Goal: Task Accomplishment & Management: Manage account settings

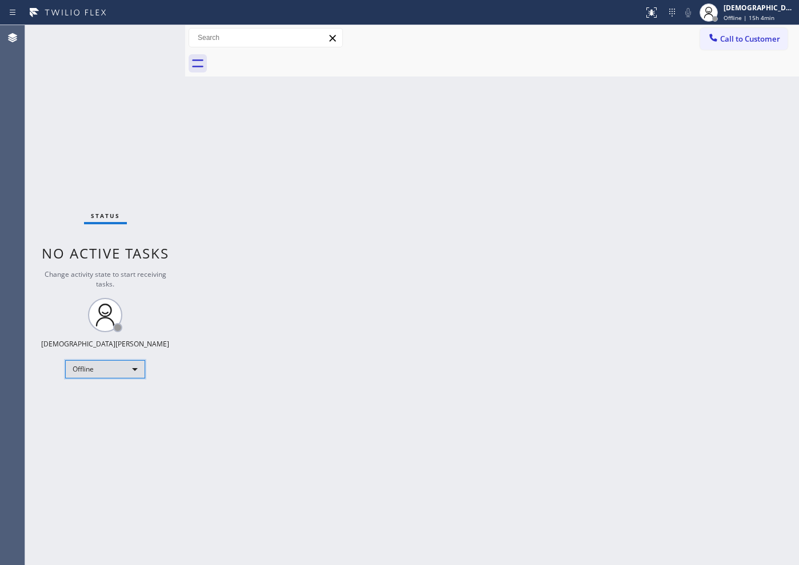
click at [103, 374] on div "Offline" at bounding box center [105, 369] width 80 height 18
click at [100, 401] on li "Available" at bounding box center [105, 400] width 78 height 14
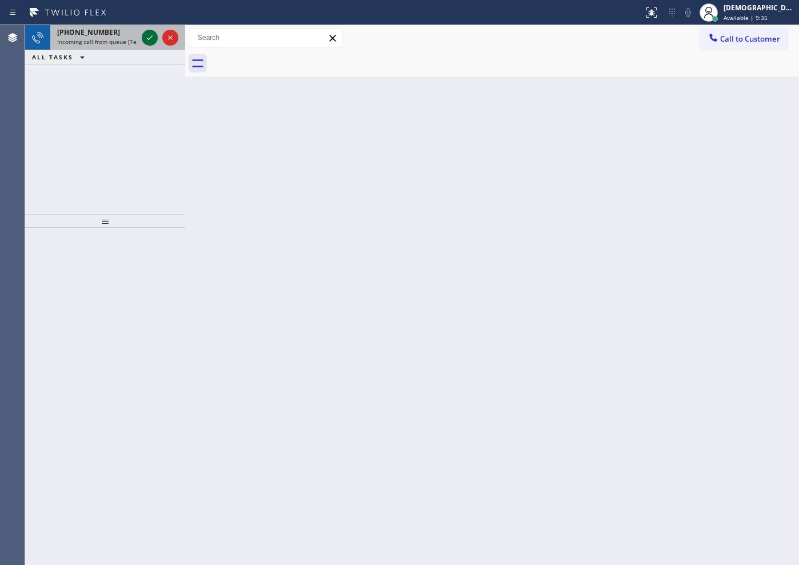
click at [150, 34] on icon at bounding box center [150, 38] width 14 height 14
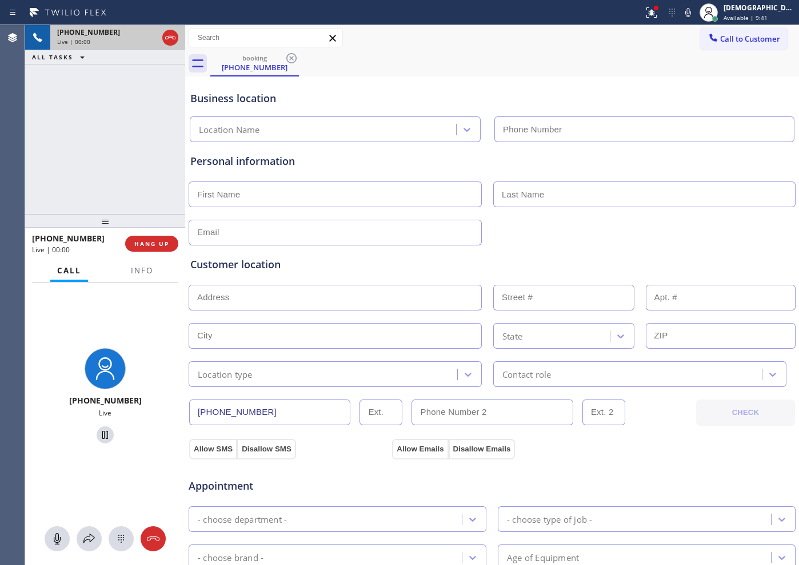
type input "[PHONE_NUMBER]"
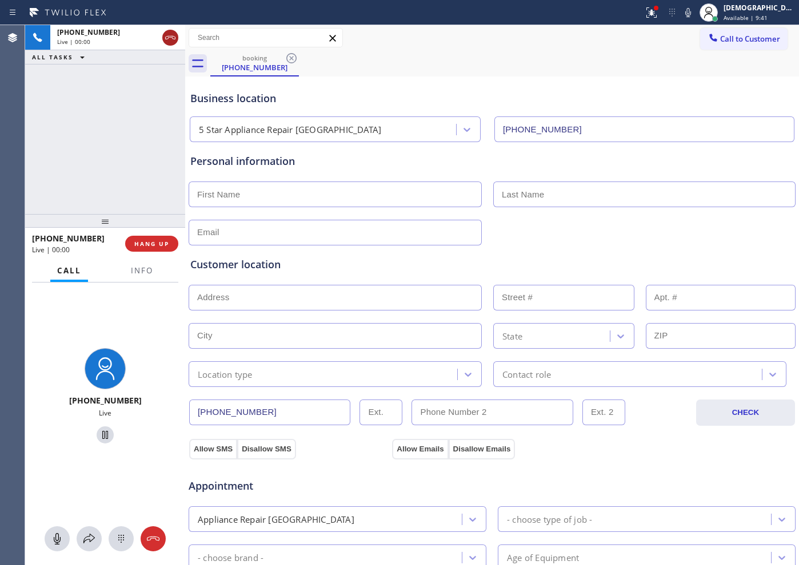
click at [166, 40] on icon at bounding box center [170, 38] width 14 height 14
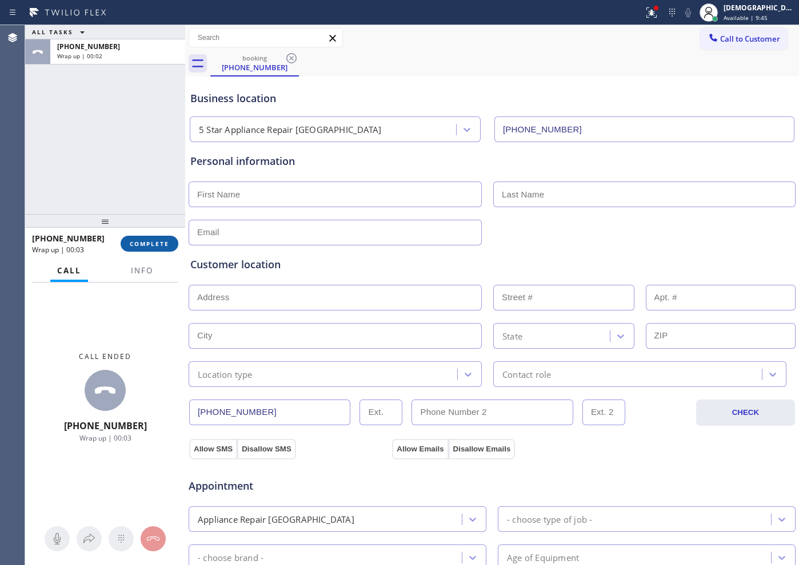
click at [157, 247] on span "COMPLETE" at bounding box center [149, 244] width 39 height 8
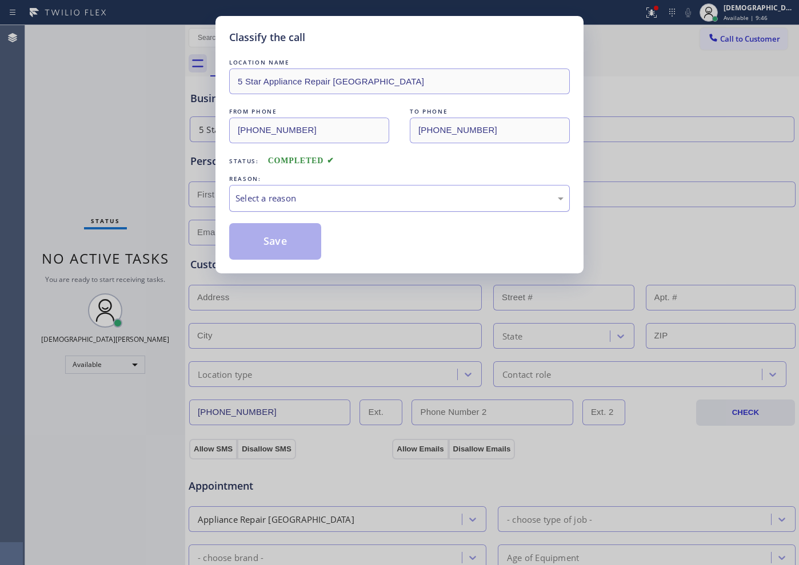
click at [322, 195] on div "Select a reason" at bounding box center [399, 198] width 328 height 13
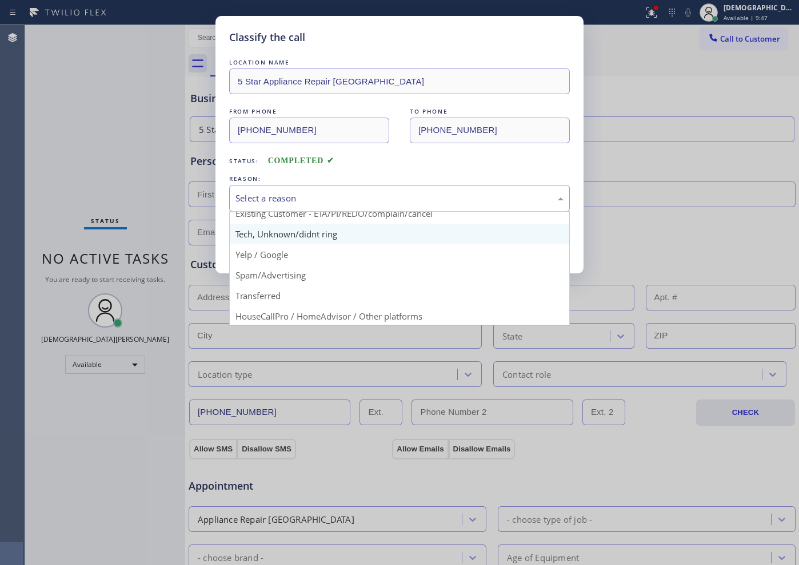
scroll to position [71, 0]
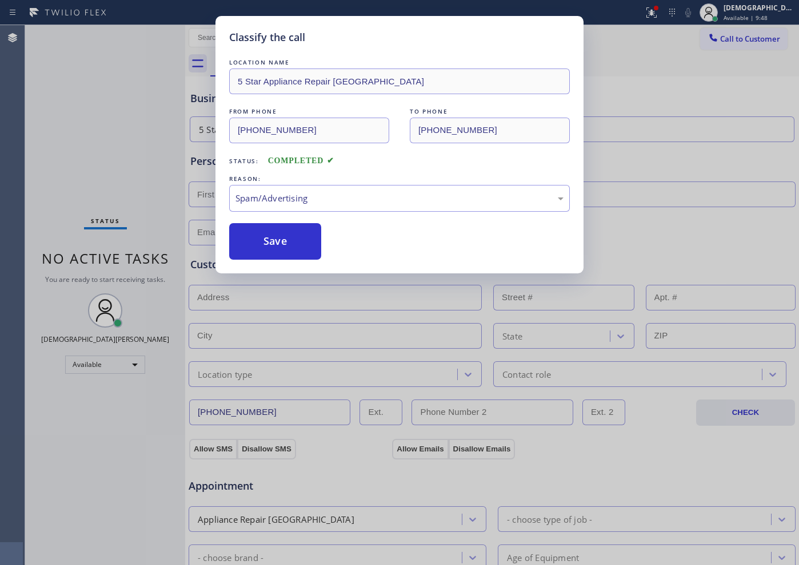
click at [291, 251] on button "Save" at bounding box center [275, 241] width 92 height 37
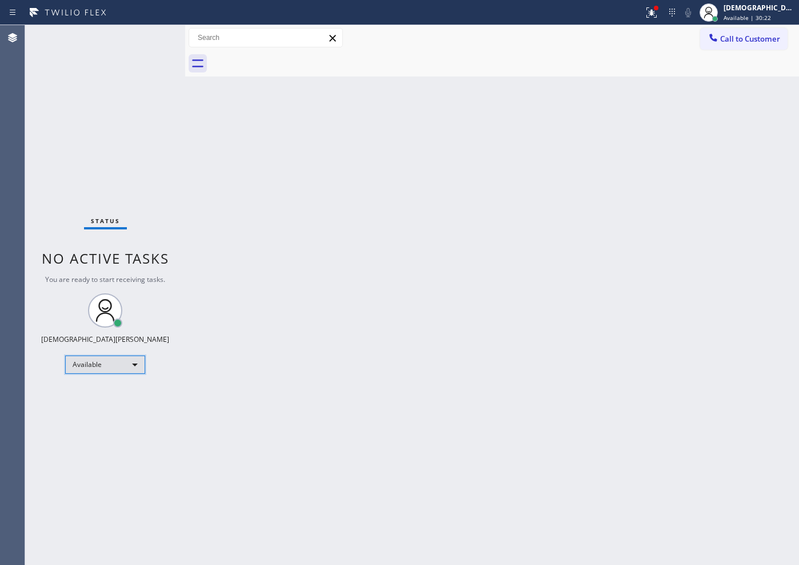
click at [103, 372] on div "Available" at bounding box center [105, 365] width 80 height 18
click at [111, 406] on li "Unavailable" at bounding box center [105, 410] width 78 height 14
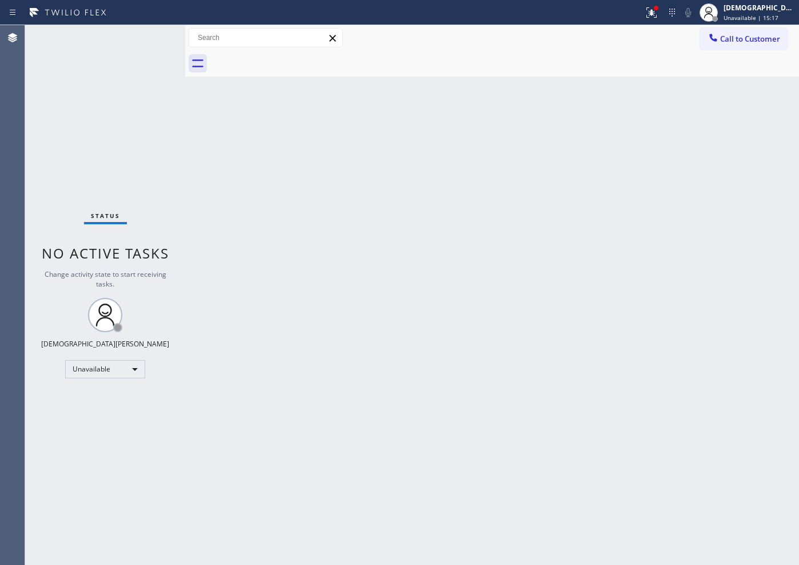
drag, startPoint x: 45, startPoint y: 154, endPoint x: 135, endPoint y: 274, distance: 150.4
click at [45, 154] on div "Status No active tasks Change activity state to start receiving tasks. Christia…" at bounding box center [105, 295] width 160 height 540
click at [130, 364] on div "Unavailable" at bounding box center [105, 369] width 80 height 18
click at [134, 395] on li "Available" at bounding box center [105, 400] width 78 height 14
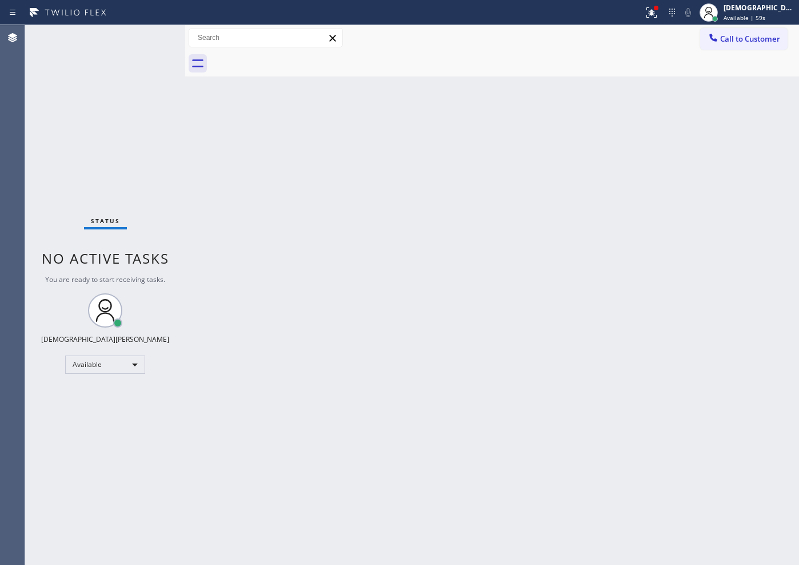
click at [46, 195] on div "Status No active tasks You are ready to start receiving tasks. Christian Cinco …" at bounding box center [105, 295] width 160 height 540
click at [43, 171] on div "Status No active tasks You are ready to start receiving tasks. Christian Cinco …" at bounding box center [105, 295] width 160 height 540
click at [13, 170] on div "Agent Desktop" at bounding box center [12, 295] width 25 height 540
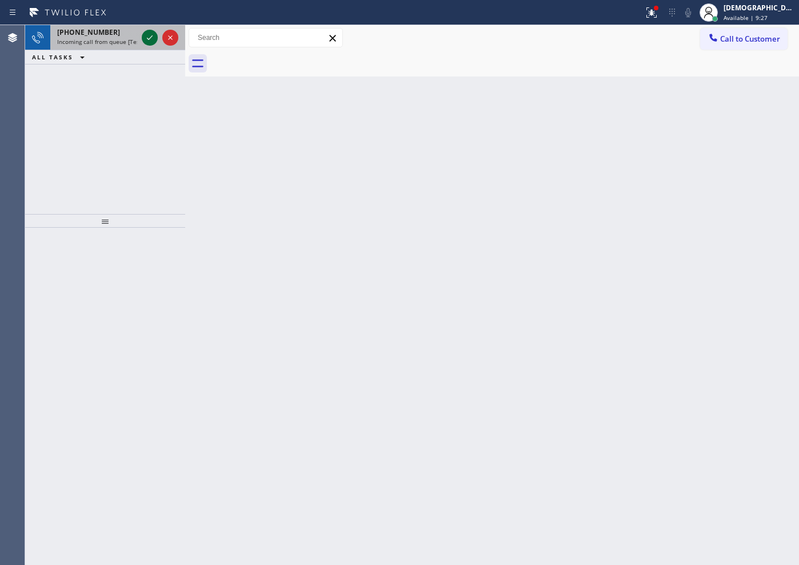
click at [150, 41] on icon at bounding box center [150, 38] width 14 height 14
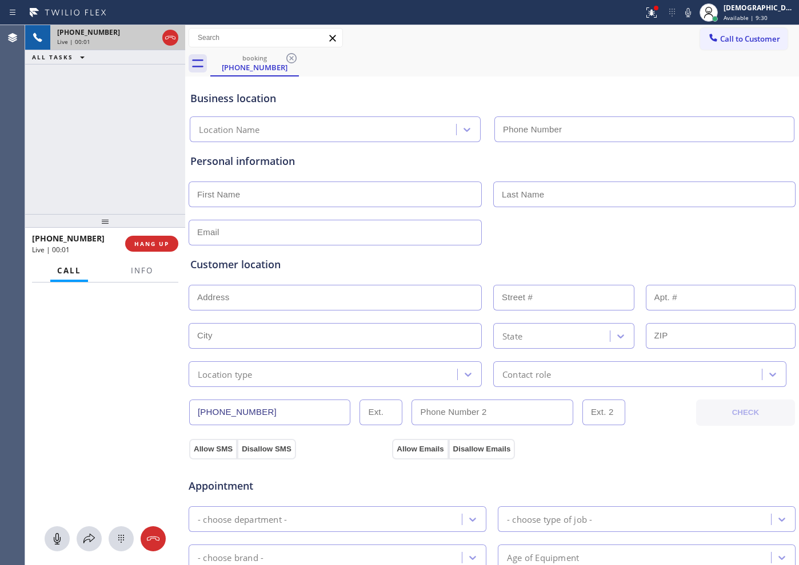
type input "[PHONE_NUMBER]"
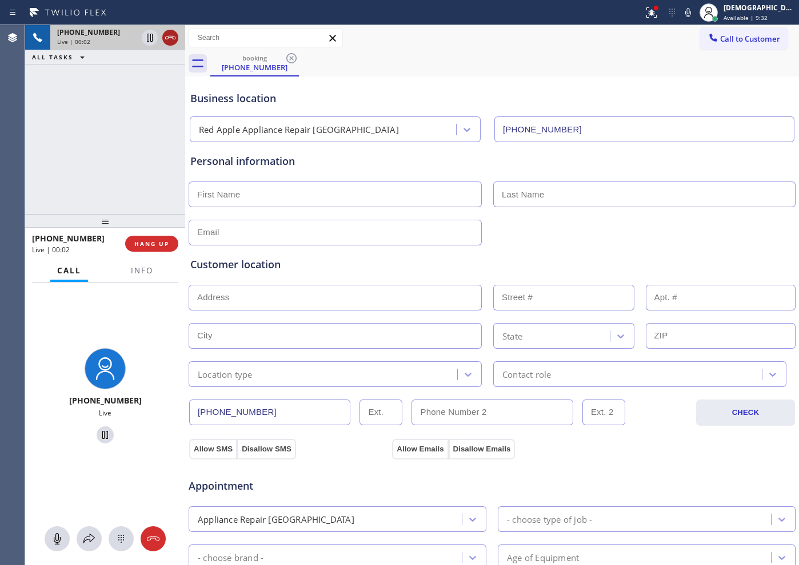
click at [166, 36] on icon at bounding box center [170, 37] width 10 height 3
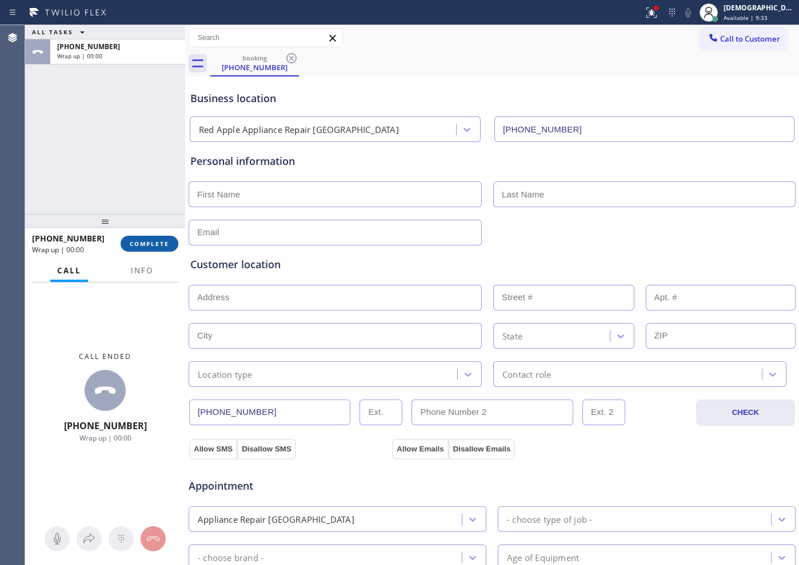
click at [146, 248] on button "COMPLETE" at bounding box center [150, 244] width 58 height 16
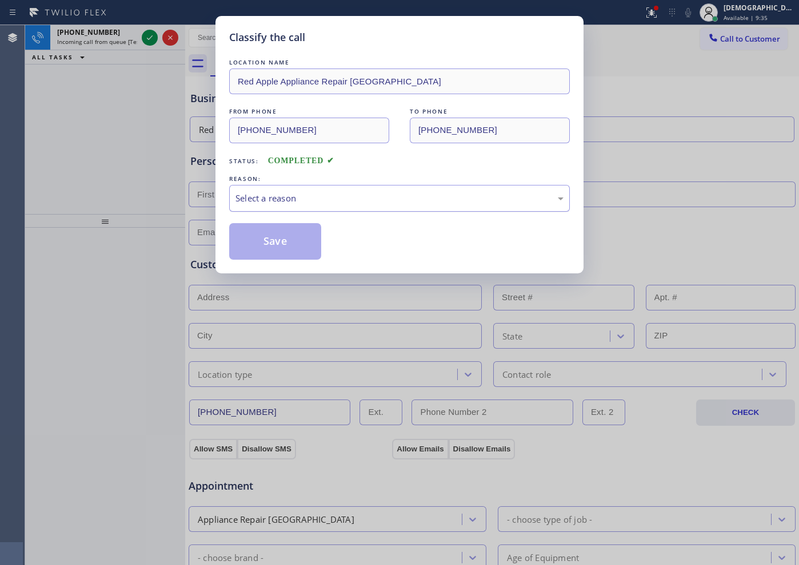
click at [297, 198] on div "Select a reason" at bounding box center [399, 198] width 328 height 13
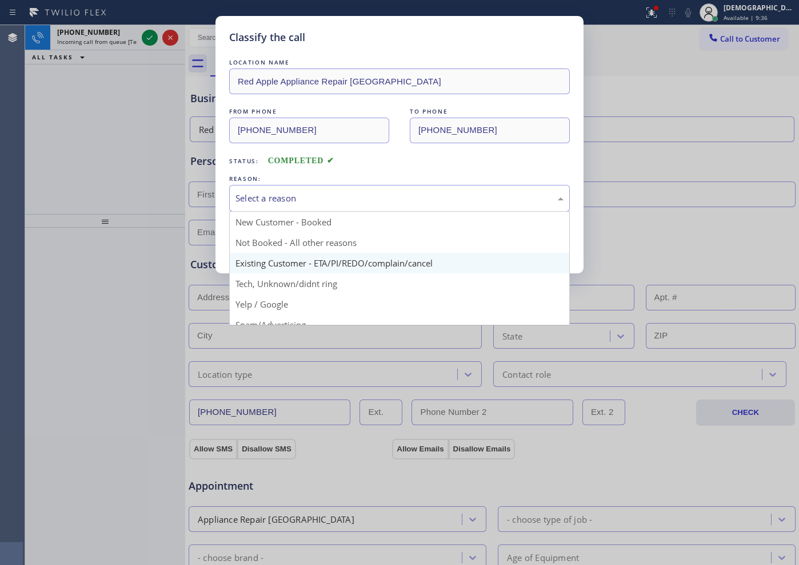
scroll to position [71, 0]
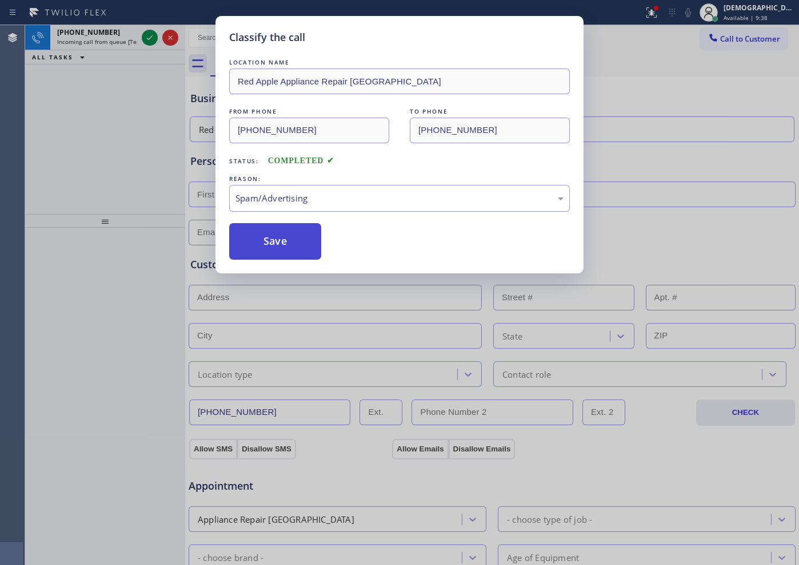
click at [251, 230] on button "Save" at bounding box center [275, 241] width 92 height 37
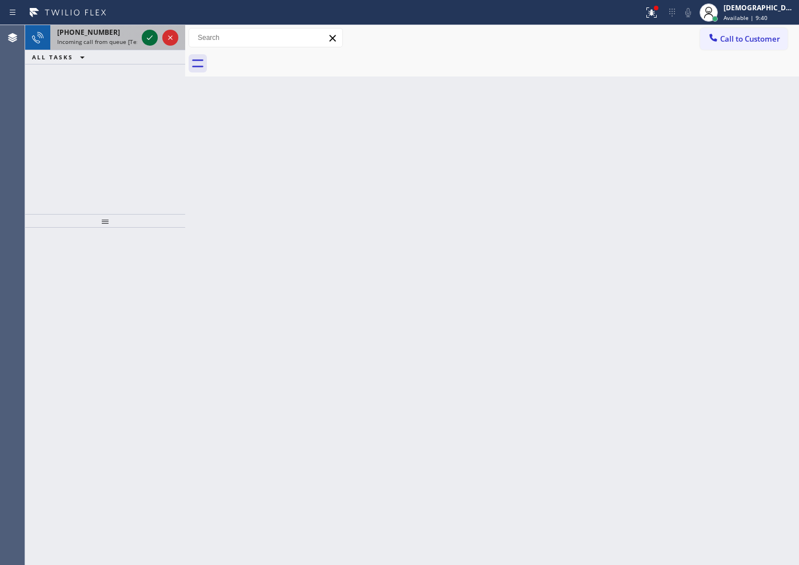
click at [151, 37] on icon at bounding box center [150, 37] width 6 height 5
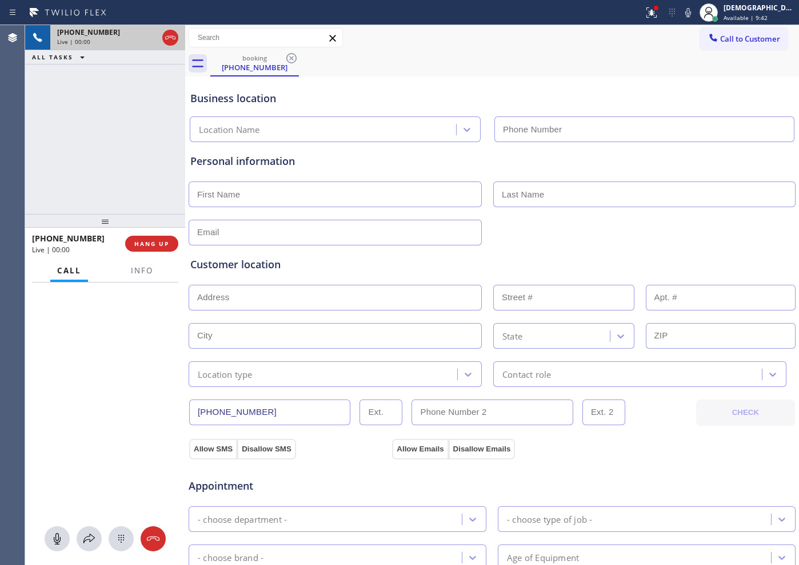
type input "[PHONE_NUMBER]"
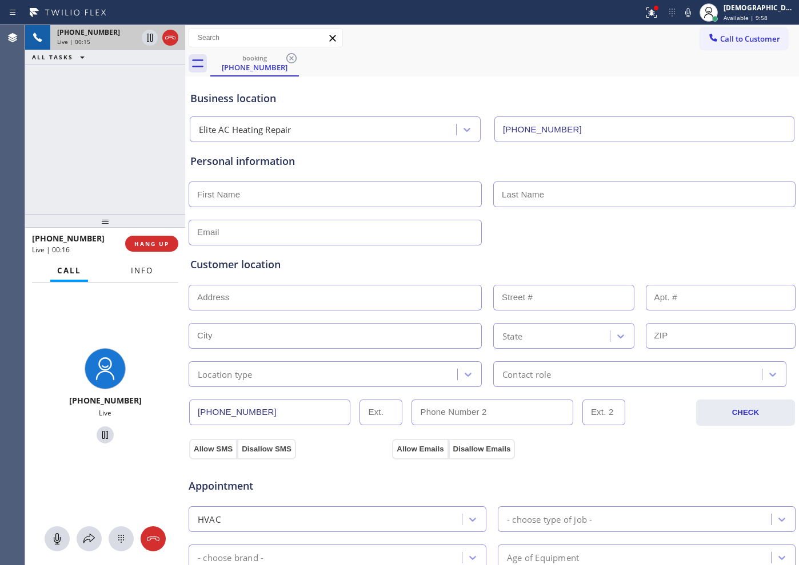
click at [131, 266] on span "Info" at bounding box center [142, 271] width 22 height 10
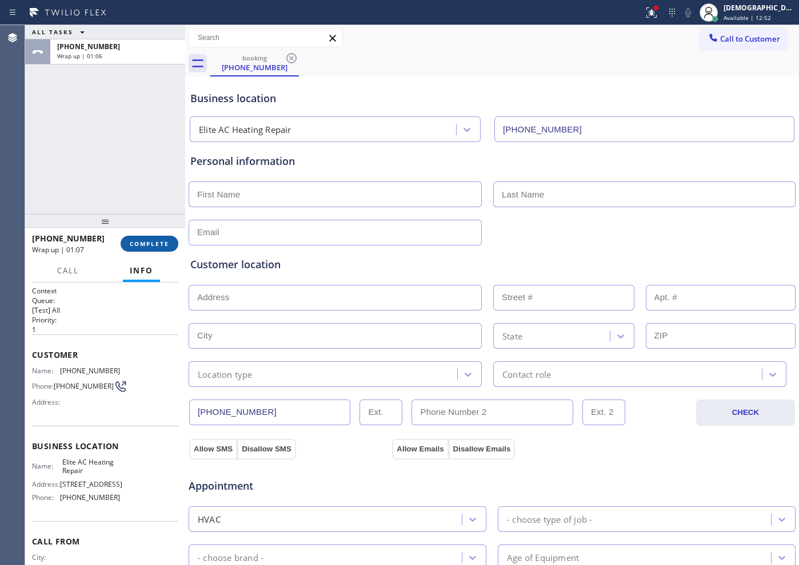
click at [147, 245] on span "COMPLETE" at bounding box center [149, 244] width 39 height 8
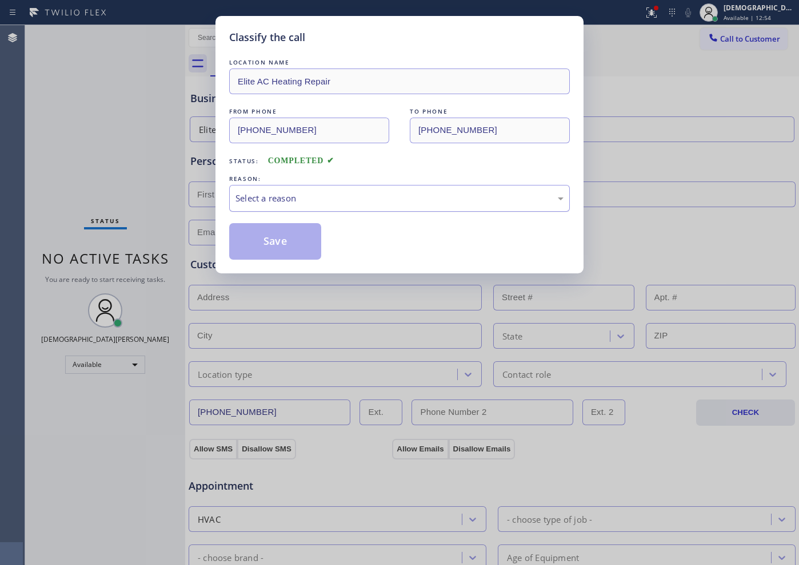
click at [271, 200] on div "Select a reason" at bounding box center [399, 198] width 328 height 13
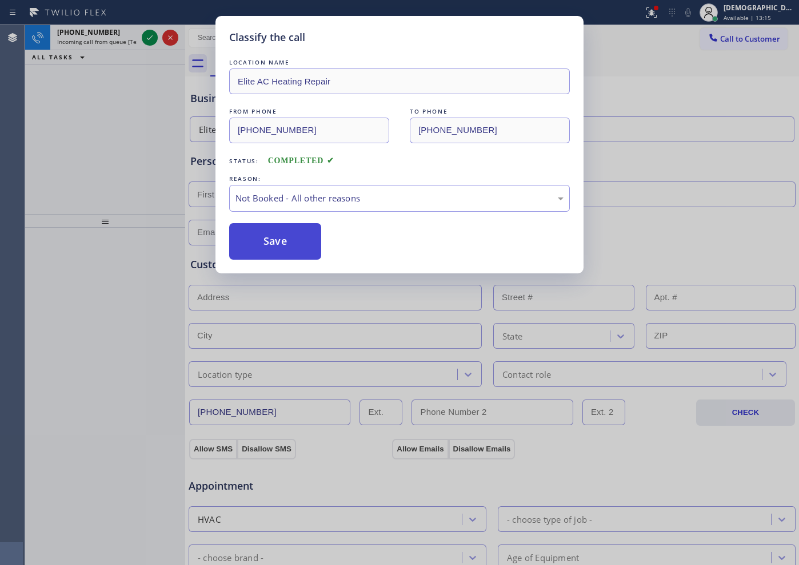
click at [271, 247] on button "Save" at bounding box center [275, 241] width 92 height 37
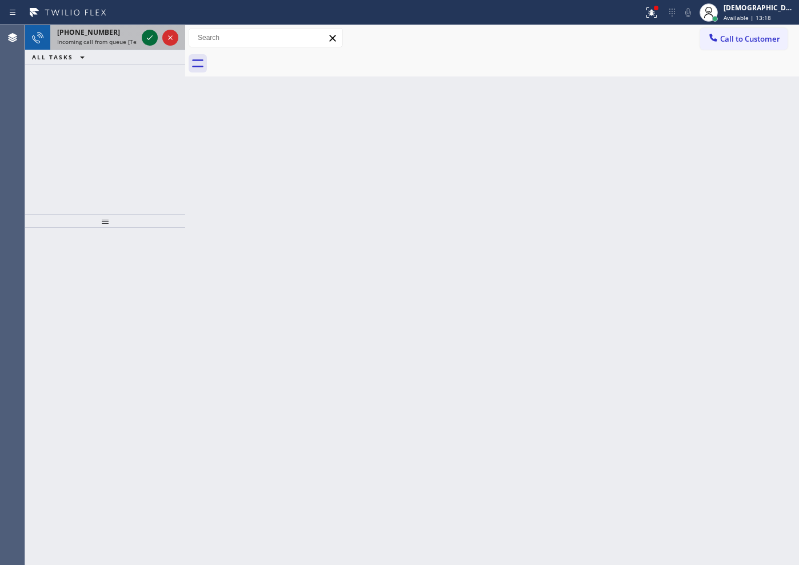
click at [150, 37] on icon at bounding box center [150, 37] width 6 height 5
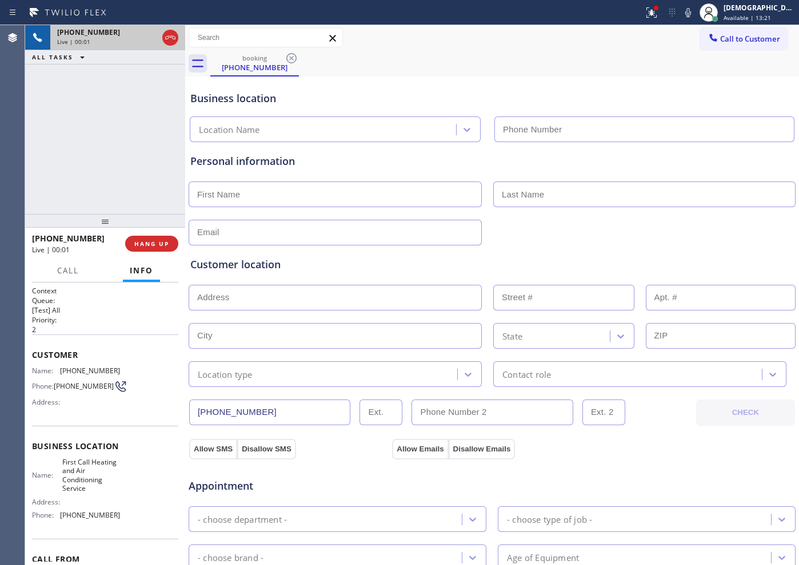
type input "[PHONE_NUMBER]"
click at [170, 37] on icon at bounding box center [170, 37] width 10 height 3
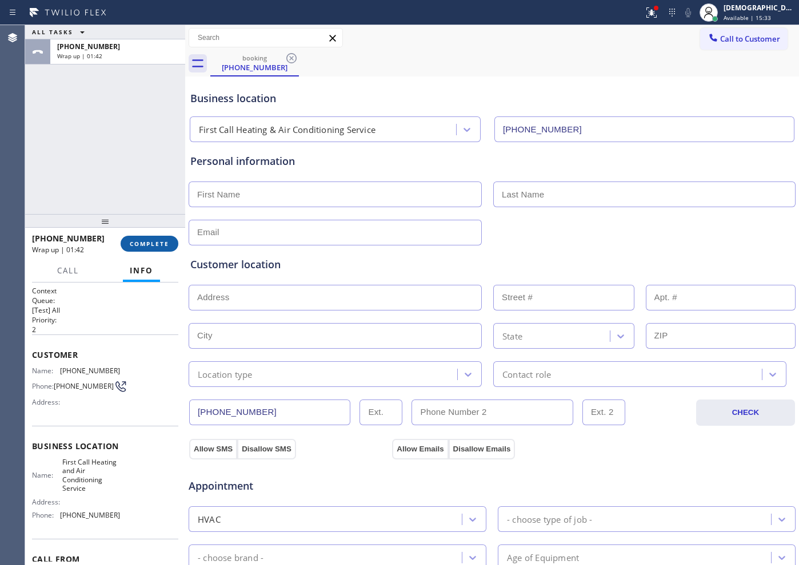
click at [162, 244] on span "COMPLETE" at bounding box center [149, 244] width 39 height 8
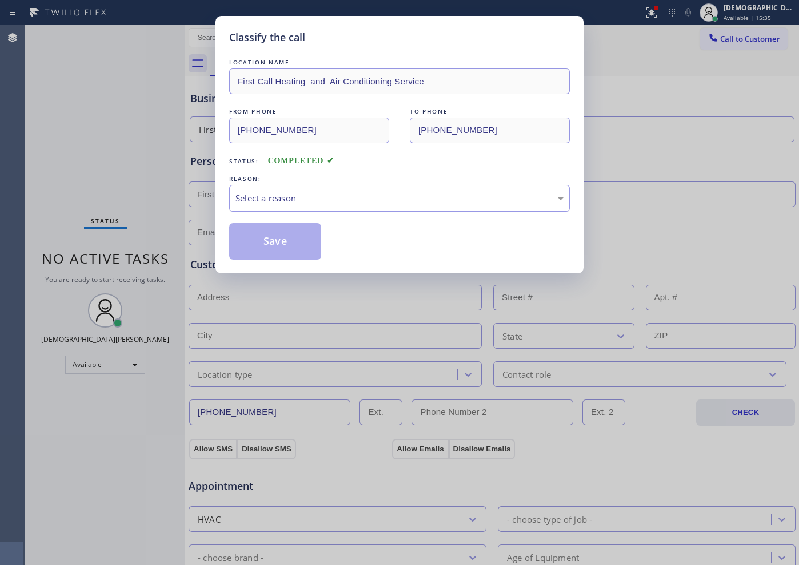
click at [289, 192] on div "Select a reason" at bounding box center [399, 198] width 328 height 13
click at [280, 237] on button "Save" at bounding box center [275, 241] width 92 height 37
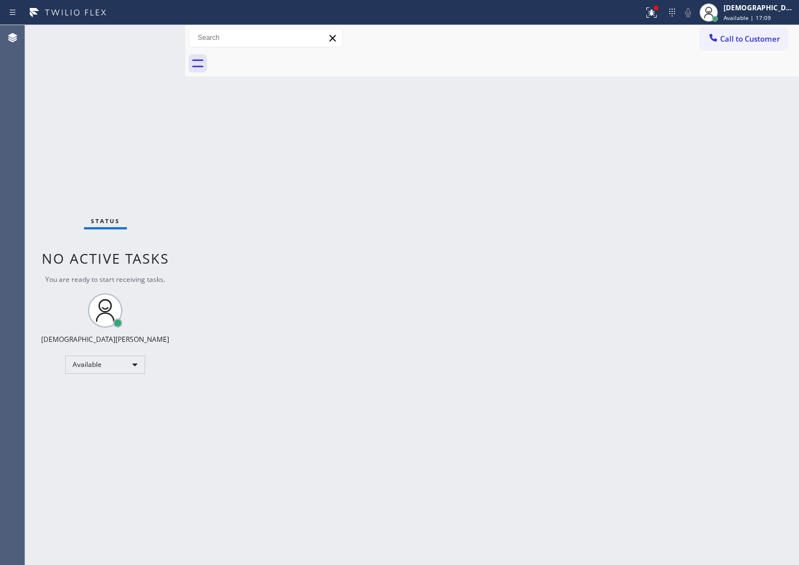
click at [25, 82] on div "Agent Desktop" at bounding box center [12, 295] width 25 height 540
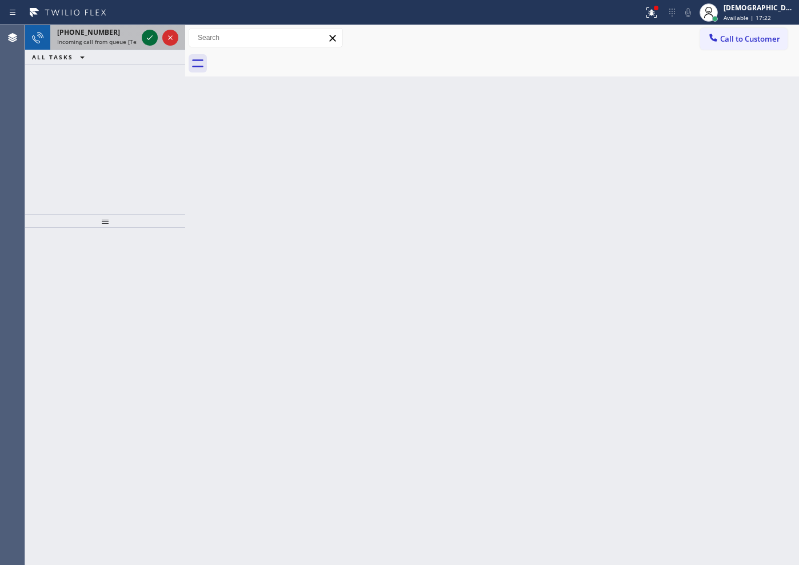
click at [147, 37] on icon at bounding box center [150, 38] width 14 height 14
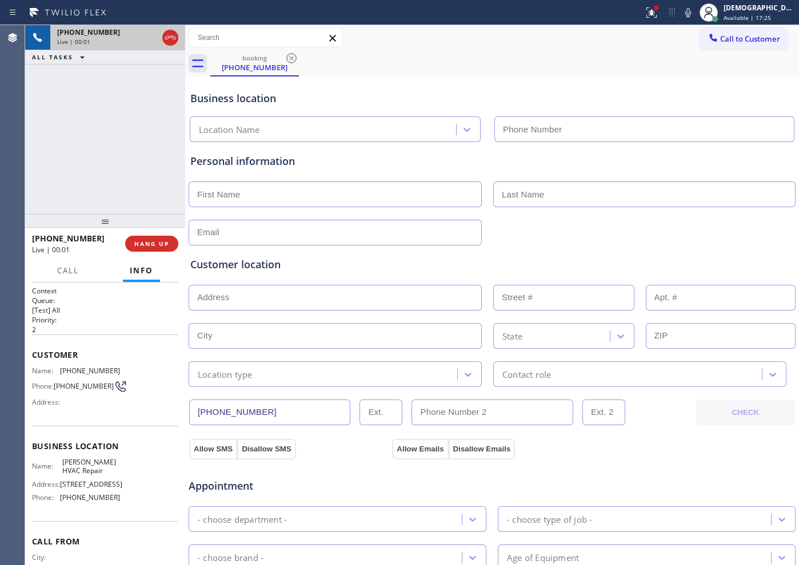
type input "[PHONE_NUMBER]"
click at [170, 43] on icon at bounding box center [170, 38] width 14 height 14
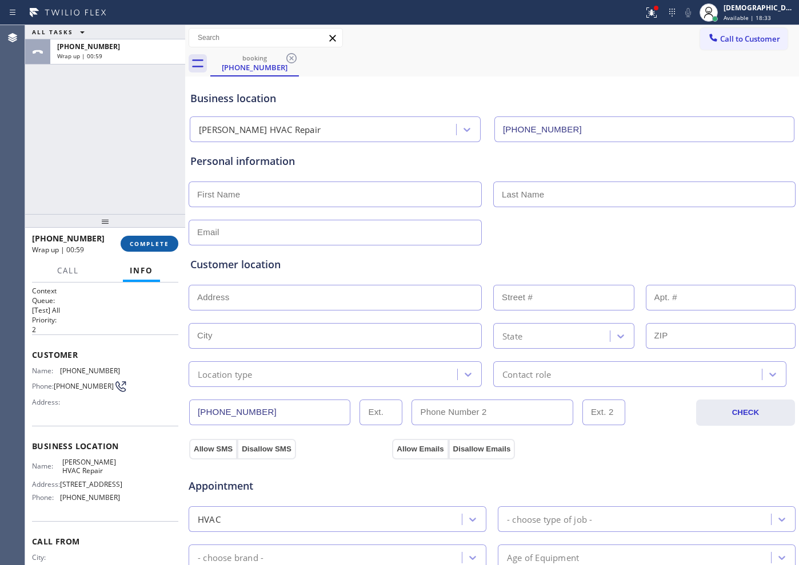
click at [147, 241] on span "COMPLETE" at bounding box center [149, 244] width 39 height 8
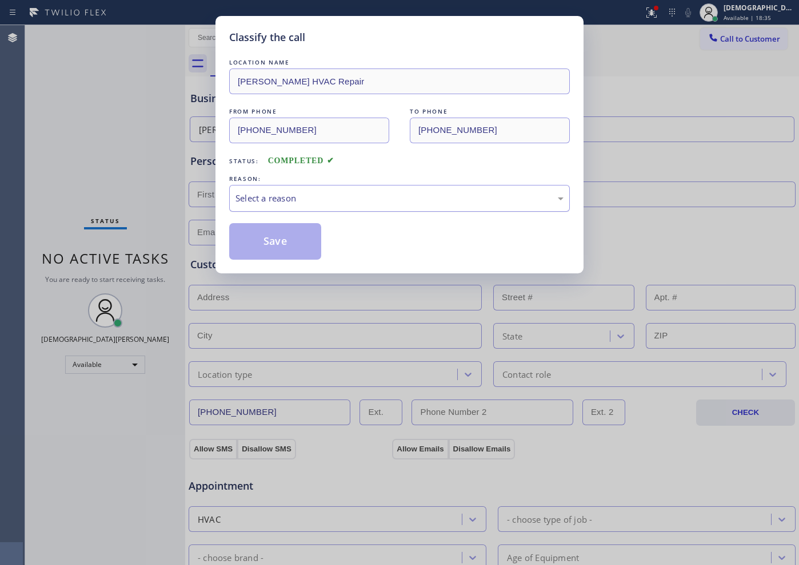
click at [284, 192] on div "Select a reason" at bounding box center [399, 198] width 328 height 13
click at [286, 233] on button "Save" at bounding box center [275, 241] width 92 height 37
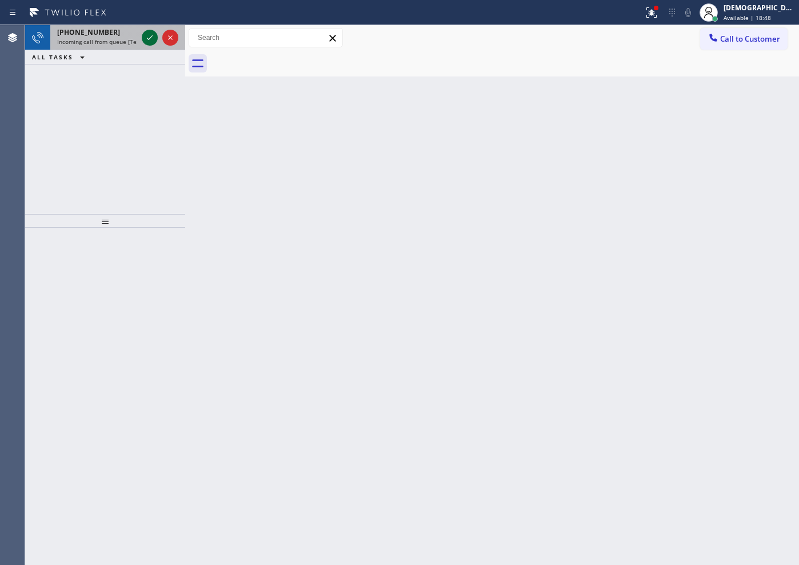
click at [148, 36] on icon at bounding box center [150, 38] width 14 height 14
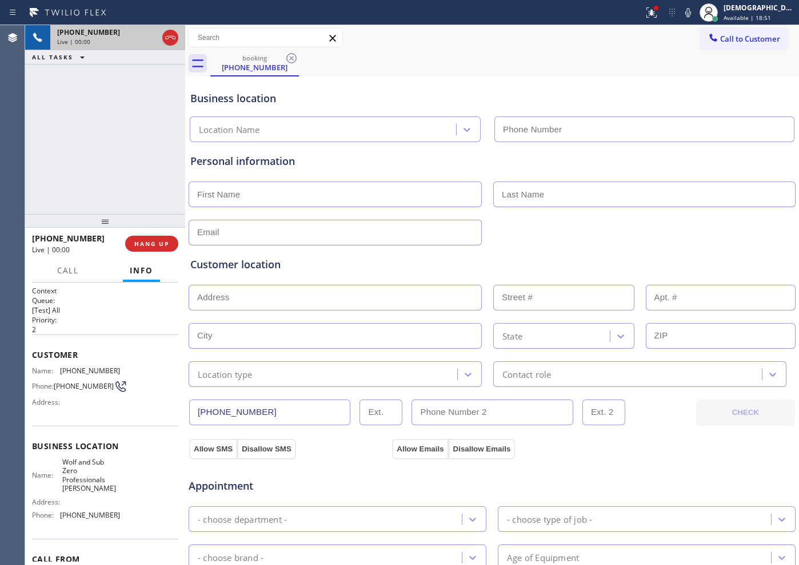
type input "[PHONE_NUMBER]"
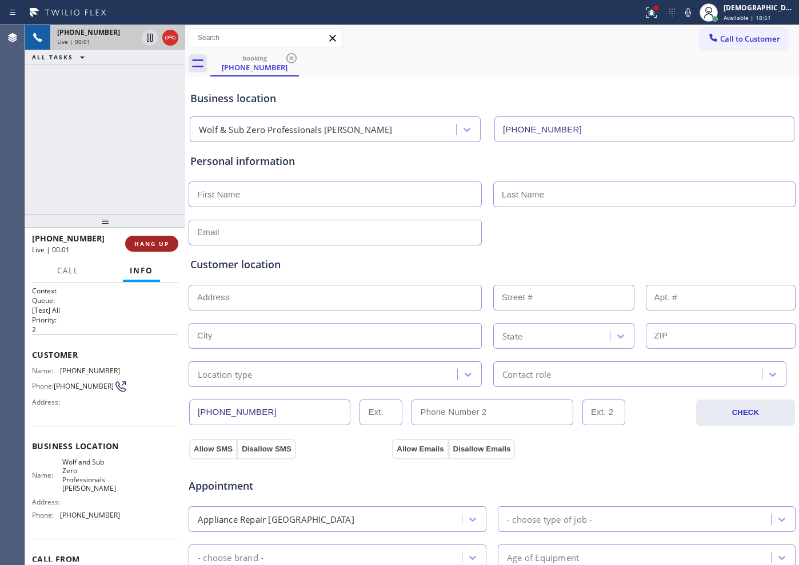
click at [157, 239] on button "HANG UP" at bounding box center [151, 244] width 53 height 16
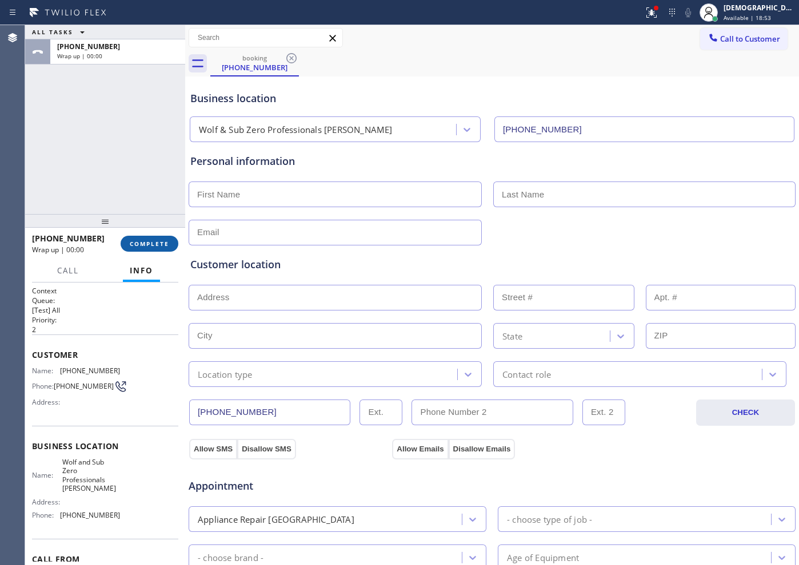
click at [149, 237] on button "COMPLETE" at bounding box center [150, 244] width 58 height 16
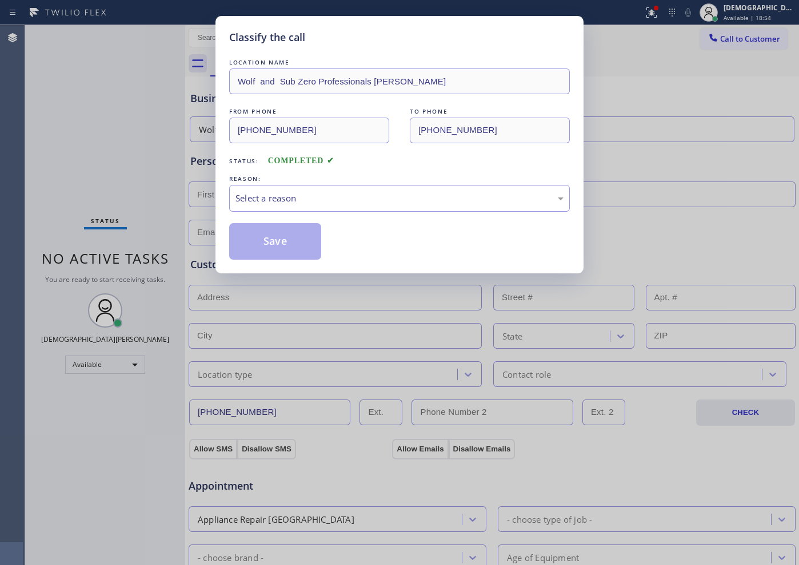
drag, startPoint x: 307, startPoint y: 183, endPoint x: 302, endPoint y: 203, distance: 20.6
click at [307, 183] on div "REASON:" at bounding box center [399, 179] width 340 height 12
click at [299, 191] on div "Select a reason" at bounding box center [399, 198] width 340 height 27
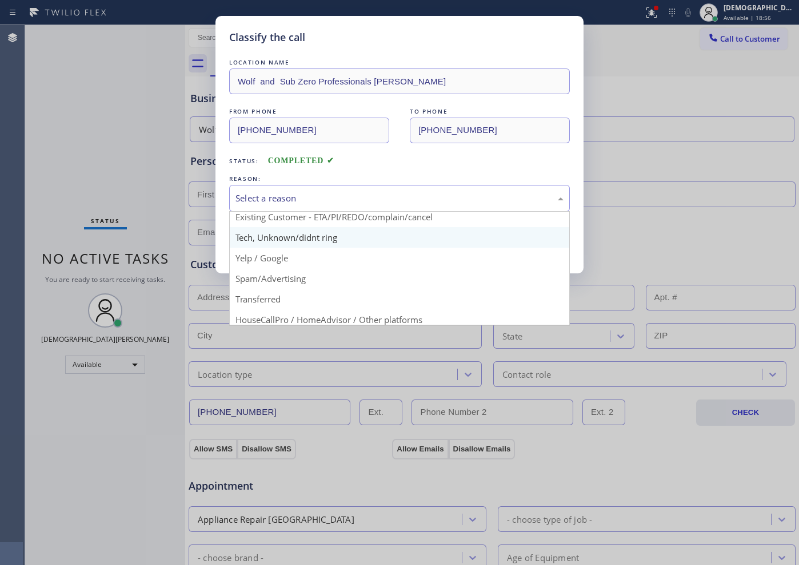
scroll to position [71, 0]
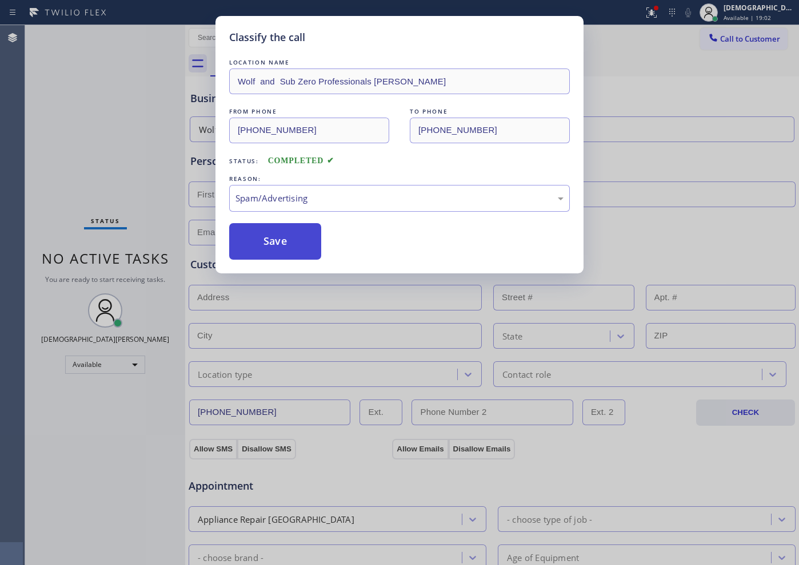
click at [291, 249] on button "Save" at bounding box center [275, 241] width 92 height 37
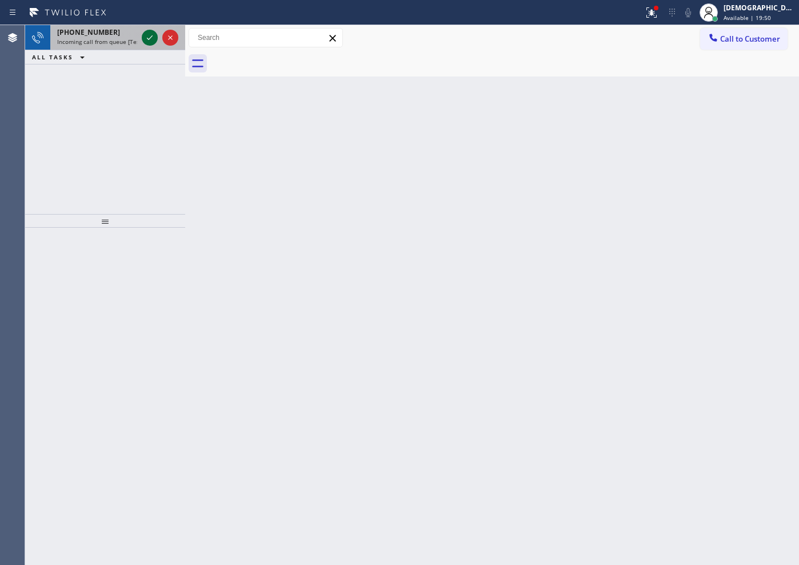
click at [145, 42] on icon at bounding box center [150, 38] width 14 height 14
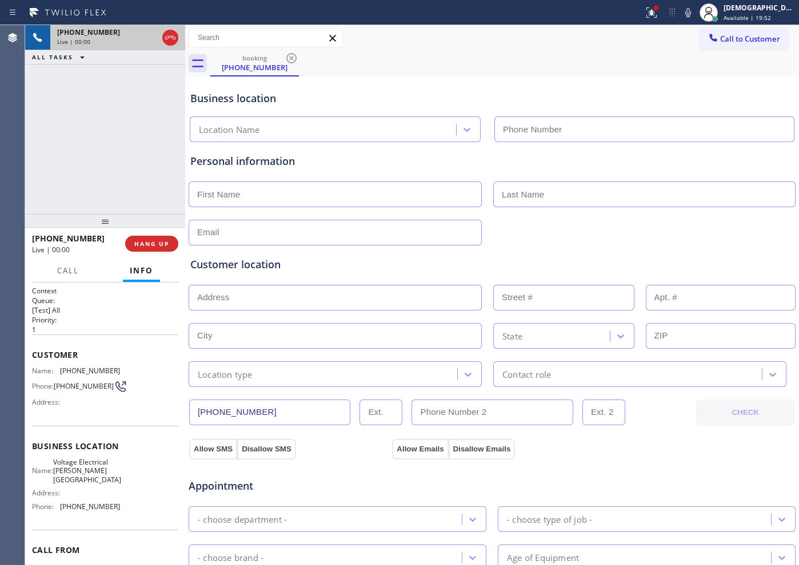
type input "[PHONE_NUMBER]"
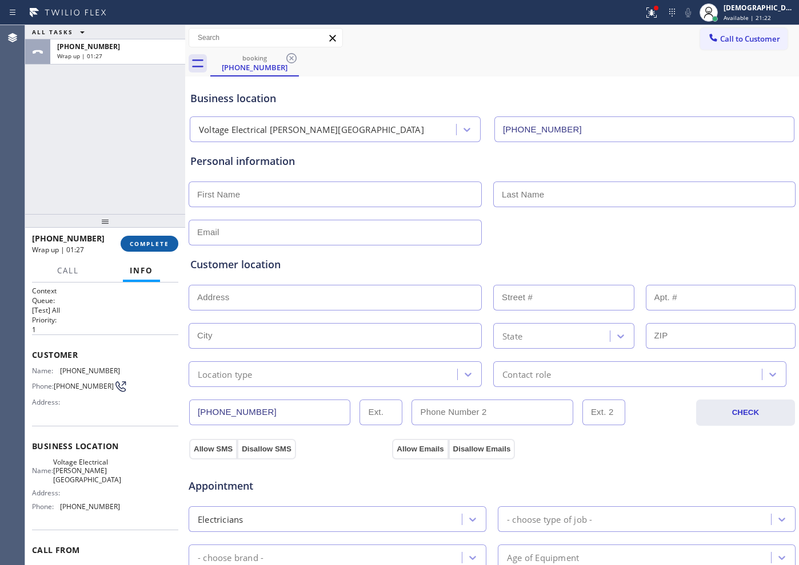
click at [139, 245] on span "COMPLETE" at bounding box center [149, 244] width 39 height 8
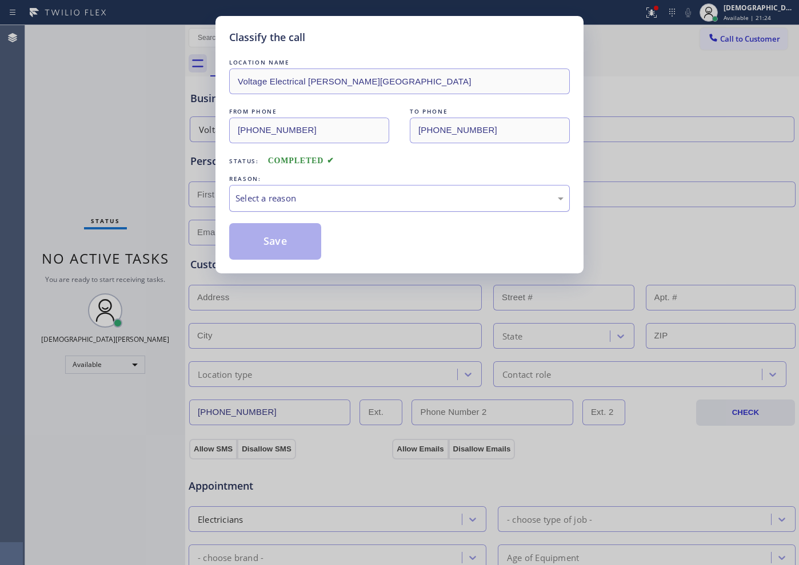
click at [268, 197] on div "Select a reason" at bounding box center [399, 198] width 328 height 13
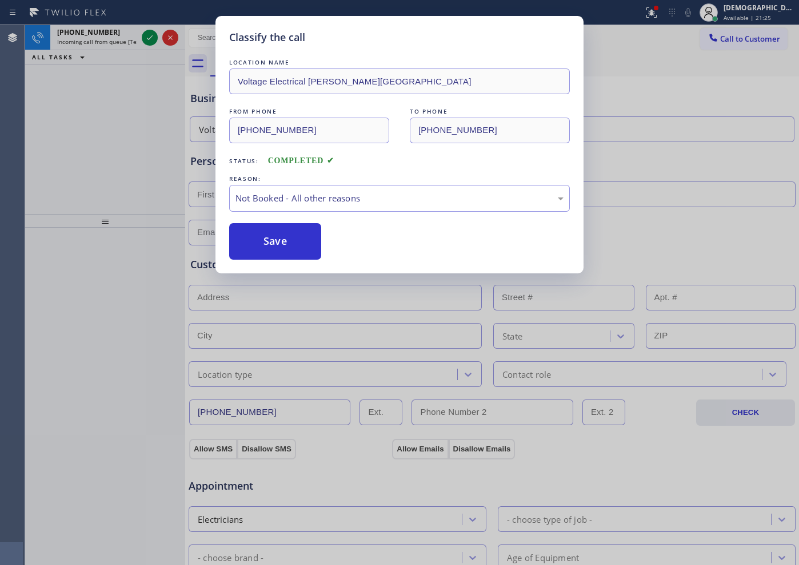
click at [264, 235] on button "Save" at bounding box center [275, 241] width 92 height 37
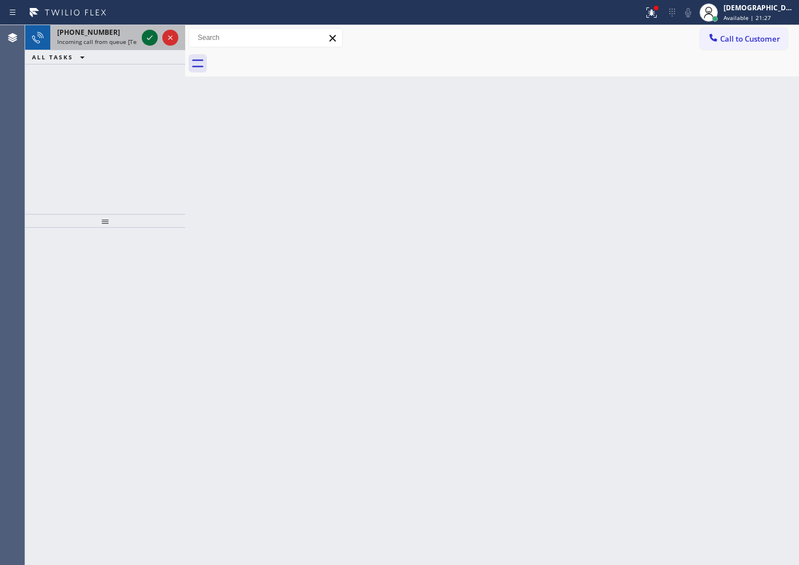
click at [145, 37] on icon at bounding box center [150, 38] width 14 height 14
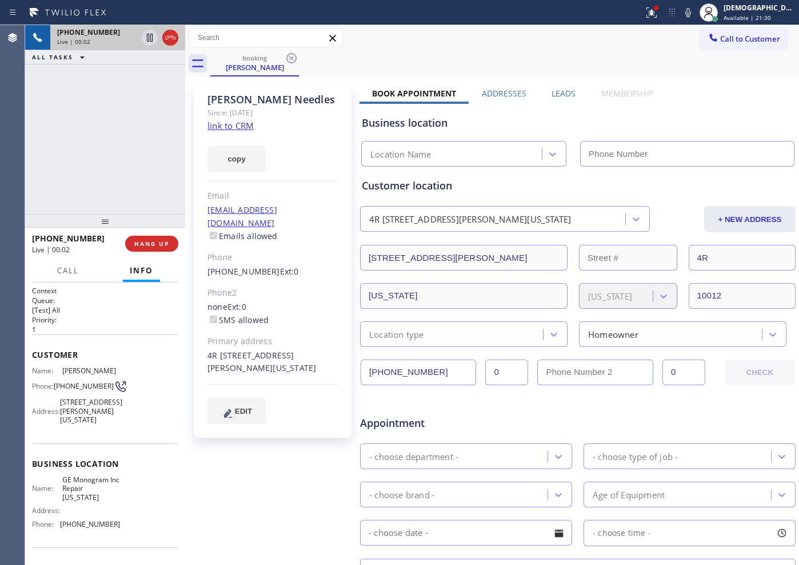
type input "[PHONE_NUMBER]"
click at [244, 123] on link "link to CRM" at bounding box center [230, 125] width 46 height 11
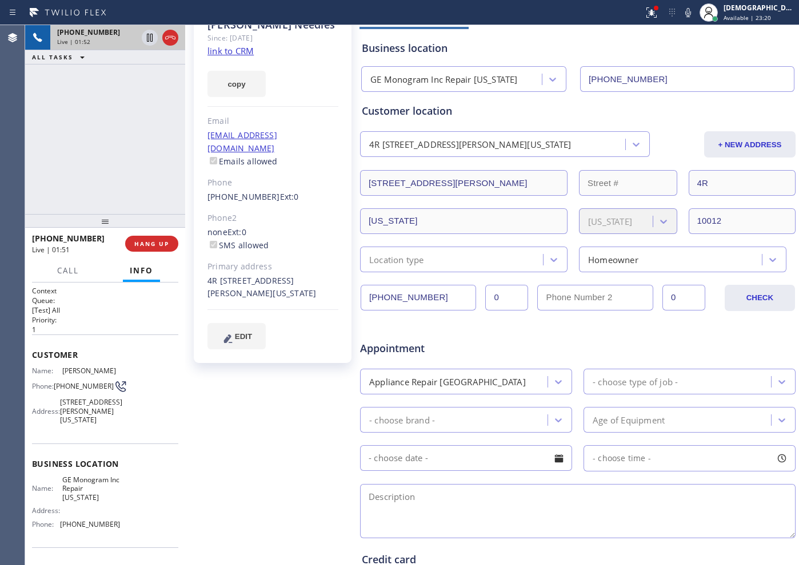
scroll to position [43, 0]
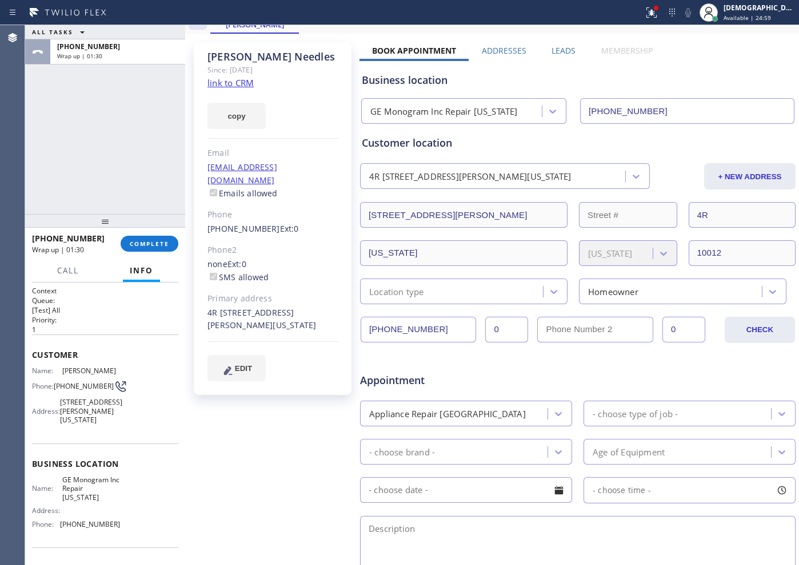
click at [144, 254] on div "+19173739416 Wrap up | 01:30 COMPLETE" at bounding box center [105, 244] width 146 height 30
click at [142, 242] on span "COMPLETE" at bounding box center [149, 244] width 39 height 8
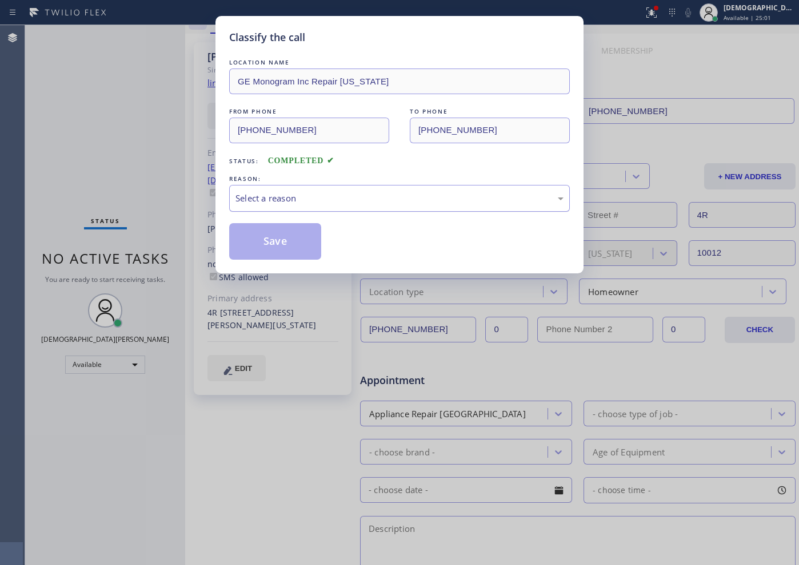
click at [319, 200] on div "Select a reason" at bounding box center [399, 198] width 328 height 13
click at [320, 199] on div "Tech, Unknown/didnt ring" at bounding box center [399, 198] width 328 height 13
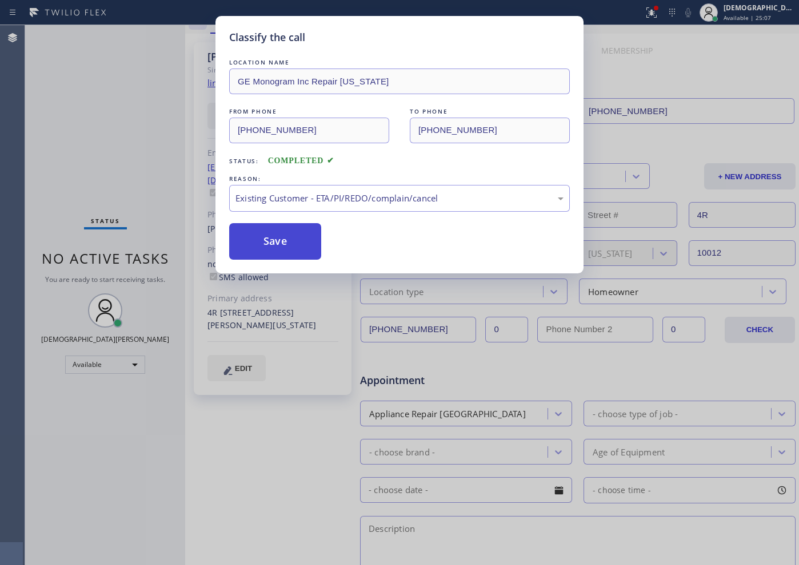
click at [308, 242] on button "Save" at bounding box center [275, 241] width 92 height 37
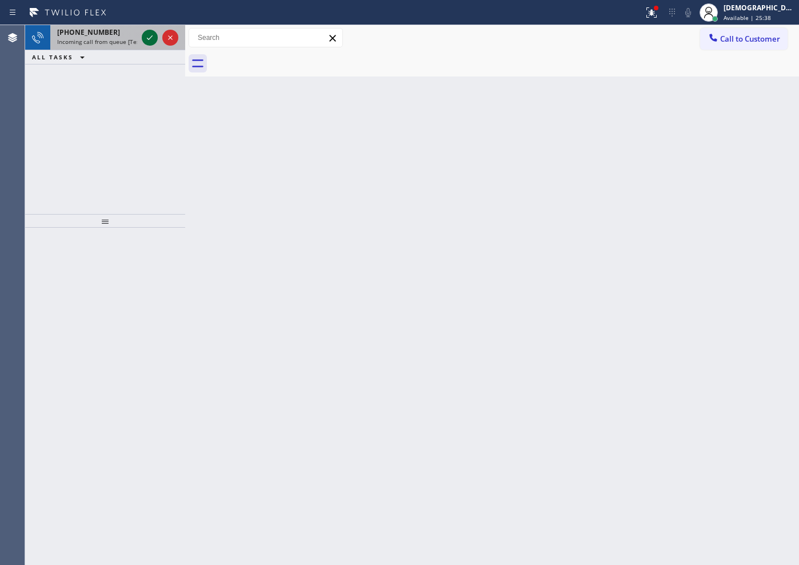
click at [151, 43] on icon at bounding box center [150, 38] width 14 height 14
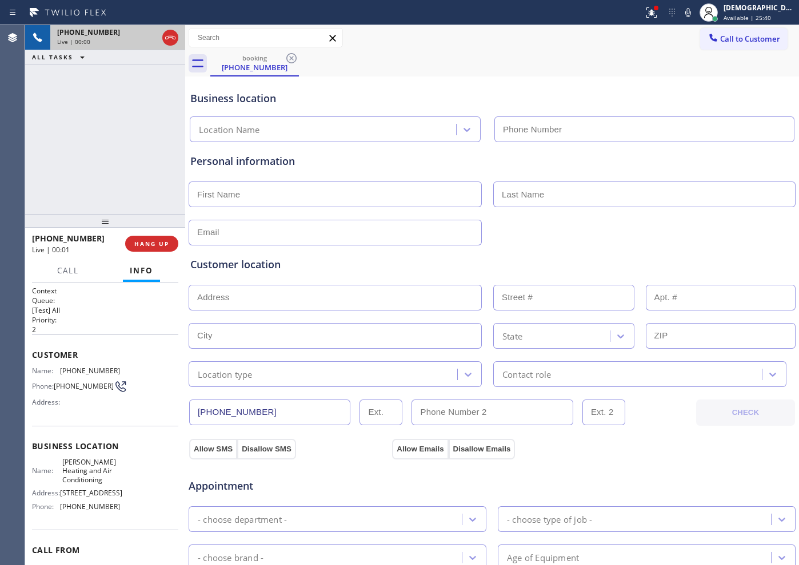
type input "[PHONE_NUMBER]"
click at [175, 38] on icon at bounding box center [170, 38] width 14 height 14
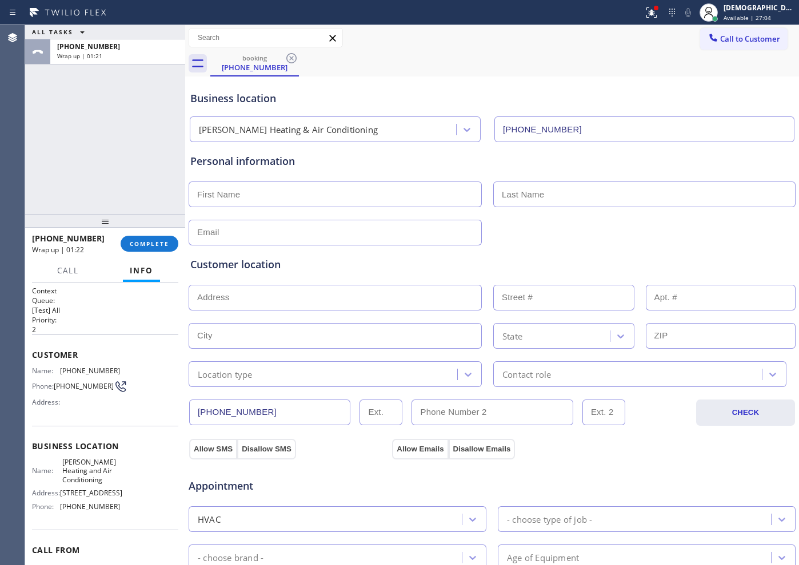
click at [175, 38] on div "ALL TASKS ALL TASKS ACTIVE TASKS TASKS IN WRAP UP" at bounding box center [105, 32] width 160 height 14
click at [137, 243] on span "COMPLETE" at bounding box center [149, 244] width 39 height 8
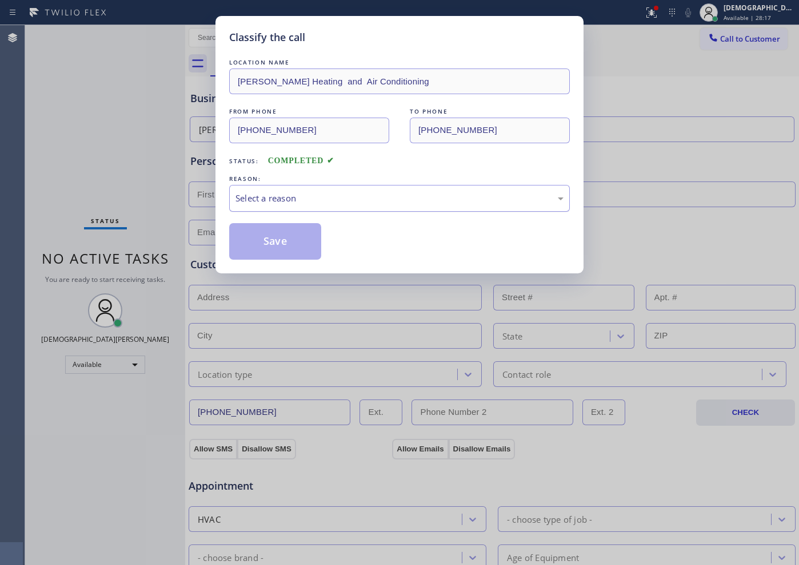
click at [246, 195] on div "Select a reason" at bounding box center [399, 198] width 328 height 13
click at [269, 246] on button "Save" at bounding box center [275, 241] width 92 height 37
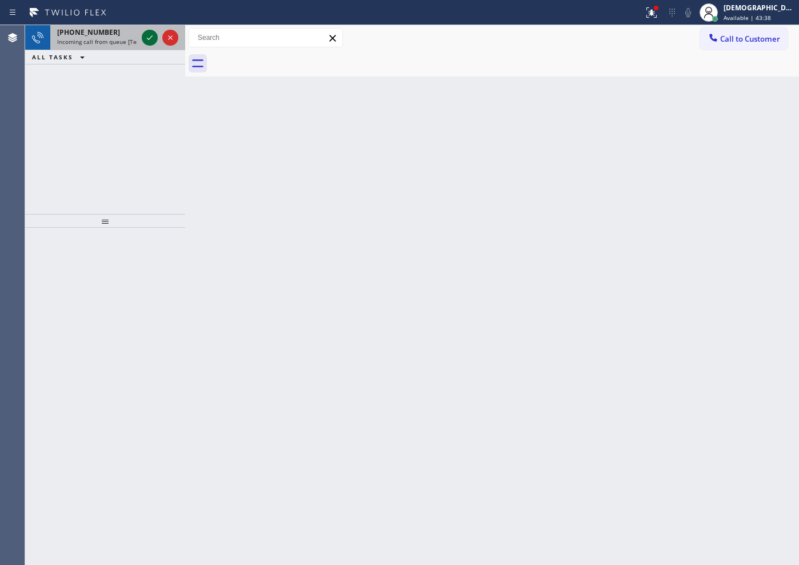
click at [145, 42] on icon at bounding box center [150, 38] width 14 height 14
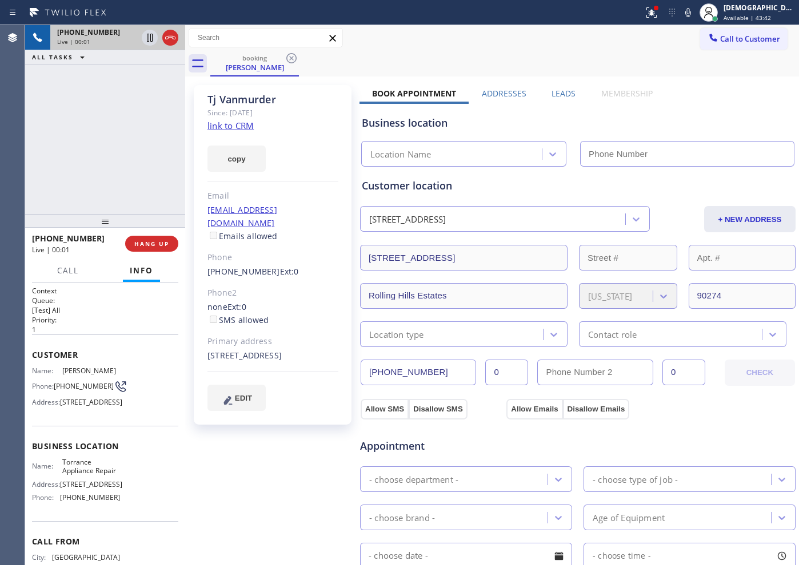
type input "[PHONE_NUMBER]"
click at [246, 122] on link "link to CRM" at bounding box center [230, 125] width 46 height 11
drag, startPoint x: 286, startPoint y: 94, endPoint x: 207, endPoint y: 95, distance: 78.8
click at [207, 95] on div "Tj Vanmurder" at bounding box center [272, 99] width 131 height 13
copy div "Tj Vanmurder"
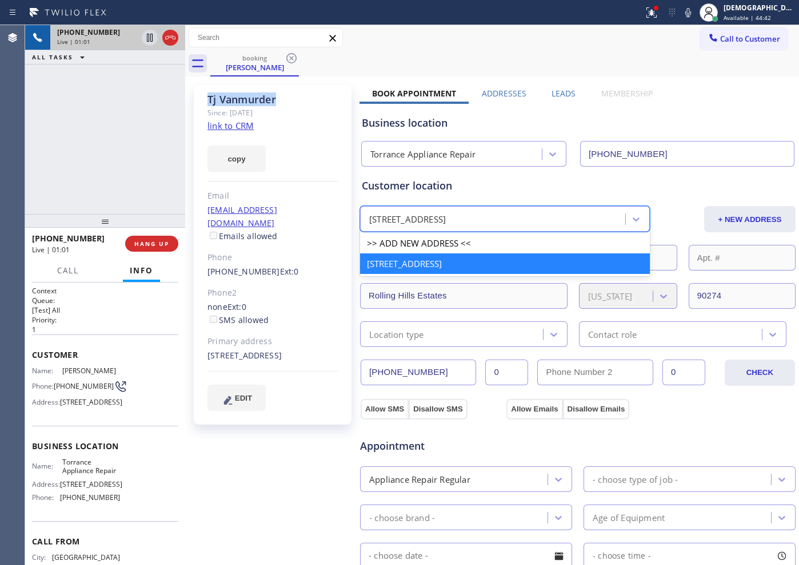
click at [571, 208] on div "28 Sorrel Lane Rolling Hills Estates, 90274 CA" at bounding box center [505, 219] width 290 height 26
click at [557, 181] on div "Customer location" at bounding box center [578, 185] width 432 height 15
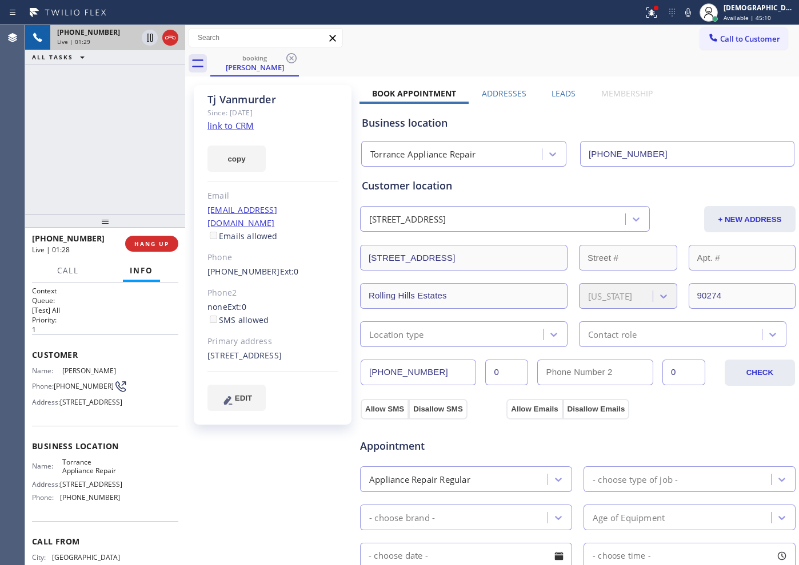
click at [131, 153] on div "+15202477406 Live | 01:29 ALL TASKS ALL TASKS ACTIVE TASKS TASKS IN WRAP UP" at bounding box center [105, 119] width 160 height 189
click at [145, 39] on icon at bounding box center [150, 38] width 14 height 14
click at [151, 38] on icon at bounding box center [150, 38] width 14 height 14
click at [153, 88] on div "+15202477406 Live | 02:29 ALL TASKS ALL TASKS ACTIVE TASKS TASKS IN WRAP UP" at bounding box center [105, 119] width 160 height 189
click at [145, 39] on icon at bounding box center [150, 38] width 14 height 14
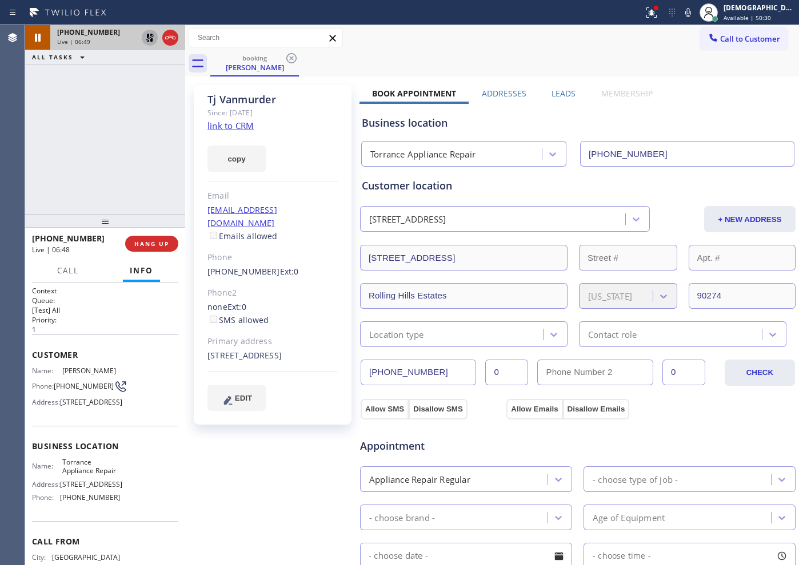
click at [146, 38] on icon at bounding box center [150, 38] width 14 height 14
click at [131, 127] on div "+15202477406 Live | 07:09 ALL TASKS ALL TASKS ACTIVE TASKS TASKS IN WRAP UP" at bounding box center [105, 119] width 160 height 189
drag, startPoint x: 435, startPoint y: 370, endPoint x: 358, endPoint y: 370, distance: 77.1
click at [358, 370] on div "Tj Vanmurder Since: 20 may 2020 link to CRM copy Email tjvanmarder@gmail.com Em…" at bounding box center [492, 460] width 608 height 763
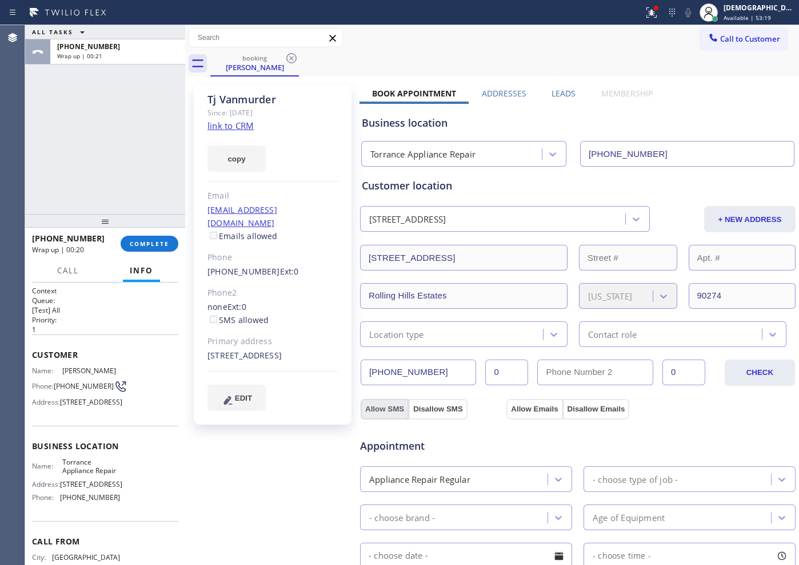
click at [383, 402] on button "Allow SMS" at bounding box center [384, 409] width 48 height 21
click at [524, 408] on button "Allow Emails" at bounding box center [534, 409] width 56 height 21
checkbox input "true"
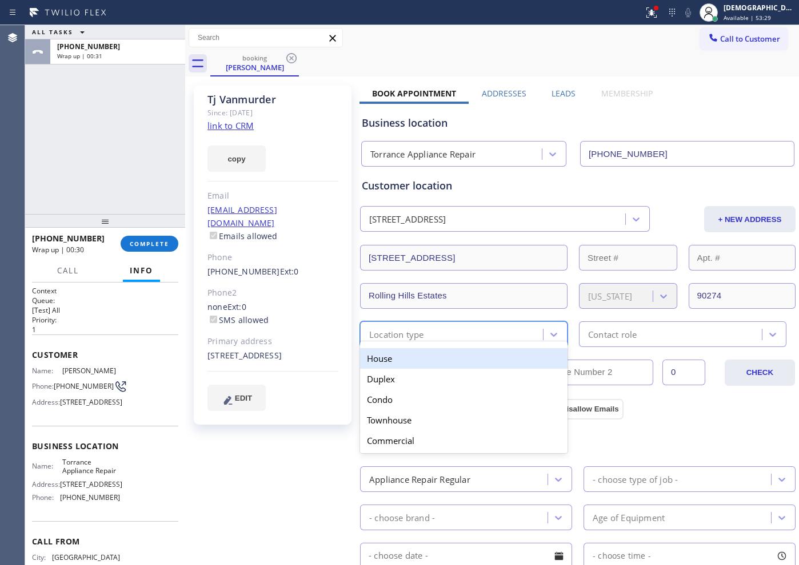
click at [468, 336] on div "Location type" at bounding box center [452, 334] width 179 height 20
click at [436, 361] on div "House" at bounding box center [463, 358] width 207 height 21
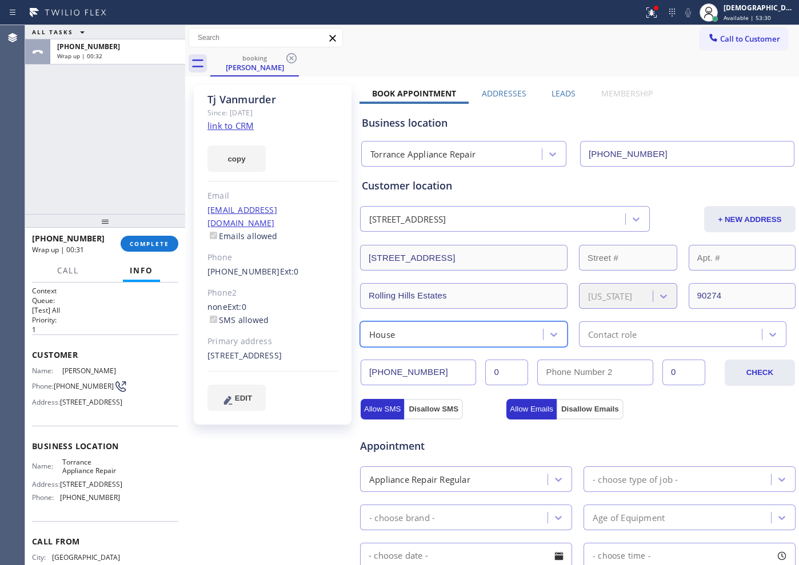
click at [584, 346] on div "Contact role" at bounding box center [682, 335] width 207 height 26
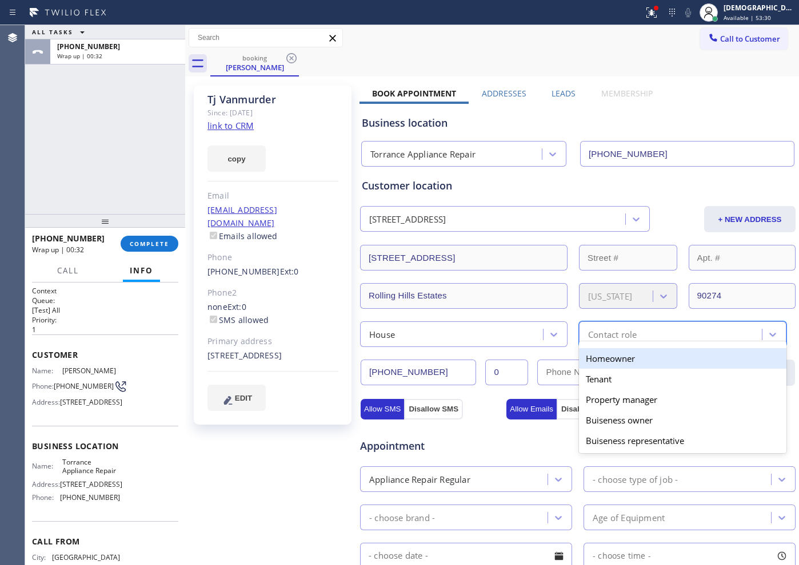
click at [585, 364] on div "Homeowner" at bounding box center [682, 358] width 207 height 21
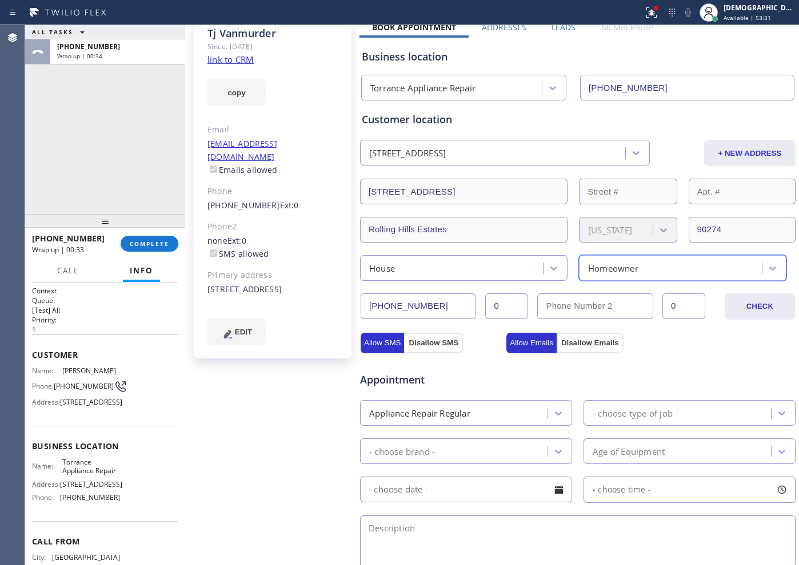
scroll to position [143, 0]
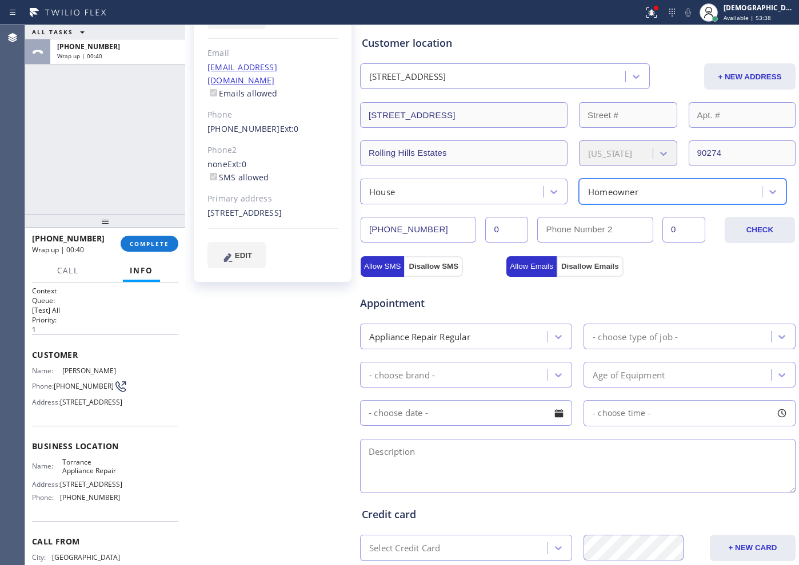
click at [604, 343] on div "- choose type of job -" at bounding box center [634, 336] width 85 height 13
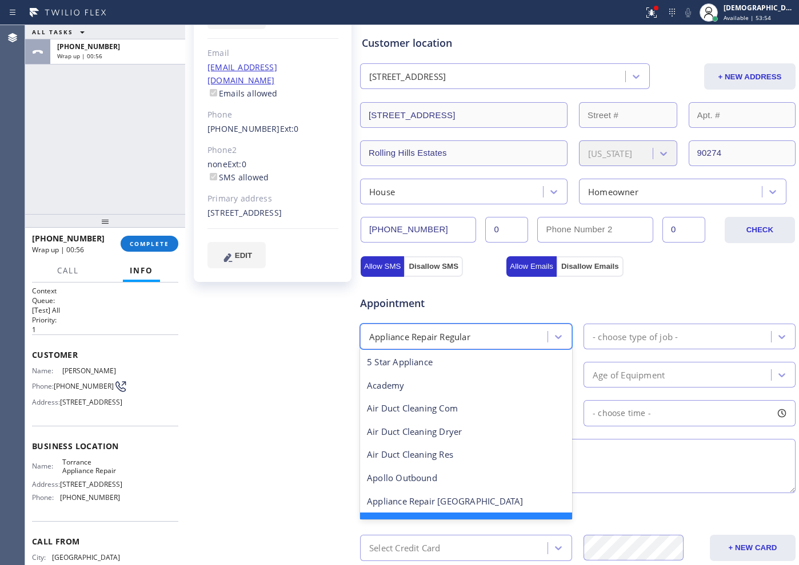
click at [468, 338] on div "Appliance Repair Regular" at bounding box center [419, 336] width 101 height 13
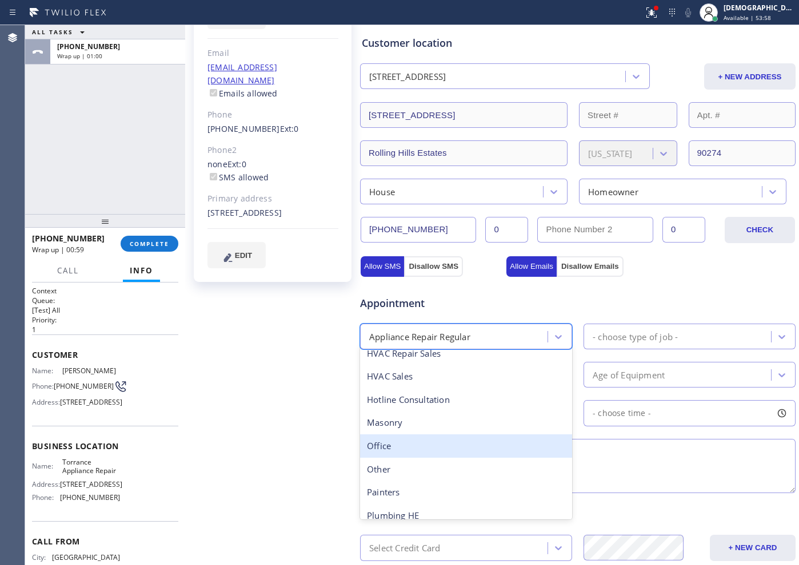
scroll to position [382, 0]
click at [458, 443] on div "Plumbing HE" at bounding box center [466, 444] width 212 height 23
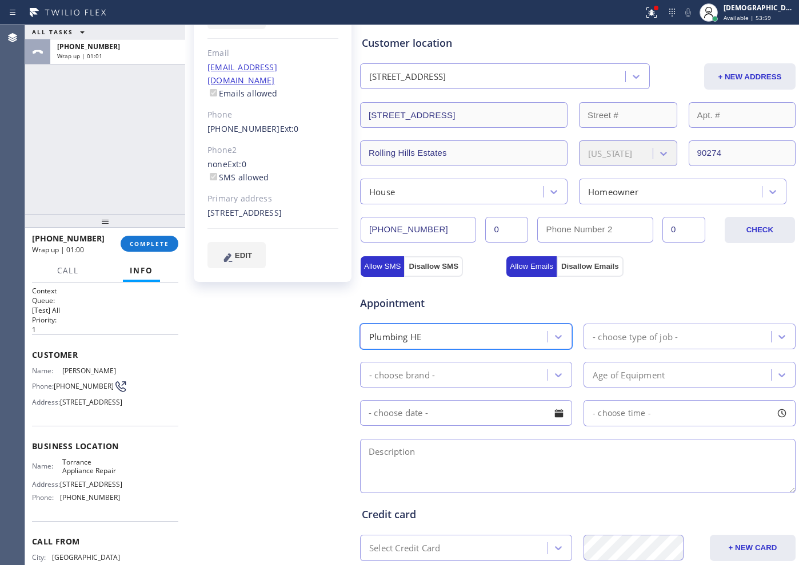
click at [597, 339] on div "- choose type of job -" at bounding box center [634, 336] width 85 height 13
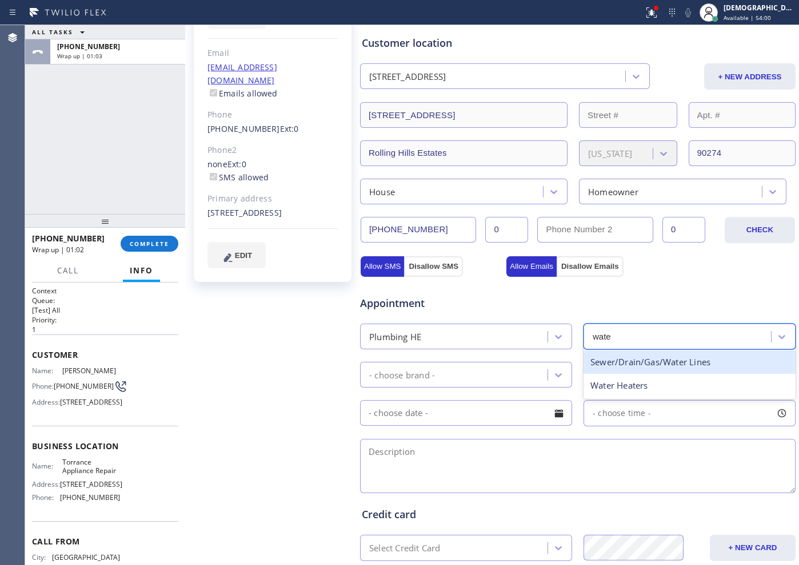
type input "water"
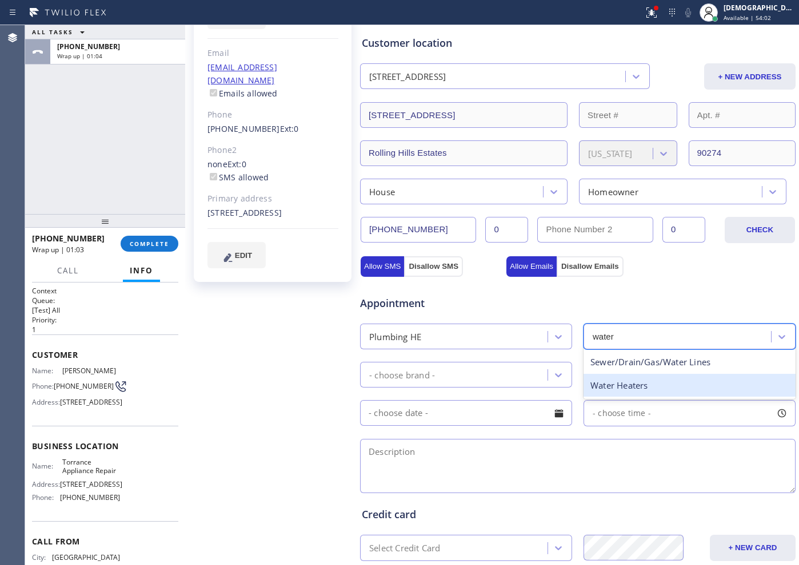
click at [624, 383] on div "Water Heaters" at bounding box center [689, 385] width 212 height 23
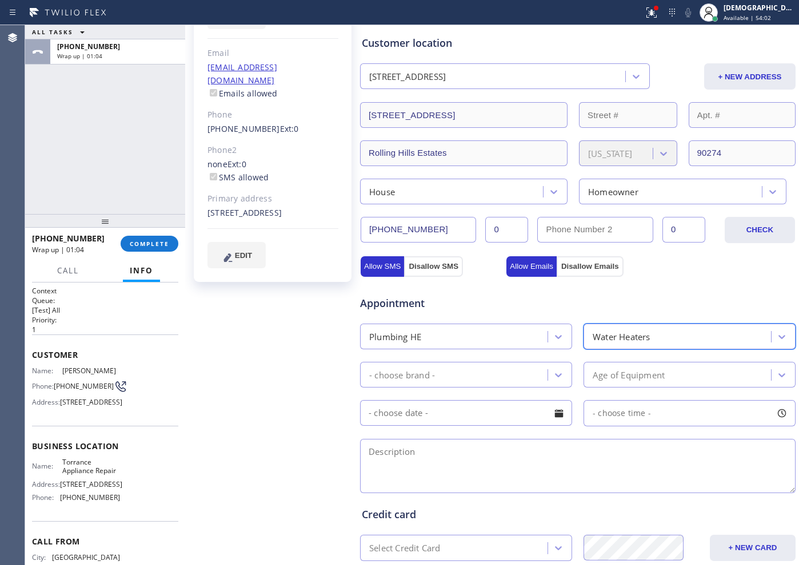
click at [506, 372] on div "- choose brand -" at bounding box center [455, 375] width 184 height 20
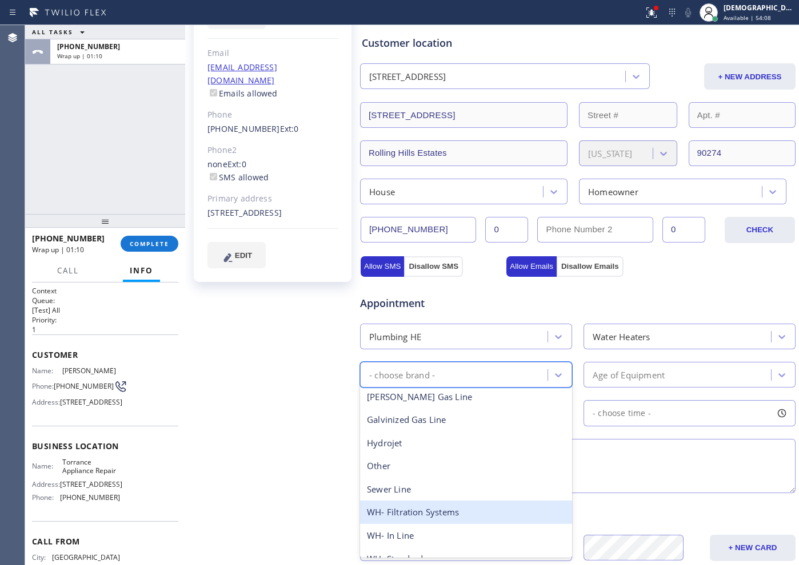
scroll to position [181, 0]
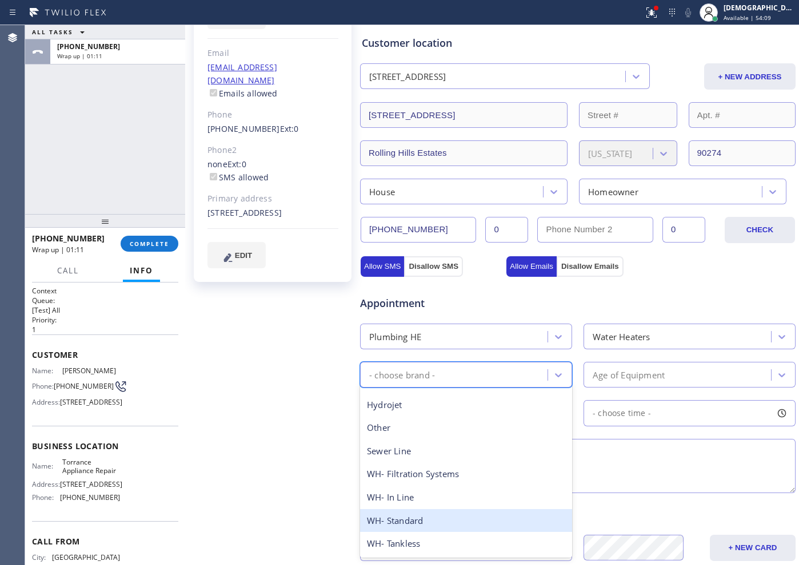
click at [463, 452] on div "WH- Standard" at bounding box center [466, 520] width 212 height 23
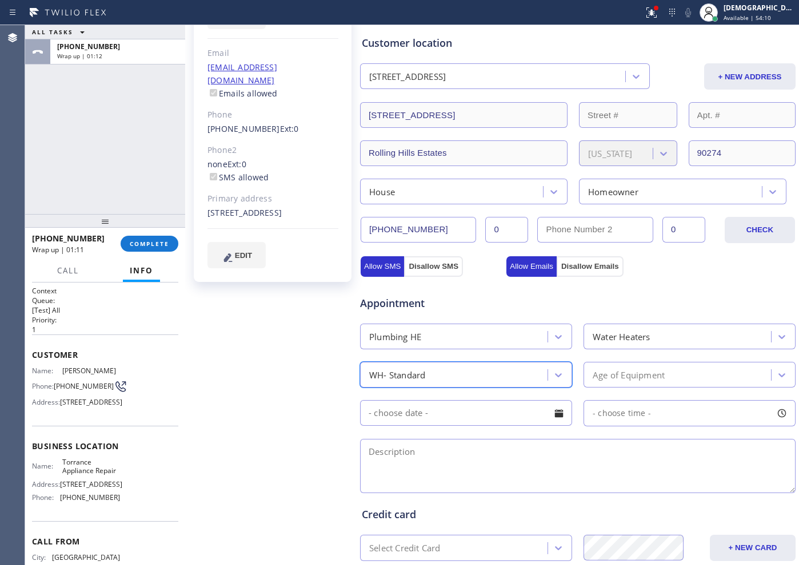
click at [636, 379] on div "Age of Equipment" at bounding box center [628, 374] width 72 height 13
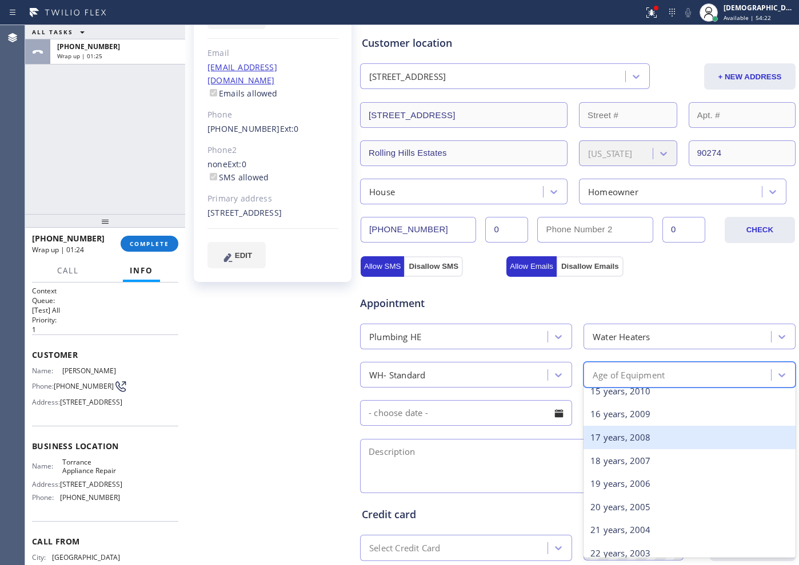
scroll to position [286, 0]
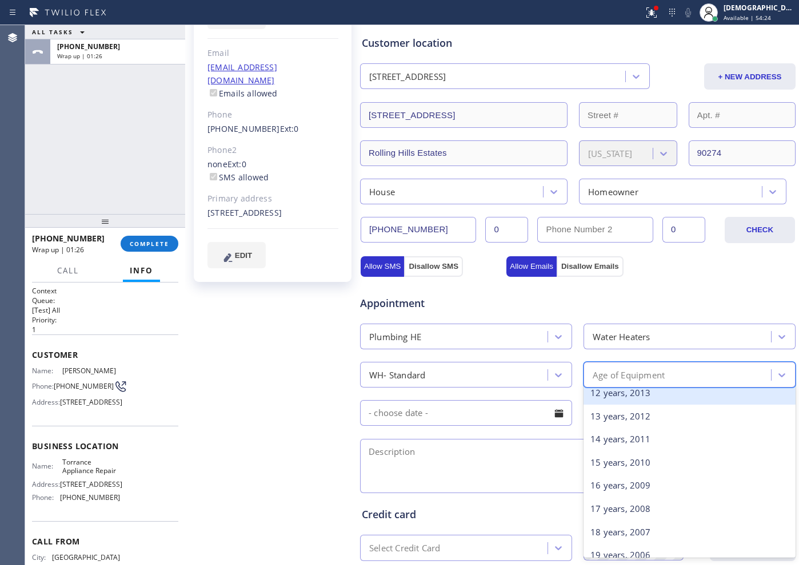
click at [617, 395] on div "12 years, 2013" at bounding box center [689, 393] width 212 height 23
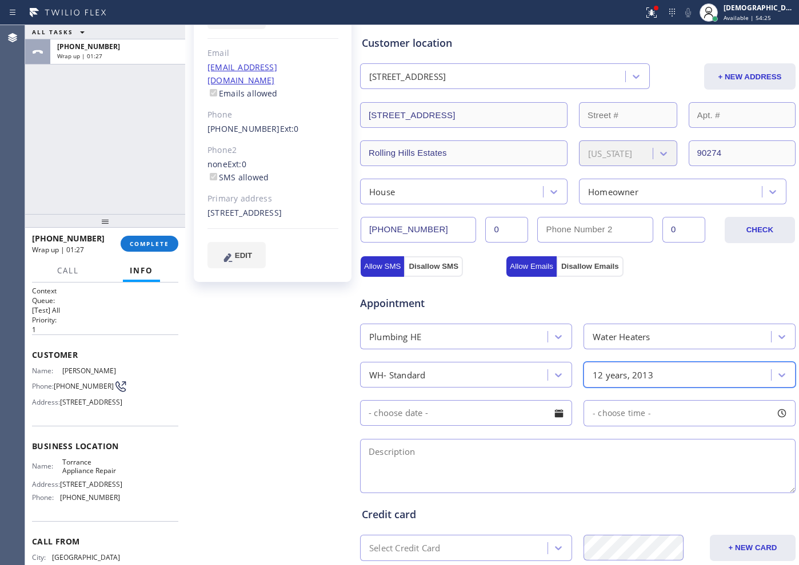
click at [436, 415] on input "text" at bounding box center [466, 413] width 212 height 26
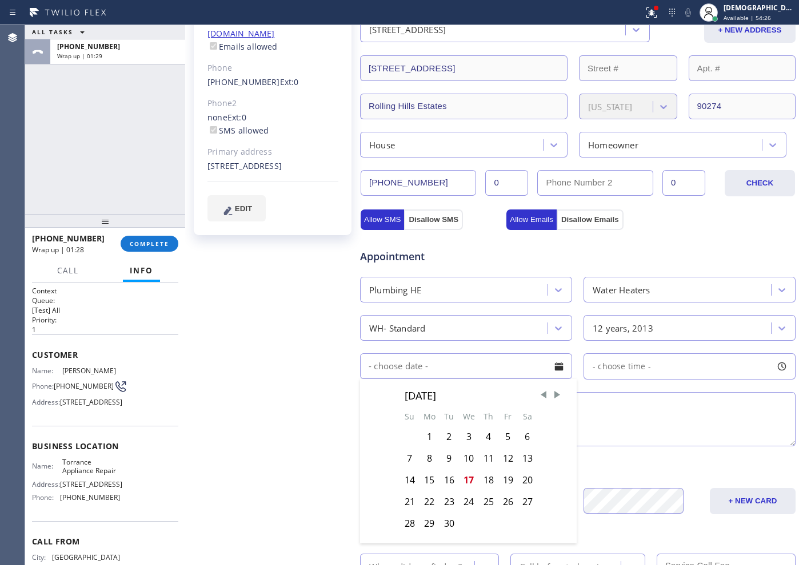
scroll to position [214, 0]
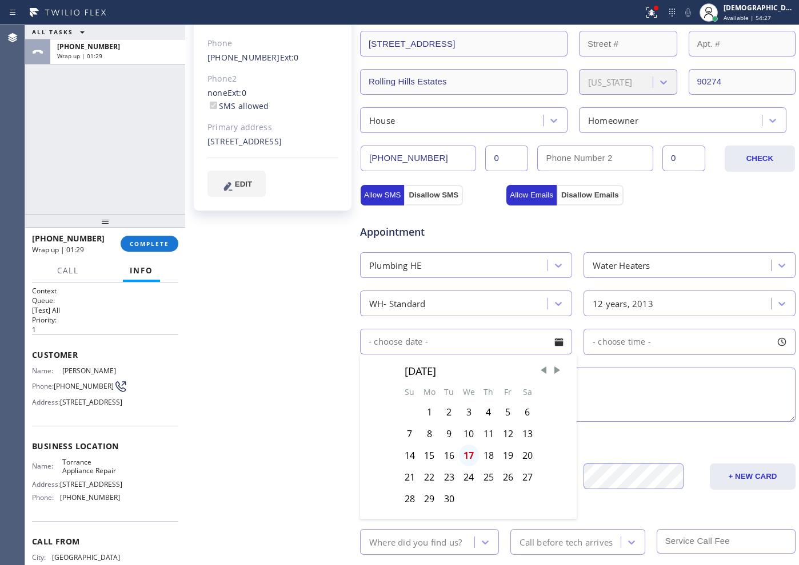
click at [470, 452] on div "17" at bounding box center [469, 456] width 20 height 22
type input "[DATE]"
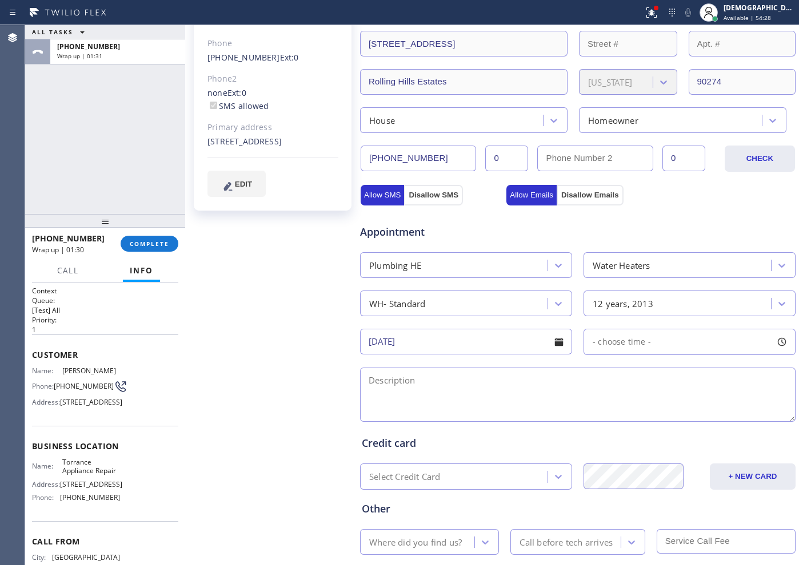
click at [479, 340] on input "[DATE]" at bounding box center [466, 342] width 212 height 26
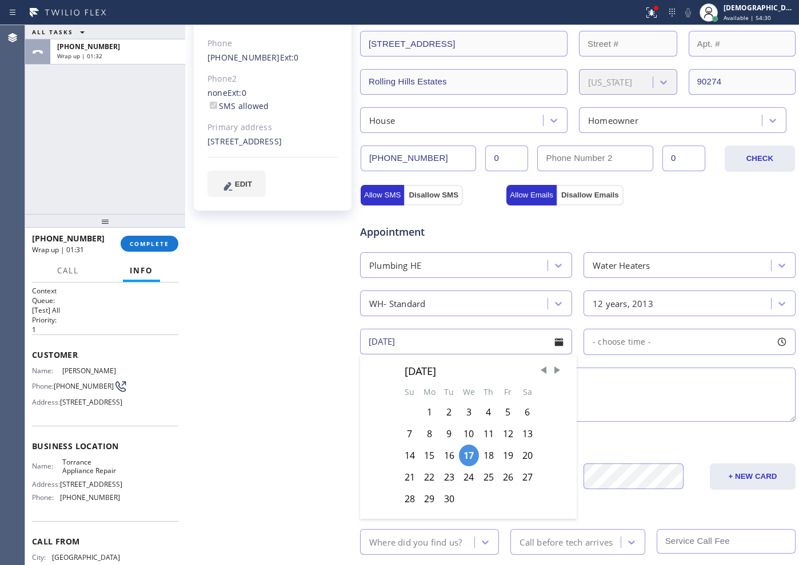
drag, startPoint x: 464, startPoint y: 452, endPoint x: 552, endPoint y: 377, distance: 115.9
click at [466, 451] on div "17" at bounding box center [469, 456] width 20 height 22
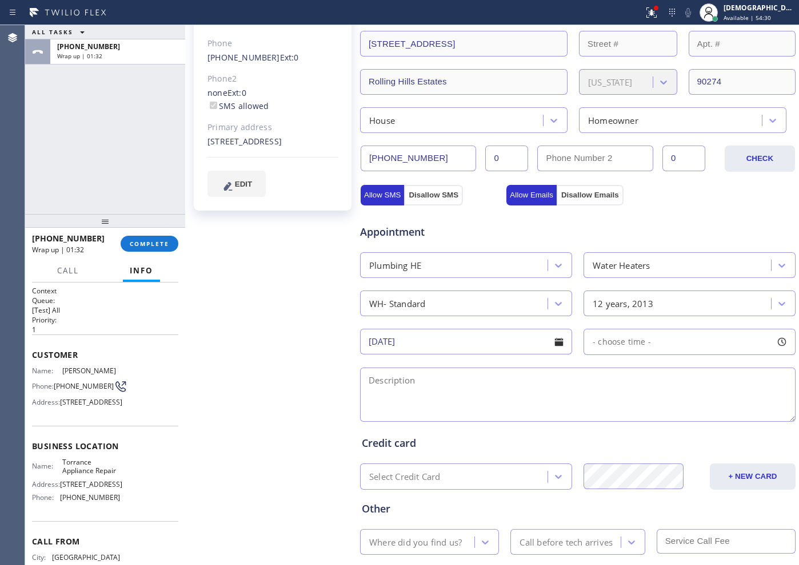
click at [604, 340] on span "- choose time -" at bounding box center [621, 341] width 58 height 11
drag, startPoint x: 594, startPoint y: 411, endPoint x: 633, endPoint y: 412, distance: 38.8
click at [633, 412] on div at bounding box center [637, 412] width 14 height 24
click at [490, 391] on textarea at bounding box center [577, 395] width 435 height 54
click at [494, 391] on textarea "8-11 / No SCF /" at bounding box center [577, 395] width 435 height 54
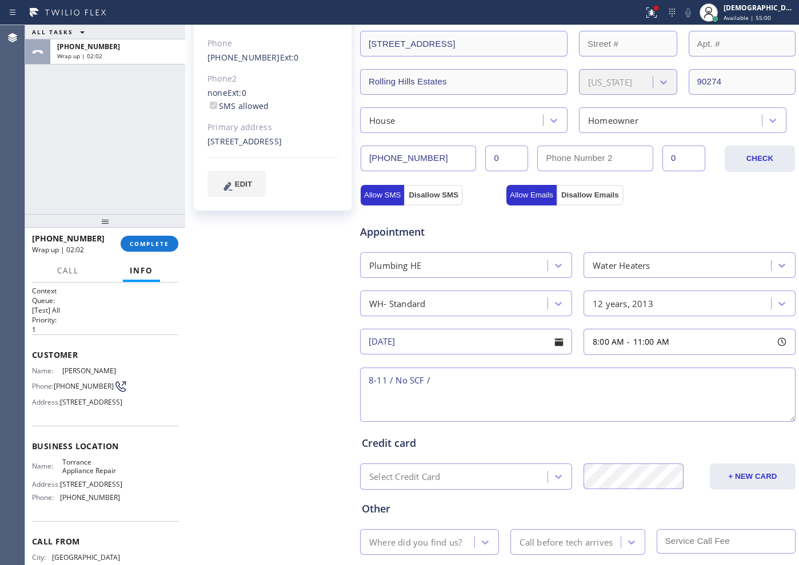
paste textarea "cx wants to replace tank water heater / its giving error code saying needs to b…"
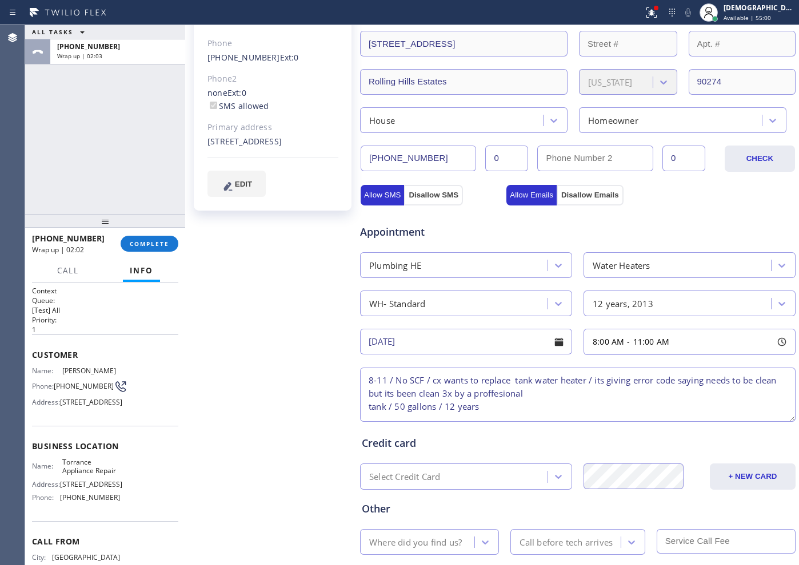
scroll to position [5, 0]
click at [504, 403] on textarea "8-11 / No SCF / cx wants to replace tank water heater / its giving error code s…" at bounding box center [577, 395] width 435 height 54
click at [559, 408] on textarea "8-11 / No SCF / cx wants to replace tank water heater / its giving error code s…" at bounding box center [577, 395] width 435 height 54
paste textarea "28 Sorrel Lane , Rolling Hills Estates, CA, 90274"
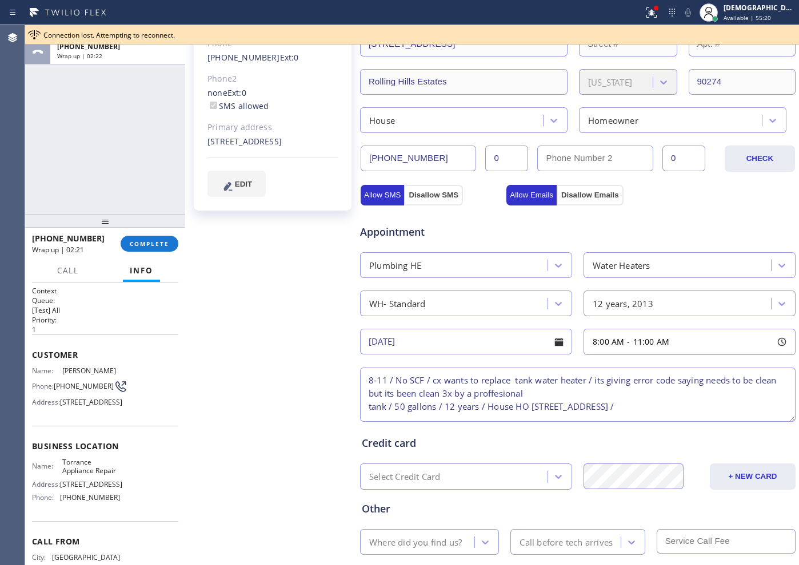
click at [88, 452] on span "Torrance Appliance Repair" at bounding box center [90, 467] width 57 height 18
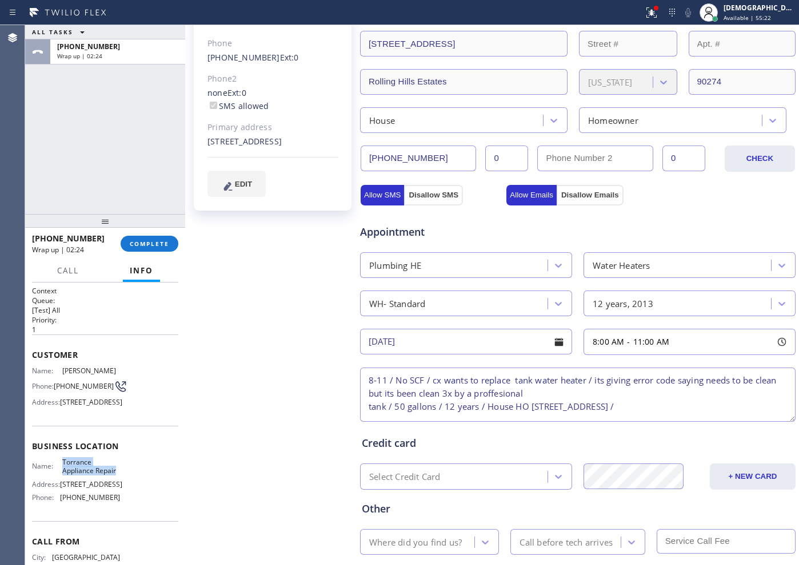
drag, startPoint x: 83, startPoint y: 515, endPoint x: 59, endPoint y: 501, distance: 27.6
click at [59, 452] on div "Name: Torrance Appliance Repair Address: 15332 Antioch Street Phone: (310) 935-…" at bounding box center [76, 482] width 88 height 49
copy div "Torrance Appliance Repair"
click at [638, 406] on textarea "8-11 / No SCF / cx wants to replace tank water heater / its giving error code s…" at bounding box center [577, 395] width 435 height 54
paste textarea "Torrance Appliance Repair"
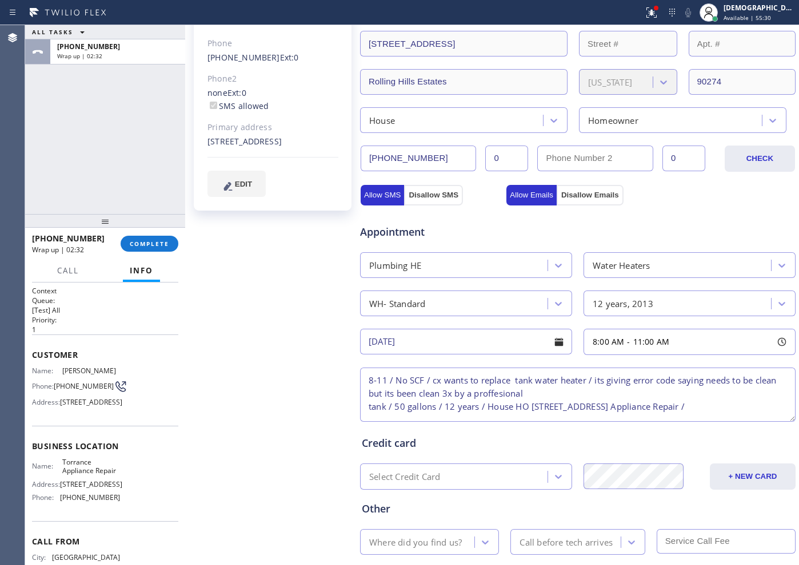
click at [520, 414] on textarea "8-11 / No SCF / cx wants to replace tank water heater / its giving error code s…" at bounding box center [577, 395] width 435 height 54
paste textarea "Please call customer 30 minutes prior to arrival"
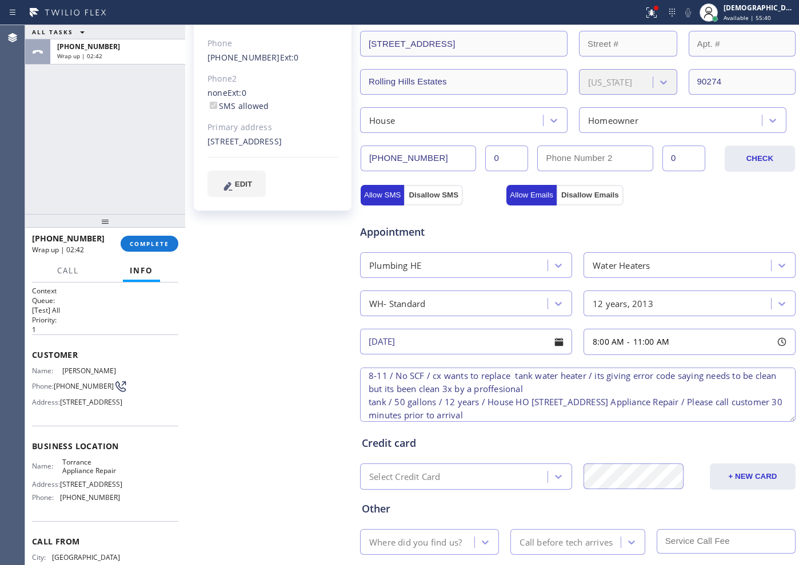
scroll to position [24, 0]
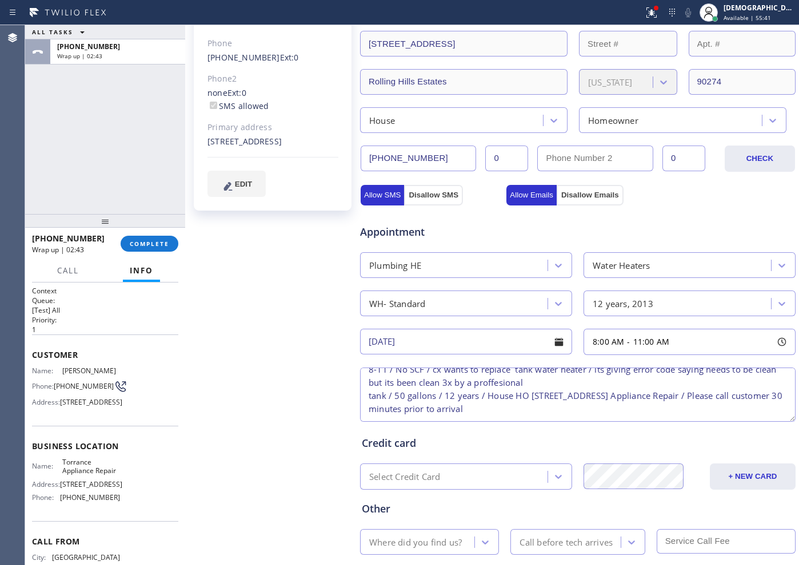
type textarea "8-11 / No SCF / cx wants to replace tank water heater / its giving error code s…"
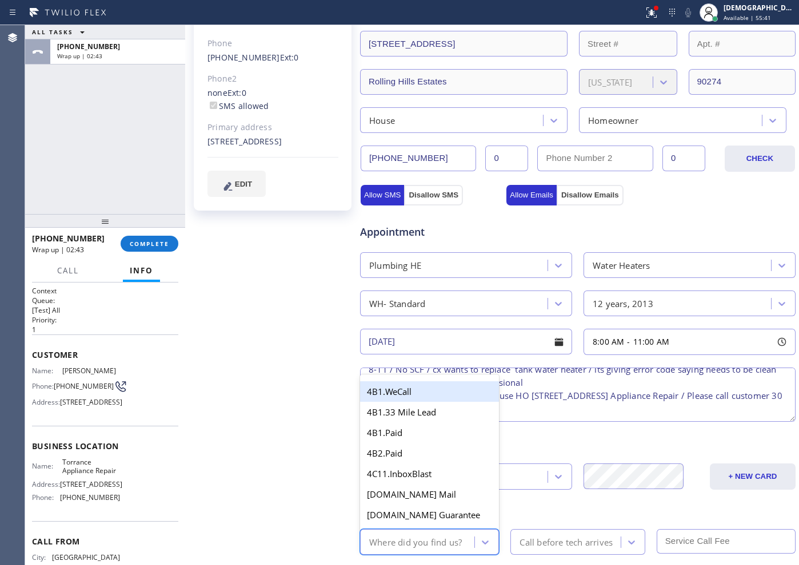
click at [432, 452] on div "Where did you find us?" at bounding box center [415, 542] width 93 height 13
type input "ret"
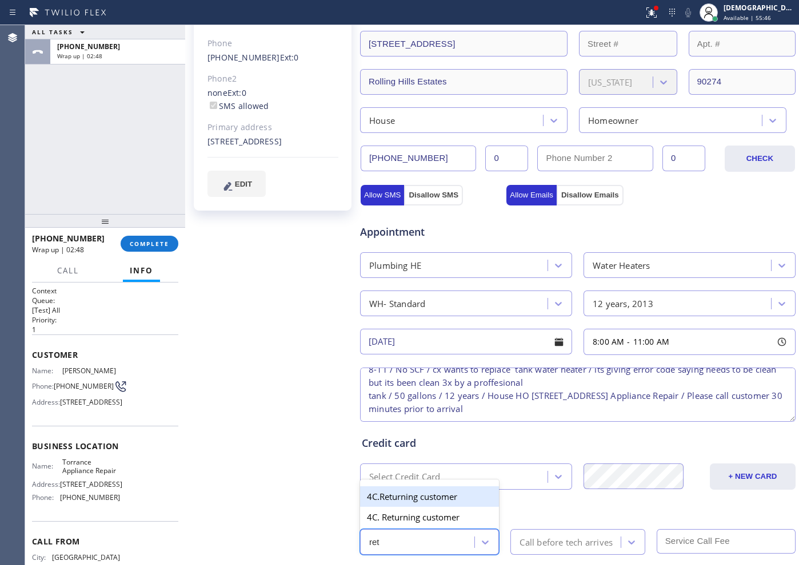
click at [431, 452] on div "4C.Returning customer" at bounding box center [429, 497] width 139 height 21
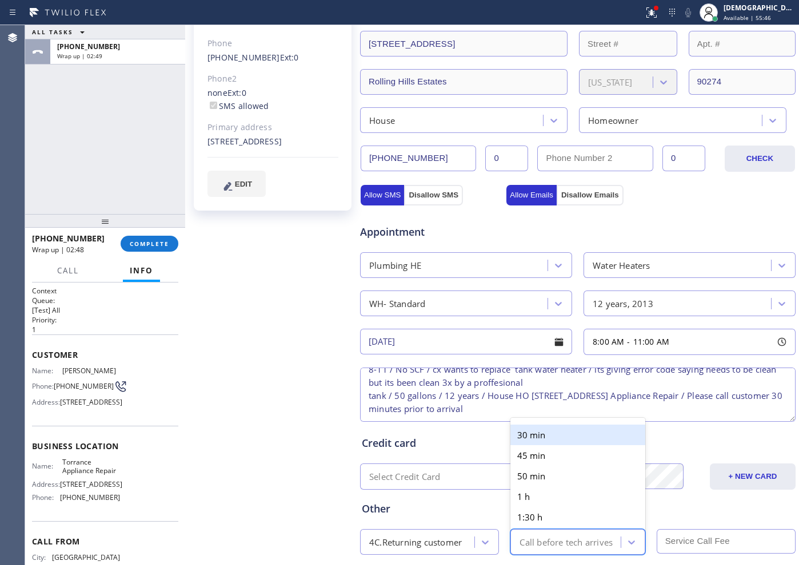
click at [531, 452] on div "Call before tech arrives" at bounding box center [565, 542] width 93 height 13
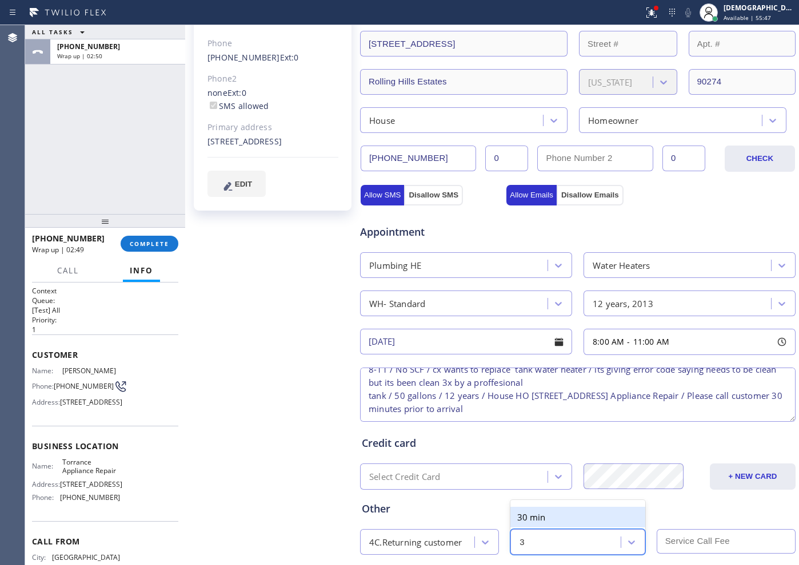
type input "30"
click at [543, 452] on div "30 min" at bounding box center [577, 517] width 134 height 21
click at [638, 452] on input "text" at bounding box center [725, 541] width 139 height 25
type input "0"
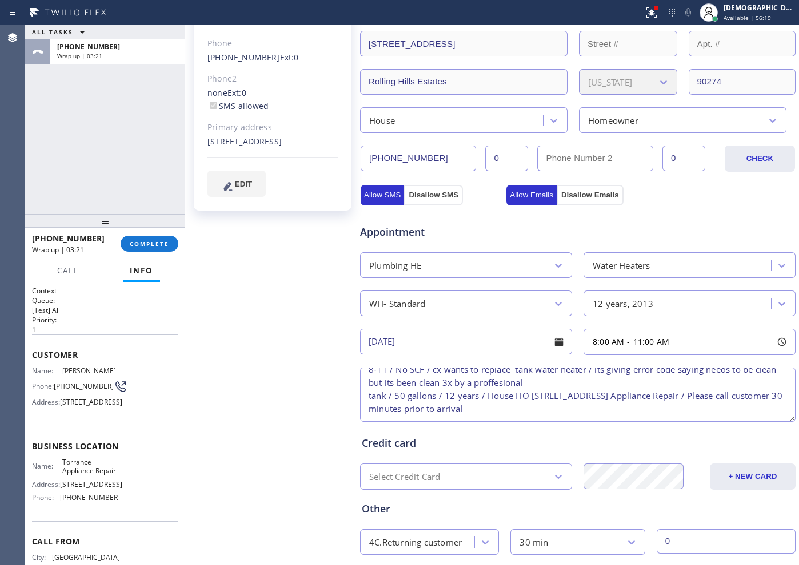
click at [638, 437] on div "Credit card" at bounding box center [578, 443] width 432 height 15
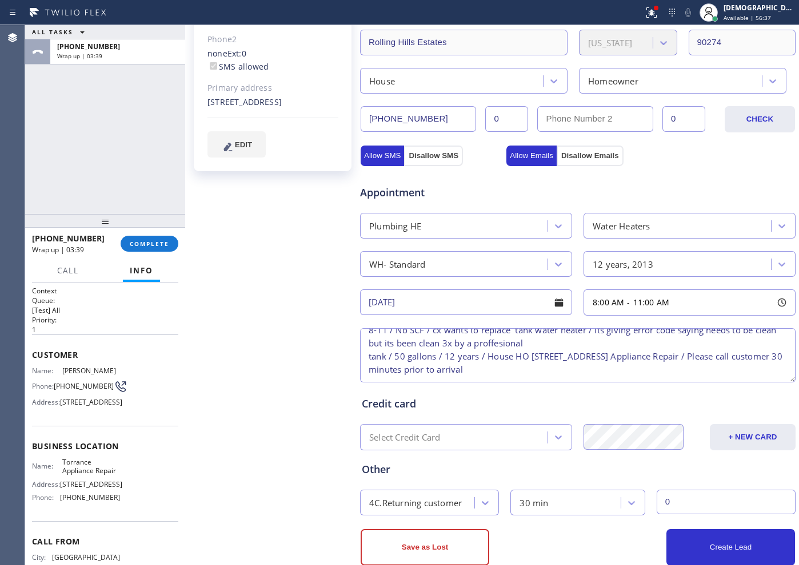
scroll to position [280, 0]
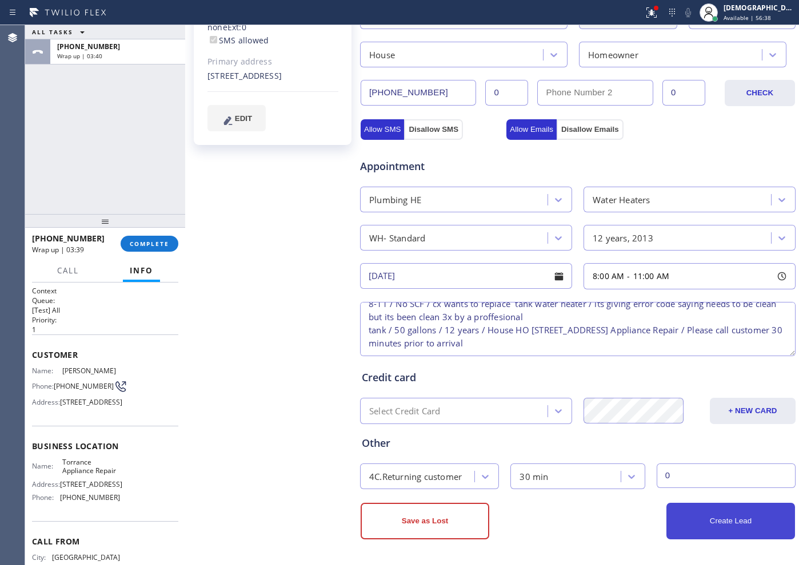
click at [638, 452] on button "Create Lead" at bounding box center [730, 521] width 129 height 37
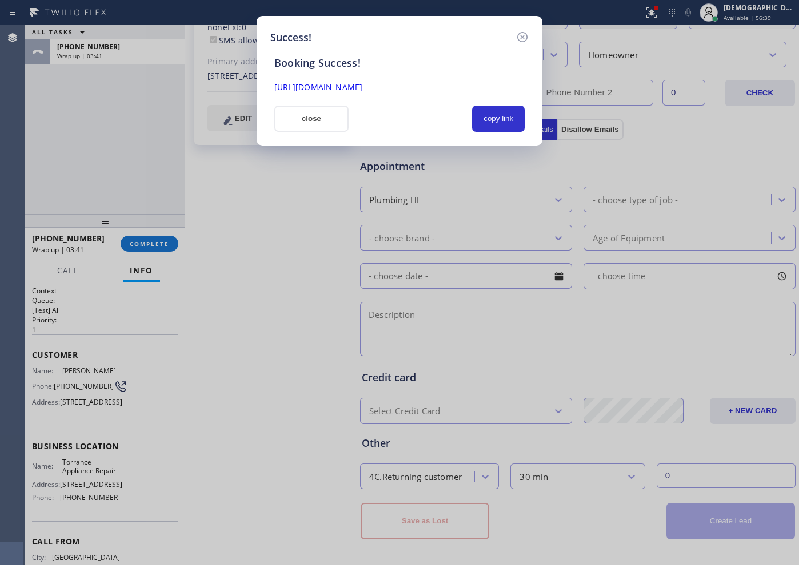
scroll to position [0, 0]
click at [496, 110] on button "copy link" at bounding box center [498, 119] width 53 height 26
click at [362, 85] on link "https://erp.apollosoft.co/customer/304312#portlet_lead" at bounding box center [318, 87] width 88 height 11
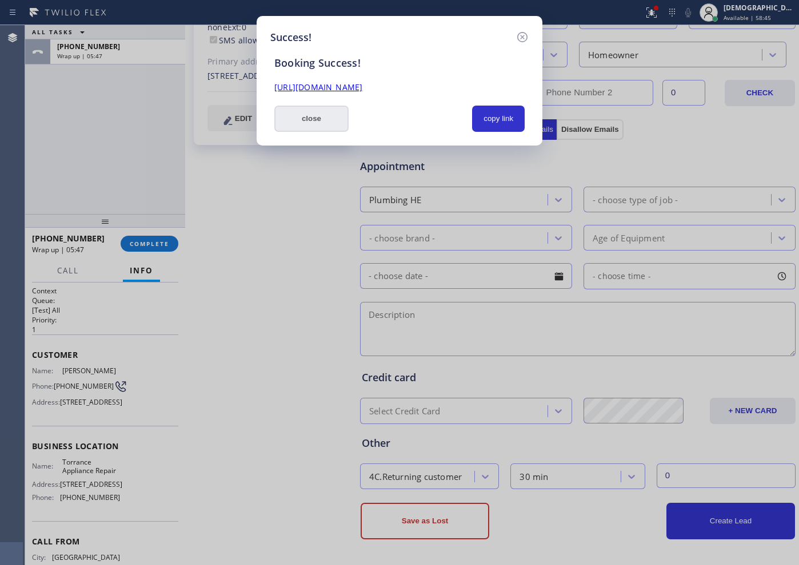
click at [316, 117] on button "close" at bounding box center [311, 119] width 74 height 26
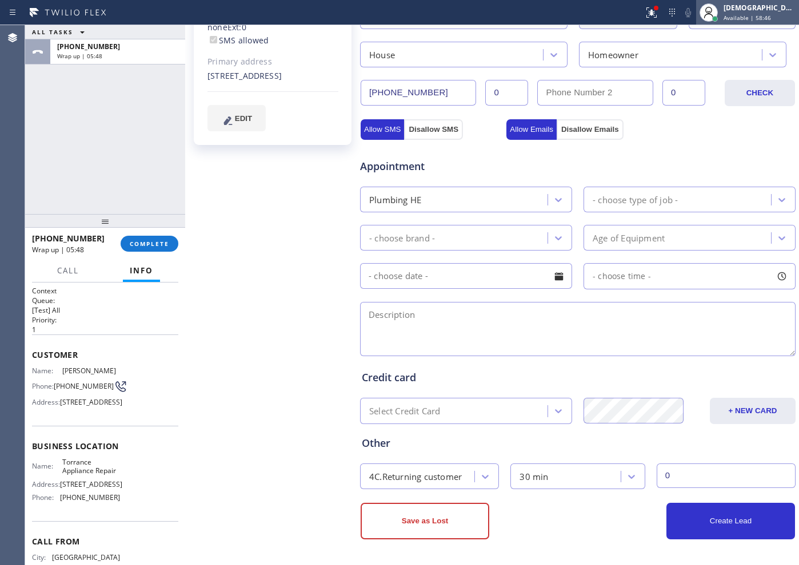
click at [638, 18] on span "Available | 58:46" at bounding box center [746, 18] width 47 height 8
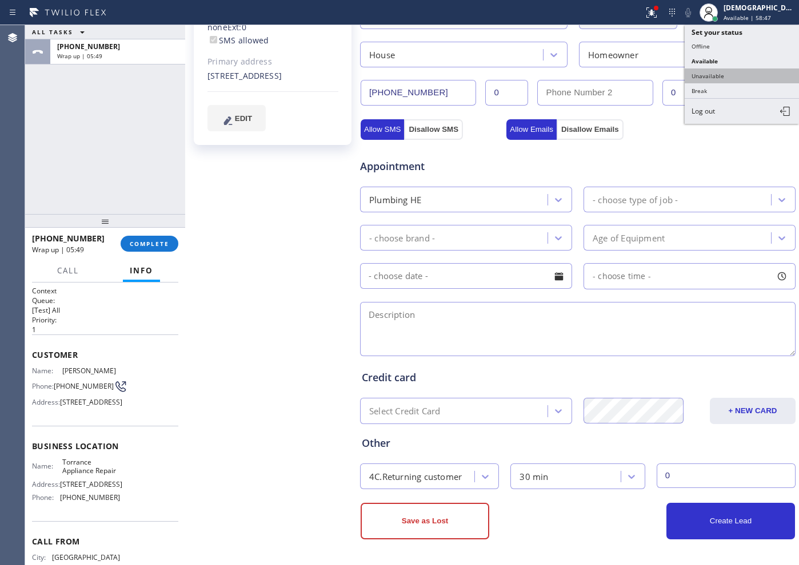
click at [638, 70] on button "Unavailable" at bounding box center [741, 76] width 114 height 15
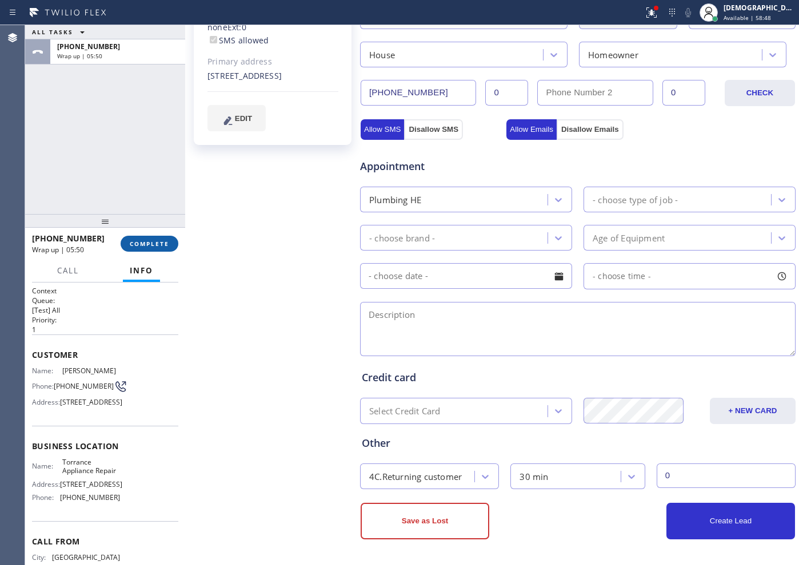
click at [158, 242] on span "COMPLETE" at bounding box center [149, 244] width 39 height 8
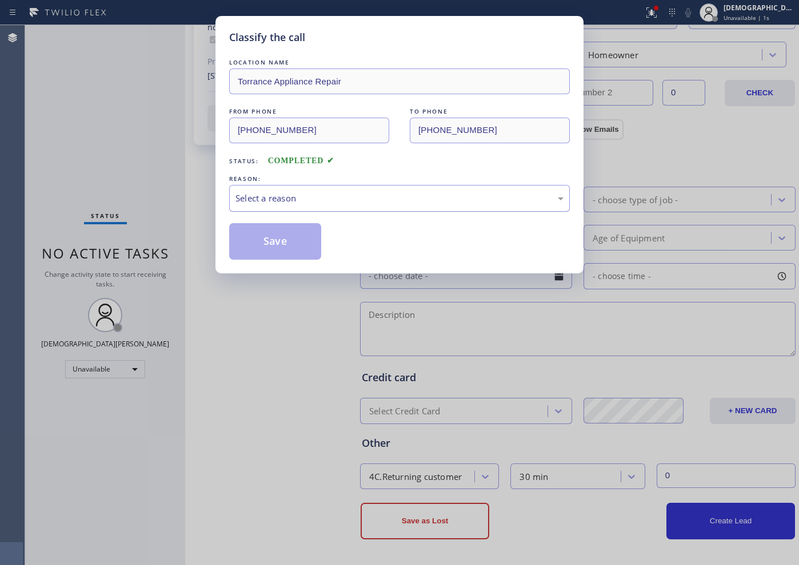
click at [263, 198] on div "Select a reason" at bounding box center [399, 198] width 328 height 13
click at [254, 238] on button "Save" at bounding box center [275, 241] width 92 height 37
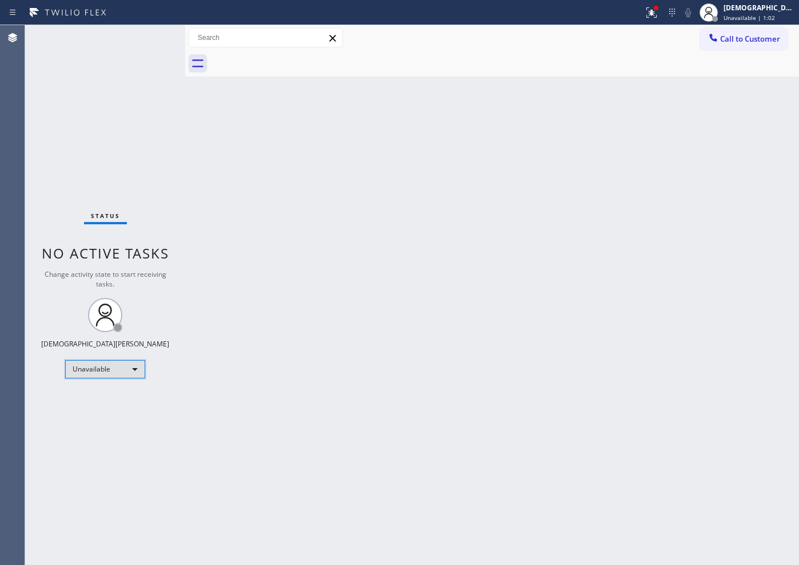
click at [114, 371] on div "Unavailable" at bounding box center [105, 369] width 80 height 18
drag, startPoint x: 104, startPoint y: 398, endPoint x: 739, endPoint y: 256, distance: 650.6
click at [106, 396] on li "Available" at bounding box center [105, 400] width 78 height 14
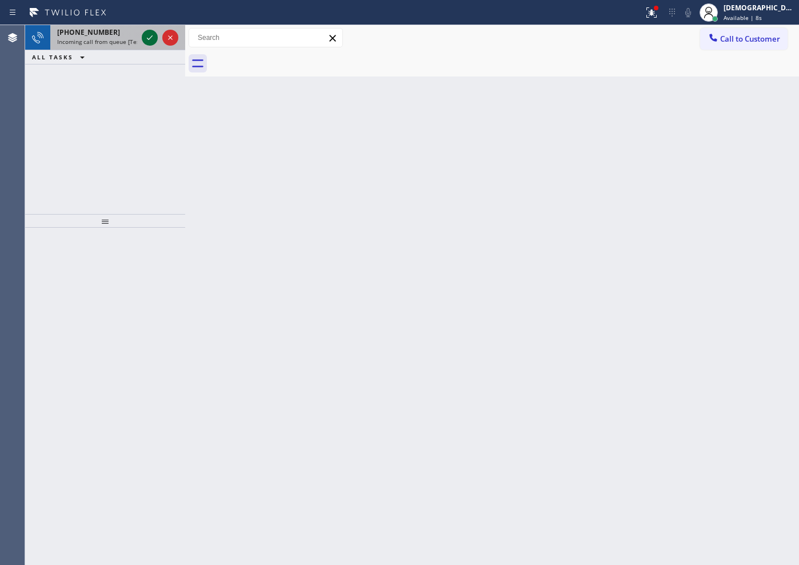
click at [147, 41] on icon at bounding box center [150, 38] width 14 height 14
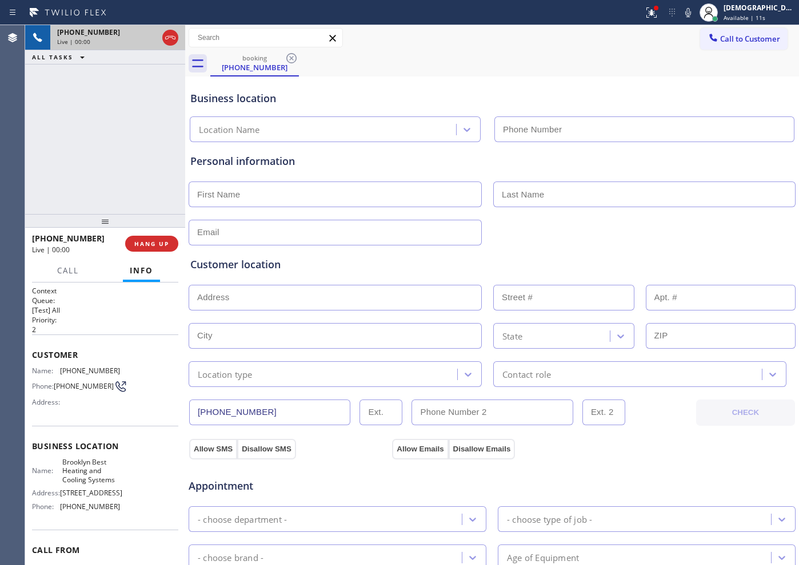
type input "[PHONE_NUMBER]"
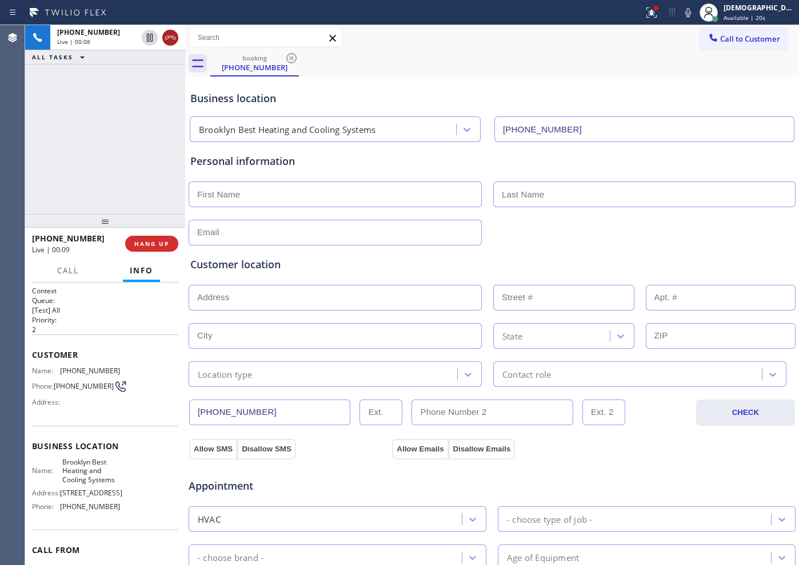
click at [175, 34] on icon at bounding box center [170, 38] width 14 height 14
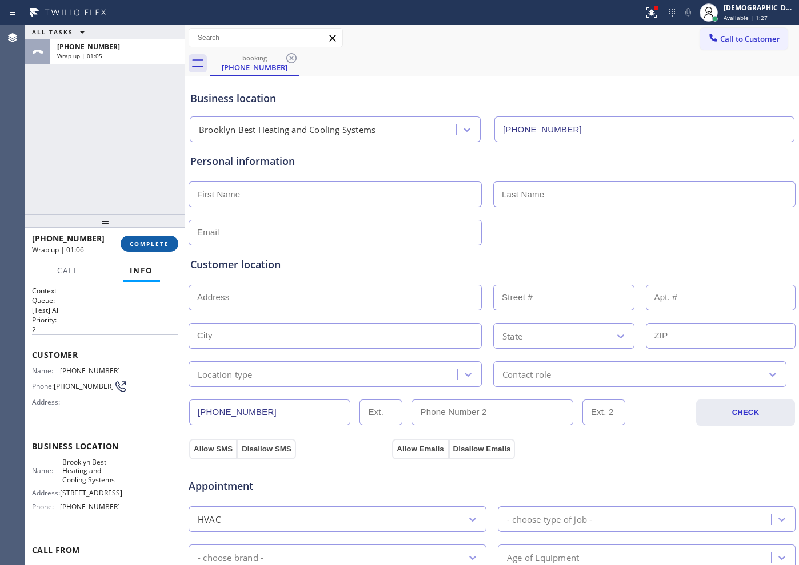
click at [149, 240] on span "COMPLETE" at bounding box center [149, 244] width 39 height 8
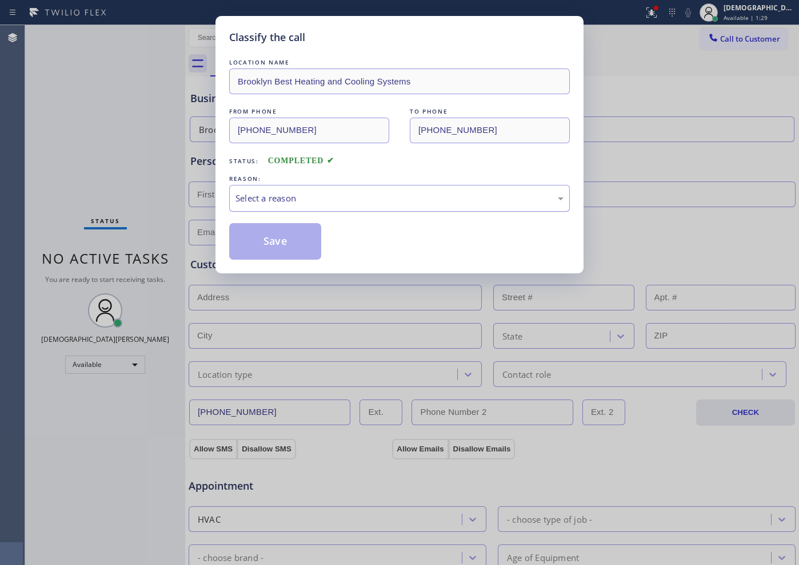
click at [291, 202] on div "Select a reason" at bounding box center [399, 198] width 328 height 13
click at [287, 236] on button "Save" at bounding box center [275, 241] width 92 height 37
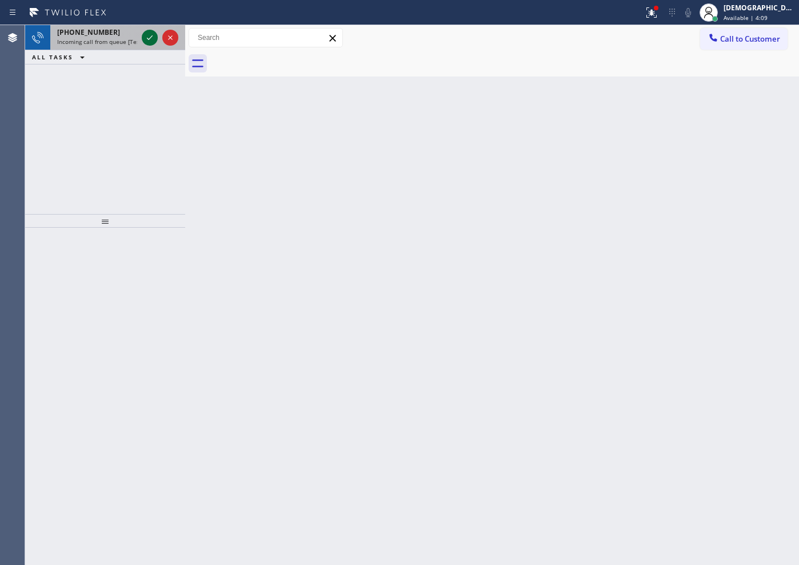
click at [150, 34] on icon at bounding box center [150, 38] width 14 height 14
click at [146, 35] on icon at bounding box center [150, 38] width 14 height 14
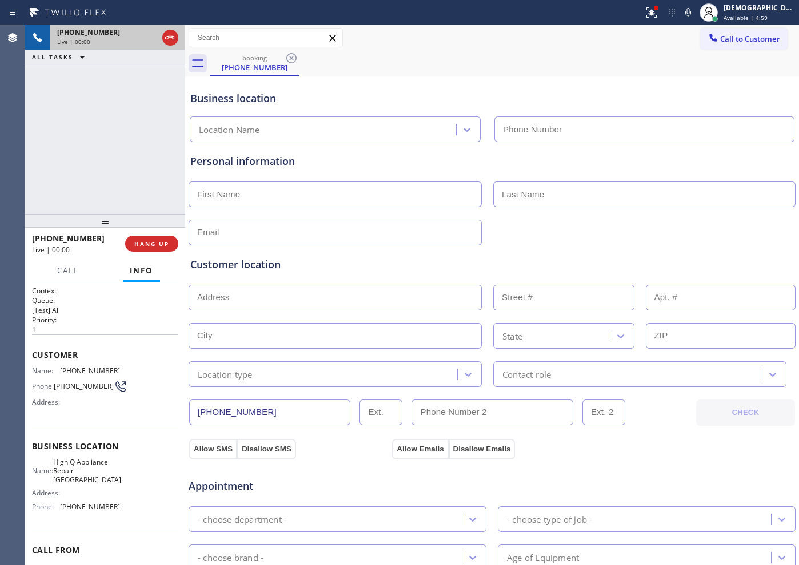
type input "[PHONE_NUMBER]"
click at [176, 34] on icon at bounding box center [170, 38] width 14 height 14
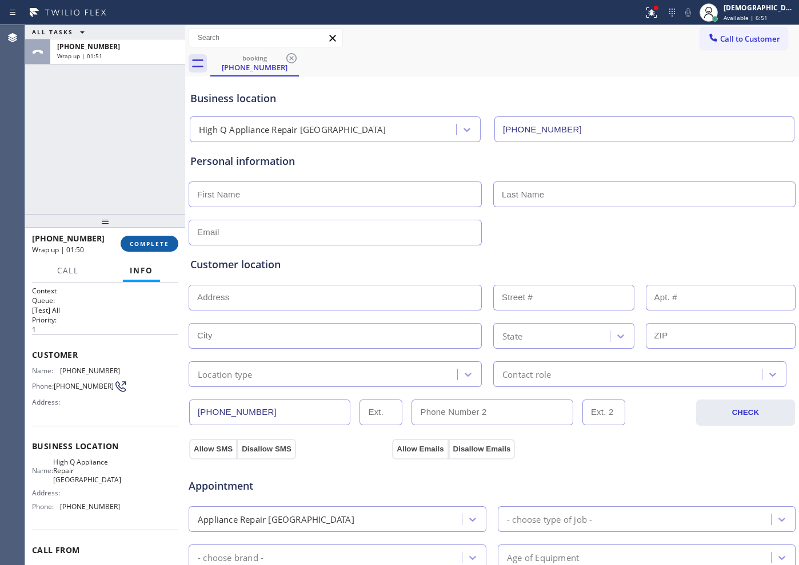
click at [148, 244] on span "COMPLETE" at bounding box center [149, 244] width 39 height 8
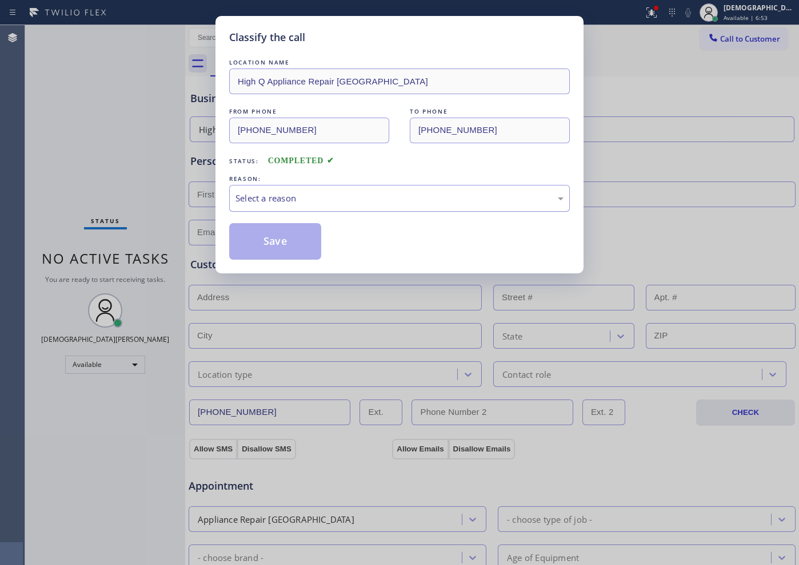
click at [291, 204] on div "Select a reason" at bounding box center [399, 198] width 328 height 13
click at [283, 236] on button "Save" at bounding box center [275, 241] width 92 height 37
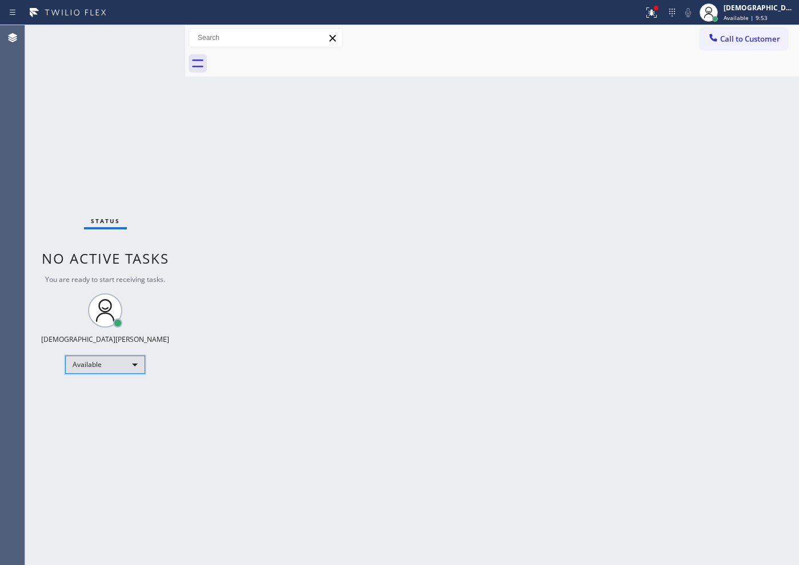
click at [108, 371] on div "Available" at bounding box center [105, 365] width 80 height 18
click at [94, 420] on li "Break" at bounding box center [105, 424] width 78 height 14
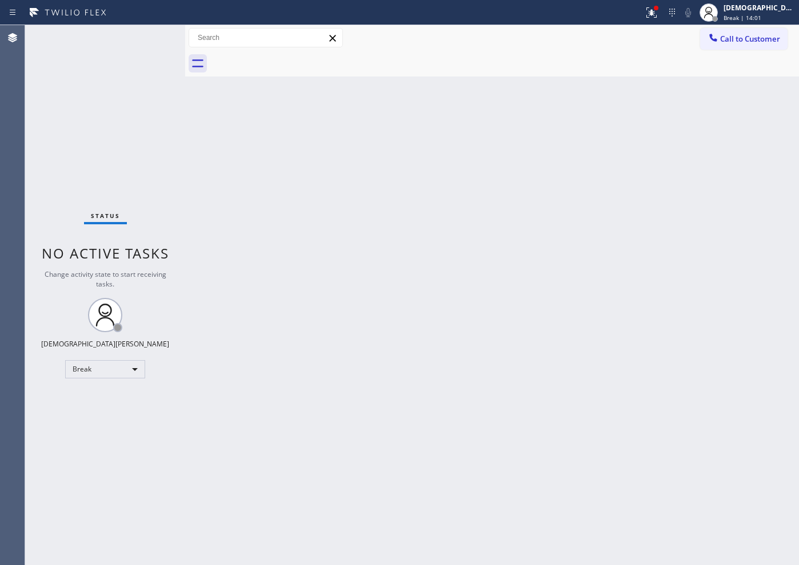
click at [18, 168] on div "Agent Desktop" at bounding box center [12, 295] width 25 height 540
click at [123, 375] on div "Break" at bounding box center [105, 369] width 80 height 18
click at [113, 400] on li "Available" at bounding box center [105, 400] width 78 height 14
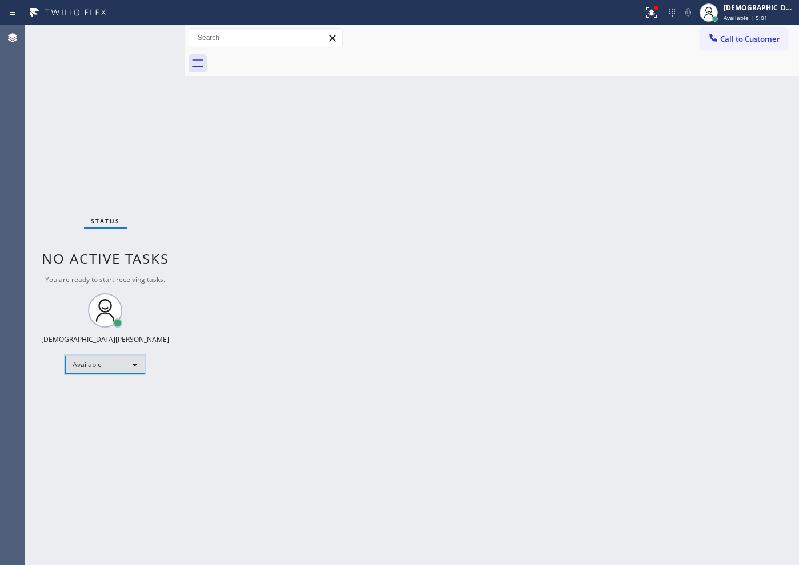
click at [81, 367] on div "Available" at bounding box center [105, 365] width 80 height 18
click at [252, 265] on div at bounding box center [399, 282] width 799 height 565
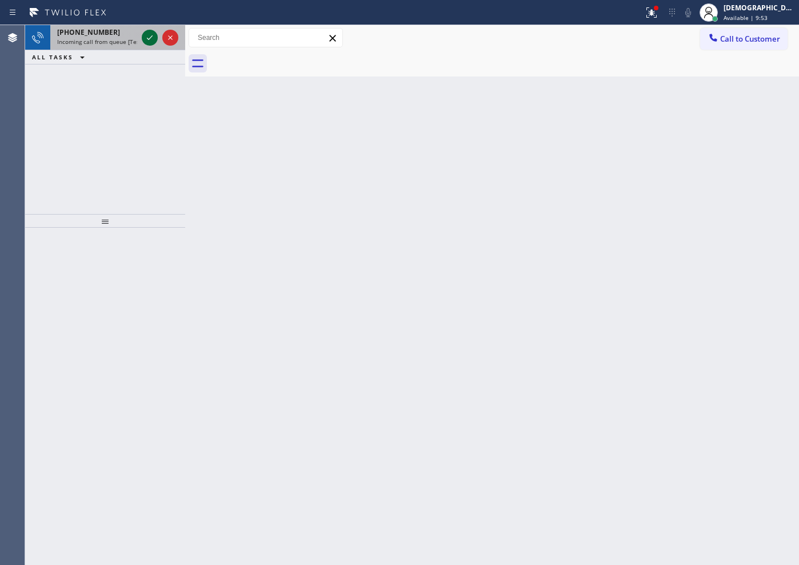
click at [147, 39] on icon at bounding box center [150, 38] width 14 height 14
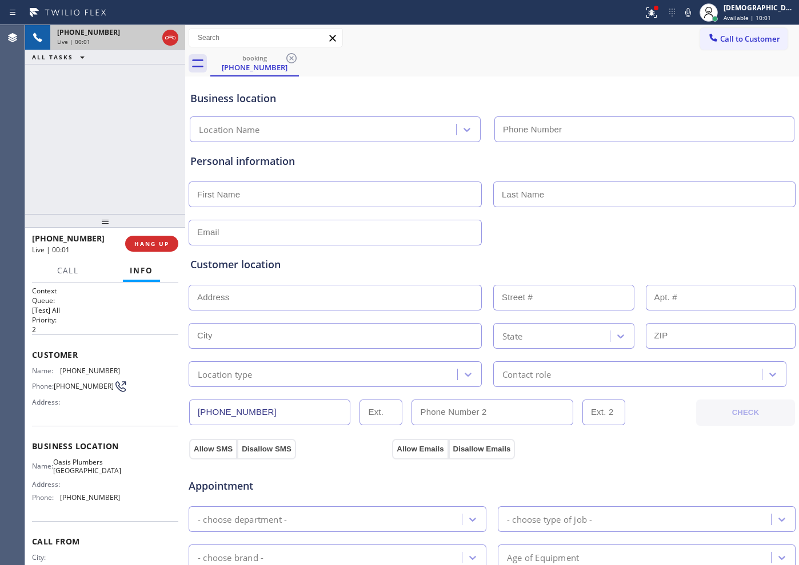
type input "[PHONE_NUMBER]"
click at [176, 38] on icon at bounding box center [170, 38] width 14 height 14
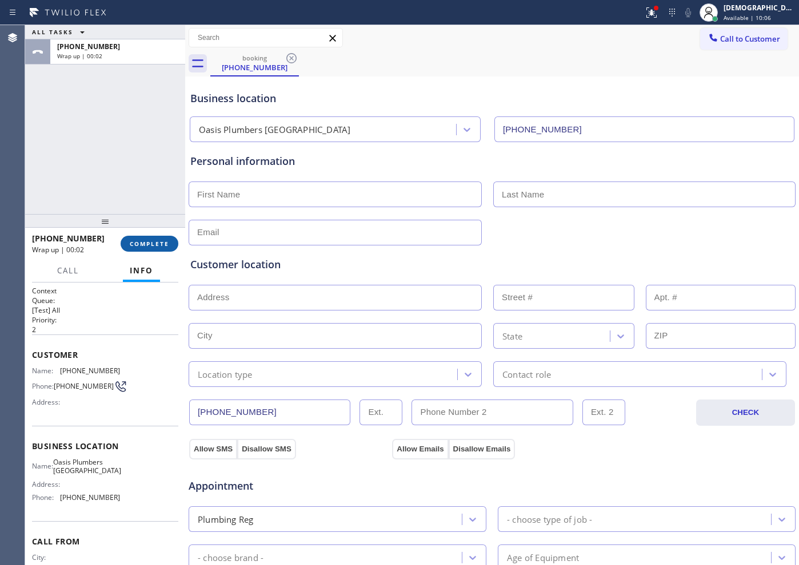
click at [151, 236] on button "COMPLETE" at bounding box center [150, 244] width 58 height 16
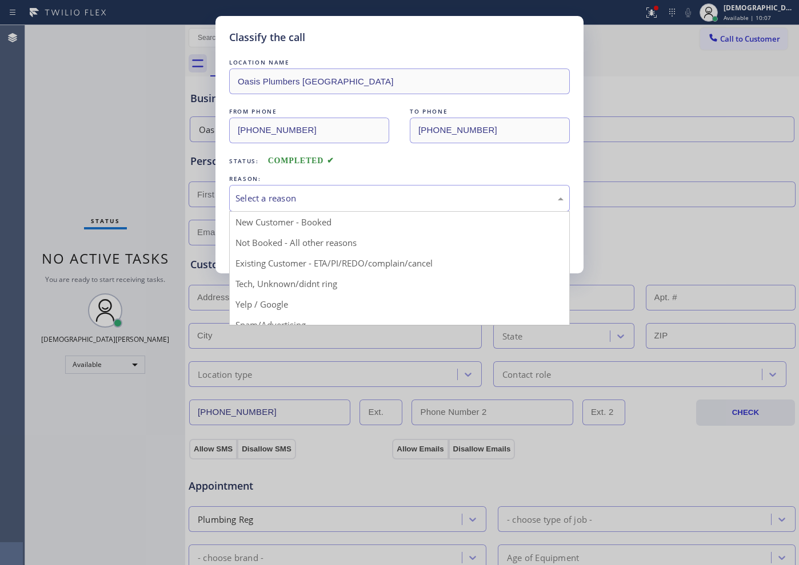
drag, startPoint x: 240, startPoint y: 190, endPoint x: 251, endPoint y: 208, distance: 21.3
click at [241, 190] on div "Select a reason" at bounding box center [399, 198] width 340 height 27
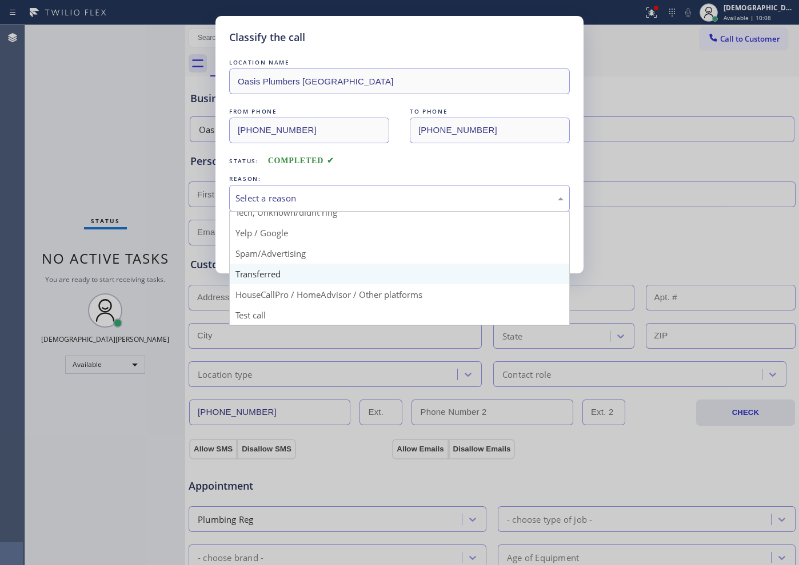
scroll to position [72, 0]
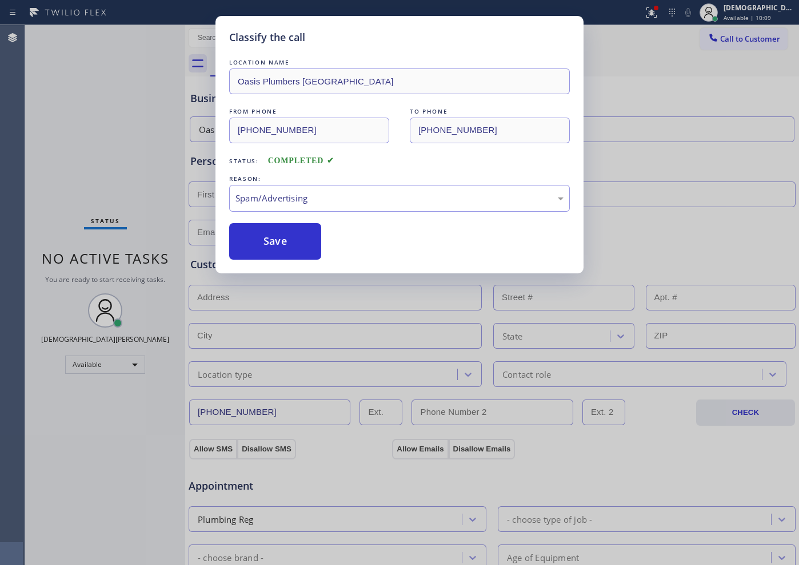
click at [268, 243] on button "Save" at bounding box center [275, 241] width 92 height 37
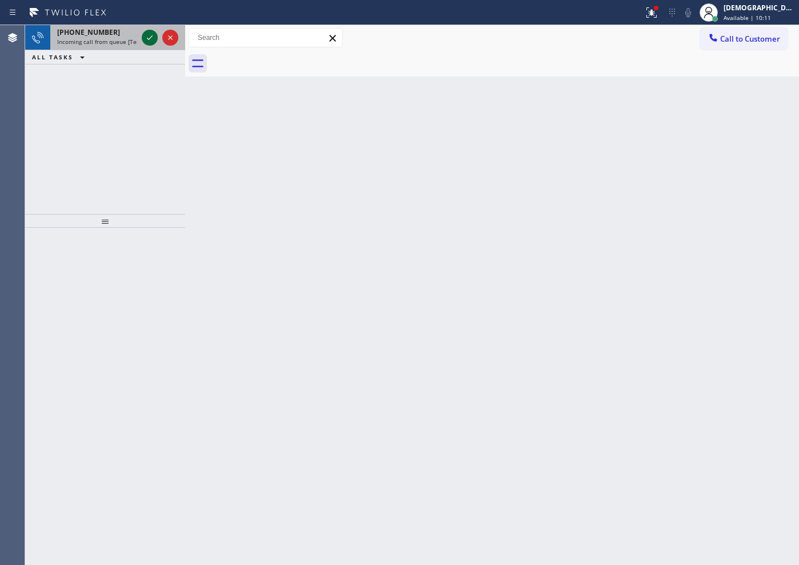
click at [145, 37] on icon at bounding box center [150, 38] width 14 height 14
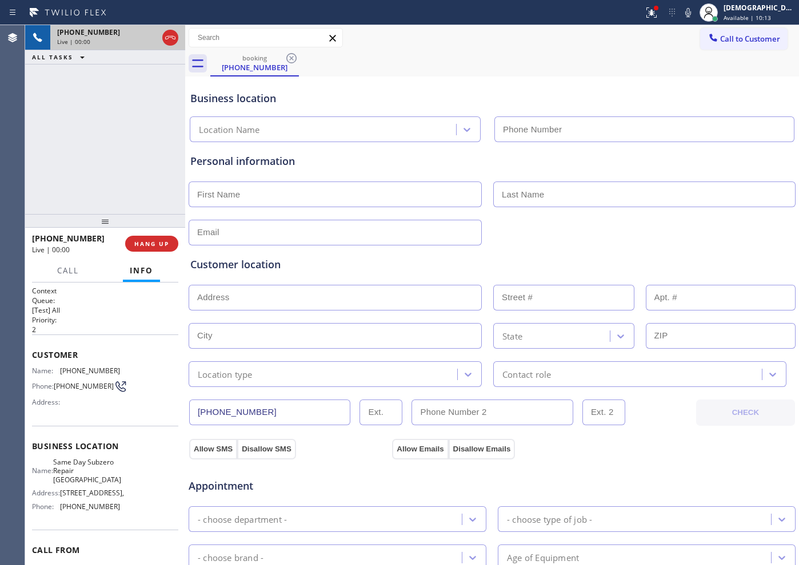
type input "[PHONE_NUMBER]"
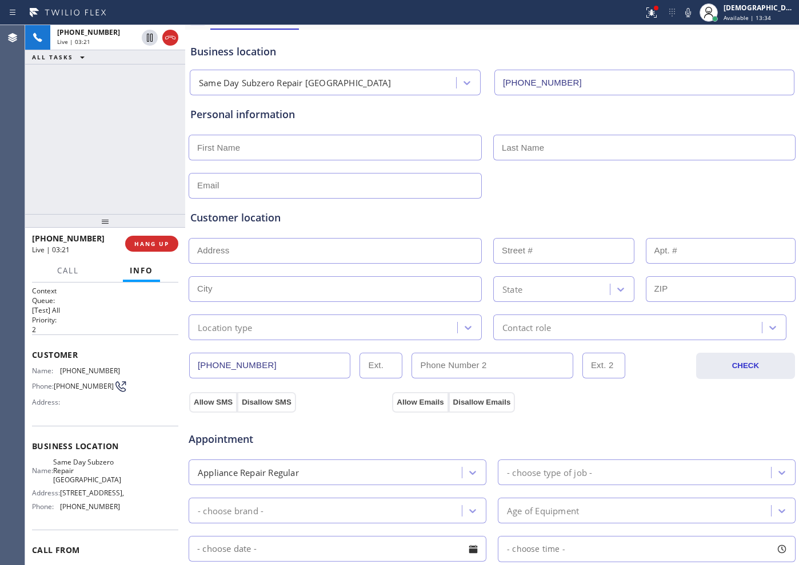
scroll to position [71, 0]
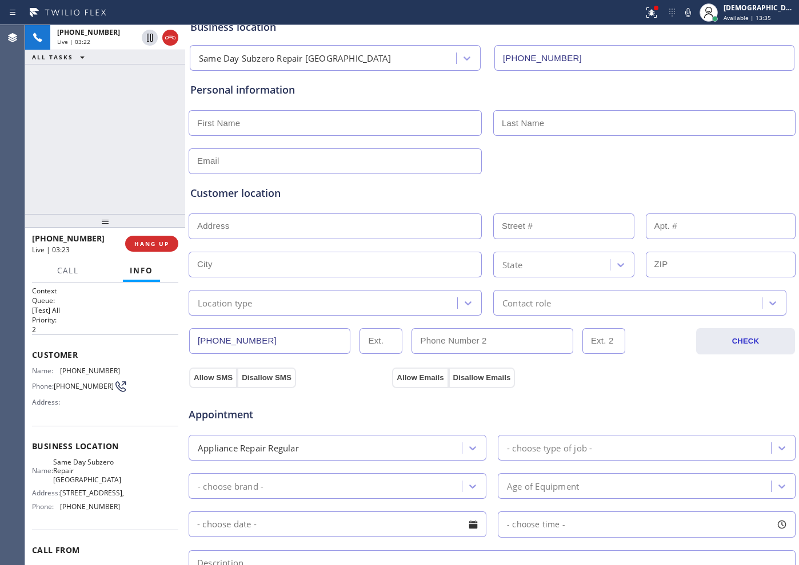
drag, startPoint x: 267, startPoint y: 343, endPoint x: 169, endPoint y: 343, distance: 98.2
click at [169, 343] on div "+12067902211 Live | 03:22 ALL TASKS ALL TASKS ACTIVE TASKS TASKS IN WRAP UP +12…" at bounding box center [411, 295] width 773 height 540
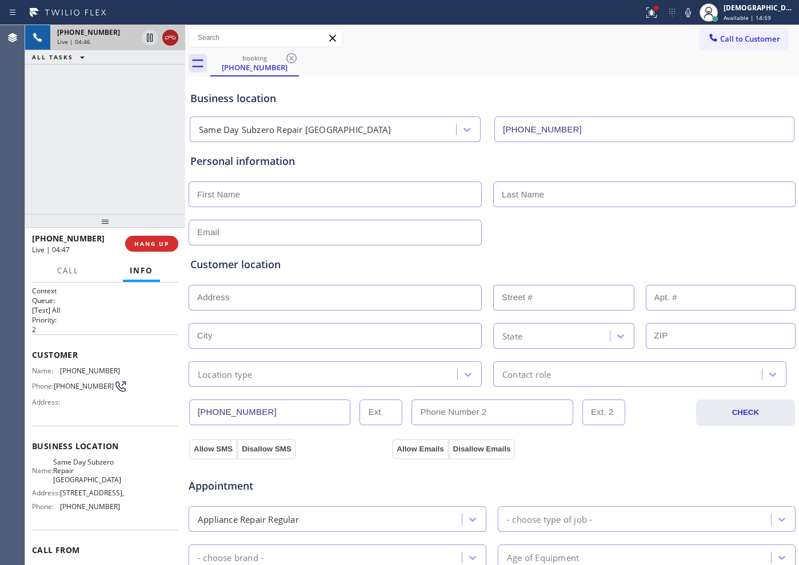
click at [167, 35] on icon at bounding box center [170, 38] width 14 height 14
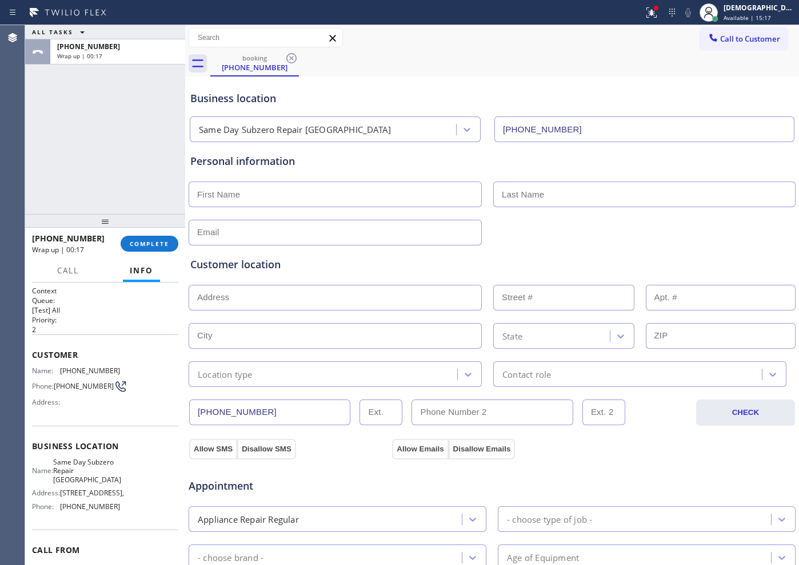
click at [275, 188] on input "text" at bounding box center [334, 195] width 293 height 26
paste input "Andrew"
type input "Andrew"
click at [561, 191] on input "text" at bounding box center [644, 195] width 302 height 26
paste input "hitchock"
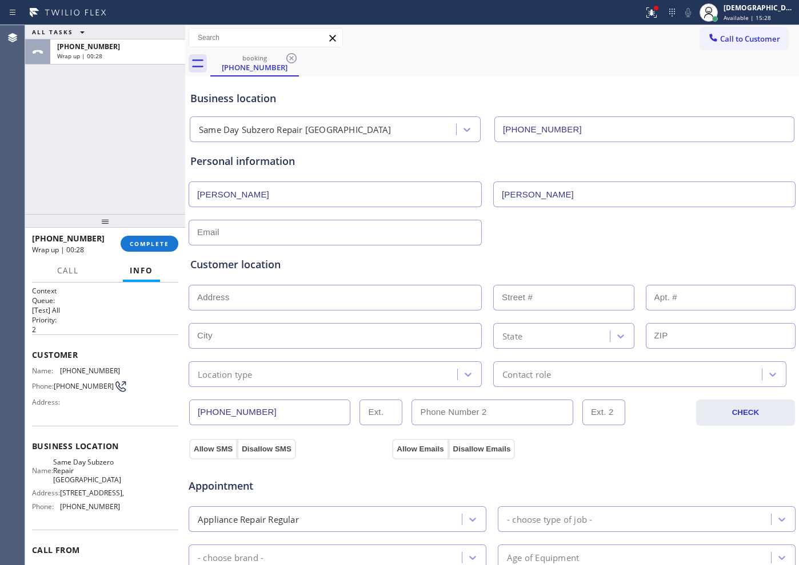
click at [499, 194] on input "hitchock" at bounding box center [644, 195] width 302 height 26
type input "Hitchock"
click at [230, 228] on input "text" at bounding box center [334, 233] width 293 height 26
paste input "andrew.hitchick@cbre.com"
type input "andrew.hitchick@cbre.com"
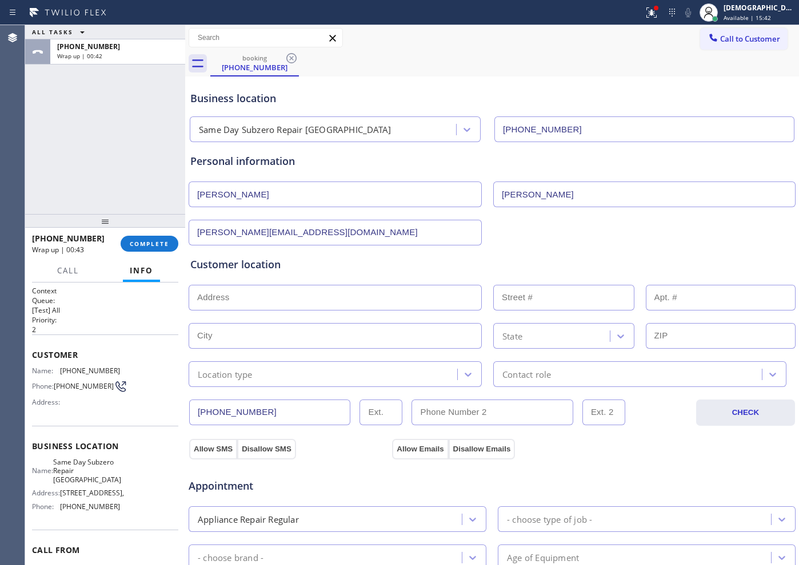
click at [335, 259] on div "Customer location" at bounding box center [491, 264] width 603 height 15
click at [338, 298] on input "text" at bounding box center [334, 298] width 293 height 26
paste input "7655 79th Ave SEMercer Island, WA 98040"
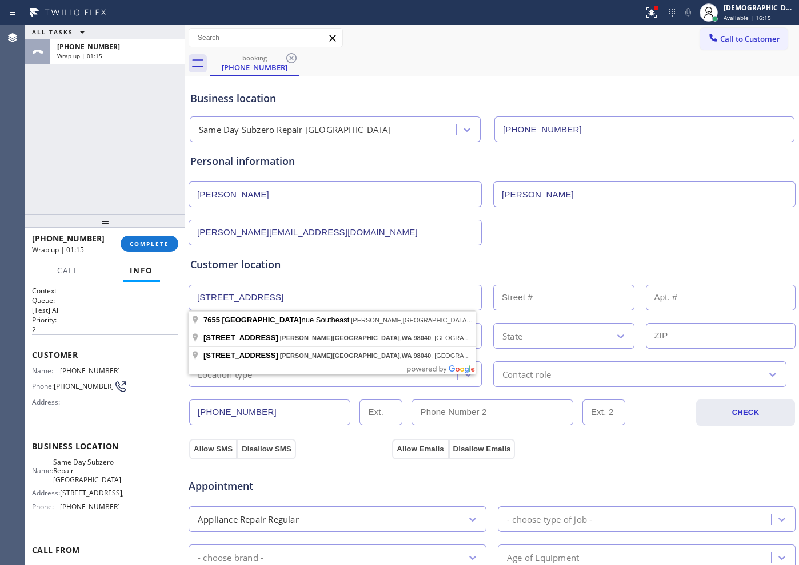
type input "7655 79th Ave SE"
type input "7655"
type input "Mercer Island"
type input "98040"
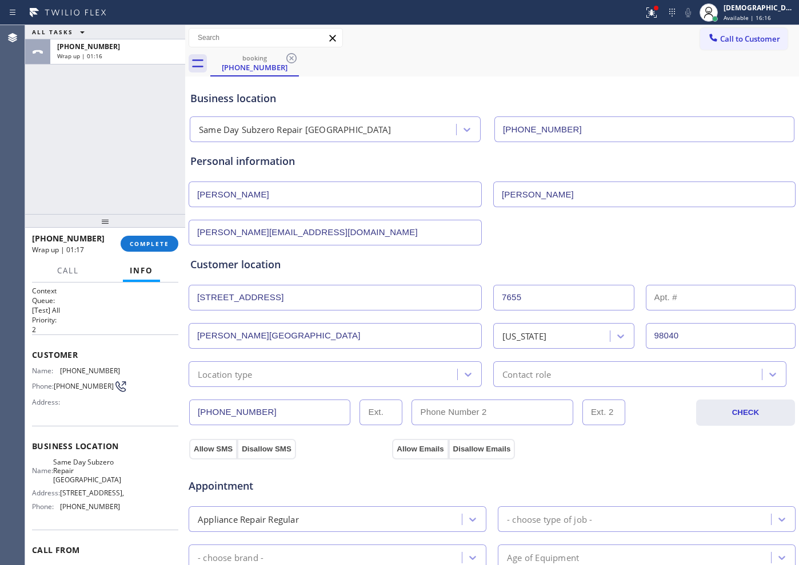
click at [322, 370] on div "Location type" at bounding box center [324, 374] width 265 height 20
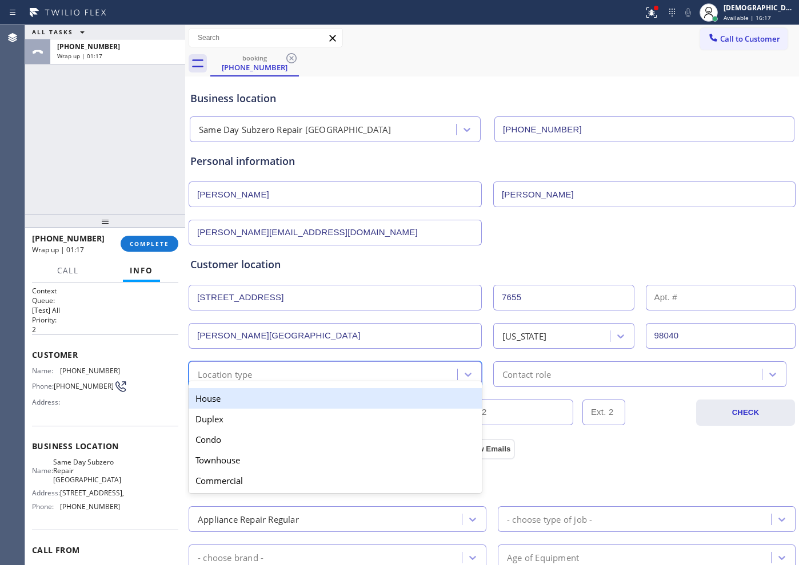
click at [305, 399] on div "House" at bounding box center [334, 398] width 293 height 21
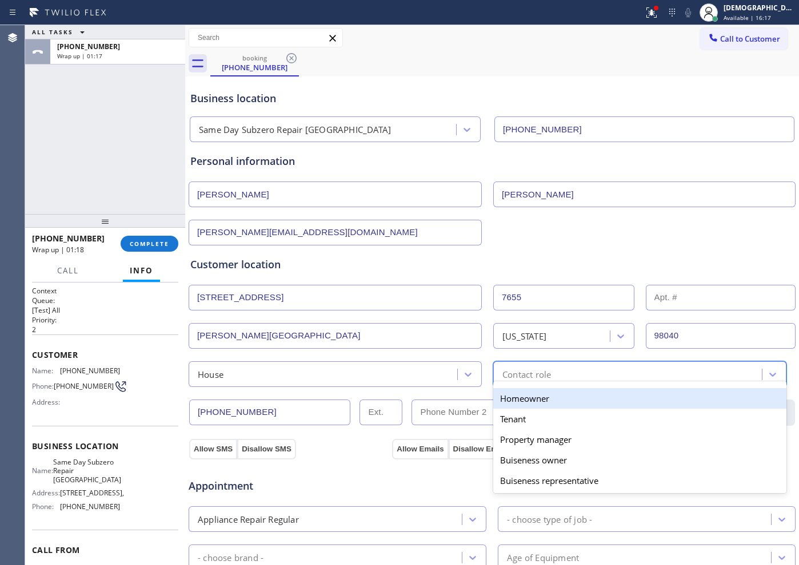
click at [556, 378] on div "Contact role" at bounding box center [628, 374] width 265 height 20
drag, startPoint x: 553, startPoint y: 398, endPoint x: 548, endPoint y: 389, distance: 10.5
click at [551, 394] on div "Homeowner" at bounding box center [639, 398] width 293 height 21
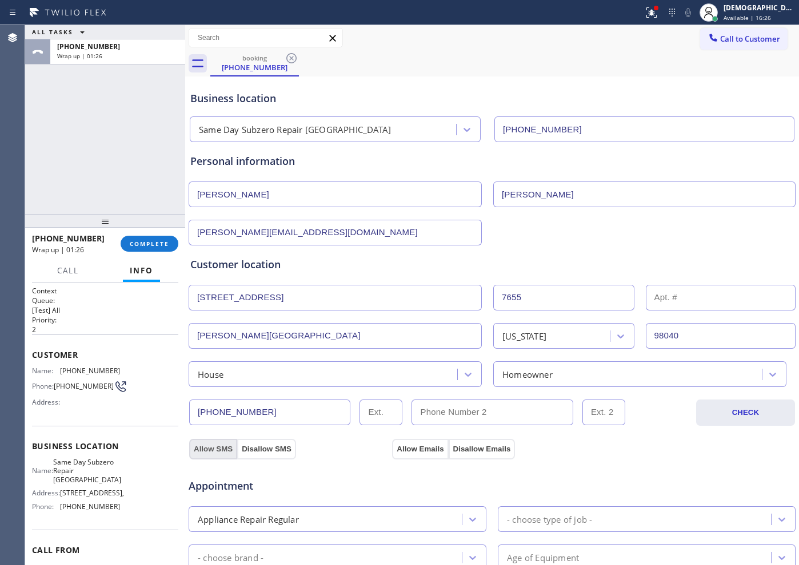
click at [216, 450] on button "Allow SMS" at bounding box center [213, 449] width 48 height 21
click at [415, 452] on div "Appointment Appliance Repair Regular - choose type of job - - choose brand - Ag…" at bounding box center [492, 567] width 608 height 224
click at [414, 447] on button "Allow Emails" at bounding box center [420, 449] width 56 height 21
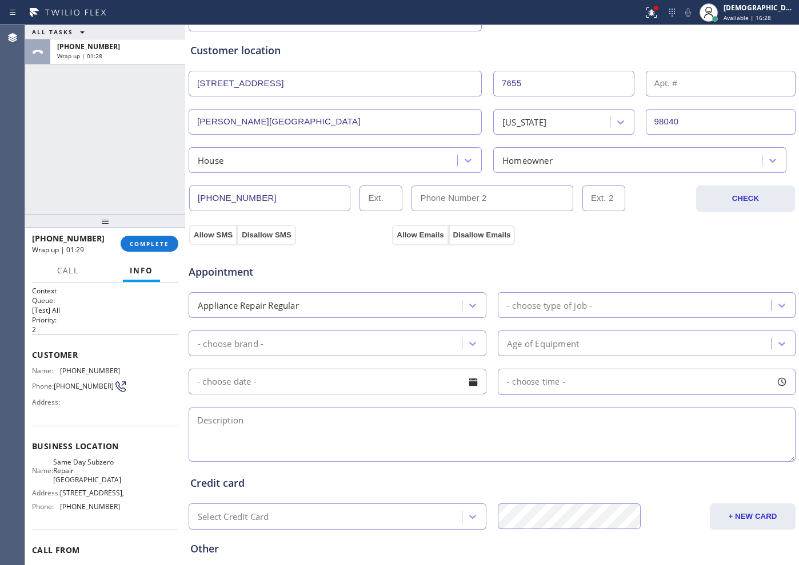
click at [415, 288] on div "Appointment Appliance Repair Regular - choose type of job - - choose brand - Ag…" at bounding box center [491, 358] width 603 height 214
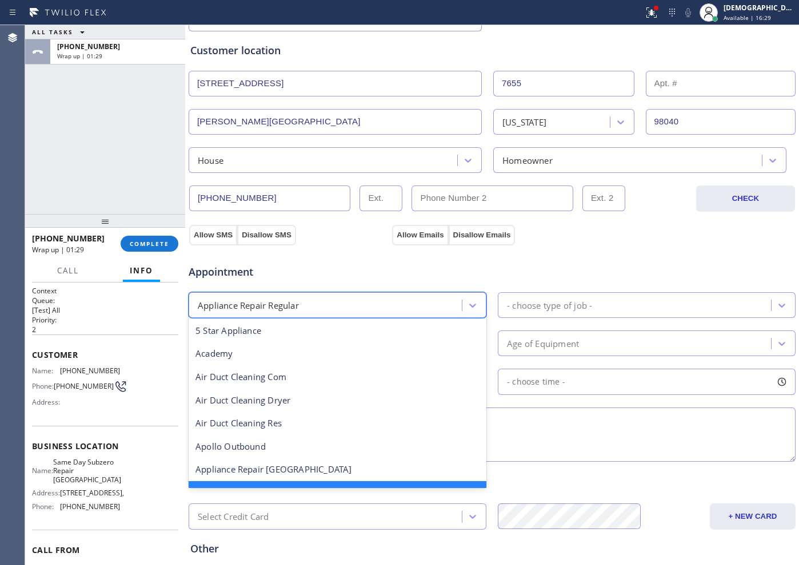
click at [408, 304] on div "Appliance Repair Regular" at bounding box center [327, 305] width 270 height 20
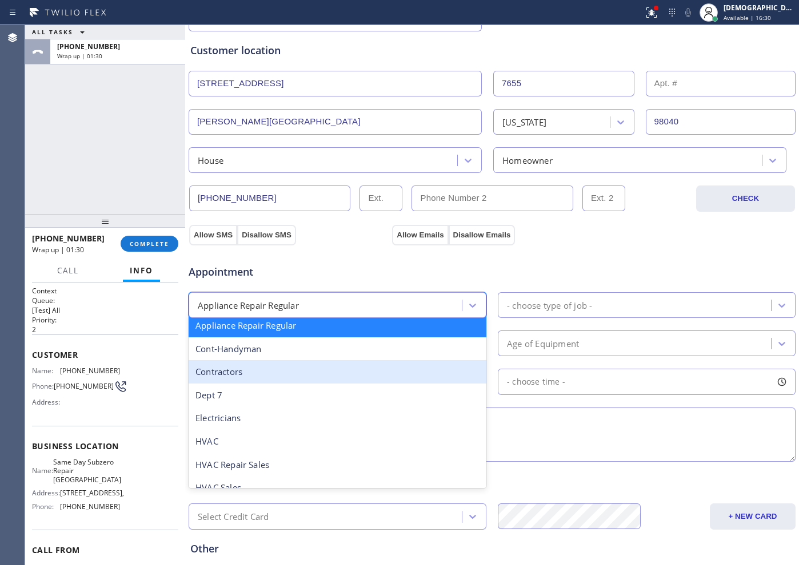
scroll to position [96, 0]
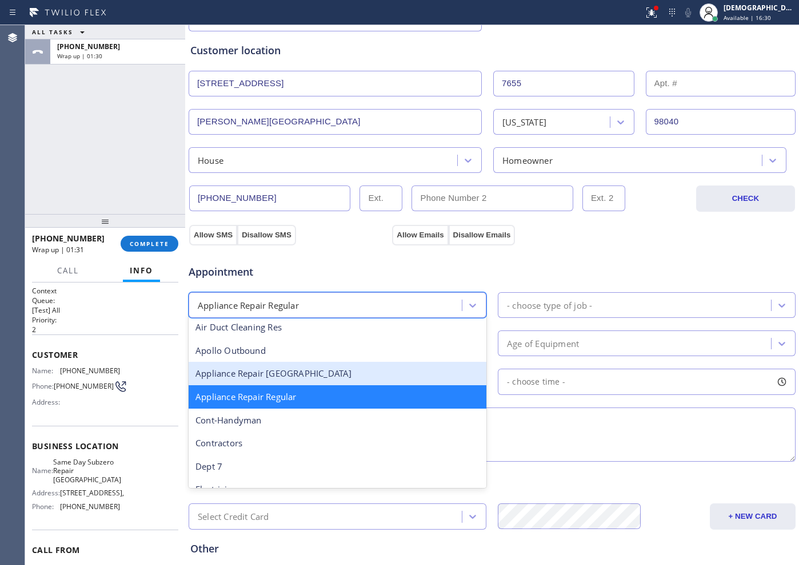
click at [316, 364] on div "Appliance Repair [GEOGRAPHIC_DATA]" at bounding box center [337, 373] width 298 height 23
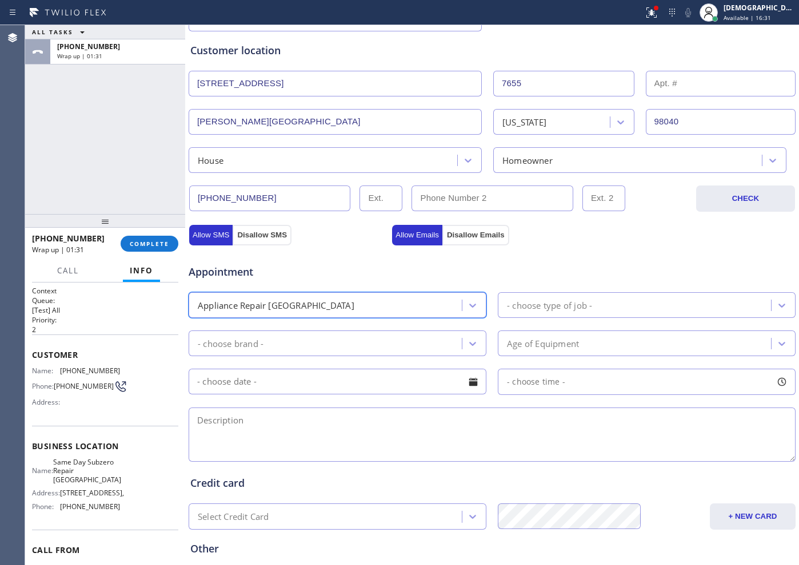
click at [570, 286] on div "Appointment option Appliance Repair High End, selected. 24 results available. S…" at bounding box center [491, 358] width 603 height 214
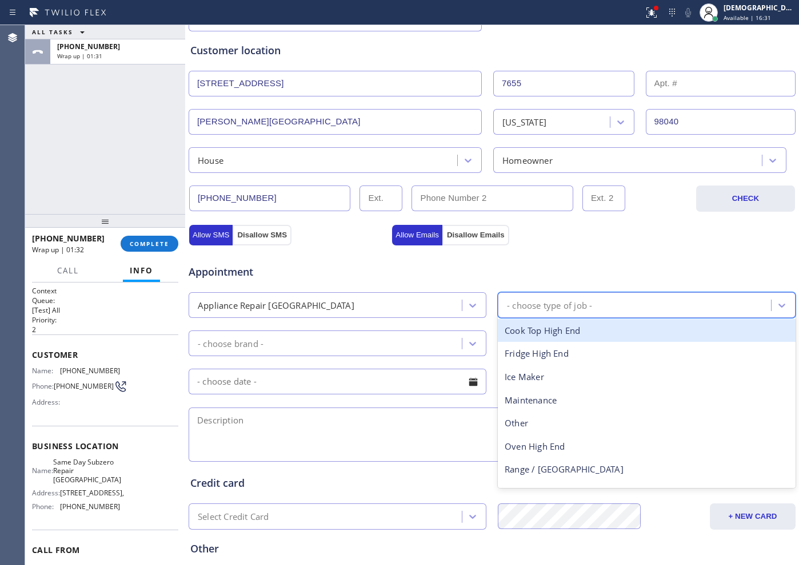
click at [561, 305] on div "- choose type of job -" at bounding box center [549, 305] width 85 height 13
type input "fr"
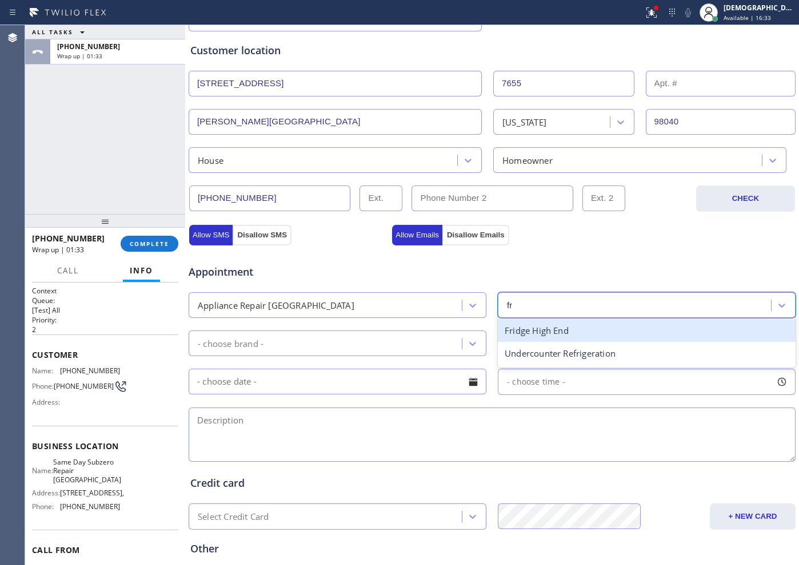
click at [543, 327] on div "Fridge High End" at bounding box center [646, 330] width 298 height 23
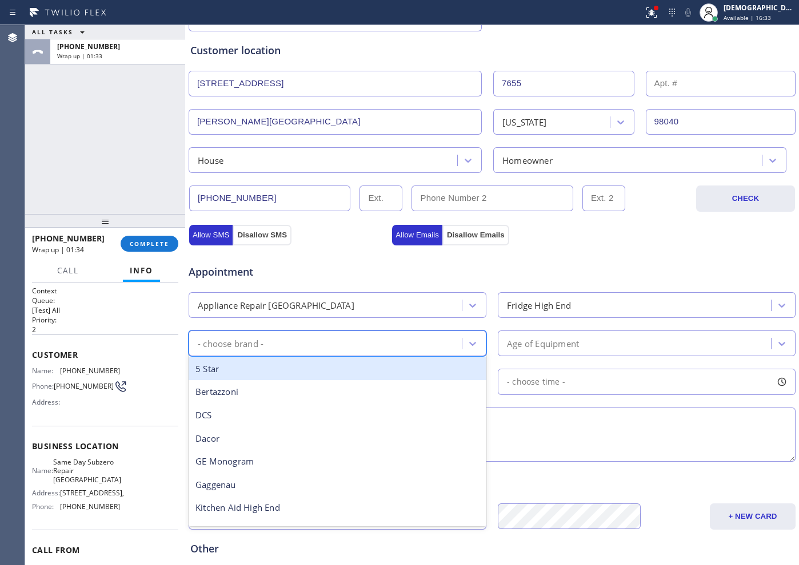
click at [390, 343] on div "- choose brand -" at bounding box center [327, 344] width 270 height 20
type input "s"
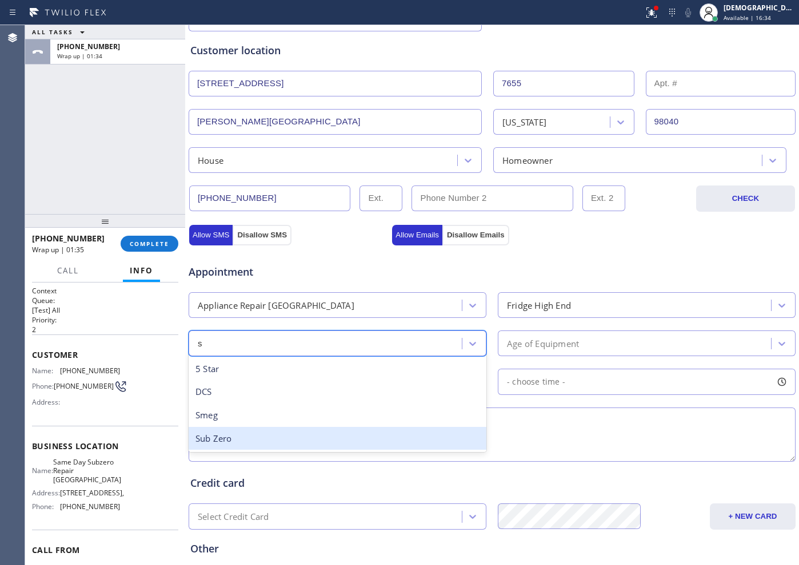
click at [305, 442] on div "Sub Zero" at bounding box center [337, 438] width 298 height 23
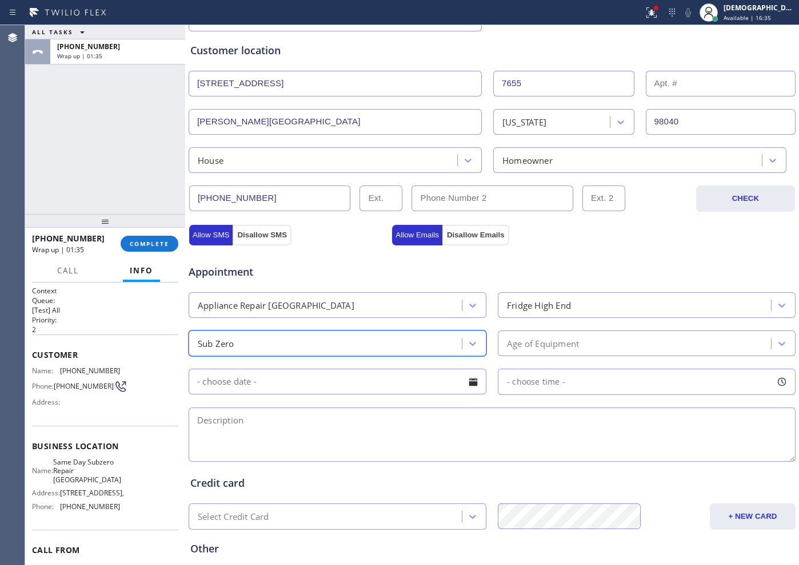
click at [509, 343] on div "Age of Equipment" at bounding box center [543, 343] width 72 height 13
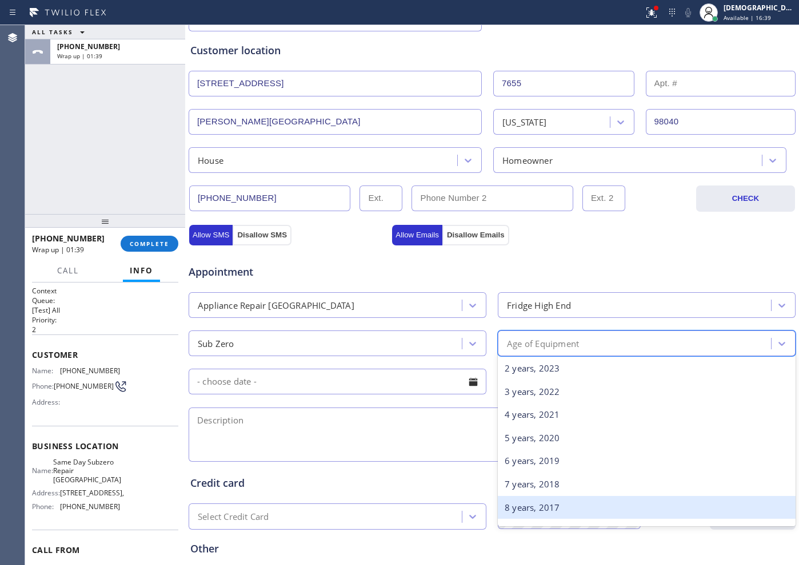
scroll to position [71, 0]
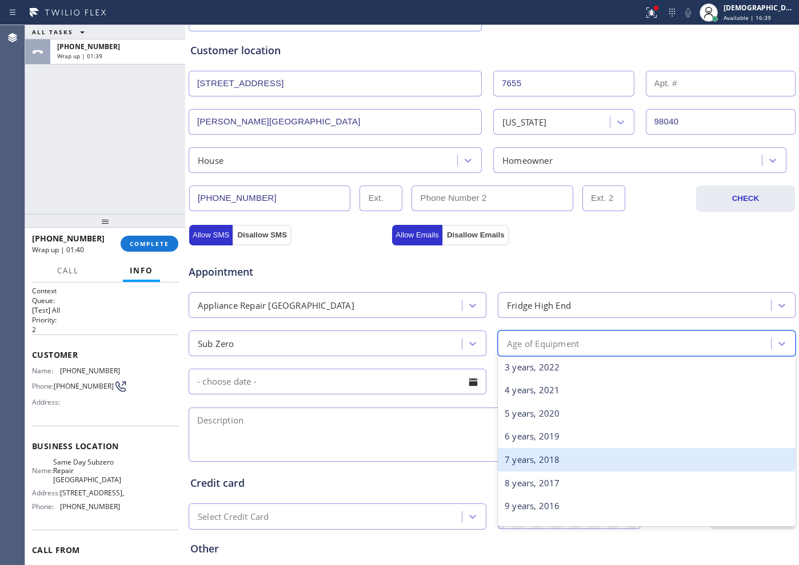
click at [517, 452] on div "7 years, 2018" at bounding box center [646, 459] width 298 height 23
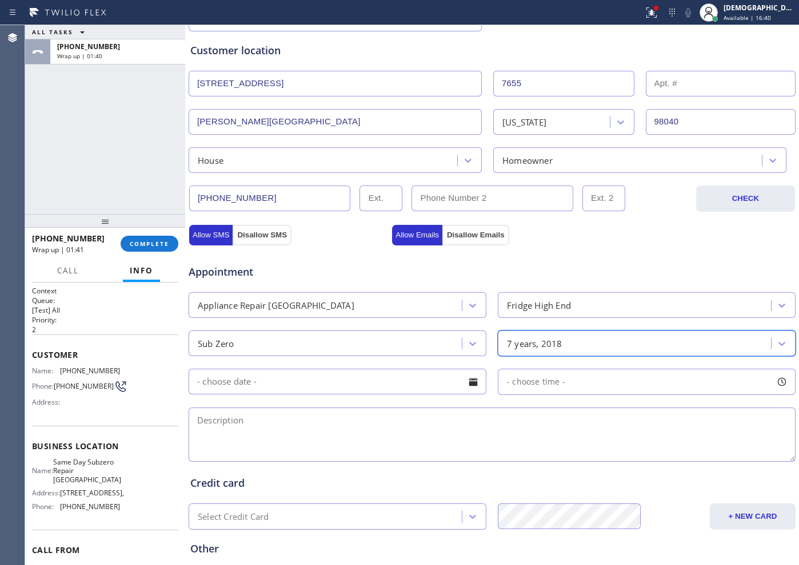
click at [308, 386] on input "text" at bounding box center [337, 382] width 298 height 26
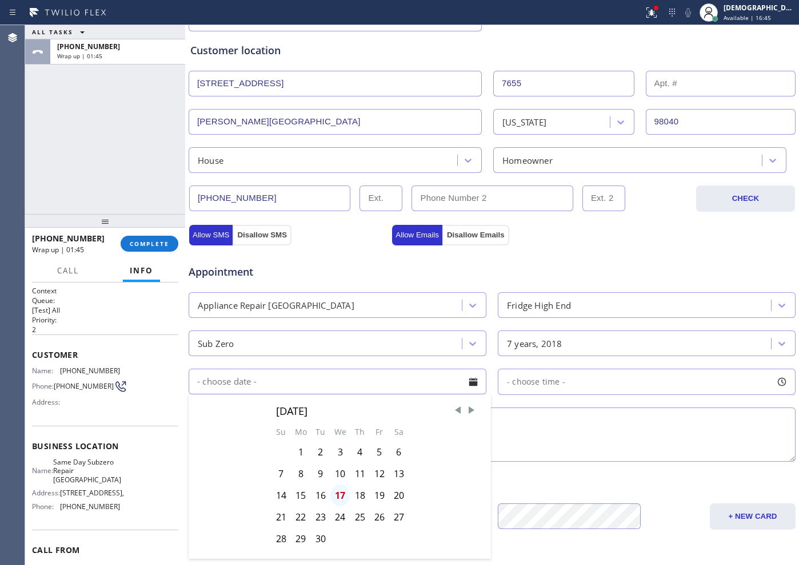
click at [344, 452] on div "17" at bounding box center [340, 496] width 20 height 22
type input "[DATE]"
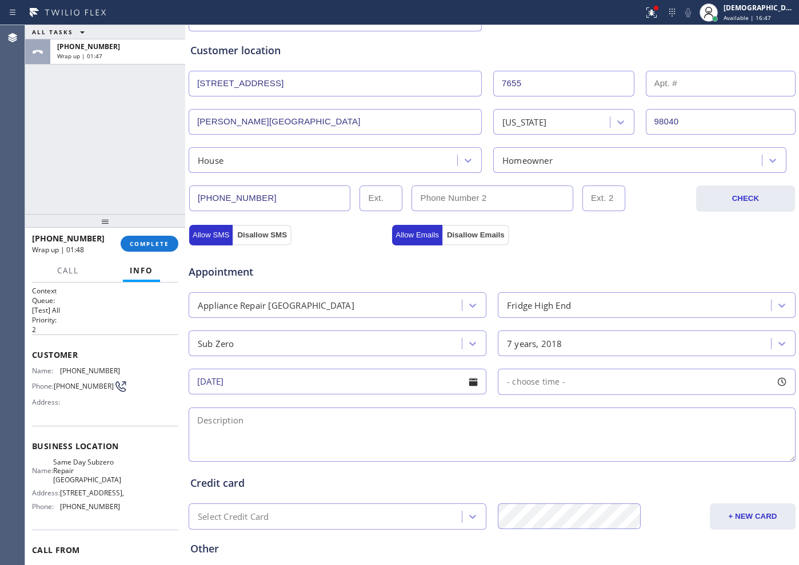
click at [524, 378] on span "- choose time -" at bounding box center [536, 381] width 58 height 11
drag, startPoint x: 503, startPoint y: 447, endPoint x: 673, endPoint y: 439, distance: 170.4
click at [638, 440] on div at bounding box center [679, 452] width 14 height 24
drag, startPoint x: 510, startPoint y: 454, endPoint x: 609, endPoint y: 453, distance: 98.8
click at [609, 452] on div at bounding box center [615, 452] width 14 height 24
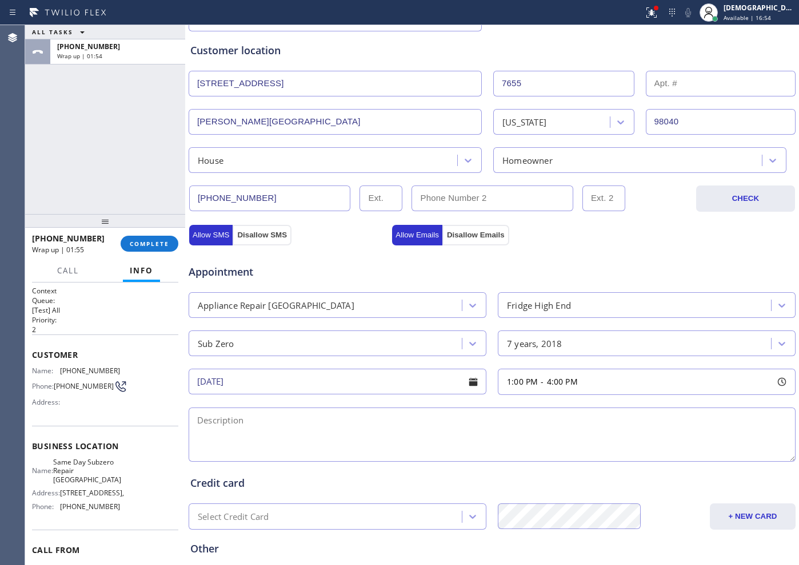
click at [367, 452] on textarea at bounding box center [491, 435] width 607 height 54
click at [420, 406] on div "1-4 / No SCF /" at bounding box center [491, 435] width 609 height 59
click at [416, 423] on textarea "1-4 / No SCF /" at bounding box center [491, 435] width 607 height 54
paste textarea "Subzero / Fridge / condensation / is not drainiing / 7 years"
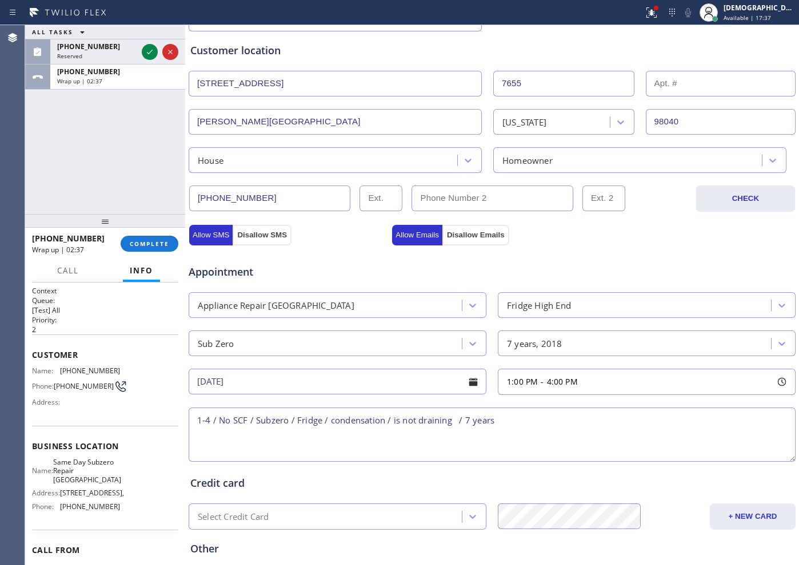
click at [545, 419] on textarea "1-4 / No SCF / Subzero / Fridge / condensation / is not draining / 7 years" at bounding box center [491, 435] width 607 height 54
click at [579, 421] on textarea "1-4 / No SCF / Subzero / Fridge / condensation / is not draining / 7 years / Ho…" at bounding box center [491, 435] width 607 height 54
paste textarea "7655 79th Ave SEMercer Island, WA 98040"
click at [616, 419] on textarea "1-4 / No SCF / Subzero / Fridge / condensation / is not draining / 7 years / Ho…" at bounding box center [491, 435] width 607 height 54
click at [638, 416] on textarea "1-4 / No SCF / Subzero / Fridge / condensation / is not draining / 7 years / Ho…" at bounding box center [491, 435] width 607 height 54
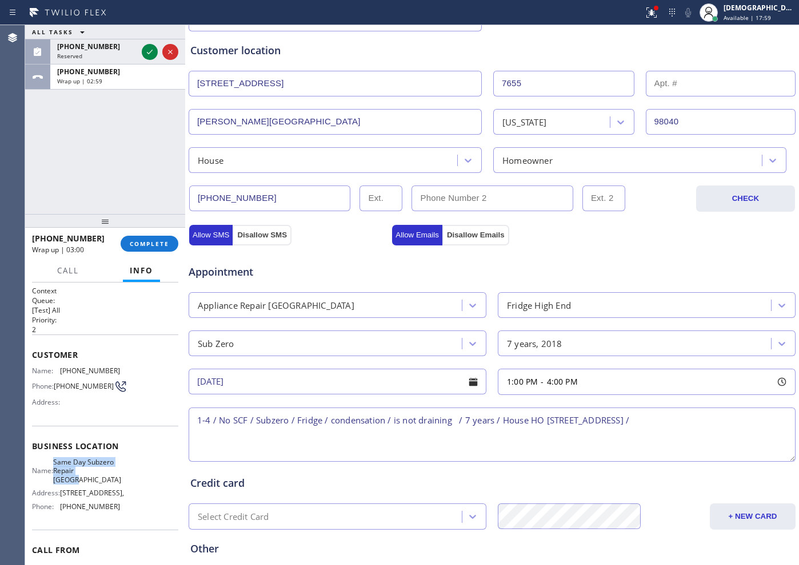
drag, startPoint x: 87, startPoint y: 484, endPoint x: 59, endPoint y: 470, distance: 31.7
click at [59, 452] on div "Name: Same Day Subzero Repair Renton" at bounding box center [76, 471] width 88 height 26
copy div "Same Day Subzero Repair [GEOGRAPHIC_DATA]"
click at [638, 432] on textarea "1-4 / No SCF / Subzero / Fridge / condensation / is not draining / 7 years / Ho…" at bounding box center [491, 435] width 607 height 54
paste textarea "Same Day Subzero Repair [GEOGRAPHIC_DATA]"
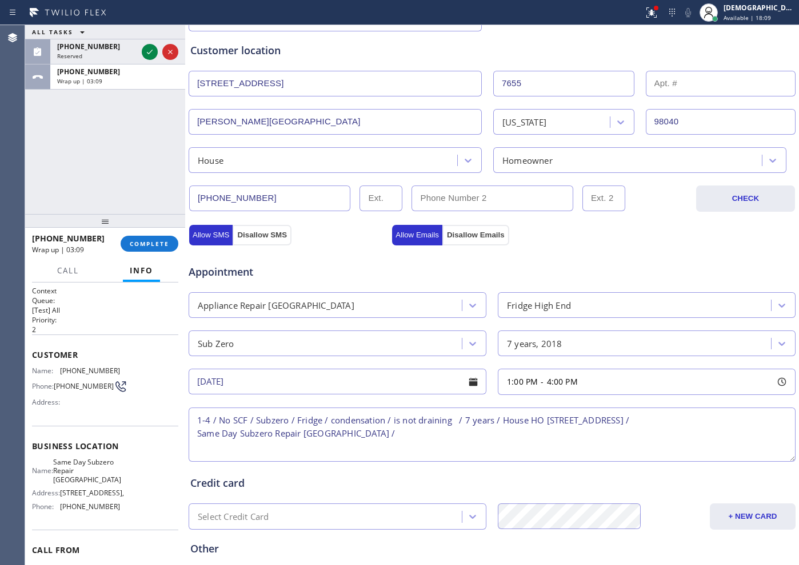
click at [375, 437] on textarea "1-4 / No SCF / Subzero / Fridge / condensation / is not draining / 7 years / Ho…" at bounding box center [491, 435] width 607 height 54
paste textarea "Please call customer 30 minutes prior to arrival"
click at [397, 421] on textarea "1-4 / No SCF / Subzero / Fridge / condensation / is not draining / 7 years / Ho…" at bounding box center [491, 435] width 607 height 54
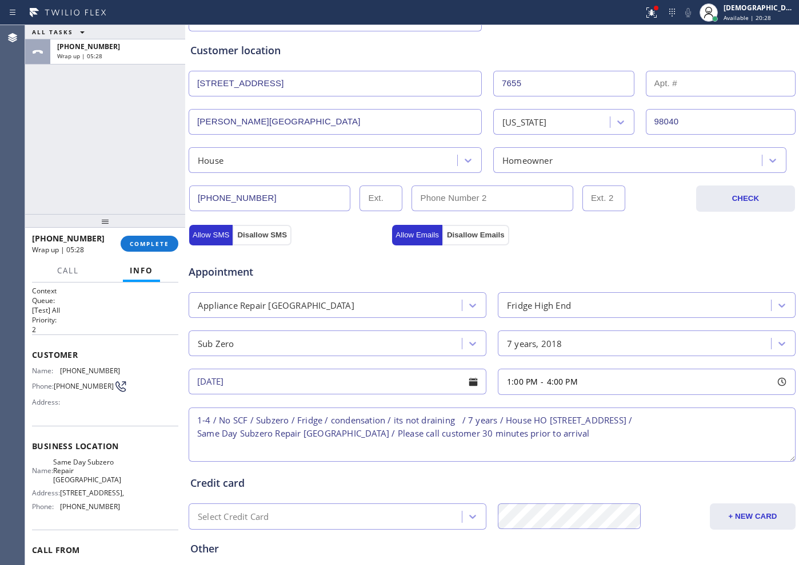
click at [580, 432] on textarea "1-4 / No SCF / Subzero / Fridge / condensation / its not draining / 7 years / H…" at bounding box center [491, 435] width 607 height 54
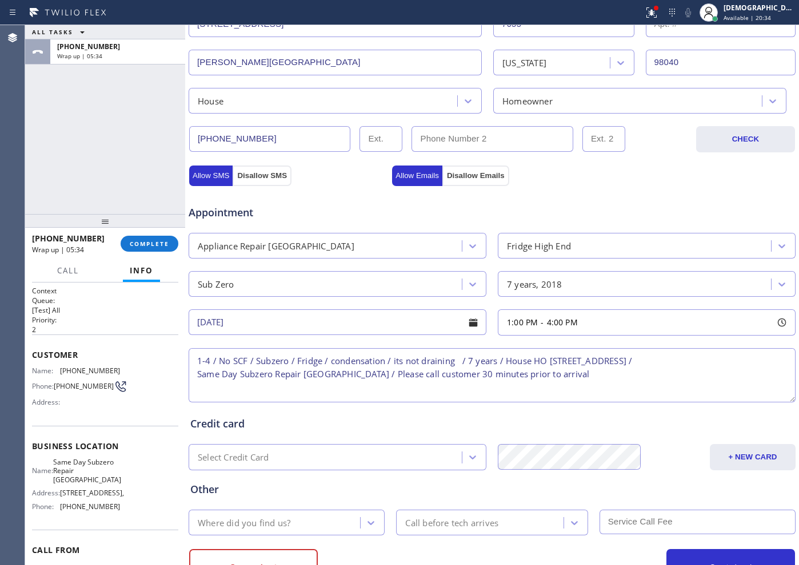
scroll to position [320, 0]
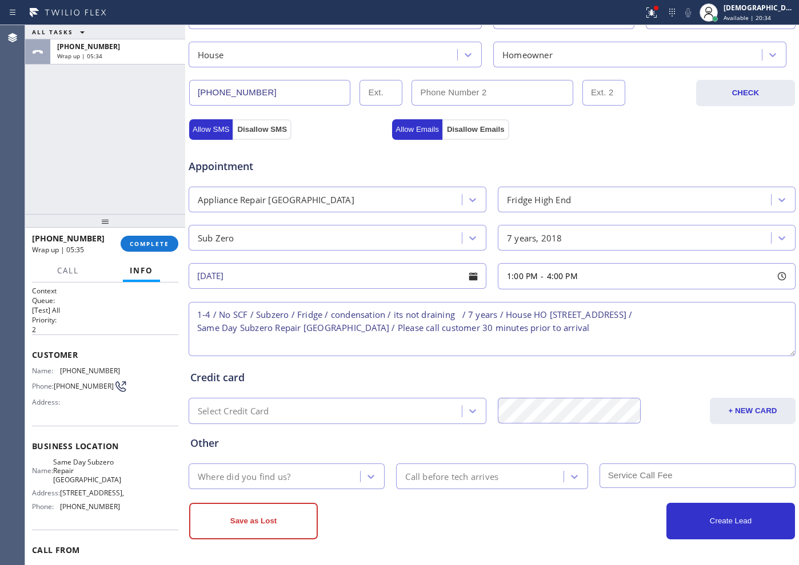
type textarea "1-4 / No SCF / Subzero / Fridge / condensation / its not draining / 7 years / H…"
click at [330, 452] on div "Where did you find us?" at bounding box center [276, 477] width 168 height 20
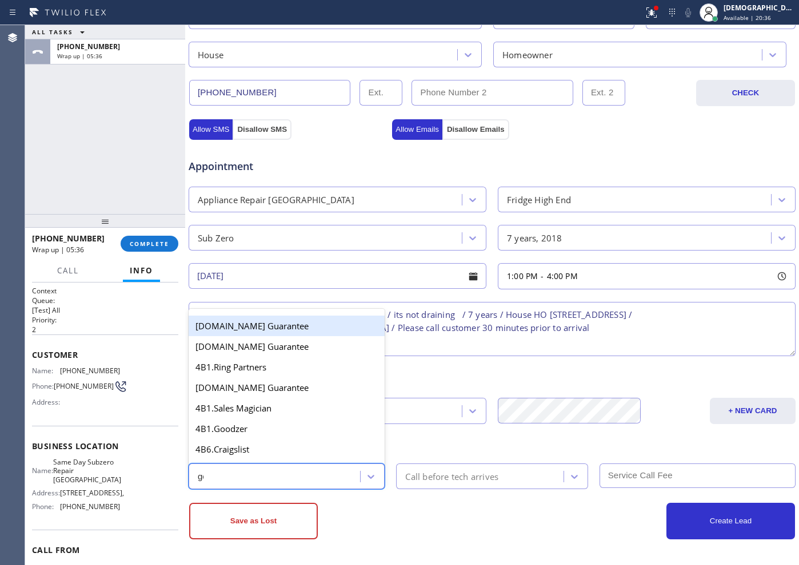
type input "goo"
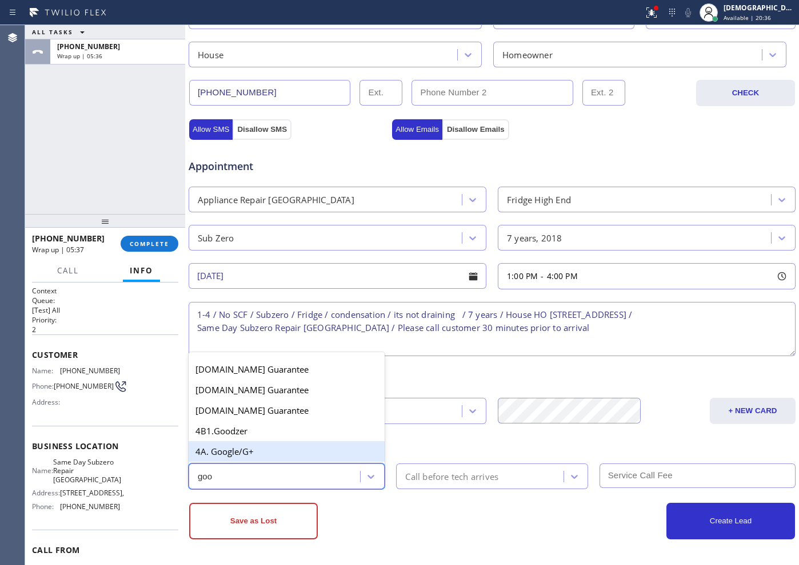
click at [266, 450] on div "4A. Google/G+" at bounding box center [286, 452] width 196 height 21
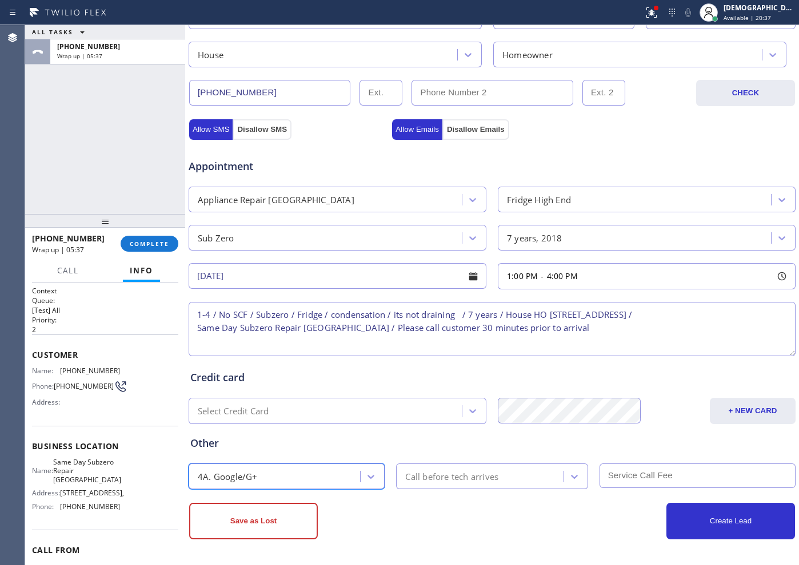
click at [447, 452] on div "Call before tech arrives" at bounding box center [451, 476] width 93 height 13
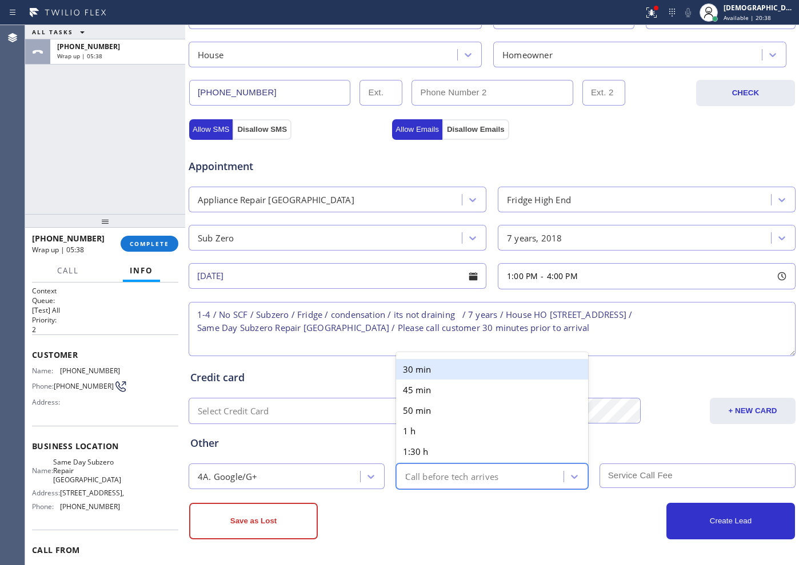
type input "30"
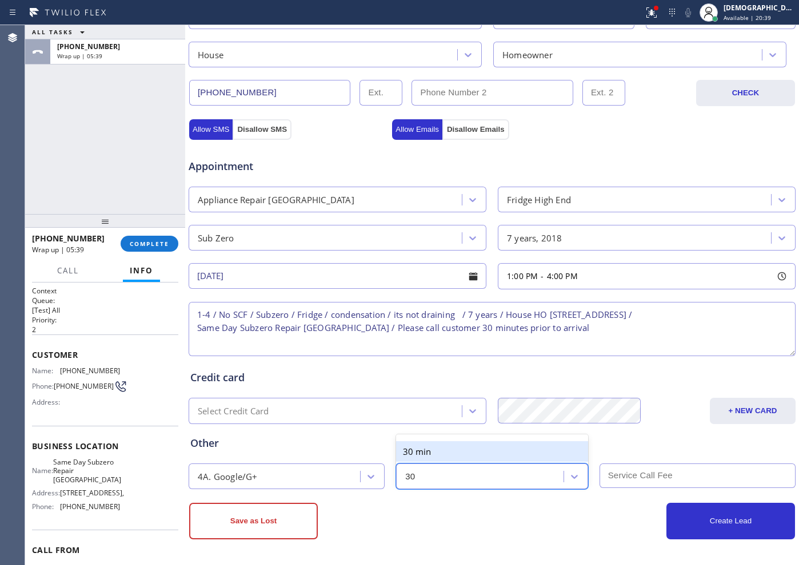
click at [435, 448] on div "30 min" at bounding box center [491, 452] width 191 height 21
click at [312, 277] on input "[DATE]" at bounding box center [337, 276] width 298 height 26
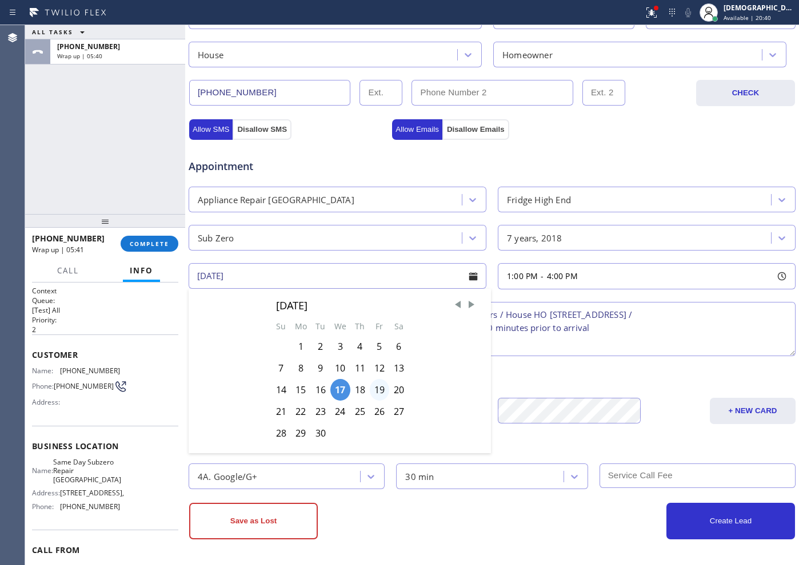
click at [384, 386] on div "19" at bounding box center [379, 390] width 19 height 22
type input "09/19/2025"
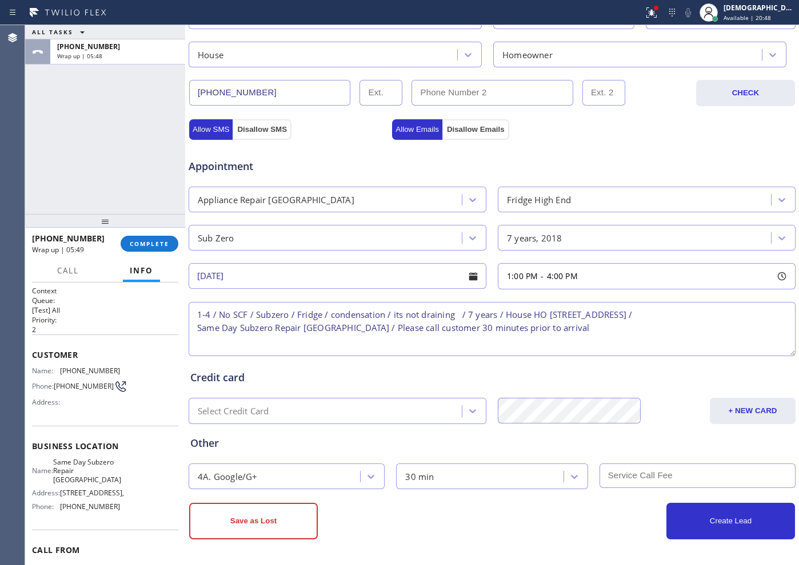
click at [638, 452] on input "text" at bounding box center [697, 476] width 196 height 25
type input "0"
click at [638, 452] on button "Create Lead" at bounding box center [730, 521] width 129 height 37
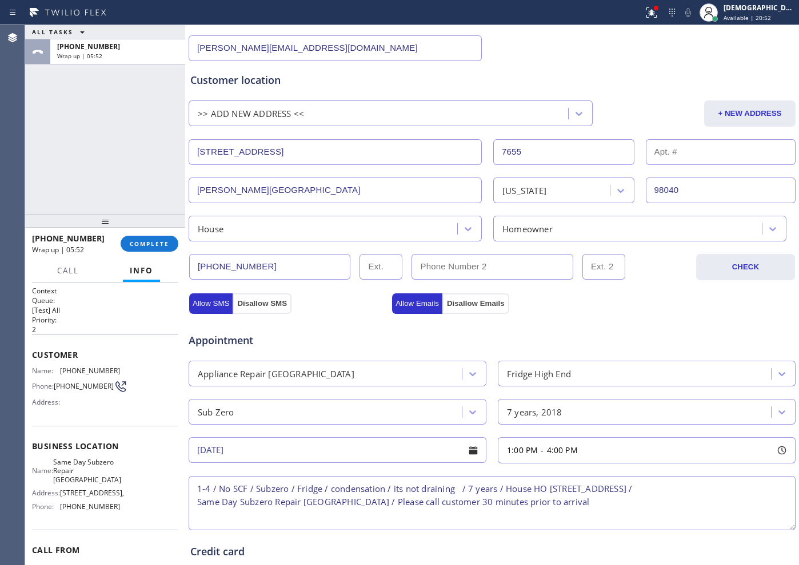
scroll to position [2, 0]
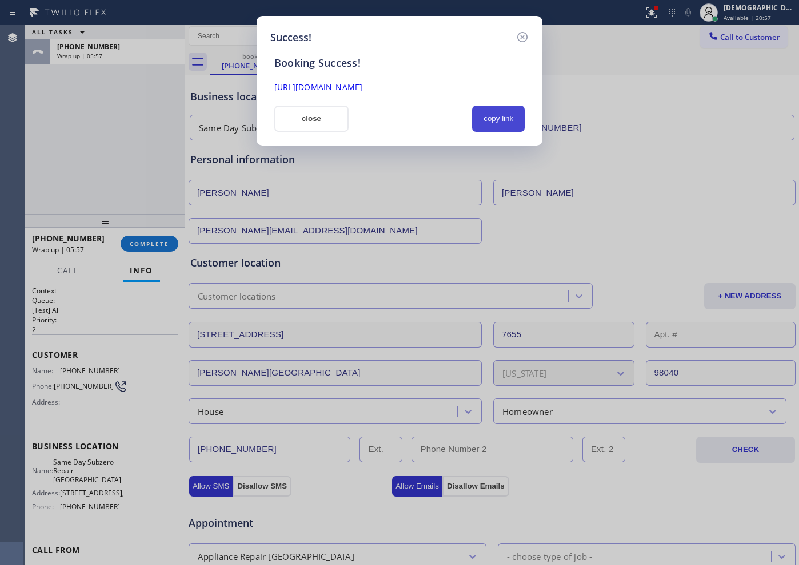
click at [511, 115] on button "copy link" at bounding box center [498, 119] width 53 height 26
click at [362, 88] on link "https://erp.apollosoft.co/customer/763033#portlet_lead" at bounding box center [318, 87] width 88 height 11
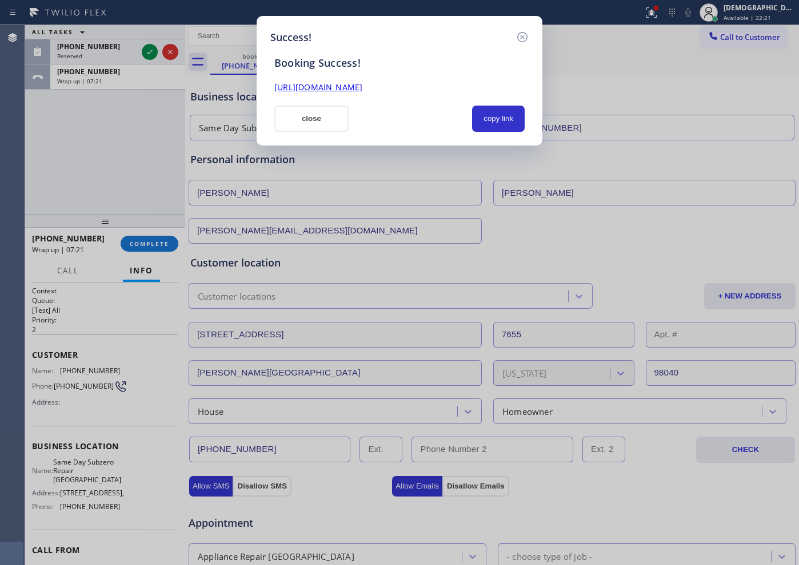
drag, startPoint x: 312, startPoint y: 123, endPoint x: 218, endPoint y: 197, distance: 120.0
click at [311, 123] on button "close" at bounding box center [311, 119] width 74 height 26
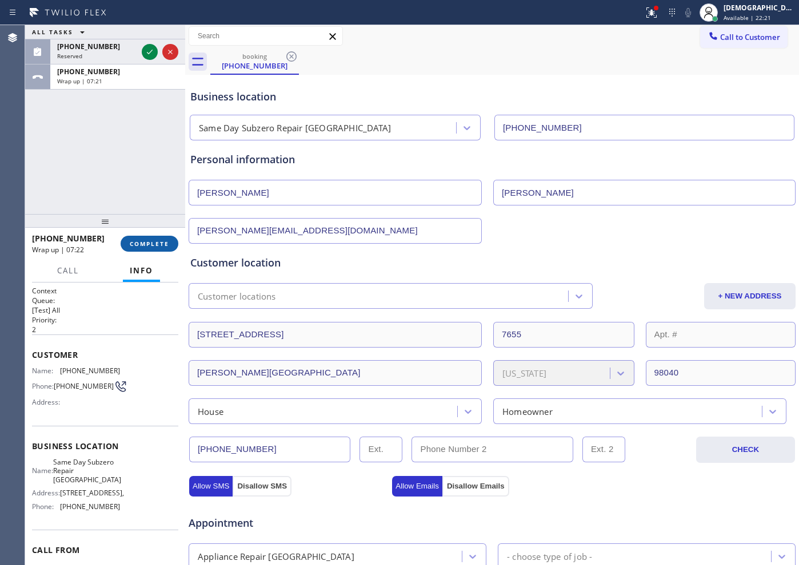
click at [156, 237] on button "COMPLETE" at bounding box center [150, 244] width 58 height 16
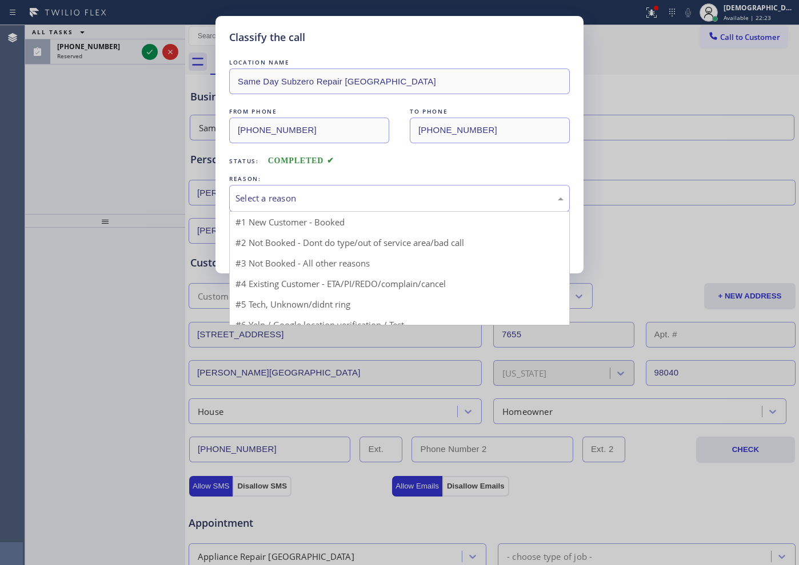
click at [282, 205] on div "Select a reason" at bounding box center [399, 198] width 340 height 27
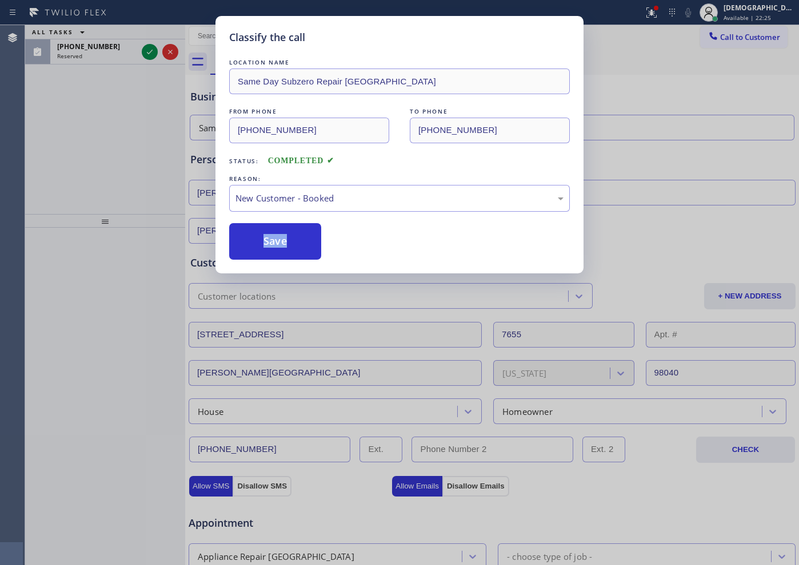
click at [276, 220] on div "LOCATION NAME Same Day Subzero Repair Renton FROM PHONE (206) 790-2211 TO PHONE…" at bounding box center [399, 158] width 340 height 203
click at [270, 242] on button "Save" at bounding box center [275, 241] width 92 height 37
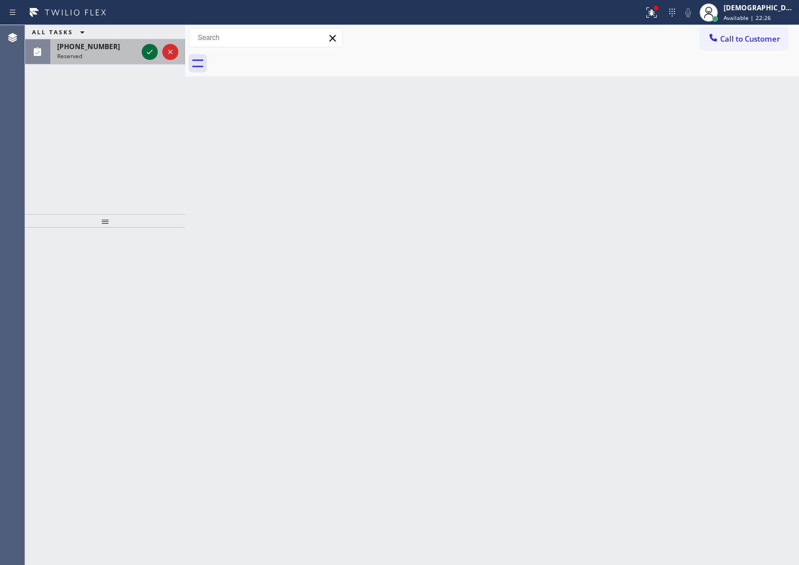
click at [145, 52] on icon at bounding box center [150, 52] width 14 height 14
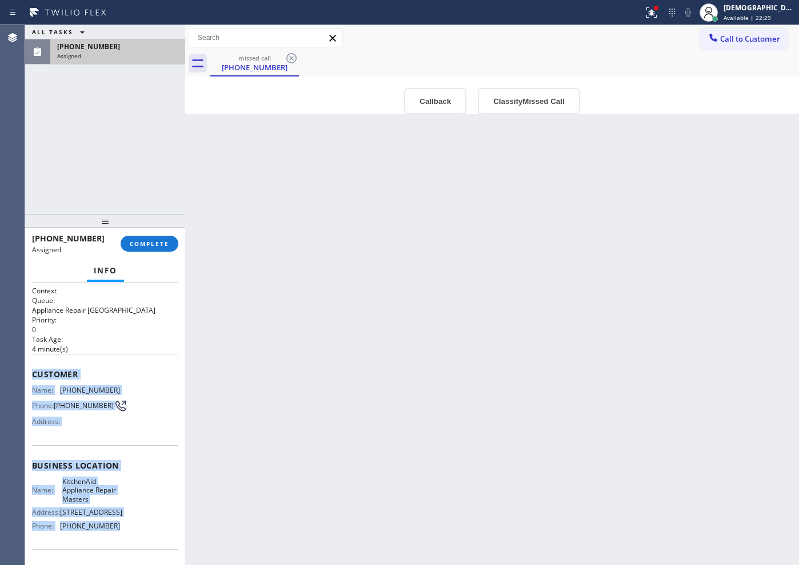
drag, startPoint x: 133, startPoint y: 449, endPoint x: 30, endPoint y: 372, distance: 128.2
click at [30, 372] on div "Context Queue: Appliance Repair High End Priority: 0 Task Age: 4 minute(s) Cust…" at bounding box center [105, 424] width 160 height 283
copy div "Customer Name: (708) 402-5799 Phone: (708) 402-5799 Address: Business location …"
click at [150, 246] on span "COMPLETE" at bounding box center [149, 244] width 39 height 8
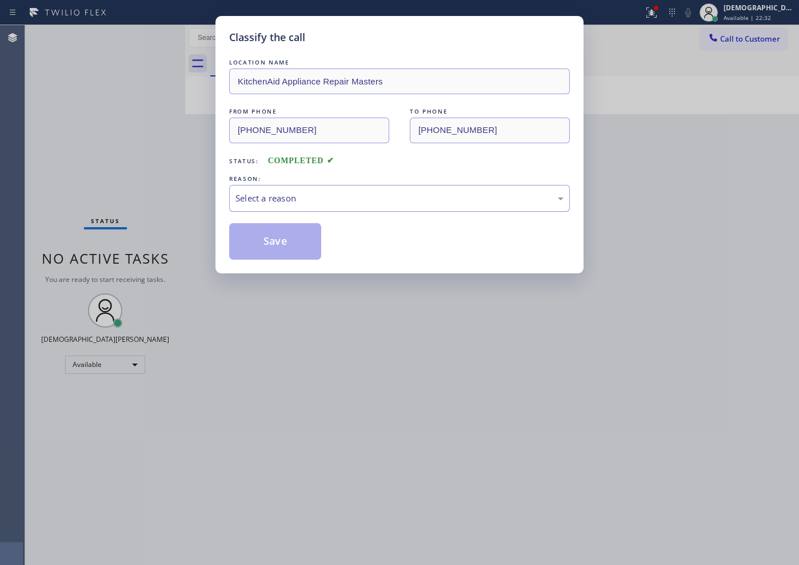
click at [263, 194] on div "Select a reason" at bounding box center [399, 198] width 328 height 13
click at [266, 232] on button "Save" at bounding box center [275, 241] width 92 height 37
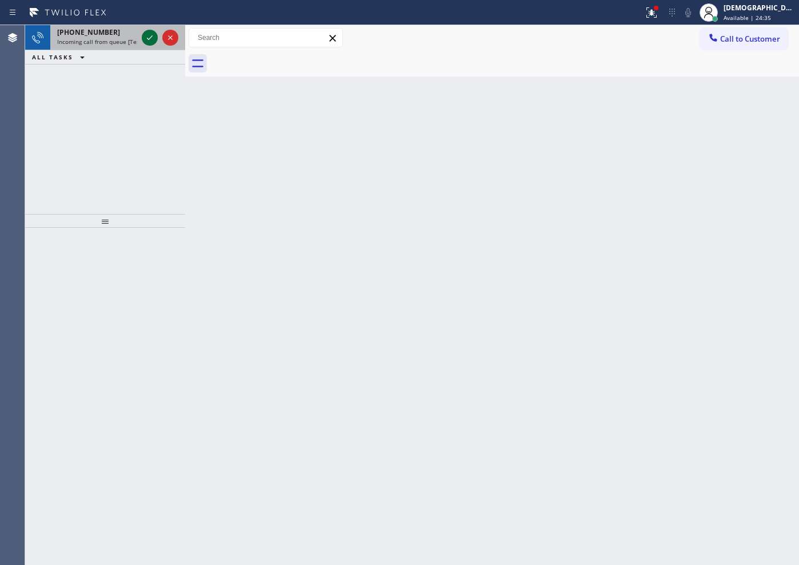
click at [155, 39] on icon at bounding box center [150, 38] width 14 height 14
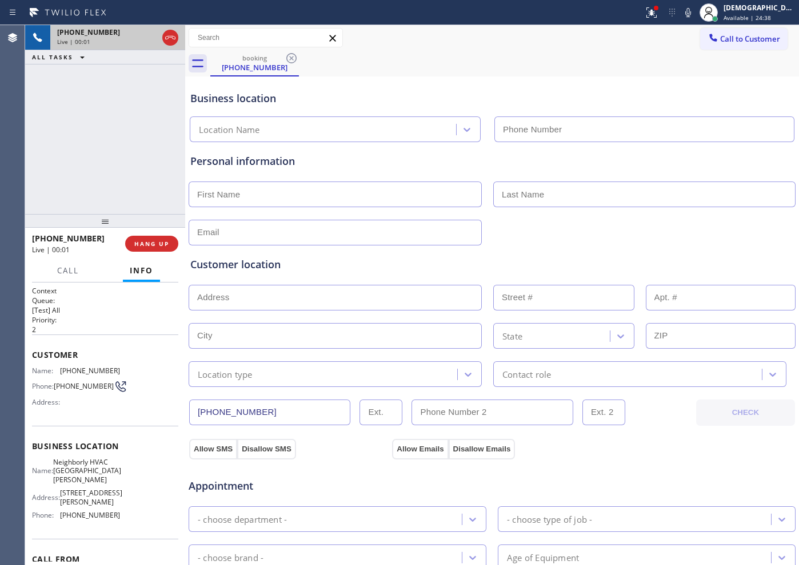
type input "[PHONE_NUMBER]"
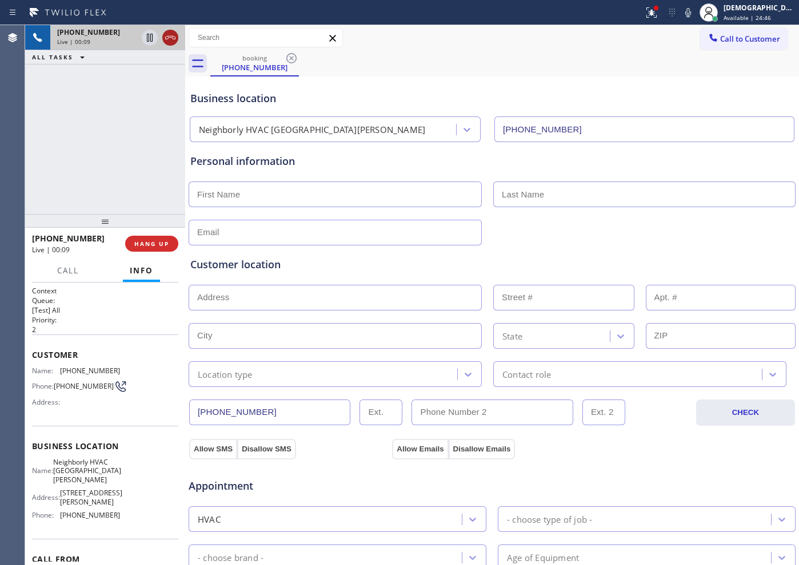
click at [170, 36] on icon at bounding box center [170, 37] width 10 height 3
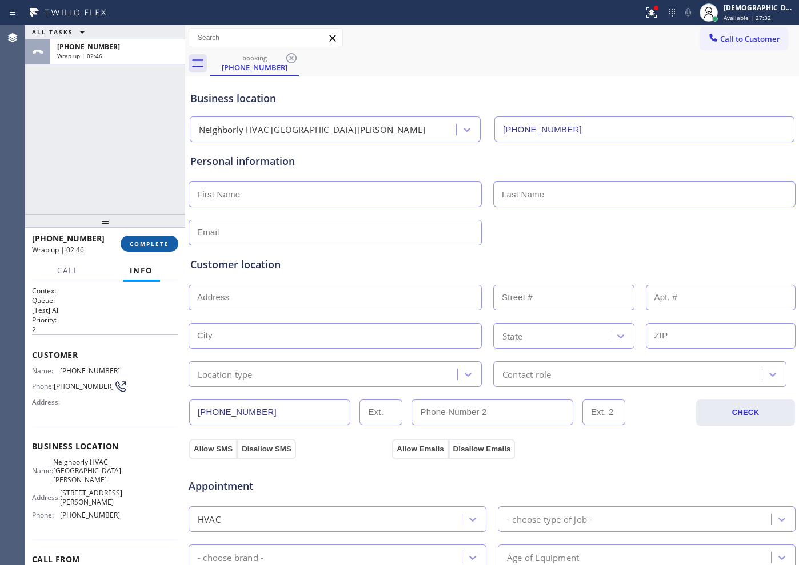
click at [143, 243] on span "COMPLETE" at bounding box center [149, 244] width 39 height 8
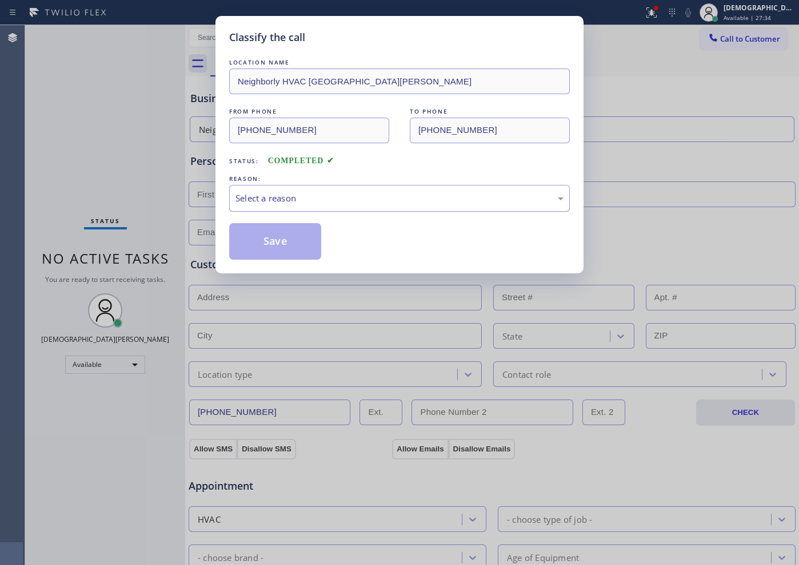
drag, startPoint x: 255, startPoint y: 198, endPoint x: 256, endPoint y: 204, distance: 6.9
click at [256, 197] on div "Select a reason" at bounding box center [399, 198] width 328 height 13
click at [256, 243] on button "Save" at bounding box center [275, 241] width 92 height 37
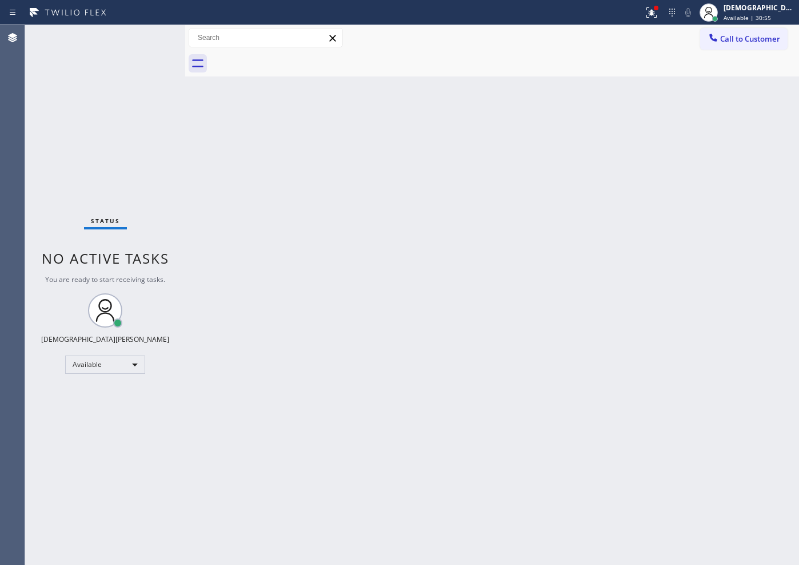
click at [23, 107] on div "Agent Desktop" at bounding box center [12, 295] width 25 height 540
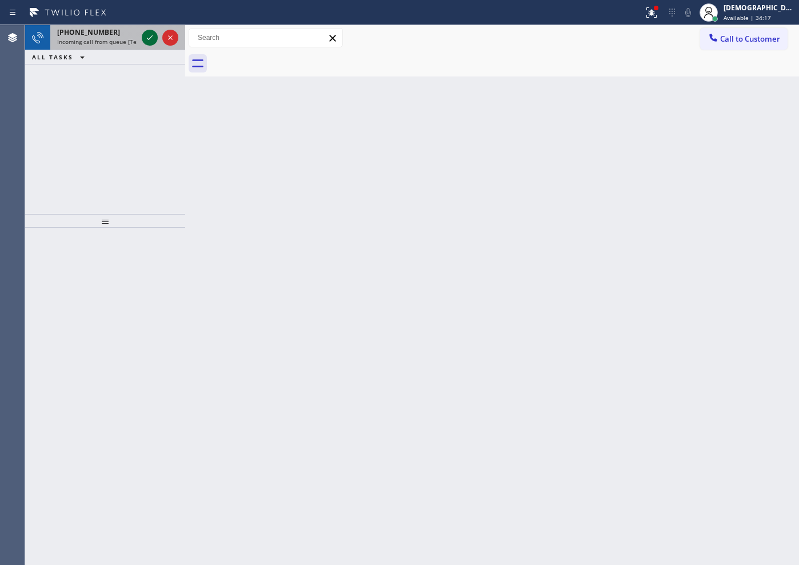
click at [145, 37] on icon at bounding box center [150, 38] width 14 height 14
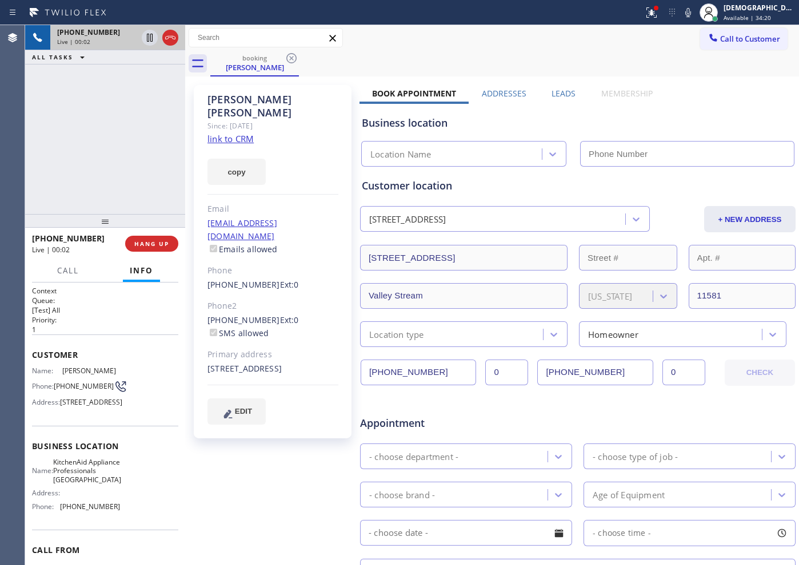
type input "[PHONE_NUMBER]"
click at [247, 133] on link "link to CRM" at bounding box center [230, 138] width 46 height 11
click at [137, 42] on div "Live | 02:25" at bounding box center [97, 42] width 80 height 8
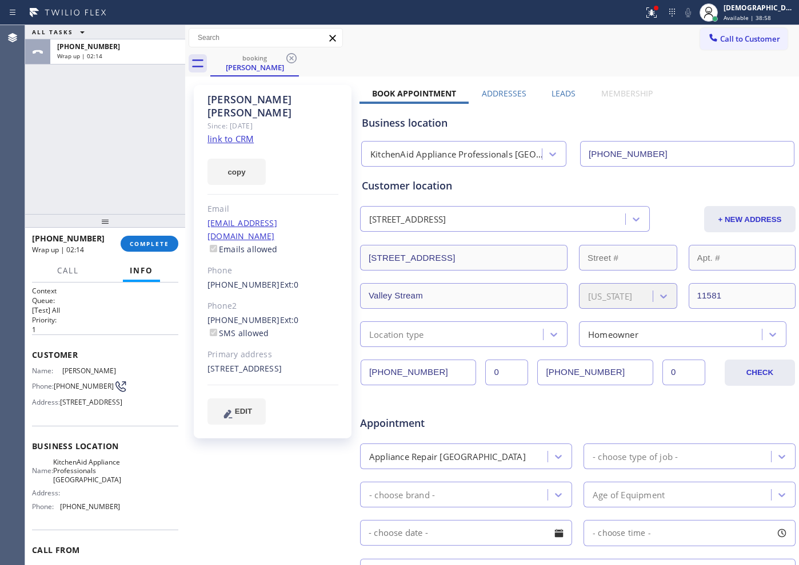
click at [238, 133] on link "link to CRM" at bounding box center [230, 138] width 46 height 11
click at [145, 239] on button "COMPLETE" at bounding box center [150, 244] width 58 height 16
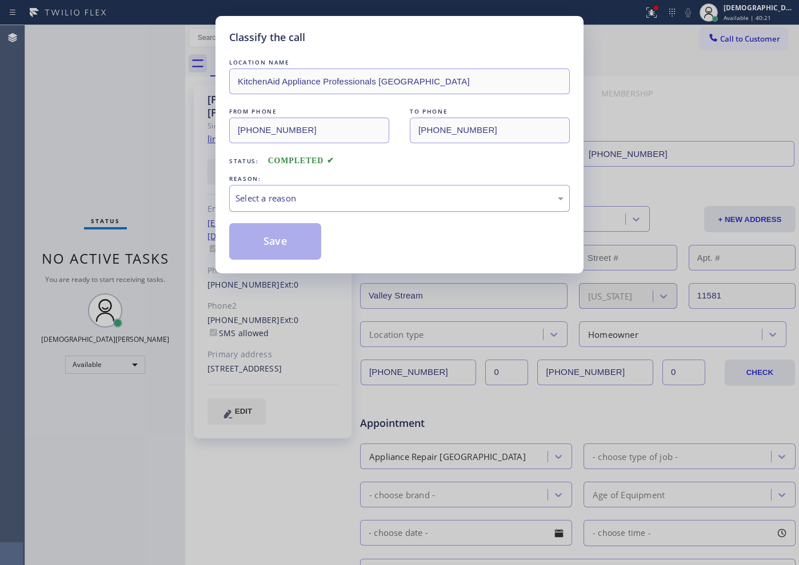
click at [343, 197] on div "Select a reason" at bounding box center [399, 198] width 328 height 13
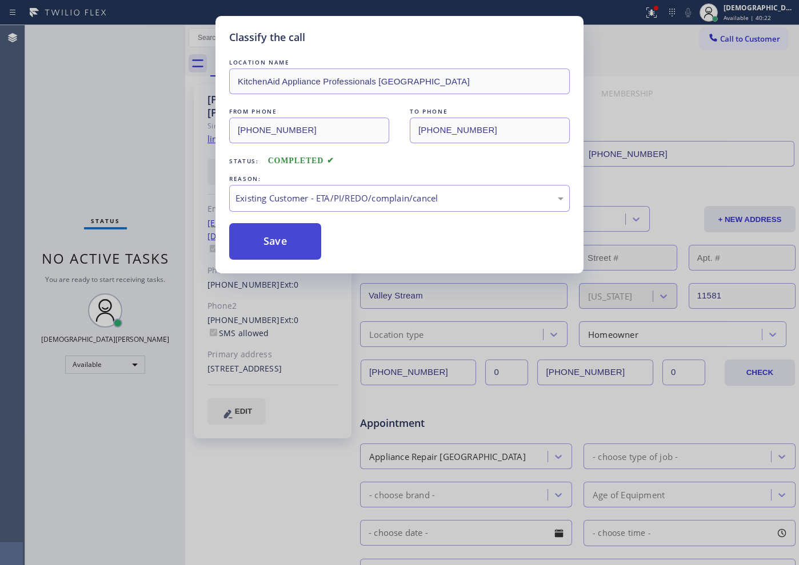
click at [279, 246] on button "Save" at bounding box center [275, 241] width 92 height 37
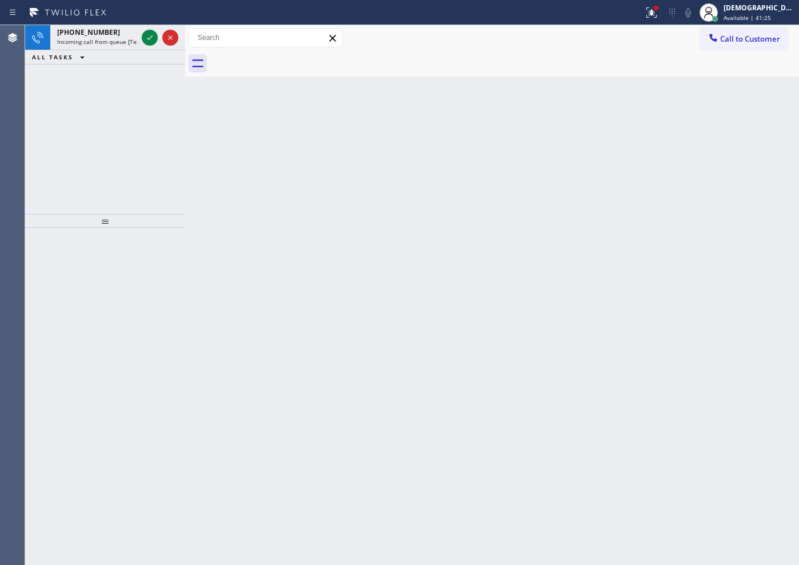
click at [21, 152] on div "Agent Desktop" at bounding box center [12, 295] width 25 height 540
click at [144, 38] on icon at bounding box center [150, 38] width 14 height 14
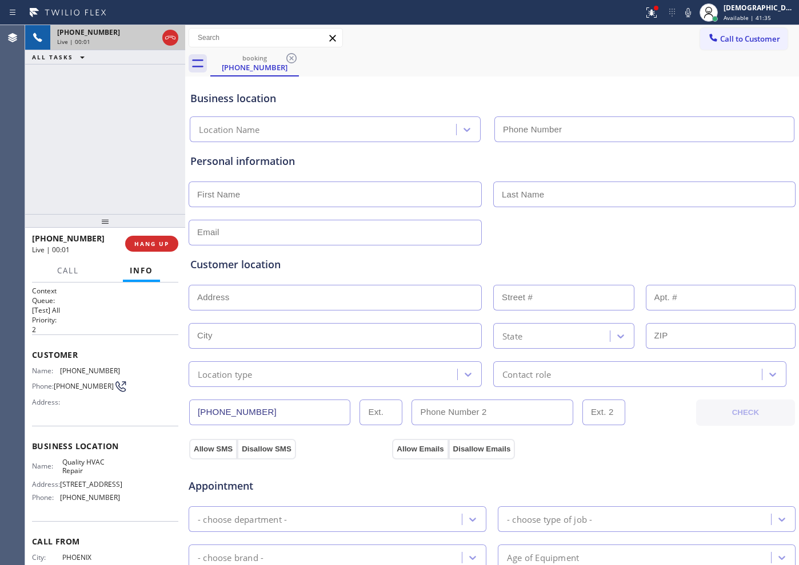
type input "[PHONE_NUMBER]"
click at [179, 35] on div at bounding box center [159, 37] width 41 height 25
click at [171, 36] on icon at bounding box center [170, 37] width 10 height 3
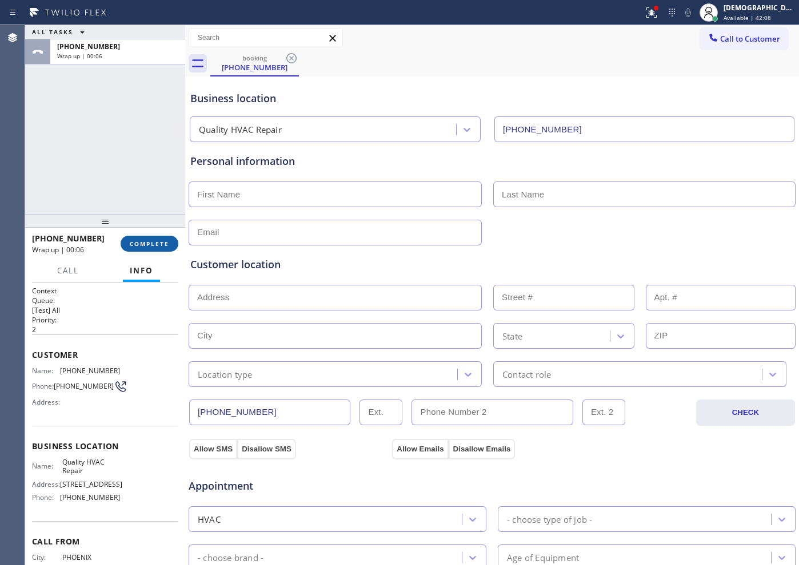
click at [153, 237] on button "COMPLETE" at bounding box center [150, 244] width 58 height 16
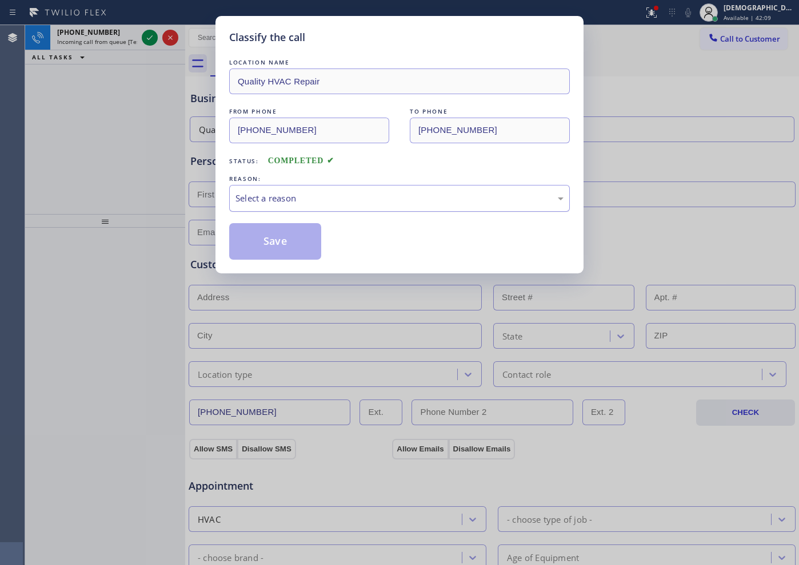
click at [258, 203] on div "Select a reason" at bounding box center [399, 198] width 328 height 13
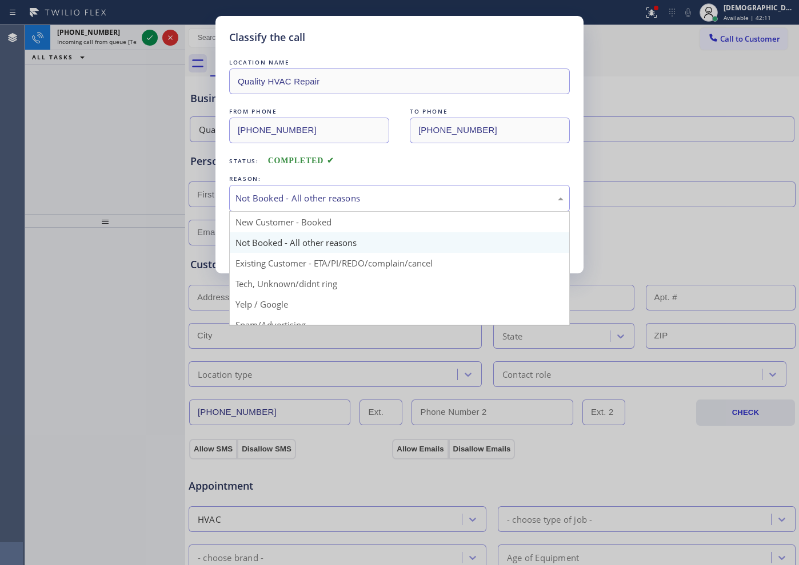
click at [279, 200] on div "Not Booked - All other reasons" at bounding box center [399, 198] width 328 height 13
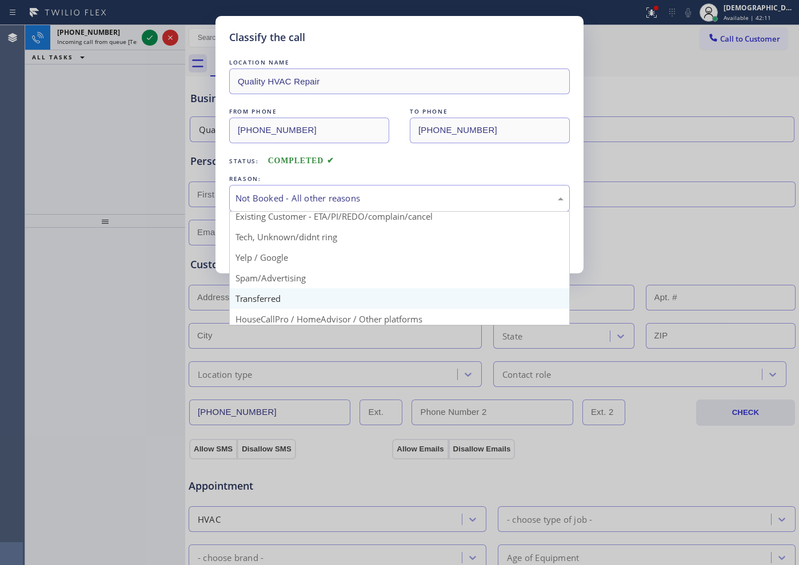
scroll to position [71, 0]
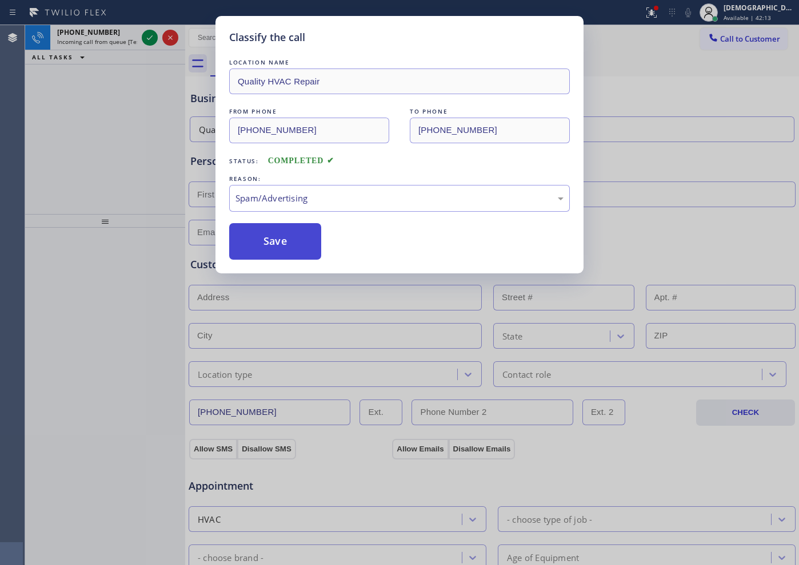
click at [280, 241] on button "Save" at bounding box center [275, 241] width 92 height 37
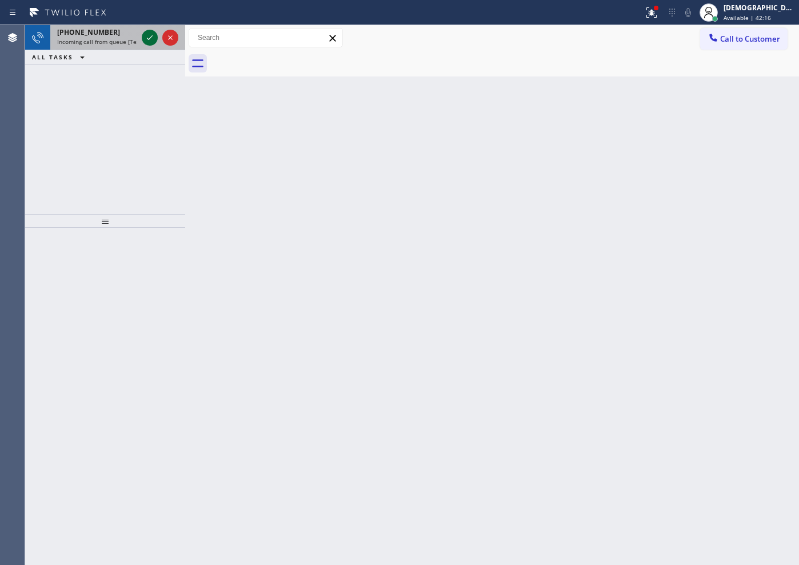
click at [149, 39] on icon at bounding box center [150, 37] width 6 height 5
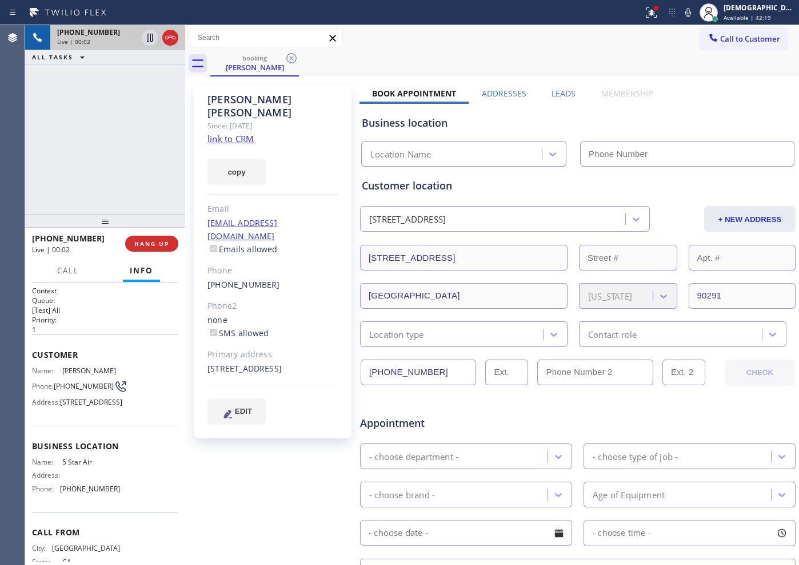
type input "[PHONE_NUMBER]"
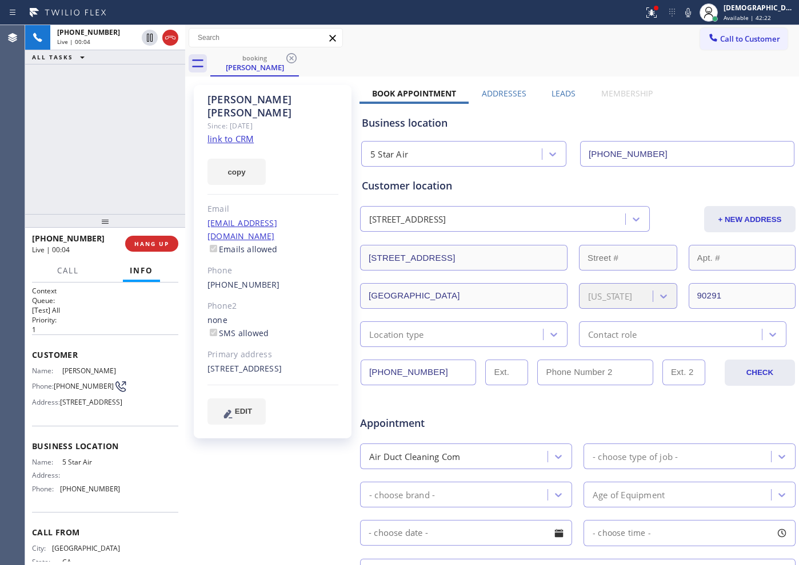
click at [250, 133] on link "link to CRM" at bounding box center [230, 138] width 46 height 11
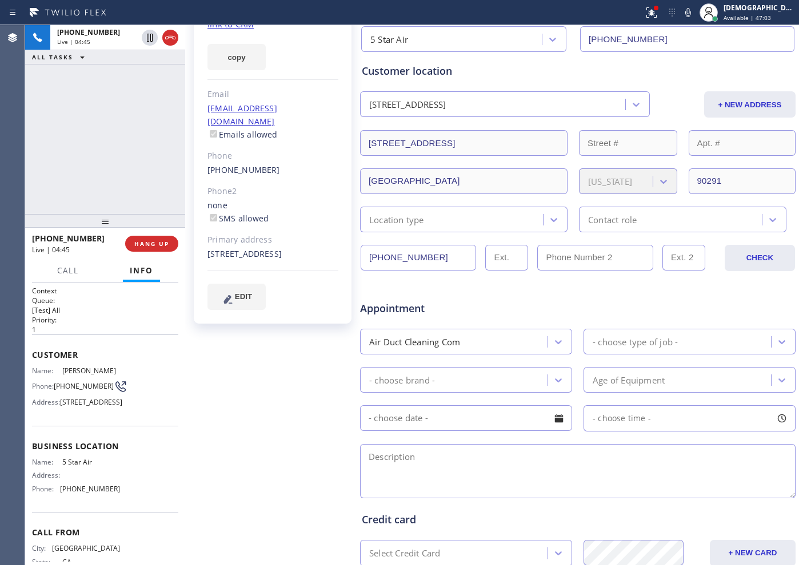
scroll to position [143, 0]
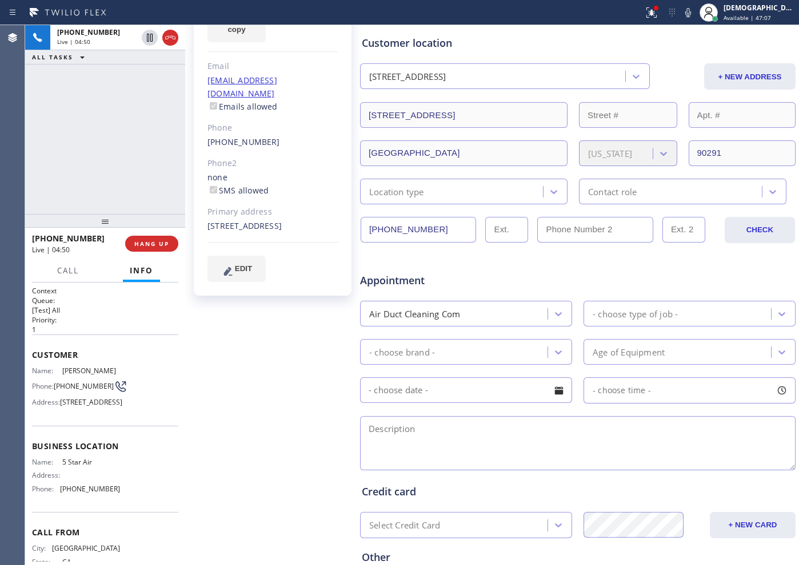
drag, startPoint x: 439, startPoint y: 231, endPoint x: 356, endPoint y: 229, distance: 82.8
click at [356, 229] on div "Zoe Fairbourn Since: 20 may 2020 link to CRM copy Email zefarrell@gmail.com Ema…" at bounding box center [492, 307] width 608 height 740
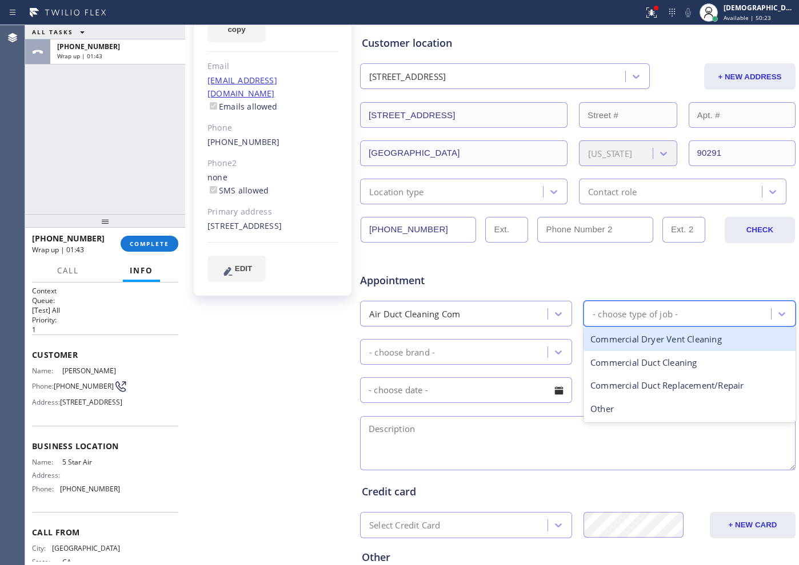
click at [587, 316] on div "- choose type of job -" at bounding box center [679, 314] width 184 height 20
click at [483, 318] on div "Air Duct Cleaning Com" at bounding box center [455, 314] width 184 height 20
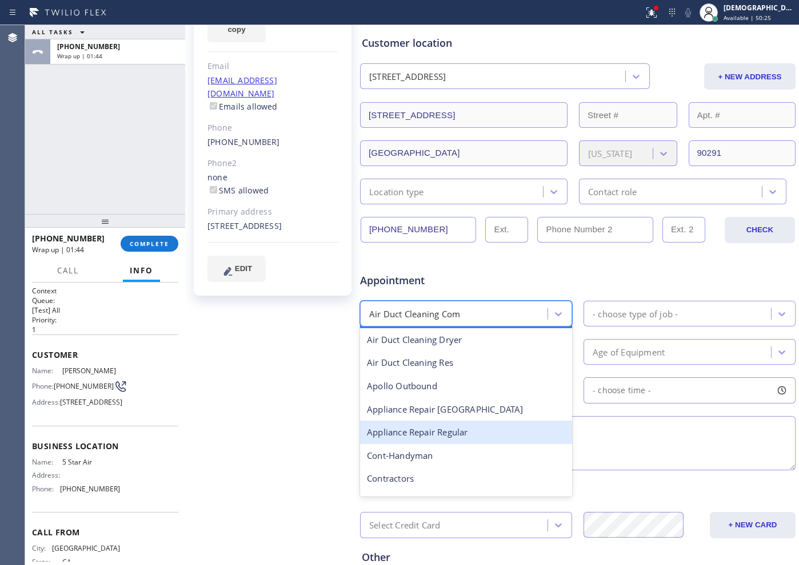
scroll to position [71, 0]
click at [460, 425] on div "Appliance Repair Regular" at bounding box center [466, 430] width 212 height 23
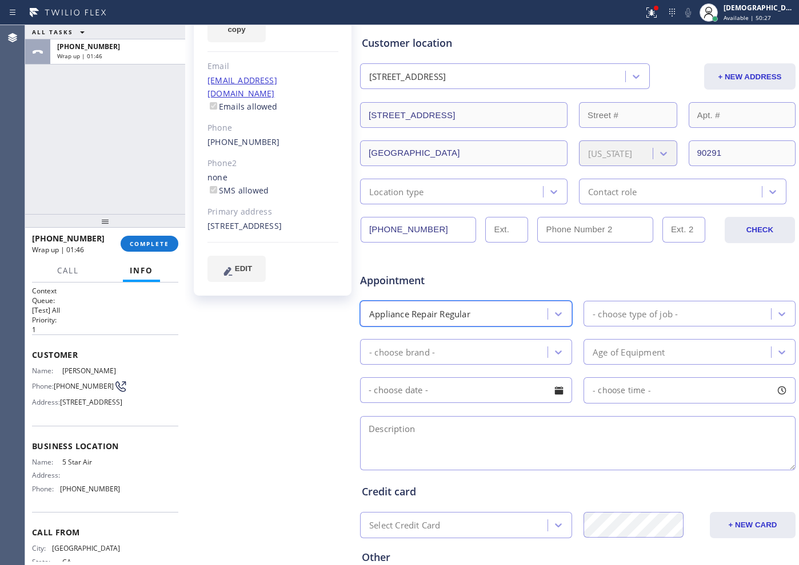
click at [607, 311] on div "- choose type of job -" at bounding box center [634, 313] width 85 height 13
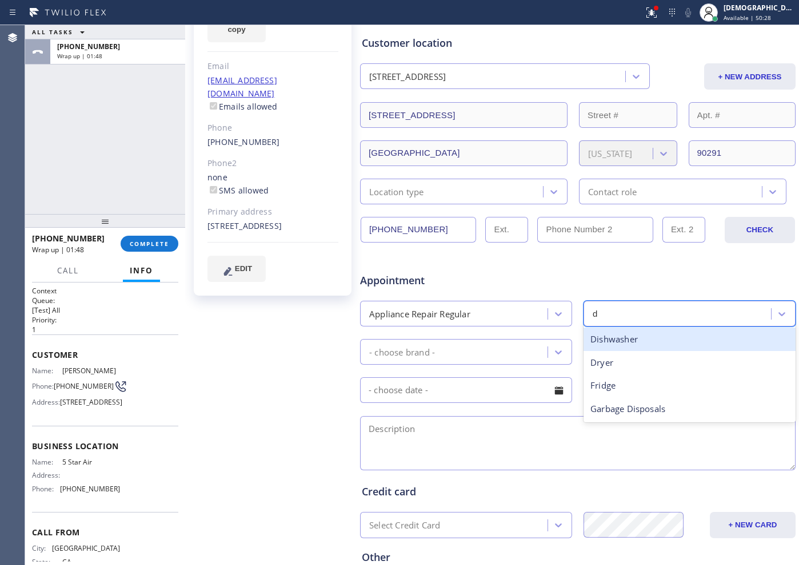
type input "dr"
click at [612, 338] on div "Dryer" at bounding box center [689, 339] width 212 height 23
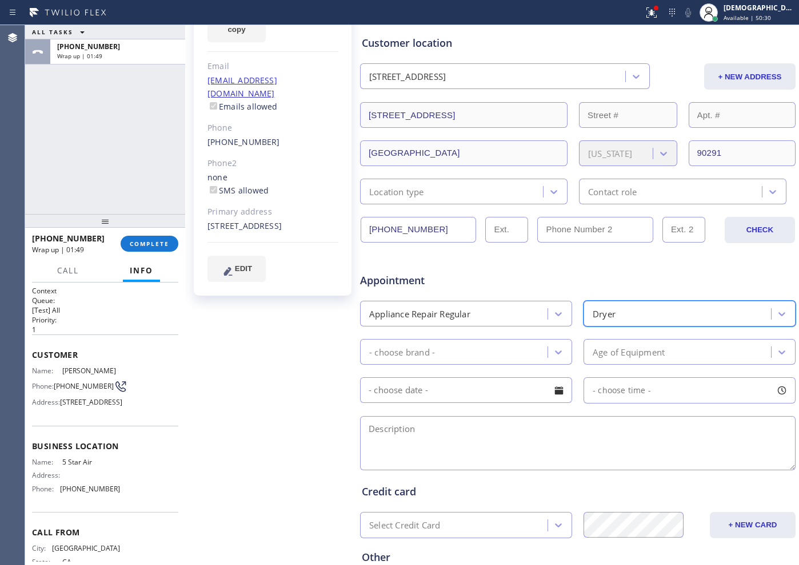
click at [462, 352] on div "- choose brand -" at bounding box center [455, 352] width 184 height 20
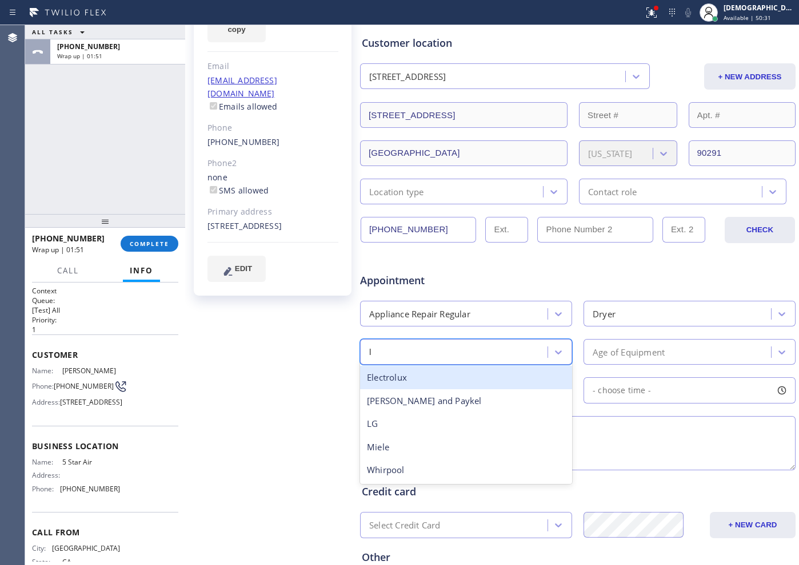
type input "lg"
click at [459, 383] on div "LG" at bounding box center [466, 377] width 212 height 23
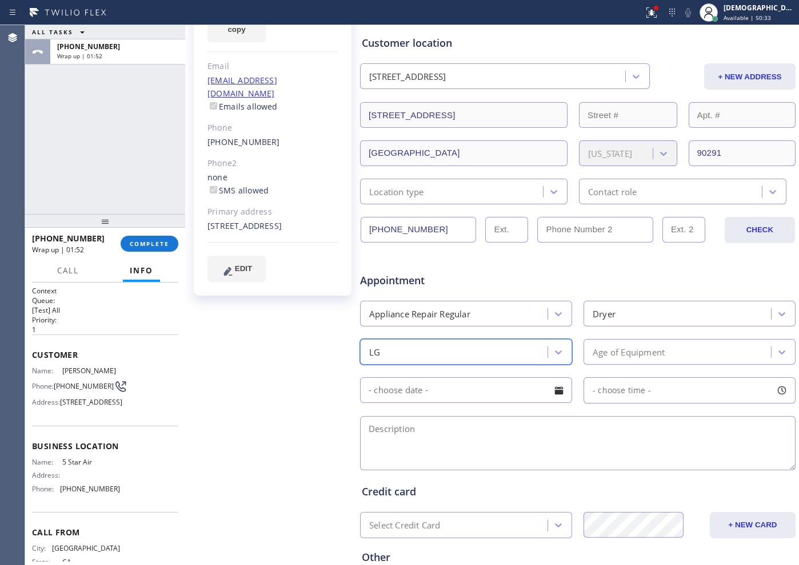
click at [627, 340] on div "Age of Equipment" at bounding box center [689, 352] width 212 height 26
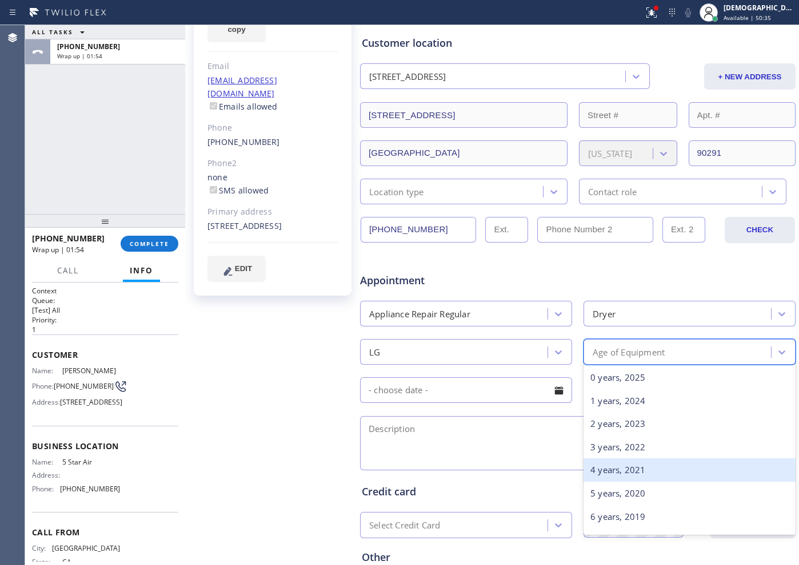
scroll to position [143, 0]
click at [604, 452] on div "10 years, 2015" at bounding box center [689, 466] width 212 height 23
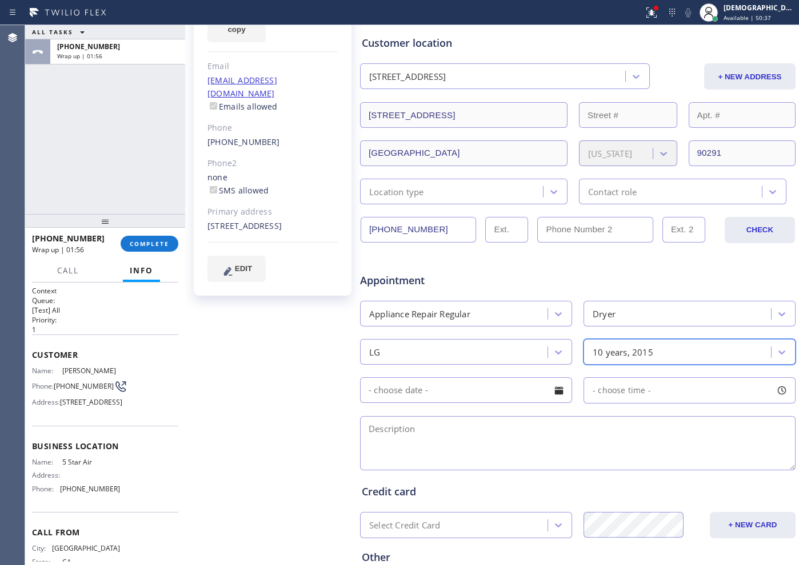
click at [438, 391] on input "text" at bounding box center [466, 391] width 212 height 26
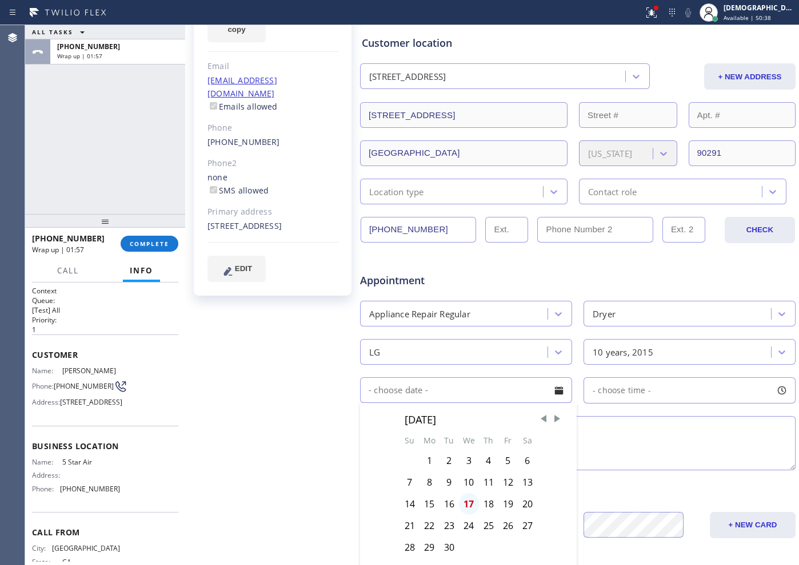
click at [468, 452] on div "17" at bounding box center [469, 504] width 20 height 22
type input "[DATE]"
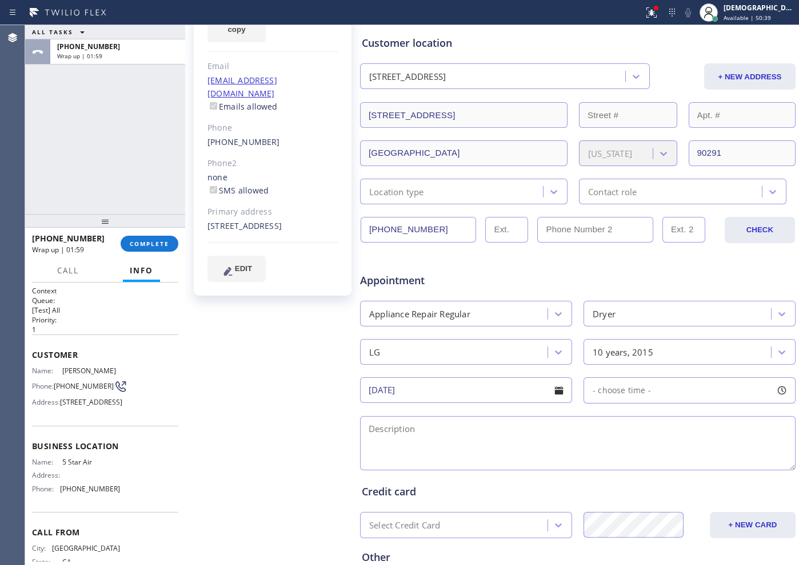
click at [602, 391] on span "- choose time -" at bounding box center [621, 390] width 58 height 11
drag, startPoint x: 585, startPoint y: 459, endPoint x: 642, endPoint y: 454, distance: 57.3
click at [638, 452] on div at bounding box center [679, 460] width 14 height 24
drag, startPoint x: 592, startPoint y: 458, endPoint x: 630, endPoint y: 467, distance: 39.3
click at [630, 452] on div at bounding box center [637, 460] width 14 height 24
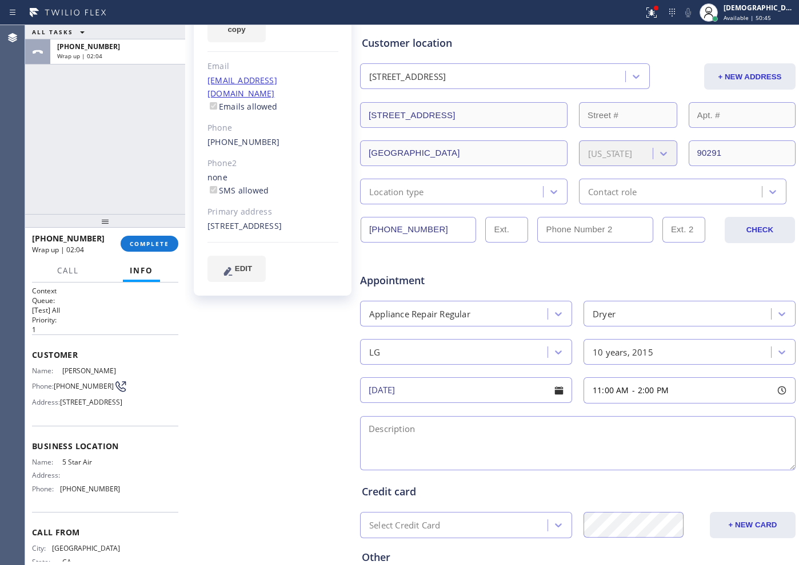
click at [506, 444] on textarea at bounding box center [577, 443] width 435 height 54
click at [444, 428] on textarea "11-2 / $69 /" at bounding box center [577, 443] width 435 height 54
paste textarea "LG /DRYER / there is a loose inside a dryer cause its making a rattling noise /…"
click at [504, 445] on textarea "11-2 / $69 / LG /DRYER / there is a loose inside a dryer cause its making a rat…" at bounding box center [577, 443] width 435 height 54
click at [472, 445] on textarea "11-2 / $69 / LG /DRYER / there is a loose inside a dryer cause its making a rat…" at bounding box center [577, 443] width 435 height 54
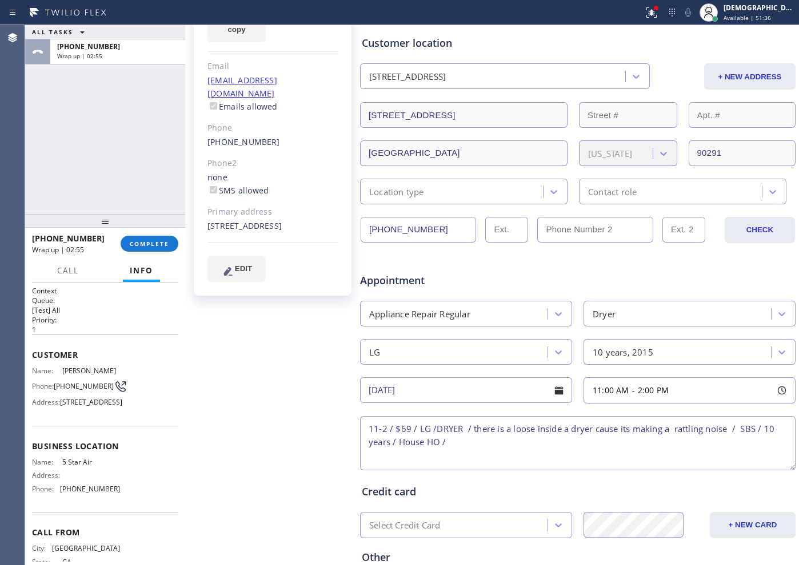
paste textarea "2107 Glencoe Ave , Los Angeles, CA, 90291"
click at [113, 407] on span "2107 Glencoe Ave, Los Angeles, CA 90291" at bounding box center [91, 402] width 62 height 9
drag, startPoint x: 95, startPoint y: 493, endPoint x: 61, endPoint y: 493, distance: 34.8
click at [62, 452] on span "5 Star Air" at bounding box center [90, 462] width 57 height 9
copy span "5 Star Air"
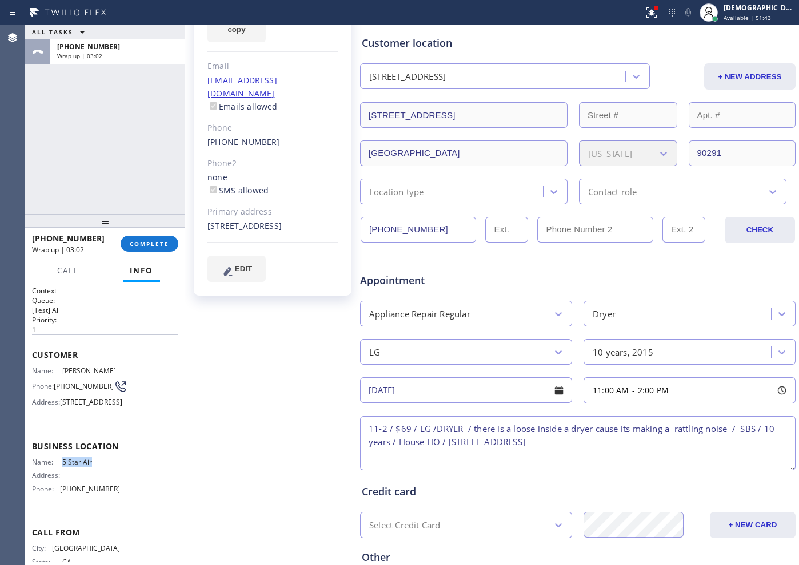
click at [638, 442] on textarea "11-2 / $69 / LG /DRYER / there is a loose inside a dryer cause its making a rat…" at bounding box center [577, 443] width 435 height 54
paste textarea "5 Star Air"
click at [638, 441] on textarea "11-2 / $69 / LG /DRYER / there is a loose inside a dryer cause its making a rat…" at bounding box center [577, 443] width 435 height 54
paste textarea "Please call customer 30 minutes prior to arrival"
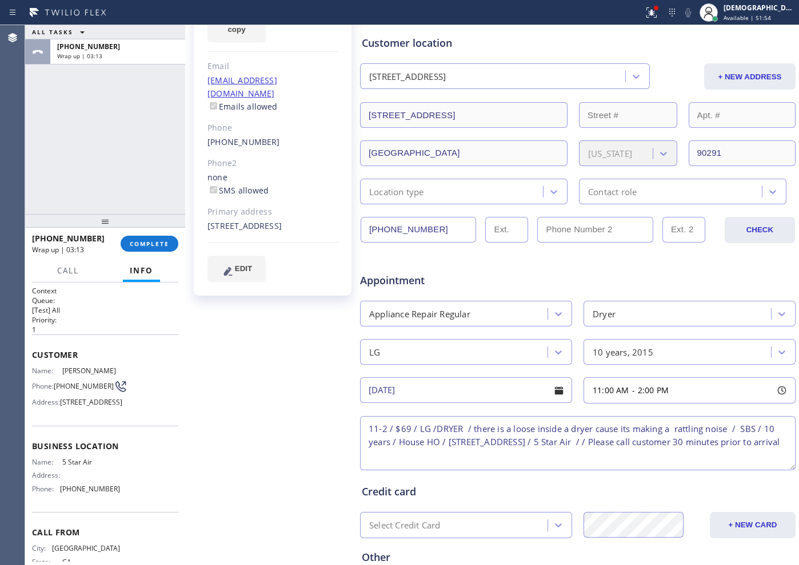
type textarea "11-2 / $69 / LG /DRYER / there is a loose inside a dryer cause its making a rat…"
click at [411, 452] on div "Select Credit Card" at bounding box center [404, 525] width 71 height 13
type input "ret"
click at [409, 452] on div "Select Credit Card" at bounding box center [455, 526] width 184 height 20
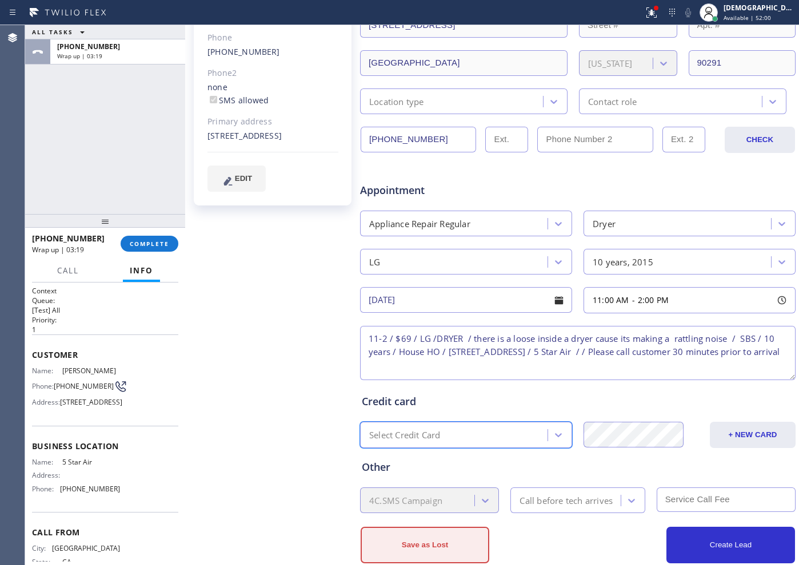
scroll to position [257, 0]
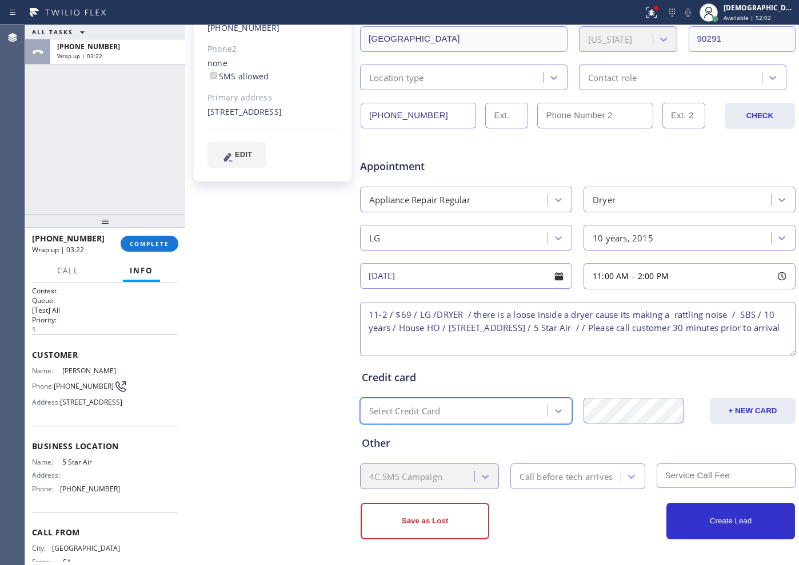
click at [550, 452] on div "Call before tech arrives" at bounding box center [565, 476] width 93 height 13
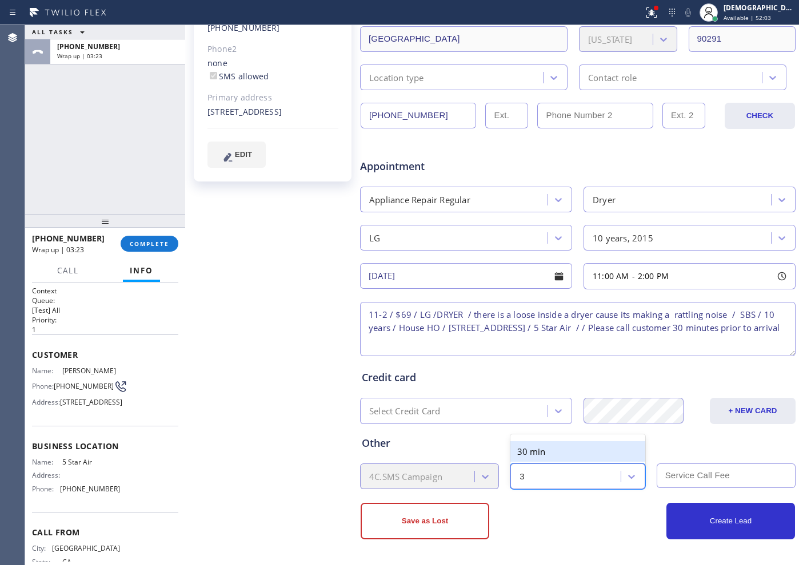
type input "30"
click at [549, 449] on div "30 min" at bounding box center [577, 452] width 134 height 21
click at [638, 452] on input "text" at bounding box center [725, 476] width 139 height 25
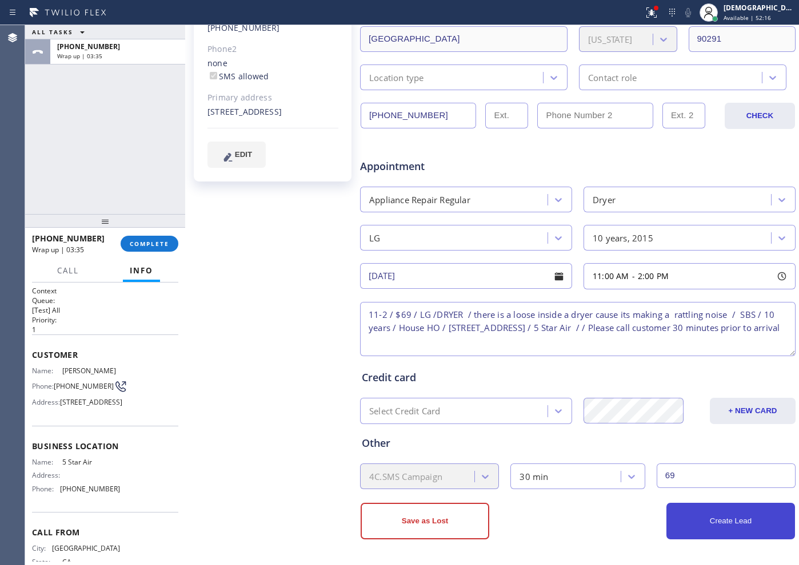
type input "69"
click at [638, 452] on button "Create Lead" at bounding box center [730, 521] width 129 height 37
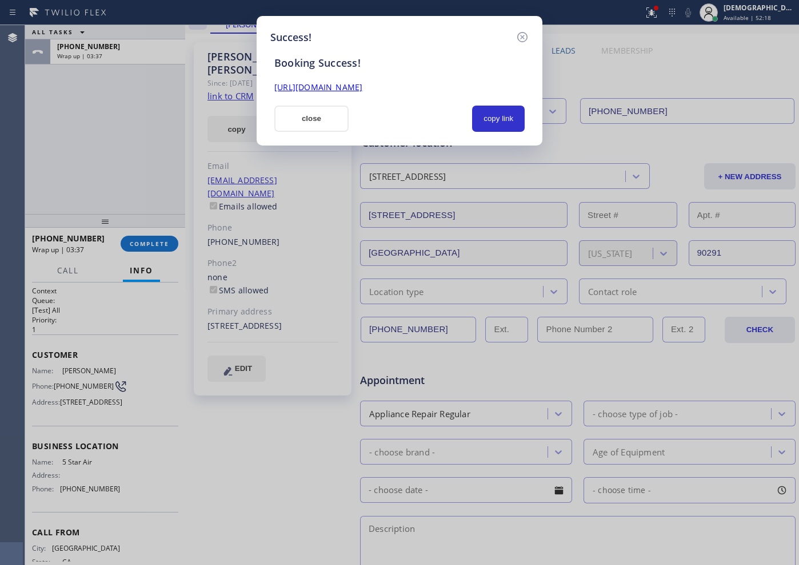
scroll to position [0, 0]
click at [507, 123] on button "copy link" at bounding box center [498, 119] width 53 height 26
click at [362, 89] on link "https://erp.apollosoft.co/customer/718479#portlet_lead" at bounding box center [318, 87] width 88 height 11
click at [307, 119] on button "close" at bounding box center [311, 119] width 74 height 26
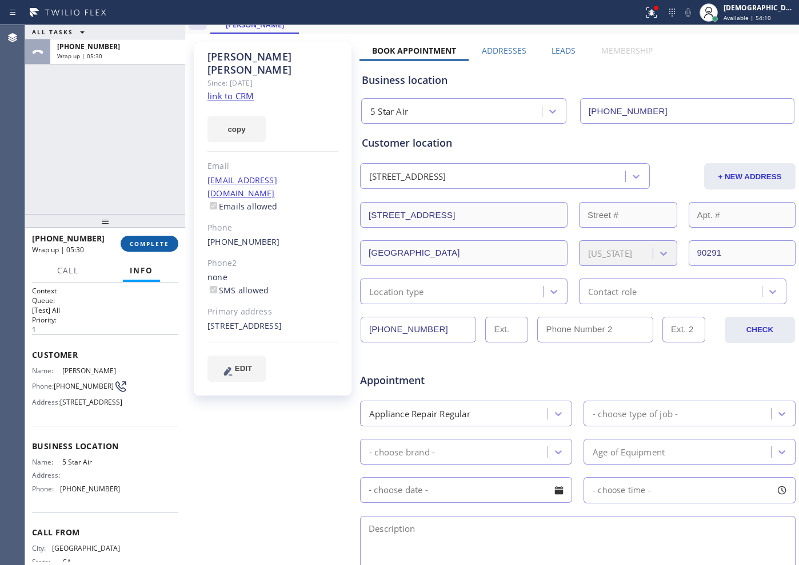
click at [145, 248] on button "COMPLETE" at bounding box center [150, 244] width 58 height 16
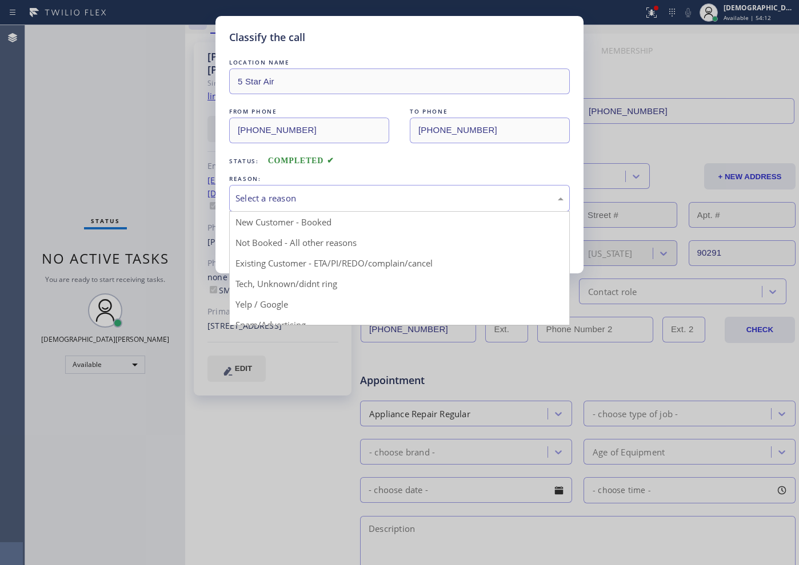
click at [292, 194] on div "Select a reason" at bounding box center [399, 198] width 328 height 13
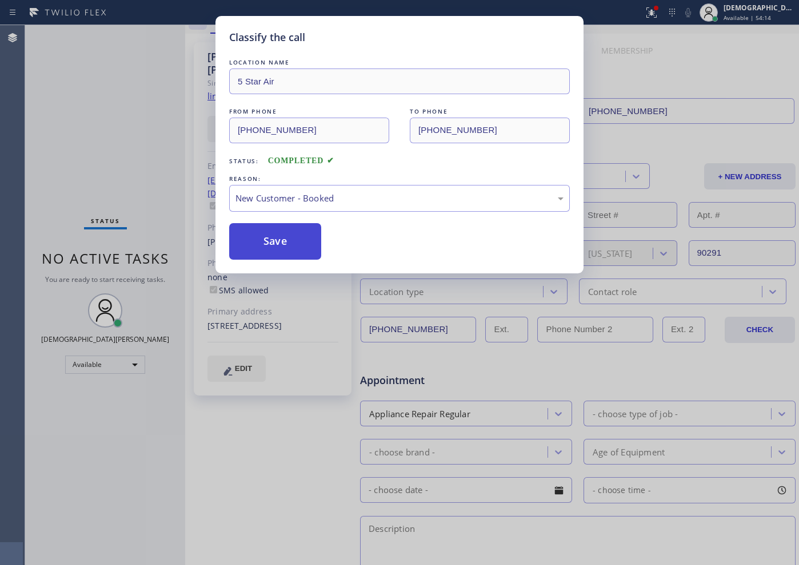
click at [275, 236] on button "Save" at bounding box center [275, 241] width 92 height 37
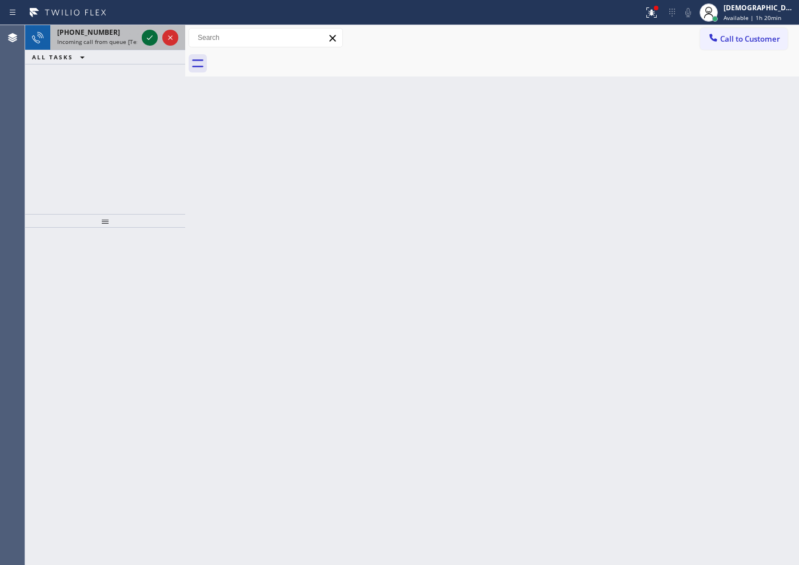
click at [149, 42] on icon at bounding box center [150, 38] width 14 height 14
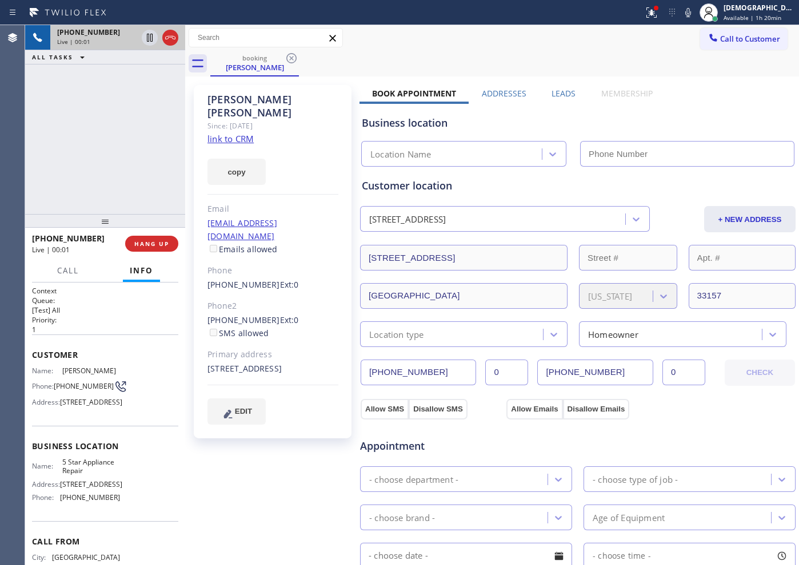
type input "[PHONE_NUMBER]"
click at [244, 133] on link "link to CRM" at bounding box center [230, 138] width 46 height 11
click at [156, 36] on icon at bounding box center [150, 38] width 14 height 14
click at [30, 132] on div "+13053239459 Live | 04:50 ALL TASKS ALL TASKS ACTIVE TASKS TASKS IN WRAP UP" at bounding box center [105, 119] width 160 height 189
click at [138, 37] on div "+13053239459 Live | 04:51" at bounding box center [94, 37] width 89 height 25
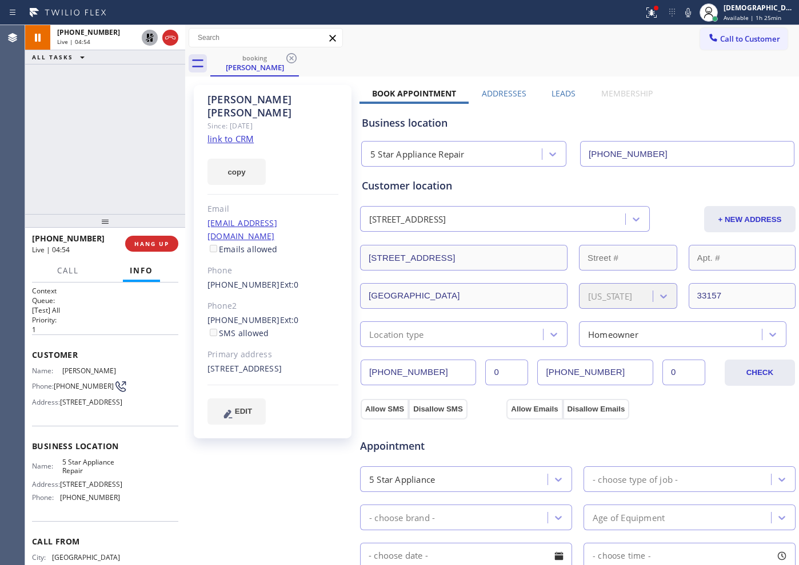
click at [143, 41] on icon at bounding box center [150, 38] width 14 height 14
click at [32, 152] on div "+13053239459 Live | 05:07 ALL TASKS ALL TASKS ACTIVE TASKS TASKS IN WRAP UP" at bounding box center [105, 119] width 160 height 189
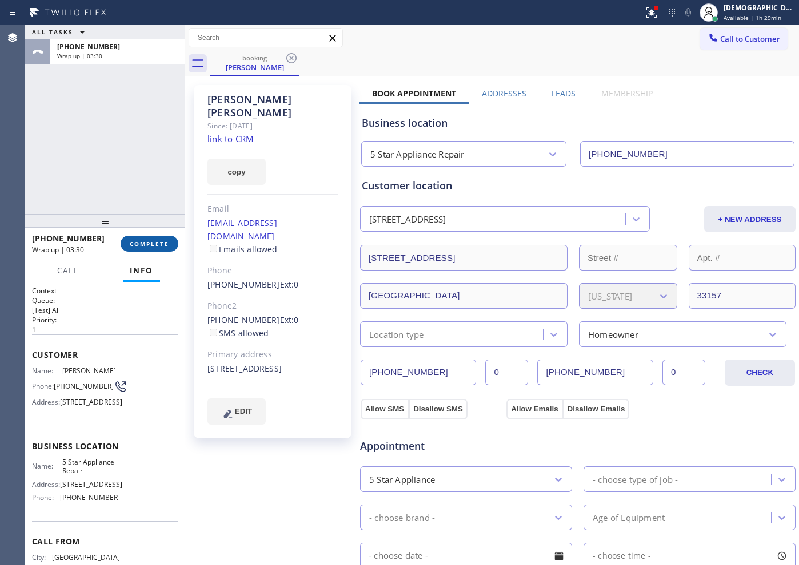
click at [151, 248] on button "COMPLETE" at bounding box center [150, 244] width 58 height 16
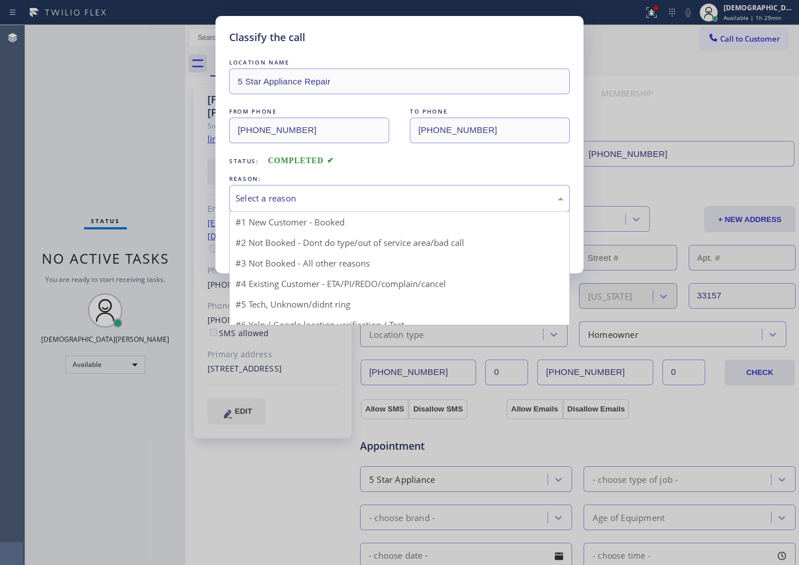
click at [291, 199] on div "Select a reason" at bounding box center [399, 198] width 328 height 13
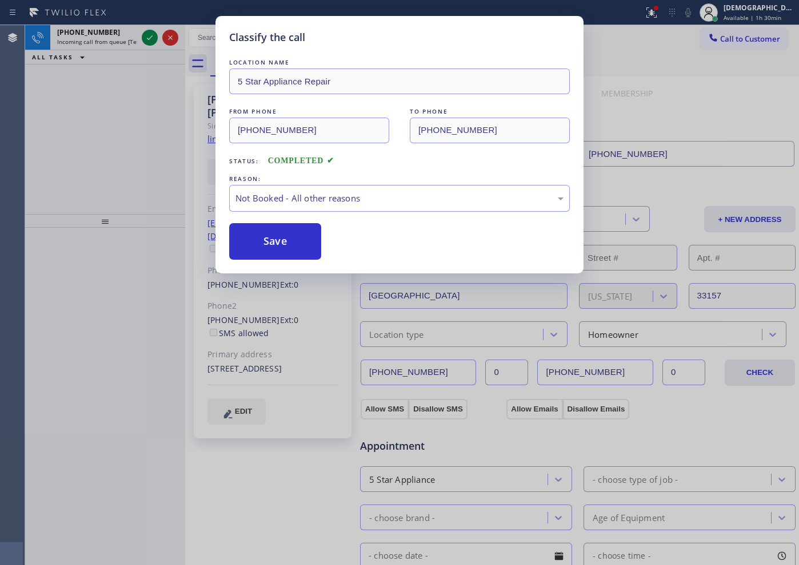
drag, startPoint x: 291, startPoint y: 242, endPoint x: 379, endPoint y: 227, distance: 89.3
click at [379, 227] on div "Save" at bounding box center [399, 241] width 340 height 37
click at [371, 193] on div "Not Booked - All other reasons" at bounding box center [399, 198] width 328 height 13
click at [309, 246] on button "Save" at bounding box center [275, 241] width 92 height 37
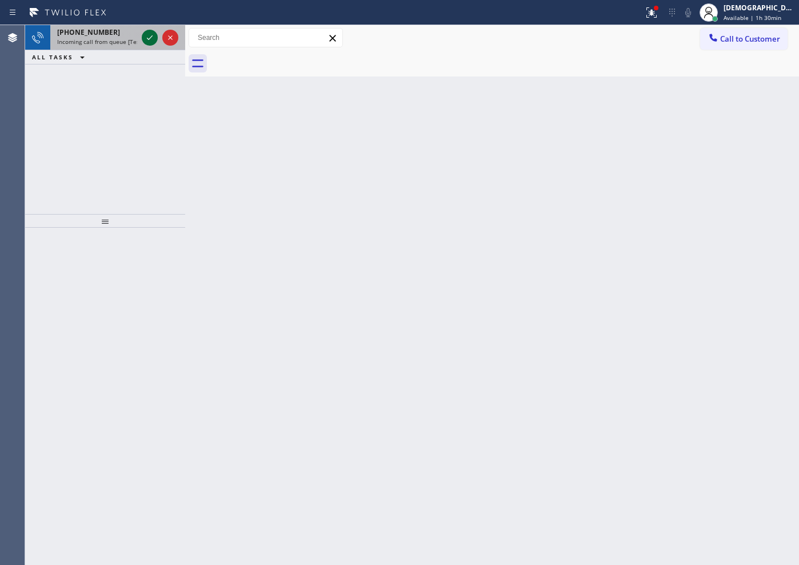
click at [154, 36] on icon at bounding box center [150, 38] width 14 height 14
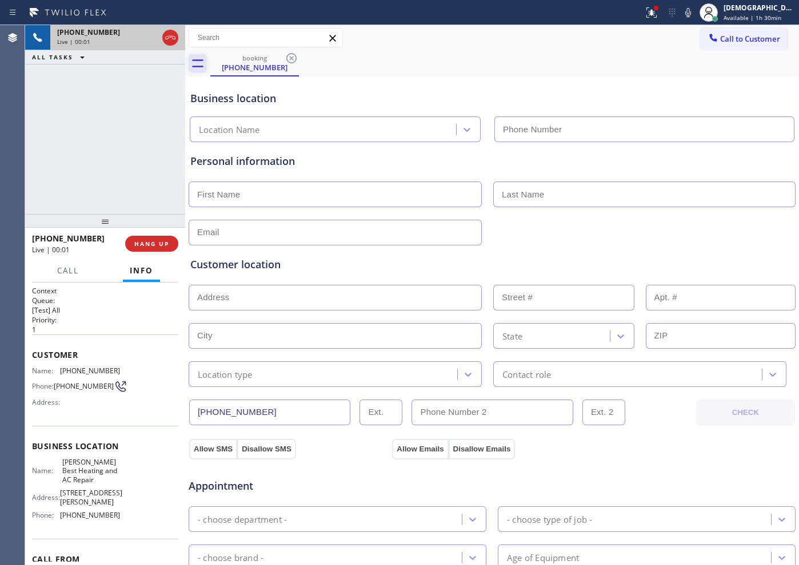
type input "[PHONE_NUMBER]"
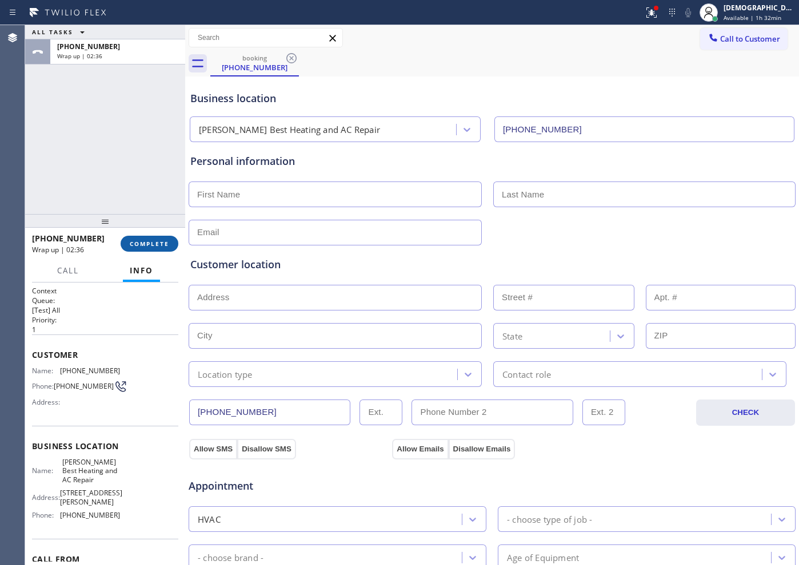
click at [152, 244] on span "COMPLETE" at bounding box center [149, 244] width 39 height 8
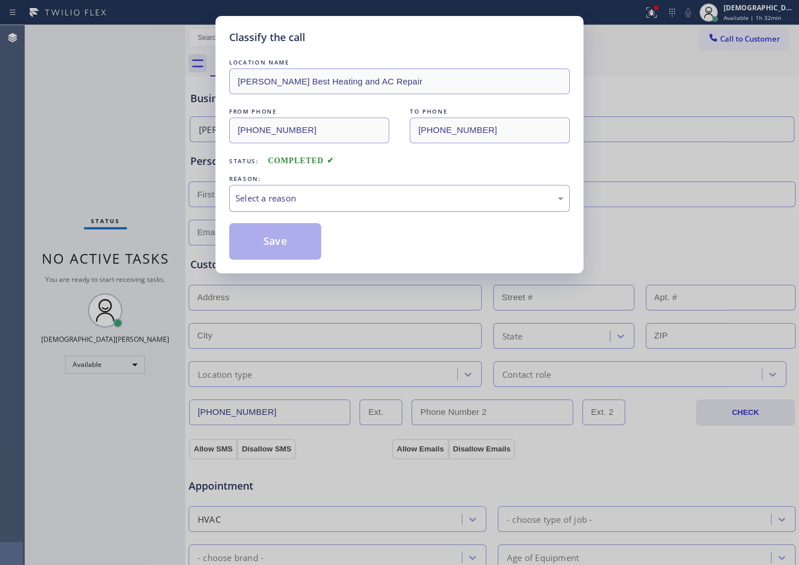
click at [294, 195] on div "Select a reason" at bounding box center [399, 198] width 328 height 13
click at [272, 235] on button "Save" at bounding box center [275, 241] width 92 height 37
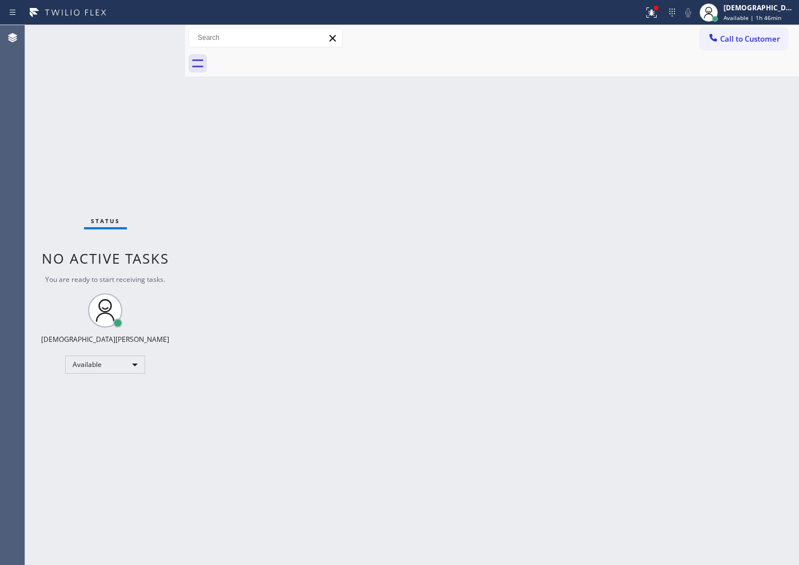
drag, startPoint x: 45, startPoint y: 160, endPoint x: 50, endPoint y: 168, distance: 9.5
click at [46, 161] on div "Status No active tasks You are ready to start receiving tasks. Christian Cinco …" at bounding box center [105, 295] width 160 height 540
click at [111, 372] on div "Available" at bounding box center [105, 365] width 80 height 18
click at [105, 423] on li "Break" at bounding box center [105, 424] width 78 height 14
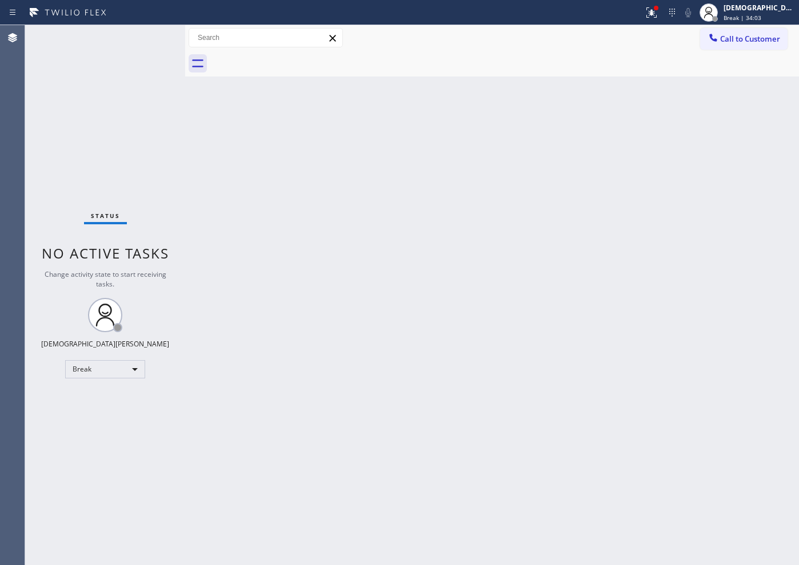
click at [14, 129] on div "Agent Desktop" at bounding box center [12, 295] width 25 height 540
click at [1, 254] on div "Agent Desktop" at bounding box center [12, 295] width 25 height 540
click at [117, 372] on div "Break" at bounding box center [105, 369] width 80 height 18
click at [95, 398] on li "Available" at bounding box center [105, 400] width 78 height 14
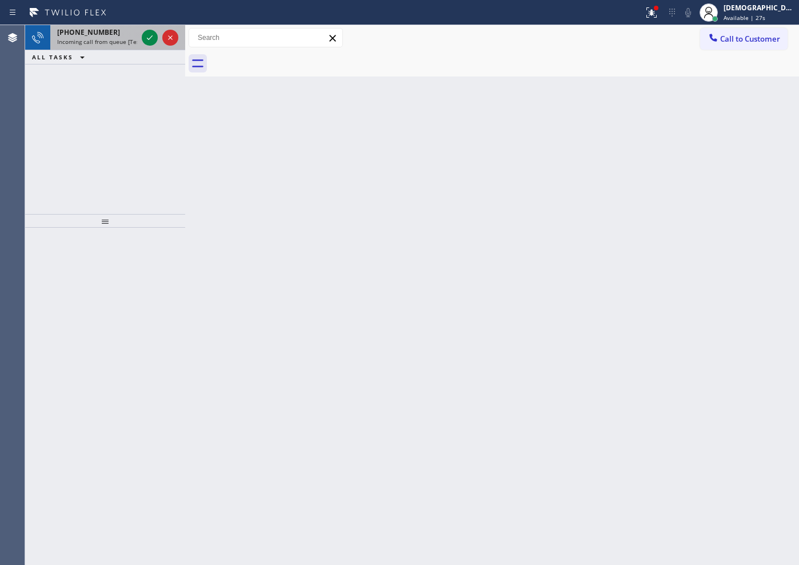
click at [139, 36] on div "+13056026139 Incoming call from queue [Test] All" at bounding box center [94, 37] width 89 height 25
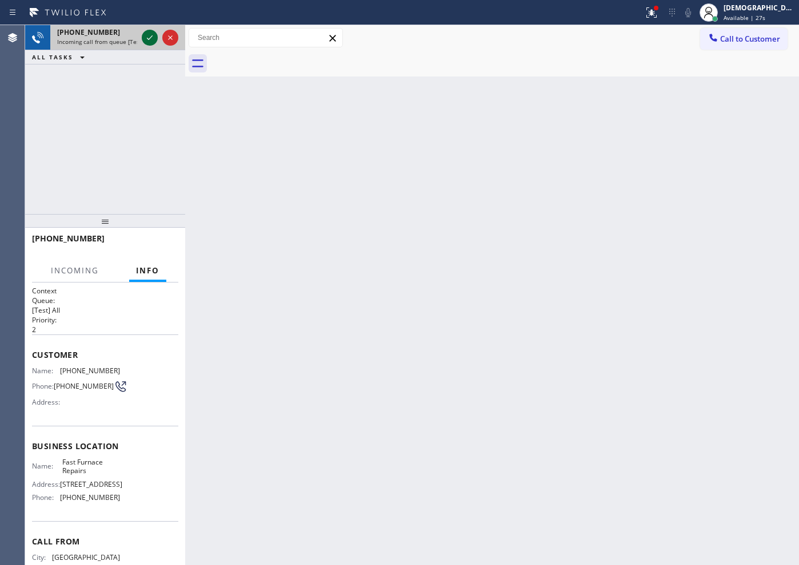
click at [145, 38] on div at bounding box center [150, 38] width 16 height 14
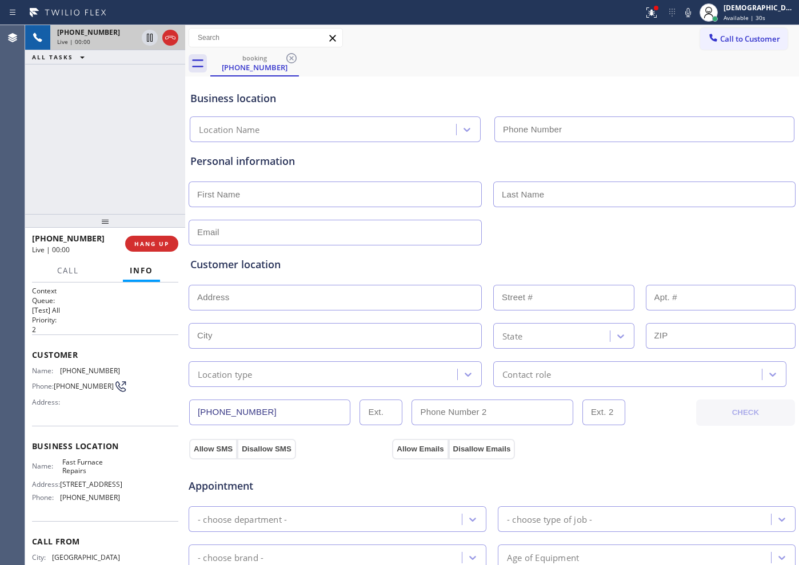
type input "[PHONE_NUMBER]"
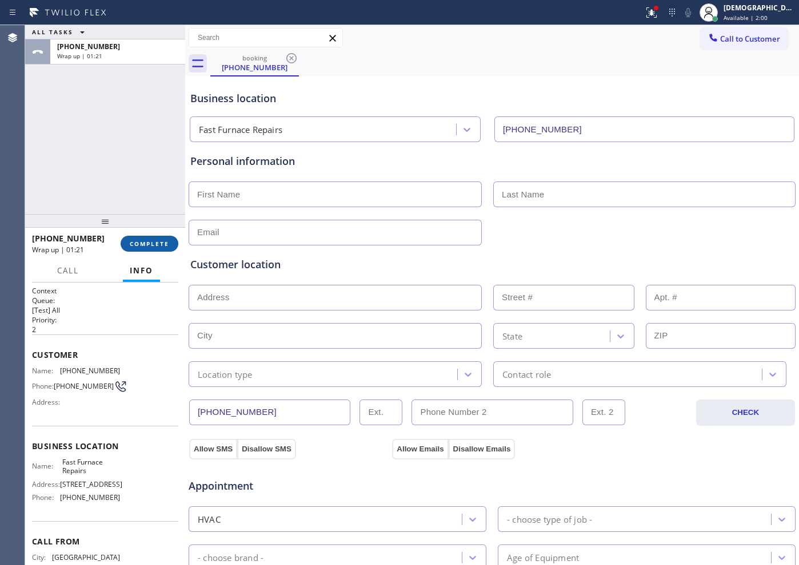
click at [159, 251] on button "COMPLETE" at bounding box center [150, 244] width 58 height 16
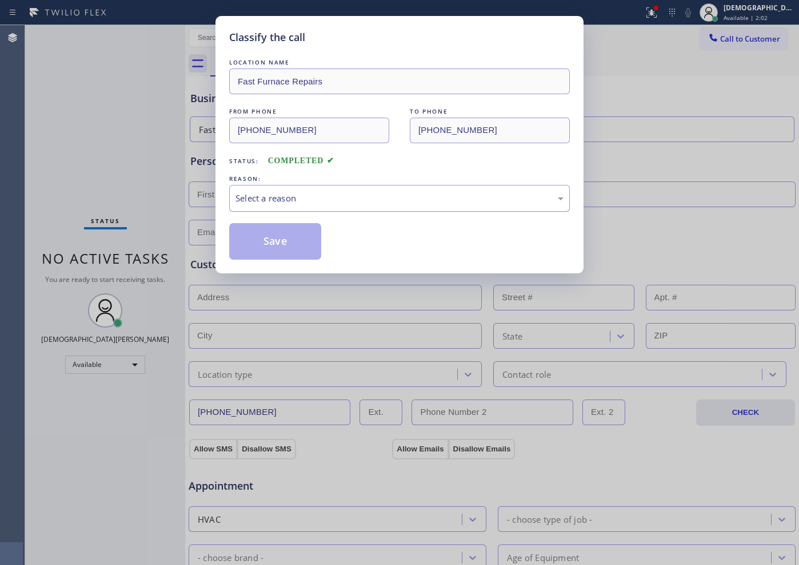
click at [275, 186] on div "Select a reason" at bounding box center [399, 198] width 340 height 27
click at [275, 245] on button "Save" at bounding box center [275, 241] width 92 height 37
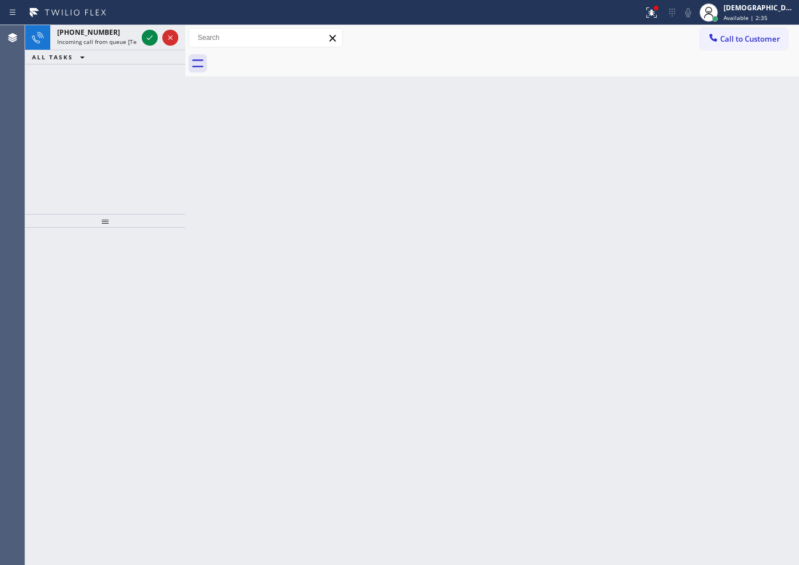
click at [2, 255] on div "Agent Desktop" at bounding box center [12, 295] width 25 height 540
click at [149, 39] on icon at bounding box center [150, 37] width 6 height 5
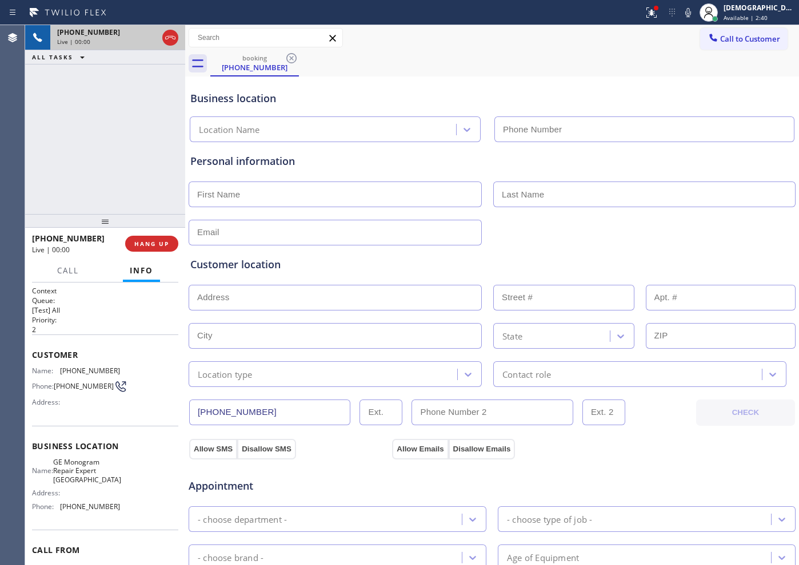
type input "[PHONE_NUMBER]"
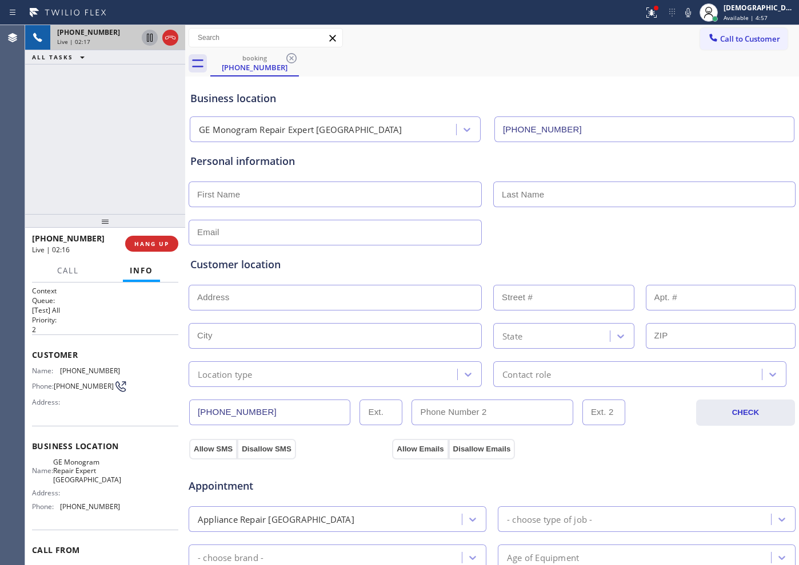
click at [145, 39] on icon at bounding box center [150, 38] width 14 height 14
click at [146, 41] on icon at bounding box center [150, 38] width 14 height 14
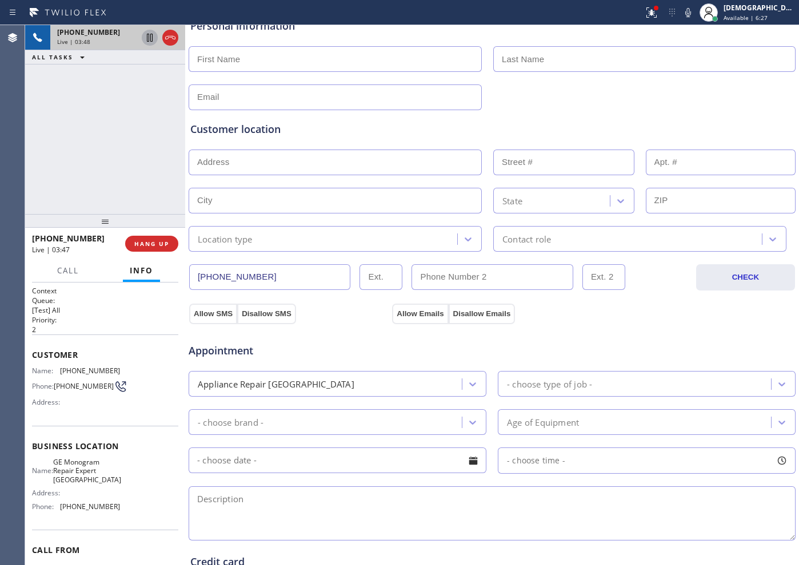
scroll to position [143, 0]
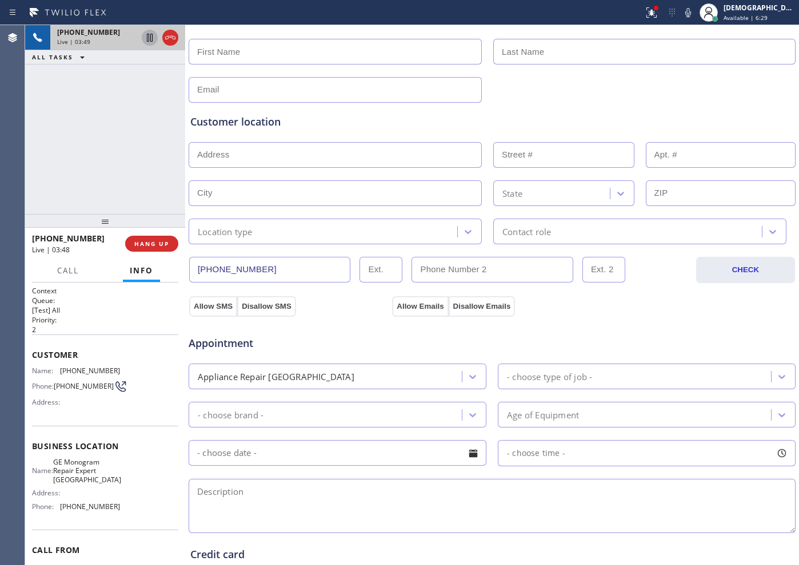
drag, startPoint x: 272, startPoint y: 267, endPoint x: 185, endPoint y: 267, distance: 87.4
click at [185, 267] on div "+17606419452 Live | 03:49 ALL TASKS ALL TASKS ACTIVE TASKS TASKS IN WRAP UP +17…" at bounding box center [411, 295] width 773 height 540
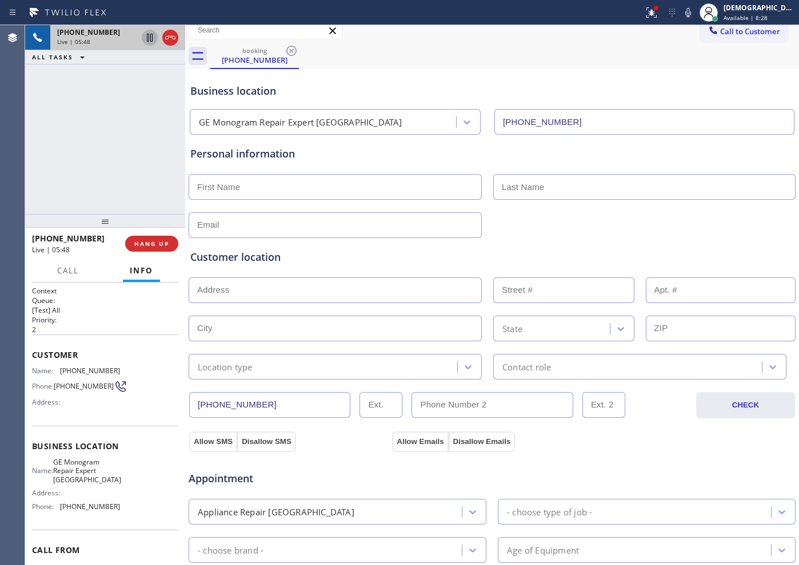
scroll to position [0, 0]
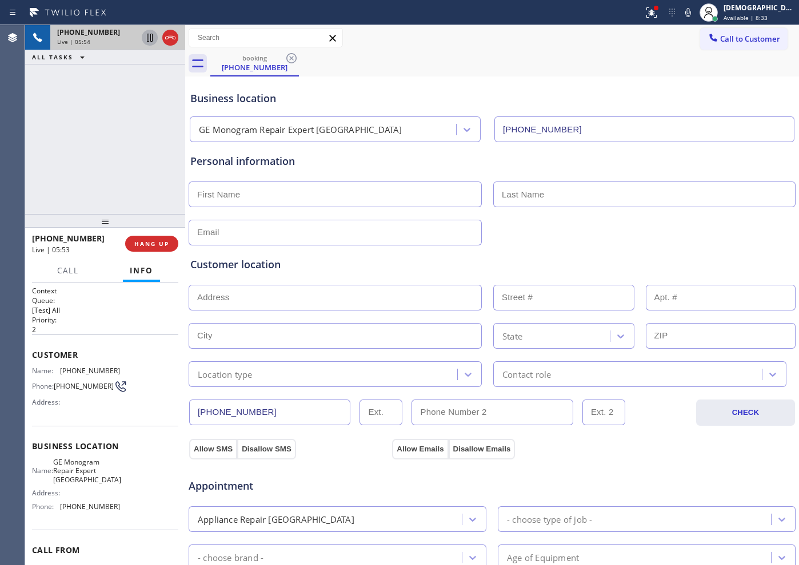
click at [139, 109] on div "+17606419452 Live | 05:54 ALL TASKS ALL TASKS ACTIVE TASKS TASKS IN WRAP UP" at bounding box center [105, 119] width 160 height 189
click at [170, 38] on icon at bounding box center [170, 38] width 14 height 14
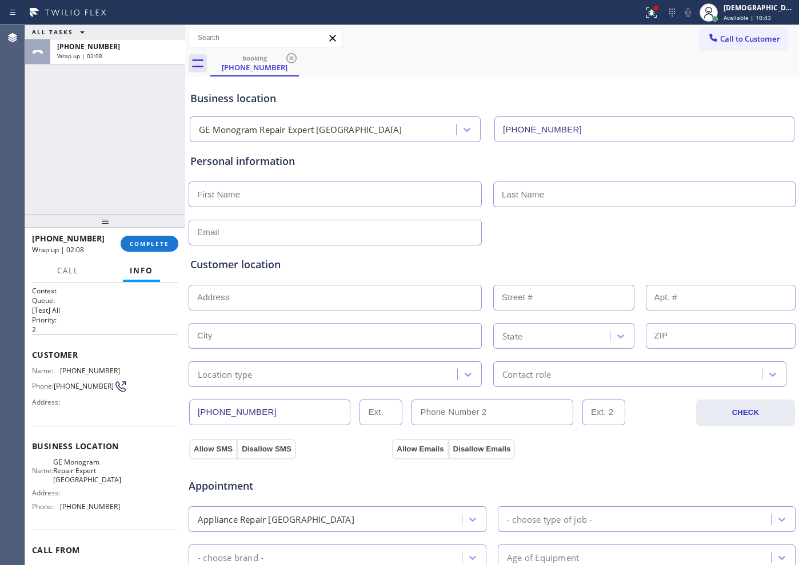
click at [3, 206] on div "Agent Desktop" at bounding box center [12, 295] width 25 height 540
click at [246, 197] on input "text" at bounding box center [334, 195] width 293 height 26
paste input "james"
click at [197, 195] on input "james" at bounding box center [334, 195] width 293 height 26
type input "James"
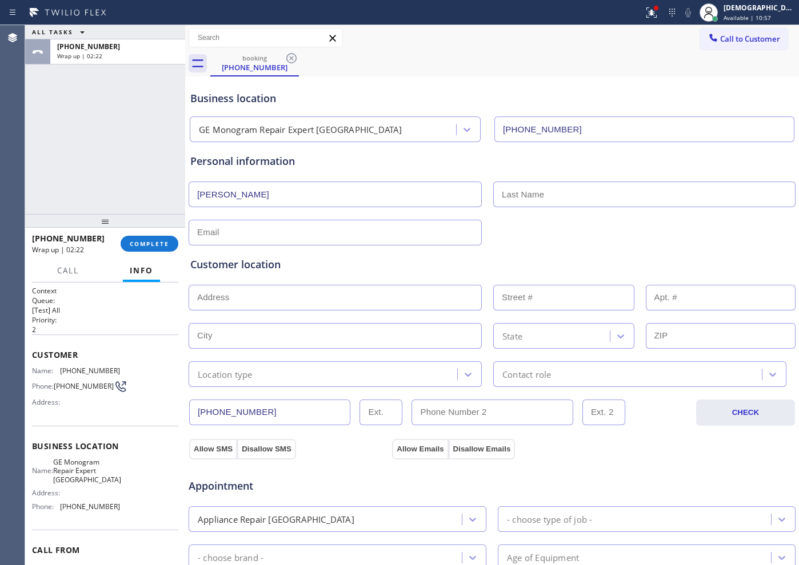
click at [514, 192] on input "text" at bounding box center [644, 195] width 302 height 26
paste input "camper"
click at [499, 194] on input "camper" at bounding box center [644, 195] width 302 height 26
type input "Camper"
click at [294, 226] on input "text" at bounding box center [334, 233] width 293 height 26
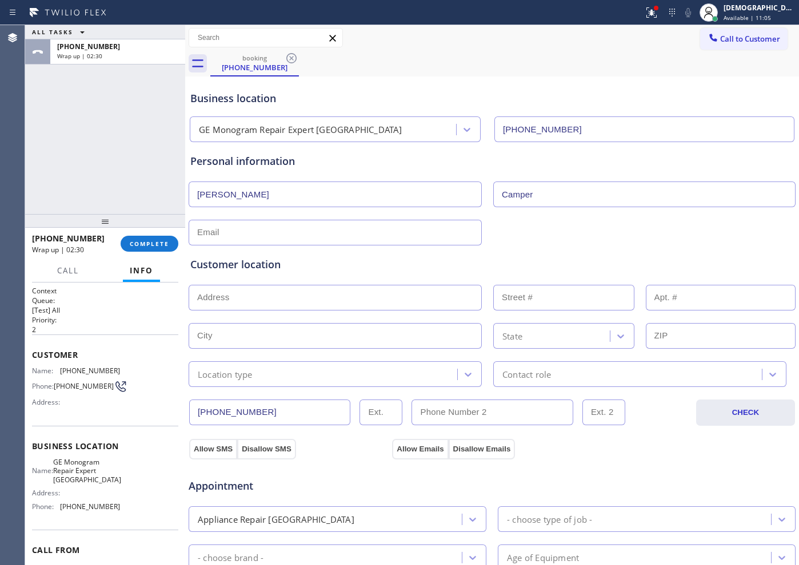
paste input "hapycamper598@aol.com"
click at [210, 232] on input "hapycamper598@aol.com" at bounding box center [334, 233] width 293 height 26
type input "happycamper598@aol.com"
click at [240, 304] on input "text" at bounding box center [334, 298] width 293 height 26
paste input "47385 Via Koron, La Quinta, CA 92253"
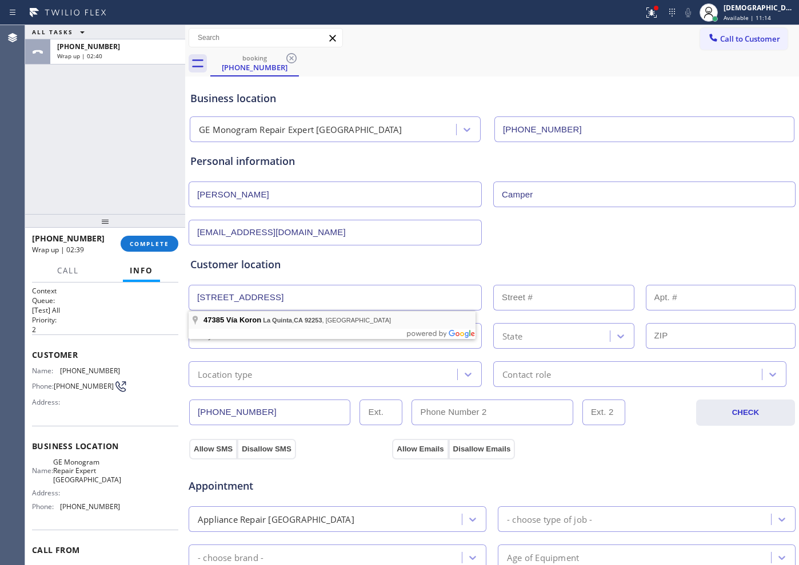
type input "47385 Vía Koron"
type input "47385"
type input "La Quinta"
type input "92253"
click at [271, 370] on div "Location type" at bounding box center [324, 374] width 265 height 20
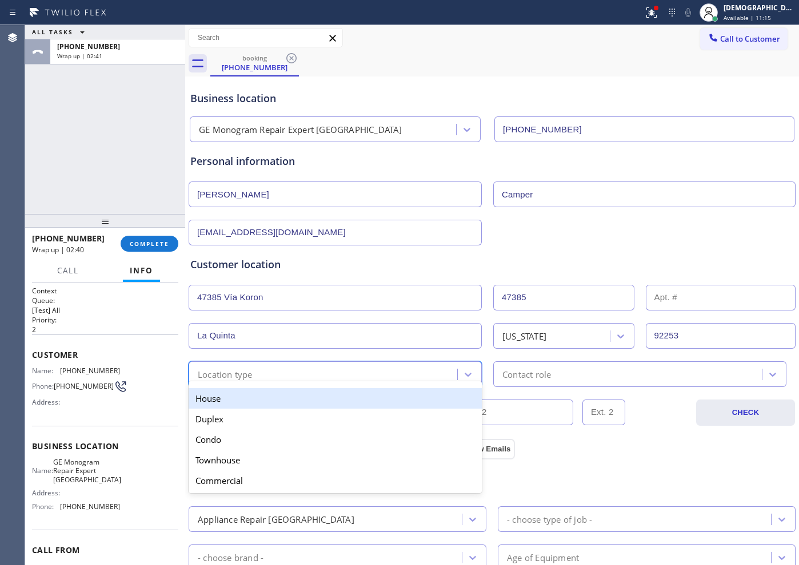
click at [258, 391] on div "House" at bounding box center [334, 398] width 293 height 21
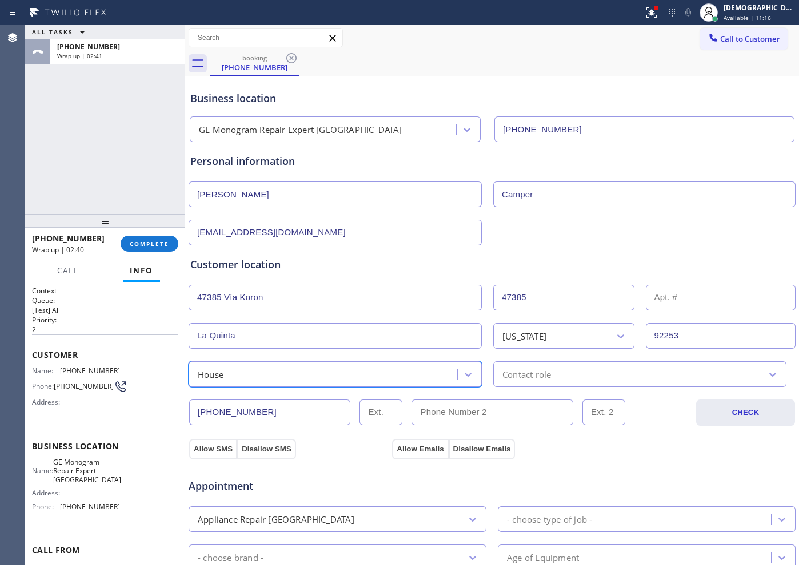
click at [569, 376] on div "Contact role" at bounding box center [628, 374] width 265 height 20
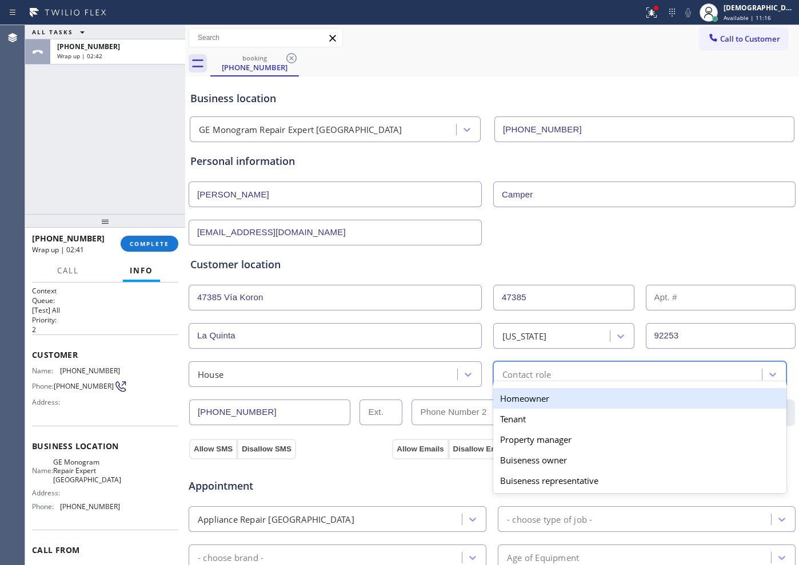
click at [549, 399] on div "Homeowner" at bounding box center [639, 398] width 293 height 21
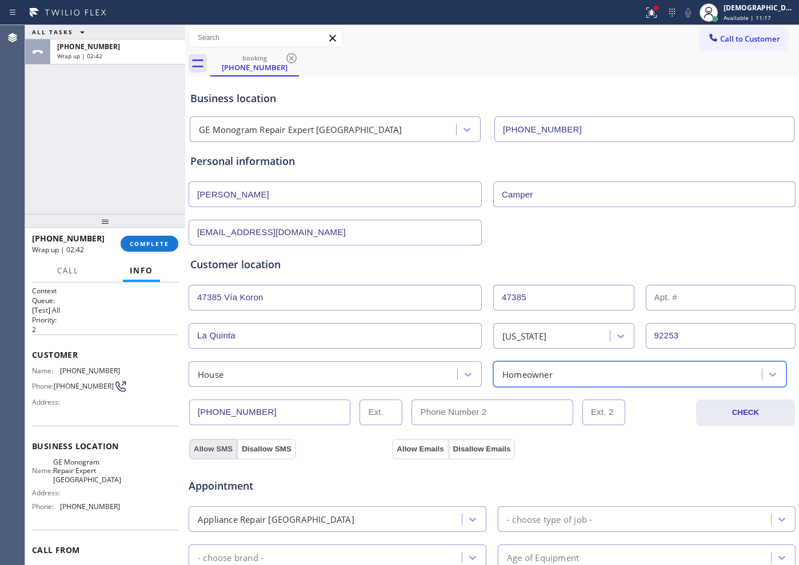
click at [211, 444] on button "Allow SMS" at bounding box center [213, 449] width 48 height 21
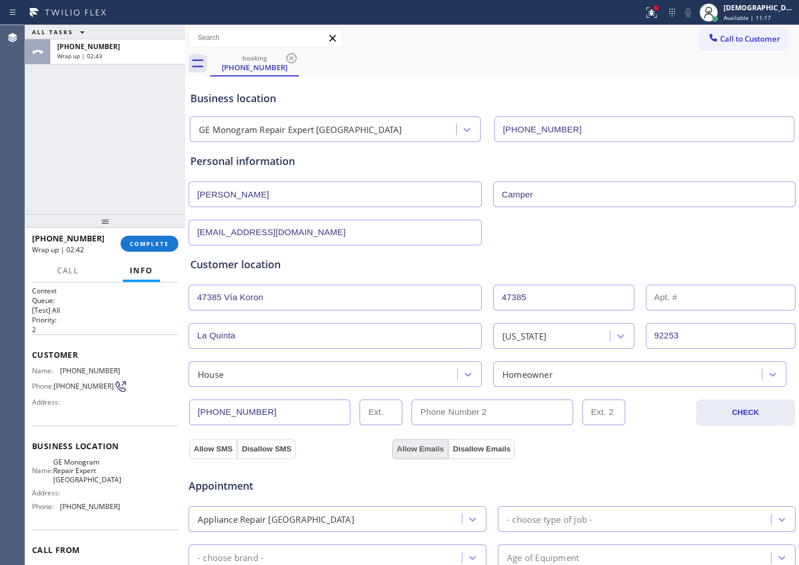
click at [410, 446] on button "Allow Emails" at bounding box center [420, 449] width 56 height 21
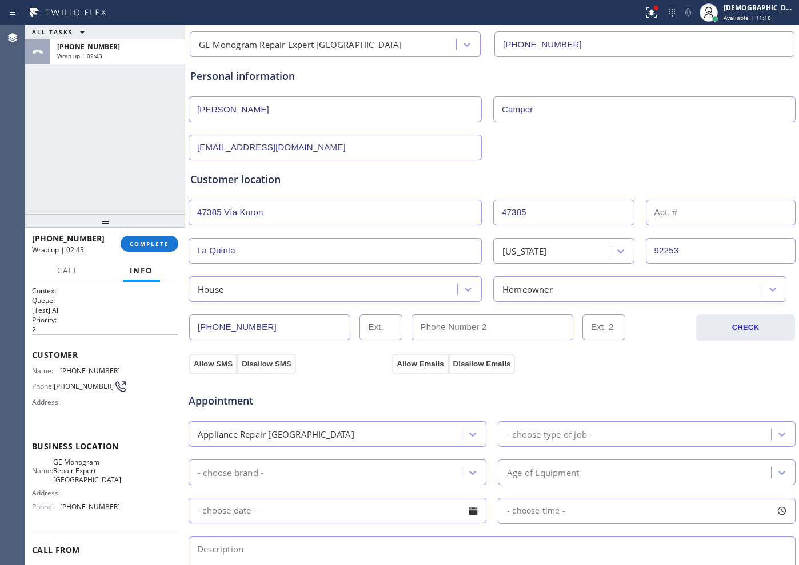
scroll to position [143, 0]
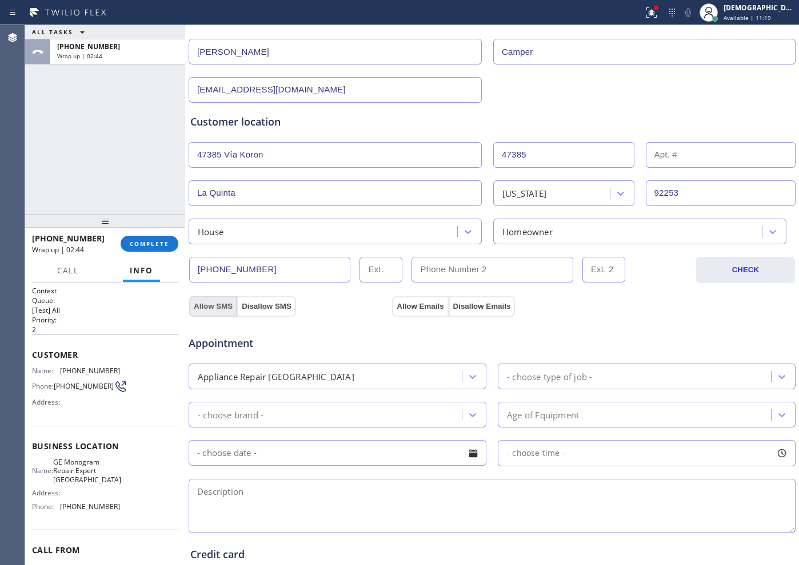
click at [216, 309] on button "Allow SMS" at bounding box center [213, 306] width 48 height 21
click at [430, 307] on button "Allow Emails" at bounding box center [420, 306] width 56 height 21
click at [211, 308] on button "Allow SMS" at bounding box center [213, 306] width 48 height 21
click at [420, 309] on button "Allow Emails" at bounding box center [420, 306] width 56 height 21
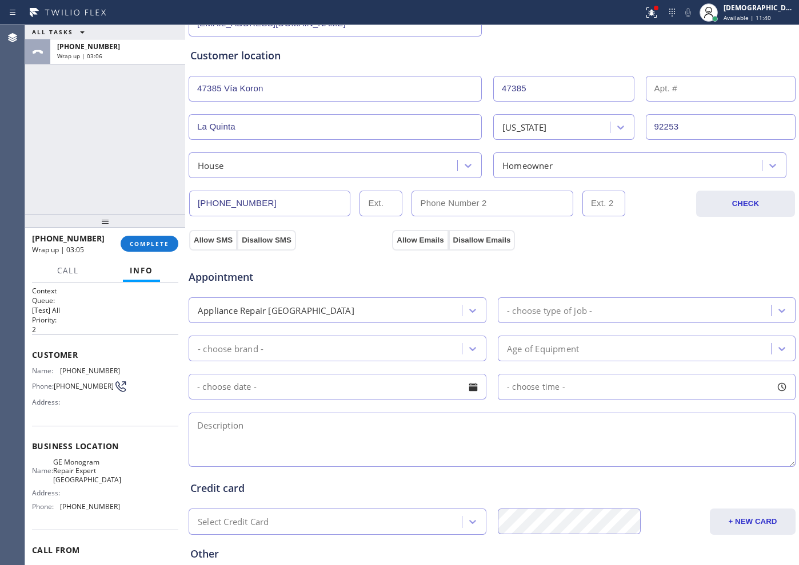
scroll to position [286, 0]
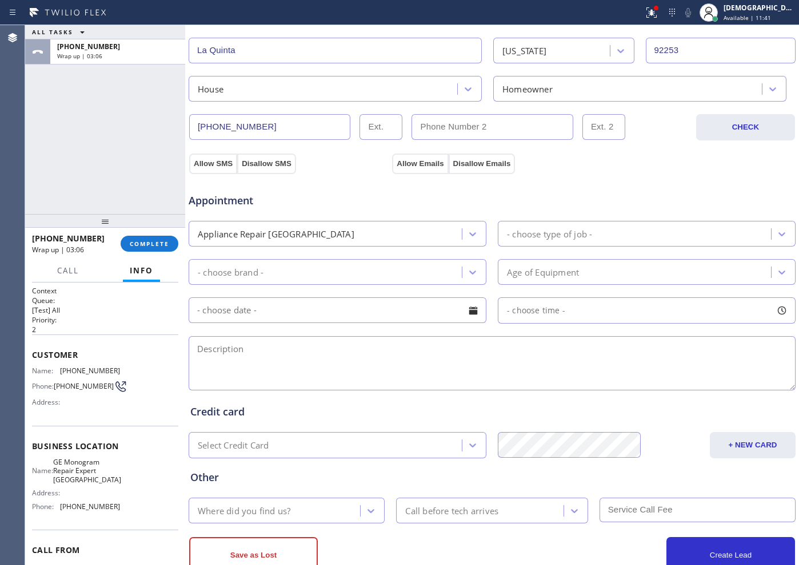
click at [359, 231] on div "Appliance Repair [GEOGRAPHIC_DATA]" at bounding box center [327, 234] width 270 height 20
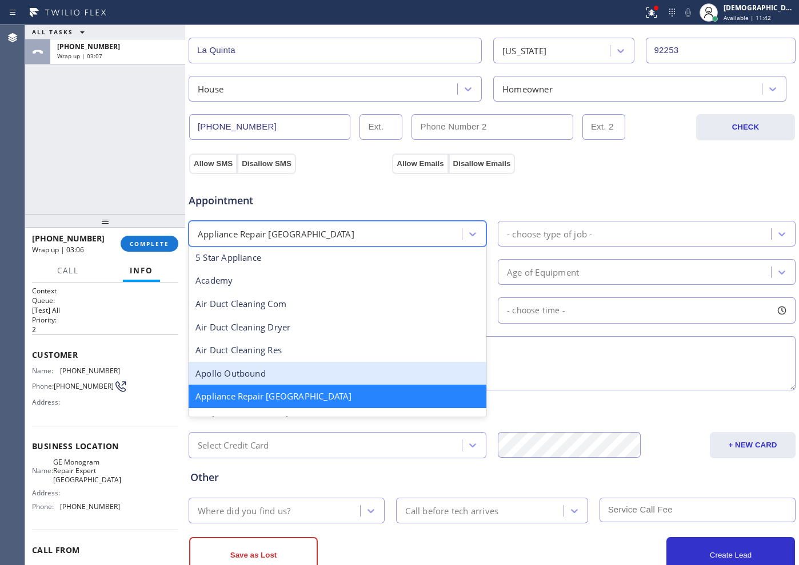
scroll to position [73, 0]
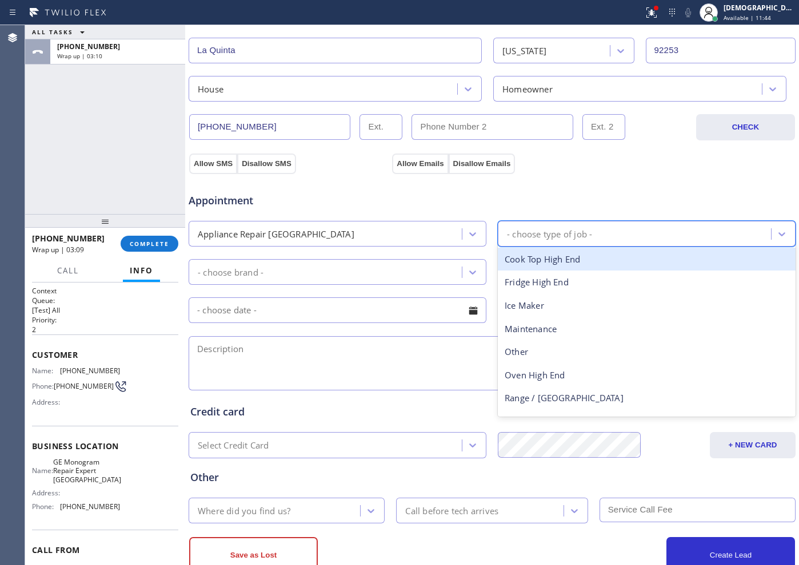
click at [555, 234] on div "- choose type of job -" at bounding box center [549, 233] width 85 height 13
type input "fr"
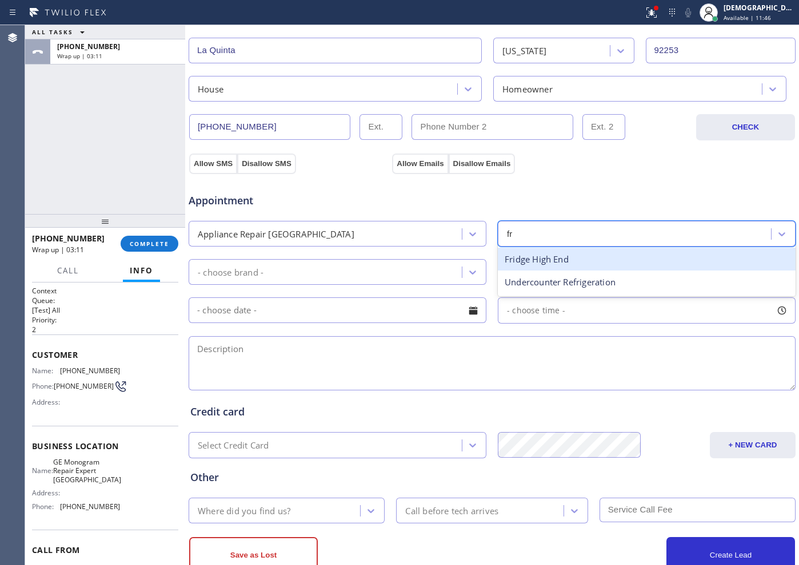
click at [555, 263] on div "Fridge High End" at bounding box center [646, 259] width 298 height 23
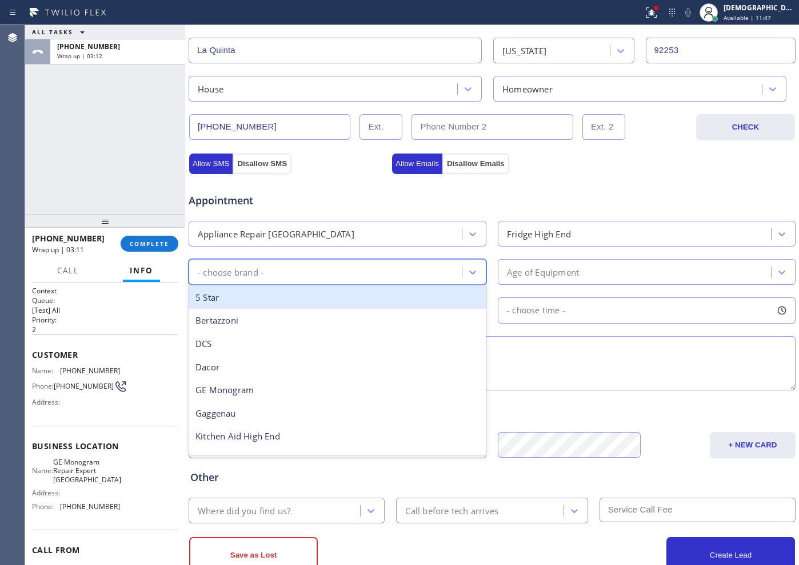
click at [327, 270] on div "- choose brand -" at bounding box center [327, 272] width 270 height 20
type input "ge"
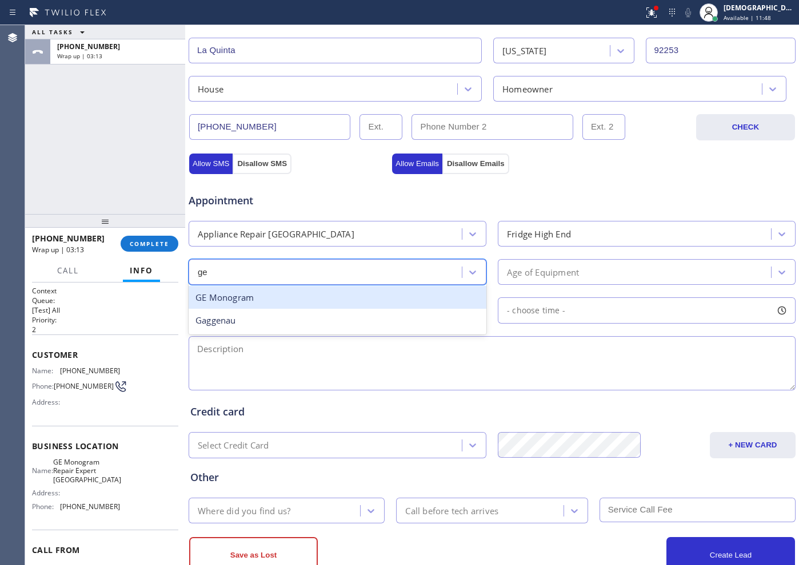
click at [324, 290] on div "GE Monogram" at bounding box center [337, 297] width 298 height 23
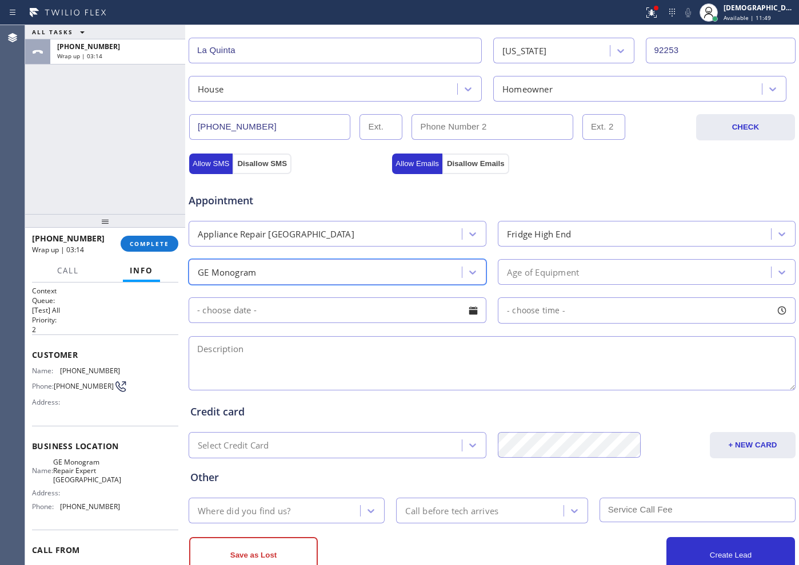
click at [510, 266] on div "Age of Equipment" at bounding box center [543, 272] width 72 height 13
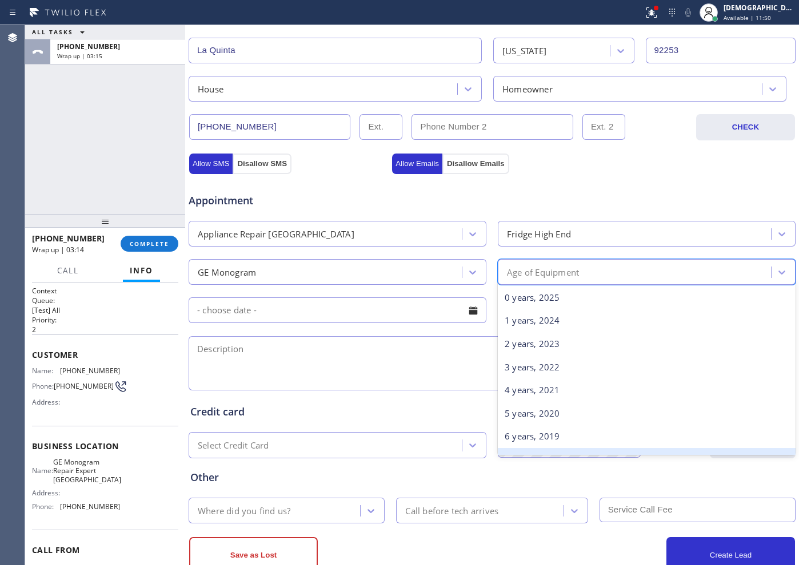
scroll to position [357, 0]
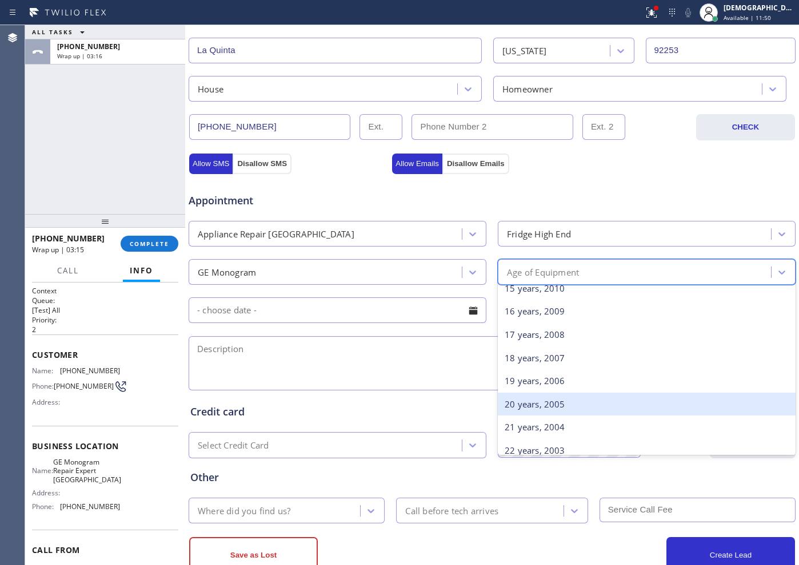
click at [551, 408] on div "20 years, 2005" at bounding box center [646, 404] width 298 height 23
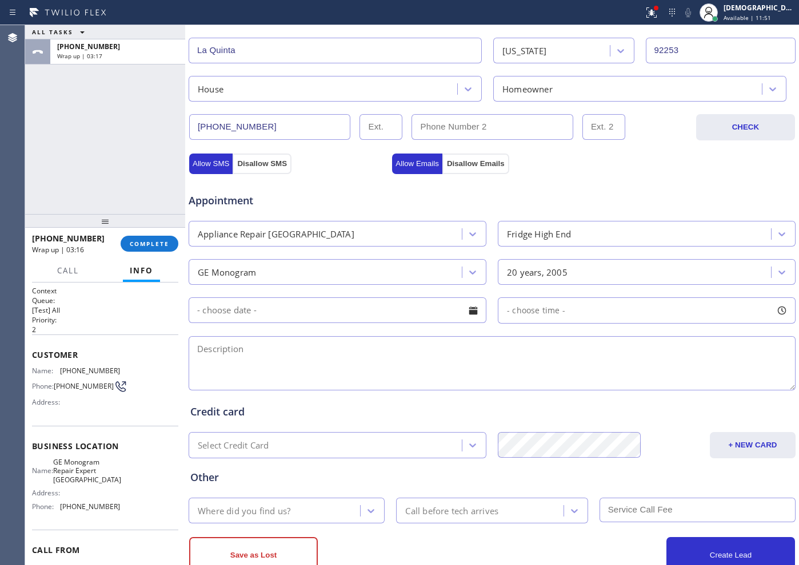
click at [348, 320] on input "text" at bounding box center [337, 311] width 298 height 26
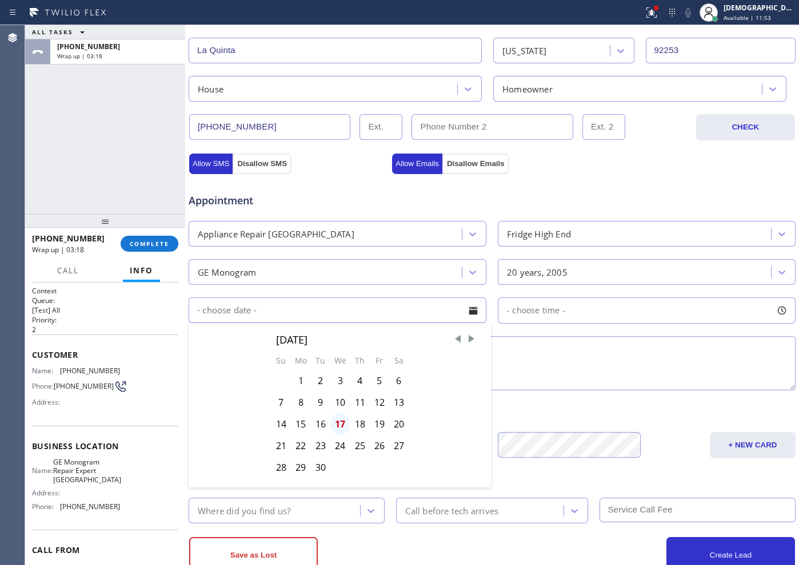
click at [338, 424] on div "17" at bounding box center [340, 425] width 20 height 22
type input "[DATE]"
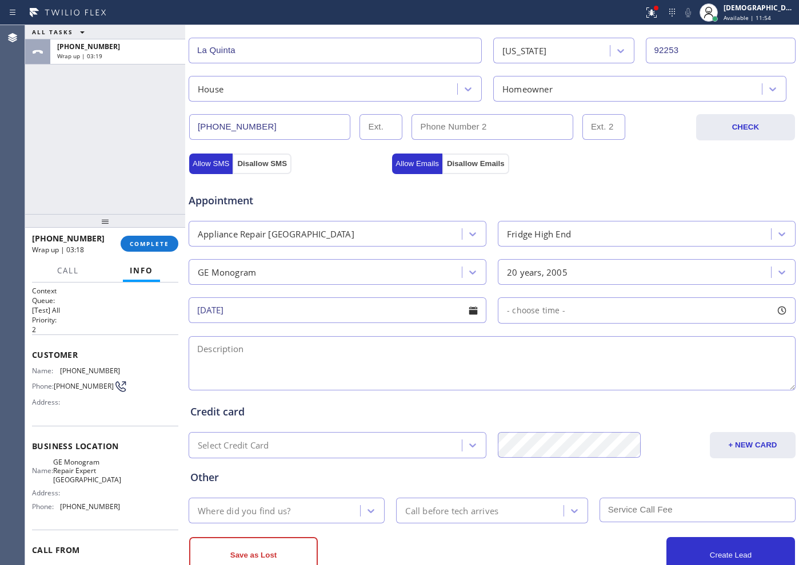
click at [540, 311] on span "- choose time -" at bounding box center [536, 310] width 58 height 11
drag, startPoint x: 503, startPoint y: 375, endPoint x: 674, endPoint y: 363, distance: 171.8
click at [638, 363] on div "FROM TILL 8:00 AM 4:00 PM" at bounding box center [637, 365] width 280 height 82
drag, startPoint x: 507, startPoint y: 379, endPoint x: 596, endPoint y: 379, distance: 89.1
click at [597, 379] on div at bounding box center [604, 380] width 14 height 24
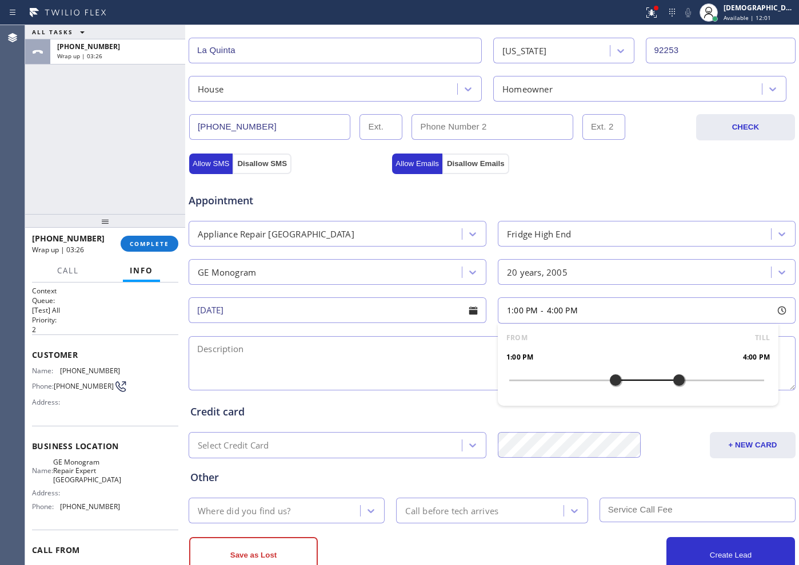
drag, startPoint x: 596, startPoint y: 379, endPoint x: 603, endPoint y: 378, distance: 7.6
click at [608, 378] on div at bounding box center [615, 380] width 14 height 24
click at [371, 355] on textarea at bounding box center [491, 363] width 607 height 54
click at [424, 375] on textarea "1-4 / $75 /" at bounding box center [491, 363] width 607 height 54
paste textarea "Ge monogram / Fridge / freezer is defrosting / 20 years"
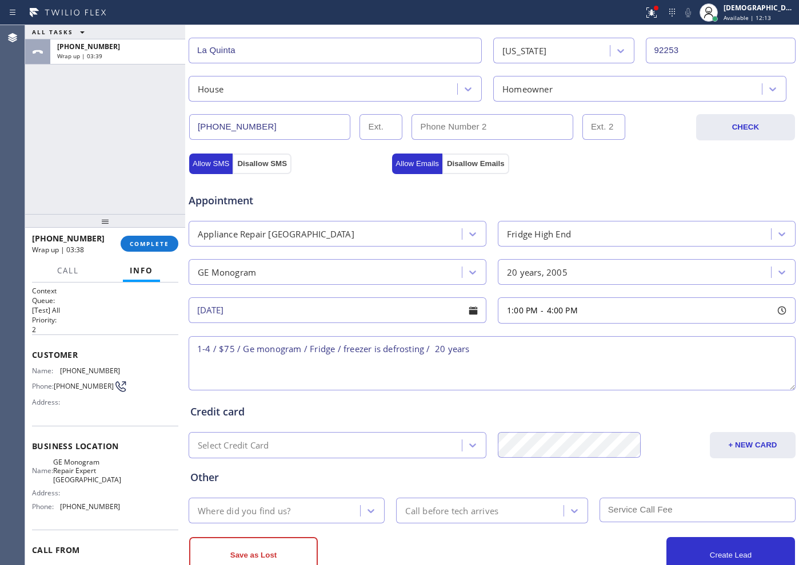
click at [489, 352] on textarea "1-4 / $75 / Ge monogram / Fridge / freezer is defrosting / 20 years" at bounding box center [491, 363] width 607 height 54
click at [553, 349] on textarea "1-4 / $75 / Ge monogram / Fridge / freezer is defrosting / 20 years / House HO /" at bounding box center [491, 363] width 607 height 54
click at [560, 359] on textarea "1-4 / $75 / Ge monogram / Fridge / freezer is defrosting / 20 years / House HO /" at bounding box center [491, 363] width 607 height 54
paste textarea "47385 Via Koron, La Quinta, CA 92253"
click at [195, 363] on textarea "1-4 / $75 / Ge monogram / Fridge / freezer is defrosting / 20 years / House HO …" at bounding box center [491, 363] width 607 height 54
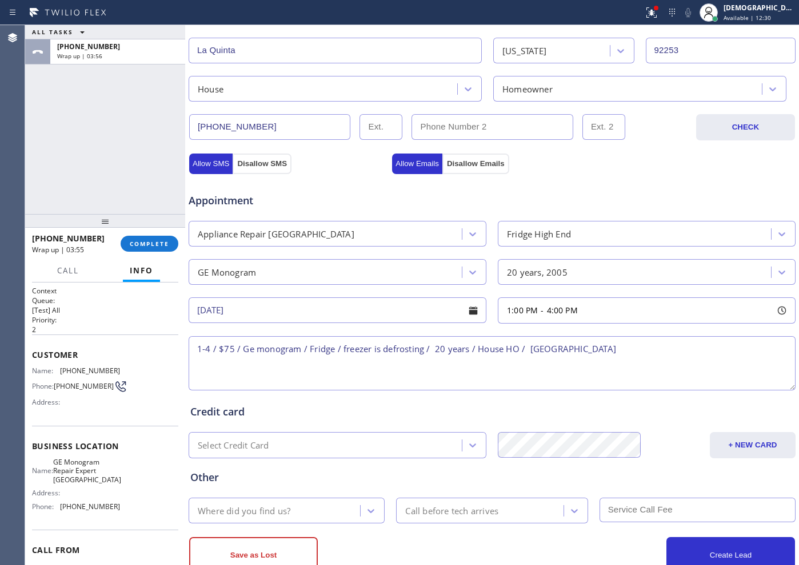
click at [71, 412] on div "Name: (760) 641-9452 Phone: (760) 641-9452 Address:" at bounding box center [76, 389] width 88 height 45
drag, startPoint x: 108, startPoint y: 480, endPoint x: 61, endPoint y: 469, distance: 48.6
click at [61, 452] on span "GE Monogram Repair Expert [GEOGRAPHIC_DATA]" at bounding box center [87, 471] width 68 height 26
copy span "GE Monogram Repair Expert [GEOGRAPHIC_DATA]"
click at [638, 351] on textarea "1-4 / $75 / Ge monogram / Fridge / freezer is defrosting / 20 years / House HO …" at bounding box center [491, 363] width 607 height 54
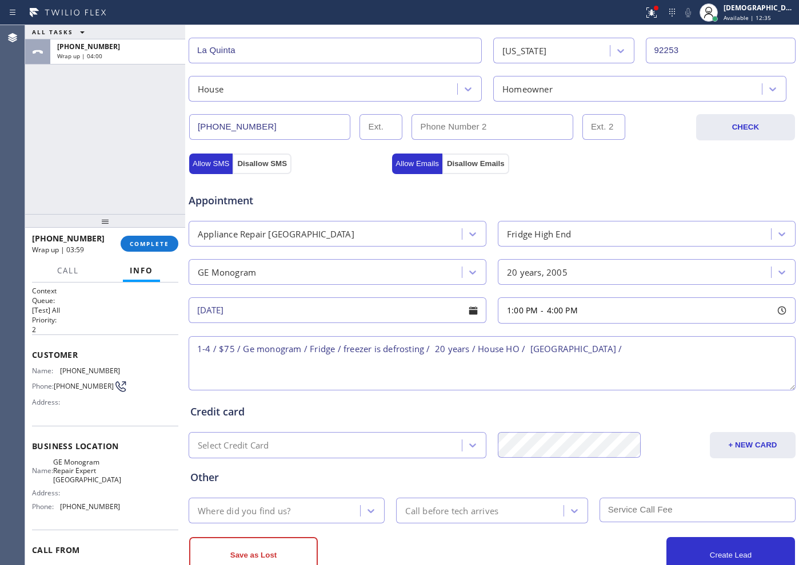
paste textarea "GE Monogram Repair Expert [GEOGRAPHIC_DATA]"
click at [416, 366] on textarea "1-4 / $75 / Ge monogram / Fridge / freezer is defrosting / 20 years / House HO …" at bounding box center [491, 363] width 607 height 54
paste textarea "Please call customer 30 minutes prior to arrival"
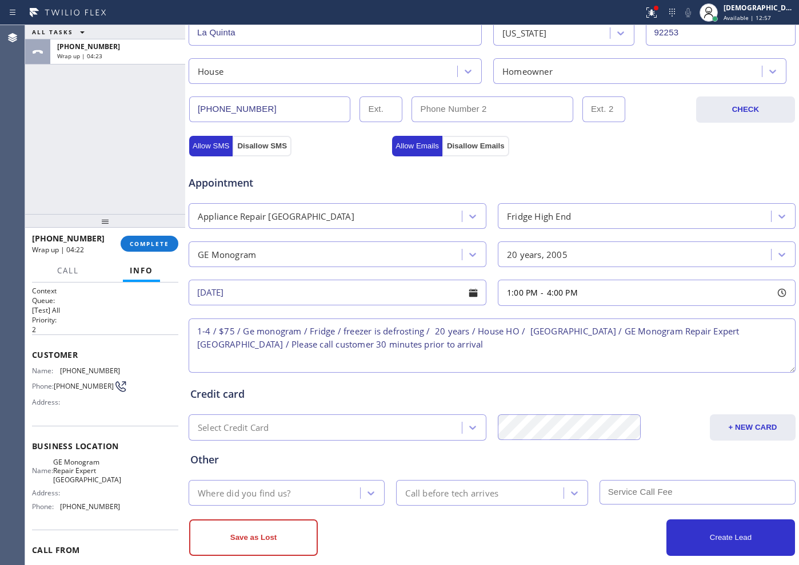
scroll to position [320, 0]
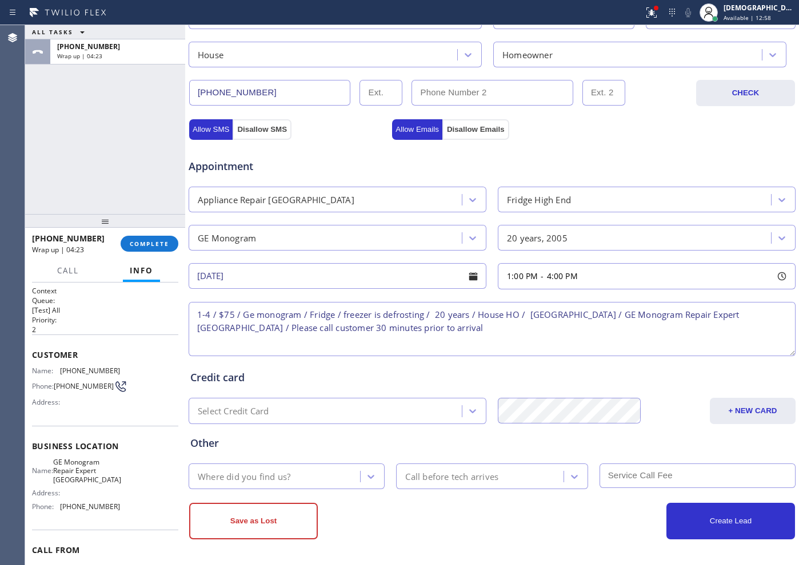
type textarea "1-4 / $75 / Ge monogram / Fridge / freezer is defrosting / 20 years / House HO …"
click at [287, 452] on div "Where did you find us?" at bounding box center [244, 476] width 93 height 13
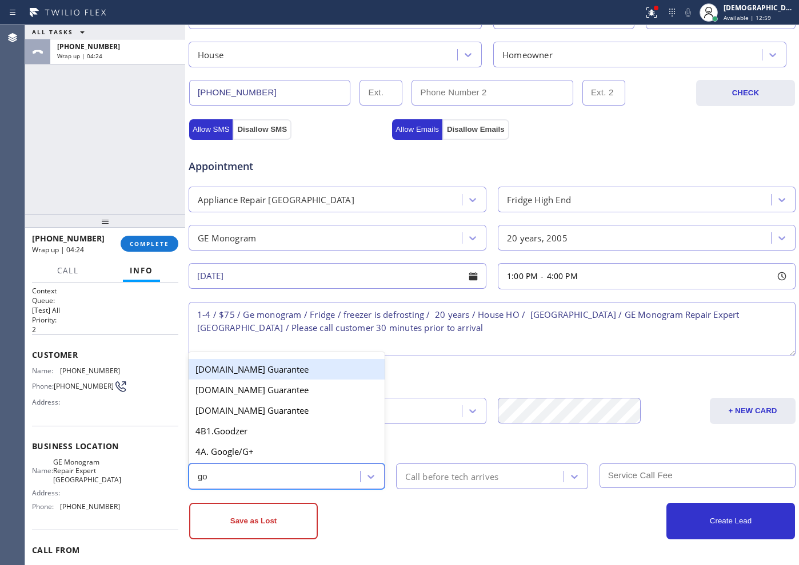
type input "goo"
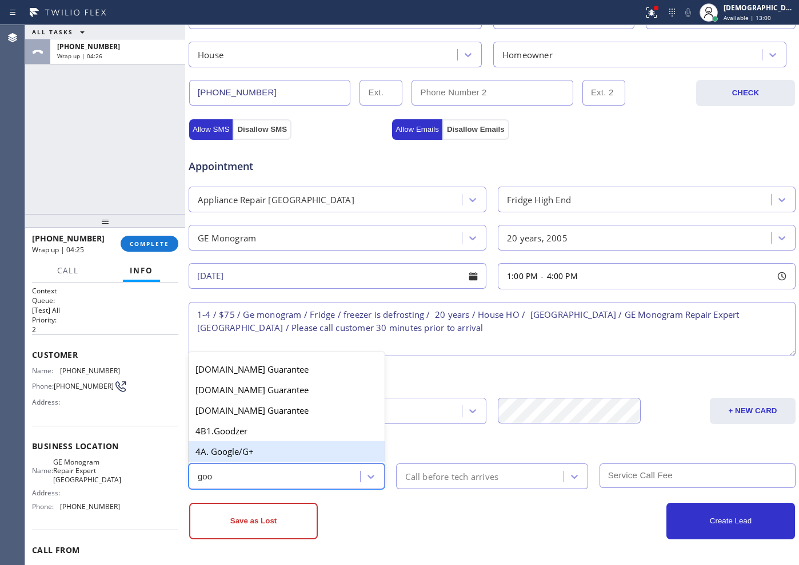
click at [239, 452] on div "4A. Google/G+" at bounding box center [286, 452] width 196 height 21
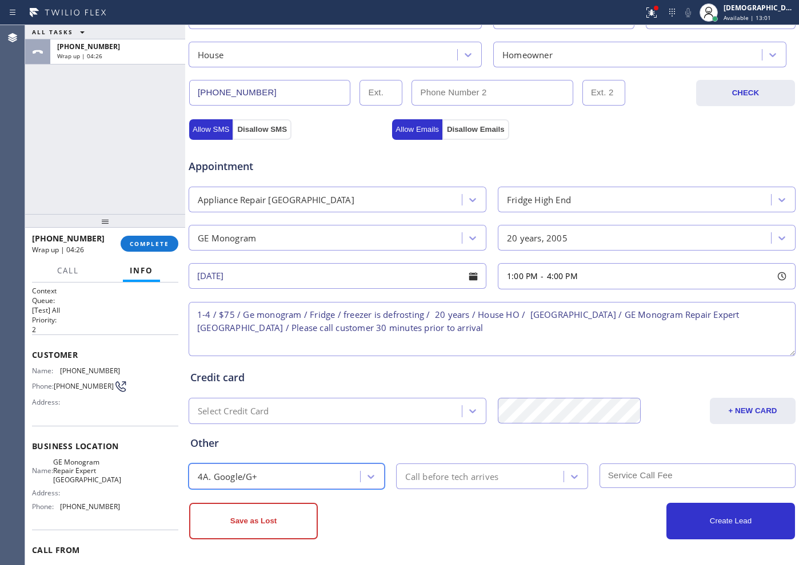
click at [433, 452] on div "Call before tech arrives" at bounding box center [451, 476] width 93 height 13
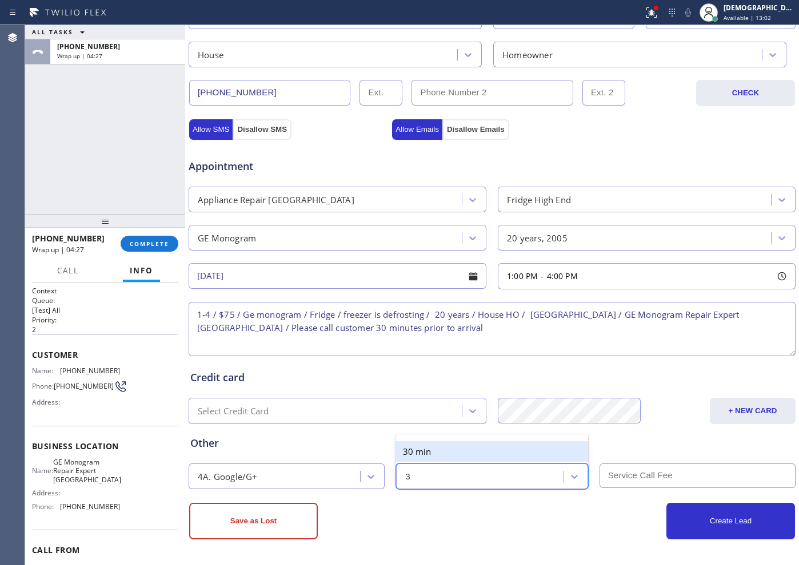
type input "30"
click at [433, 448] on div "30 min" at bounding box center [491, 452] width 191 height 21
click at [628, 452] on input "text" at bounding box center [697, 476] width 196 height 25
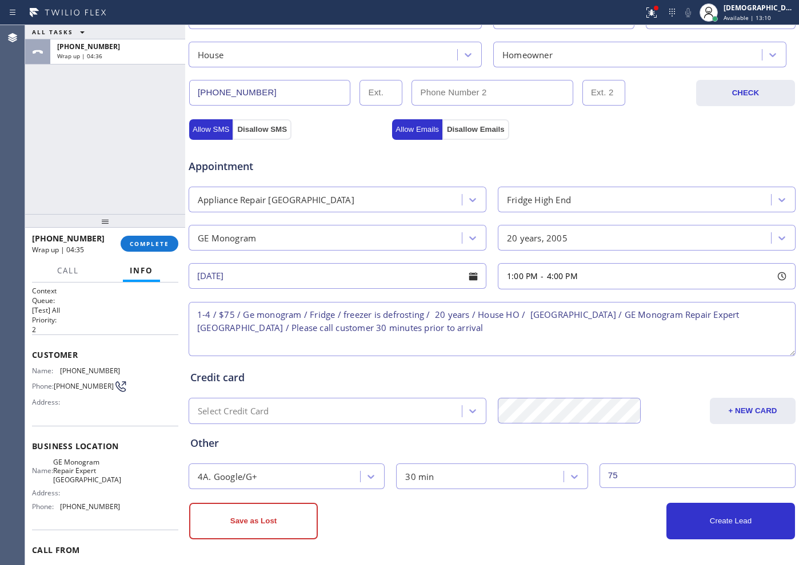
type input "75"
click at [638, 452] on button "Create Lead" at bounding box center [730, 521] width 129 height 37
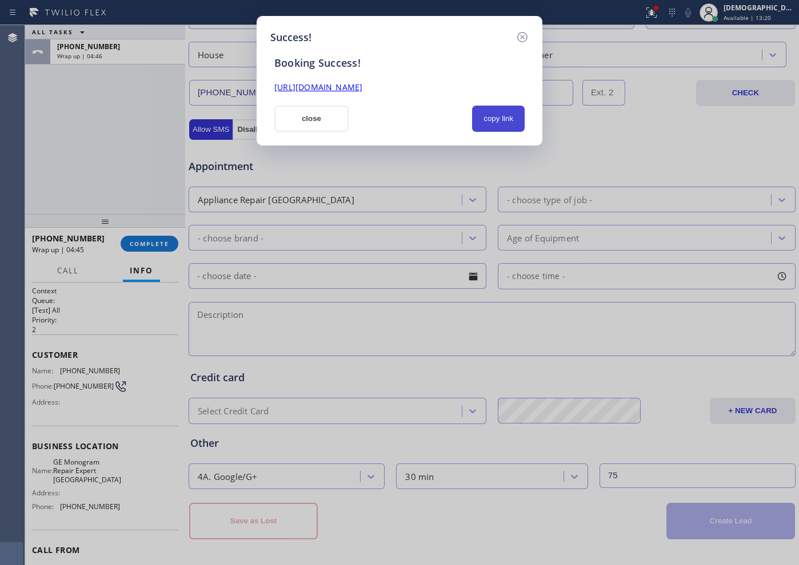
drag, startPoint x: 507, startPoint y: 122, endPoint x: 500, endPoint y: 115, distance: 9.3
click at [507, 121] on button "copy link" at bounding box center [498, 119] width 53 height 26
click at [362, 90] on link "https://erp.apollosoft.co/customer/763079#portlet_lead" at bounding box center [318, 87] width 88 height 11
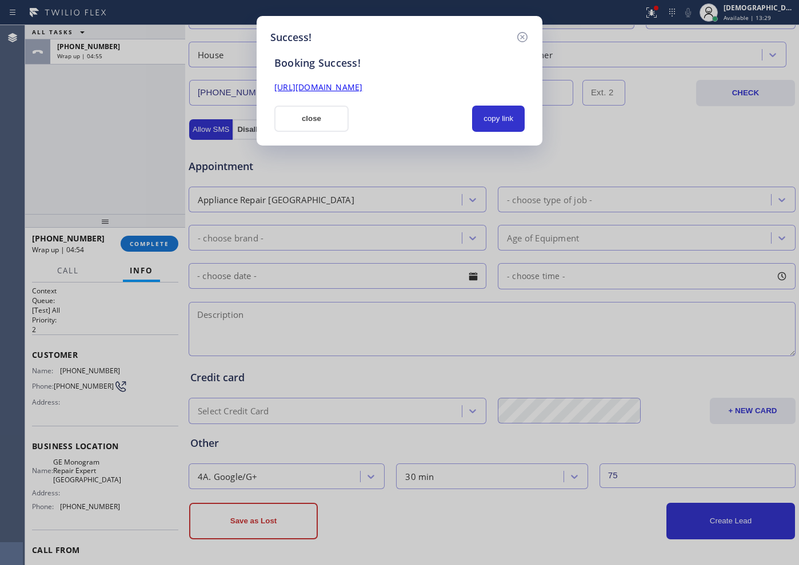
drag, startPoint x: 305, startPoint y: 117, endPoint x: 439, endPoint y: 102, distance: 135.0
click at [311, 115] on button "close" at bounding box center [311, 119] width 74 height 26
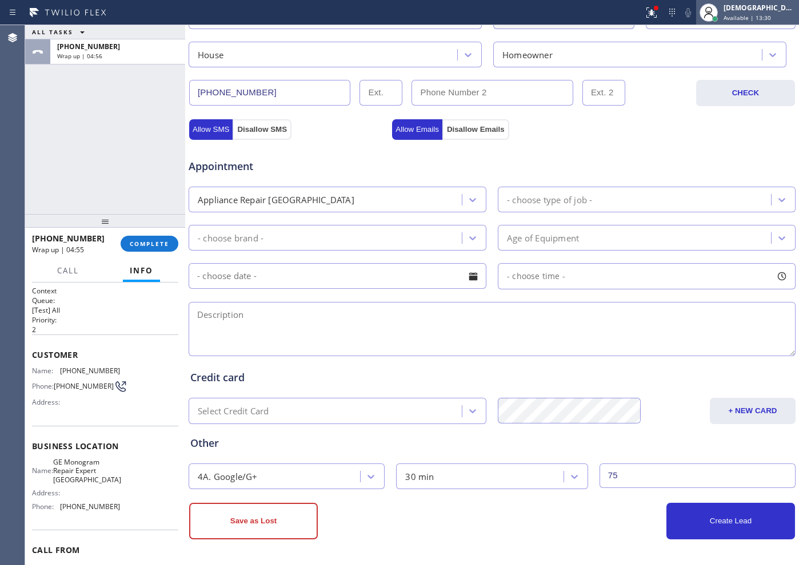
click at [638, 18] on span "Available | 13:30" at bounding box center [746, 18] width 47 height 8
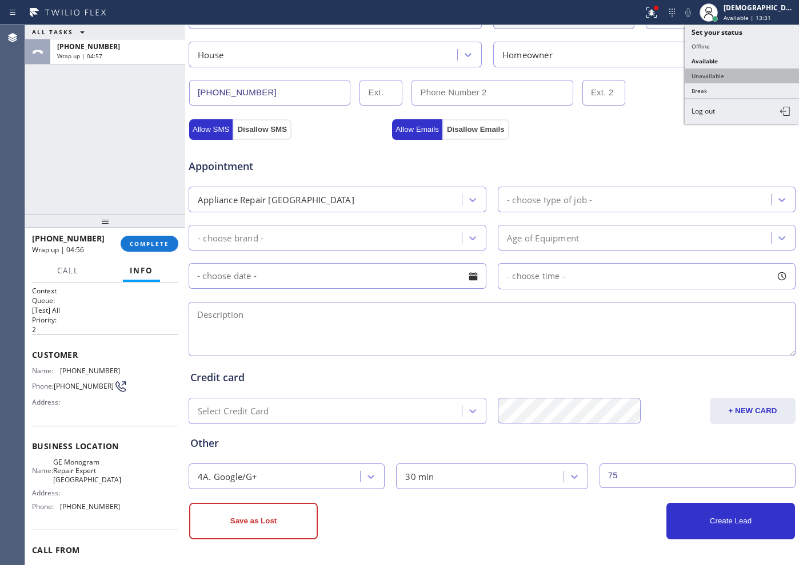
click at [638, 75] on button "Unavailable" at bounding box center [741, 76] width 114 height 15
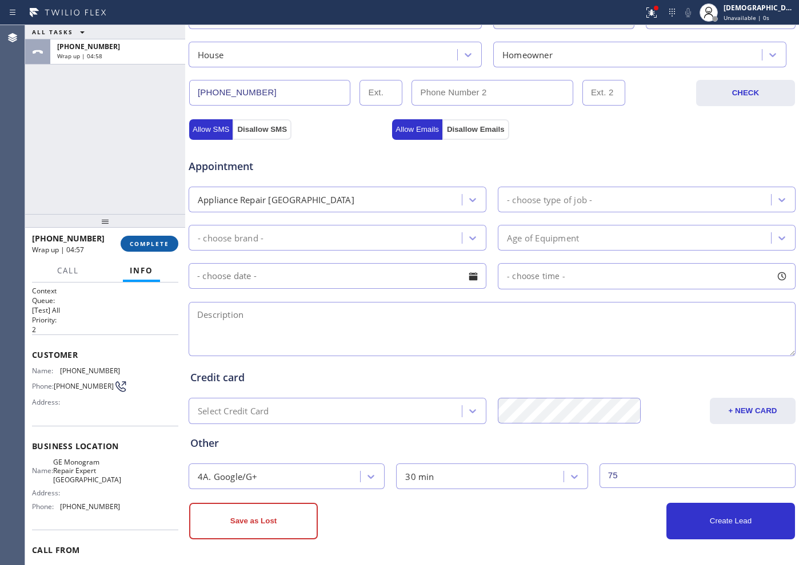
click at [151, 243] on span "COMPLETE" at bounding box center [149, 244] width 39 height 8
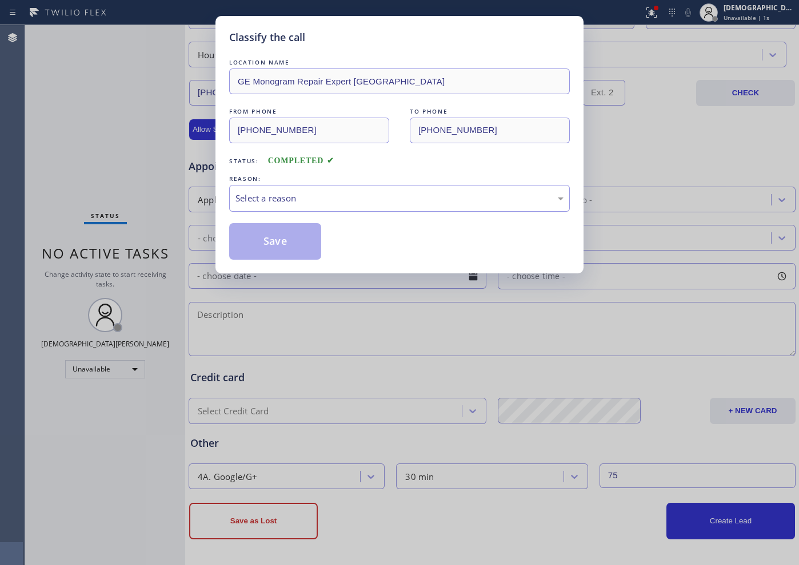
click at [297, 196] on div "Select a reason" at bounding box center [399, 198] width 328 height 13
click at [272, 234] on button "Save" at bounding box center [275, 241] width 92 height 37
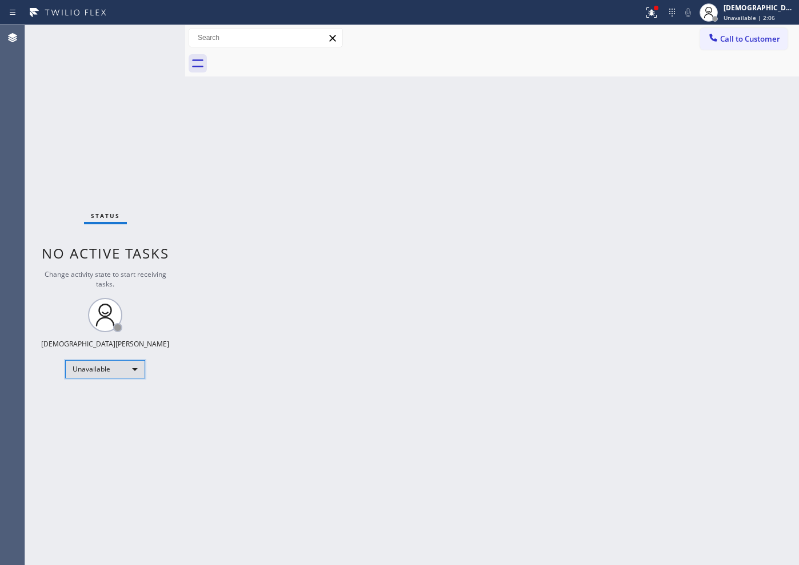
click at [133, 364] on div "Unavailable" at bounding box center [105, 369] width 80 height 18
click at [104, 402] on li "Available" at bounding box center [105, 400] width 78 height 14
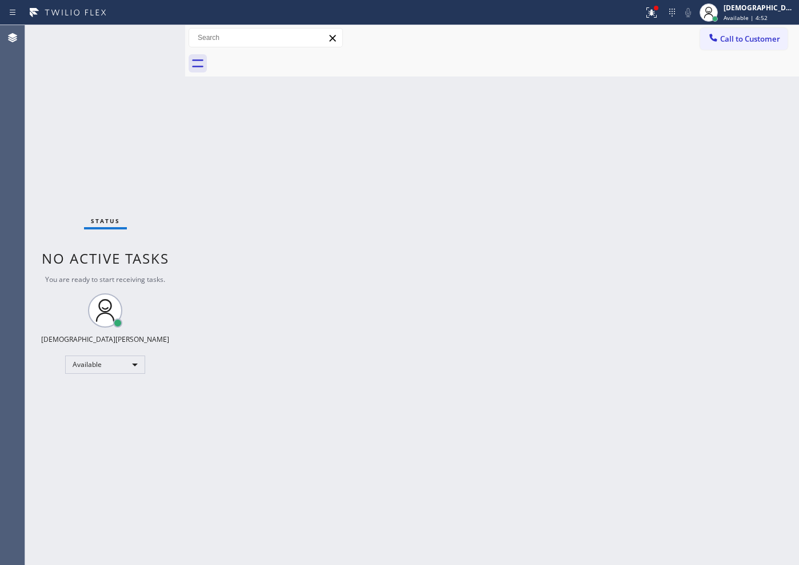
click at [265, 219] on div "Back to Dashboard Change Sender ID Customers Technicians Select a contact Outbo…" at bounding box center [491, 295] width 613 height 540
click at [29, 318] on div "Status No active tasks You are ready to start receiving tasks. Christian Cinco …" at bounding box center [105, 295] width 160 height 540
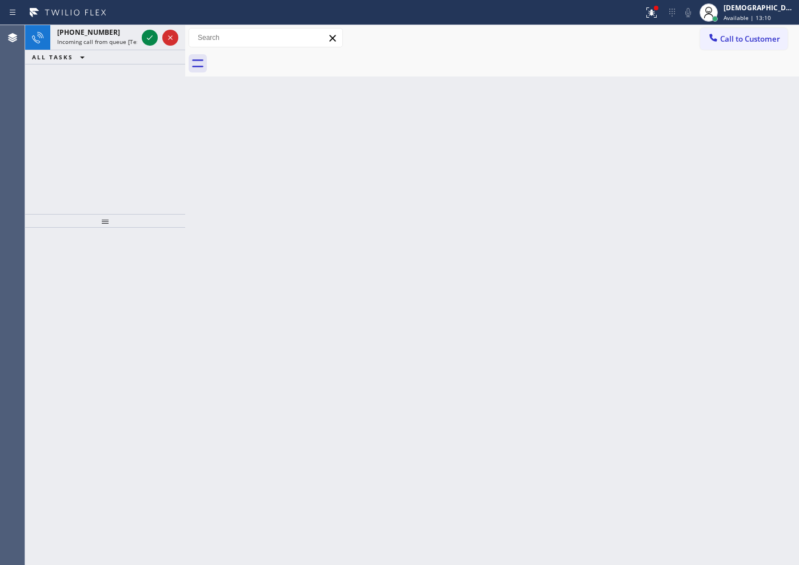
click at [6, 204] on div "Agent Desktop" at bounding box center [12, 295] width 25 height 540
click at [1, 171] on div "Agent Desktop" at bounding box center [12, 295] width 25 height 540
click at [147, 41] on icon at bounding box center [150, 38] width 14 height 14
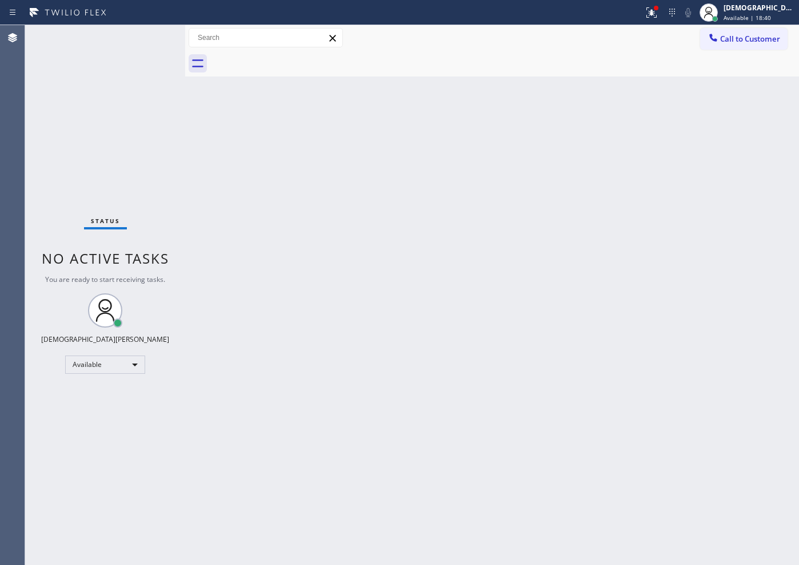
click at [1, 266] on div "Agent Desktop" at bounding box center [12, 295] width 25 height 540
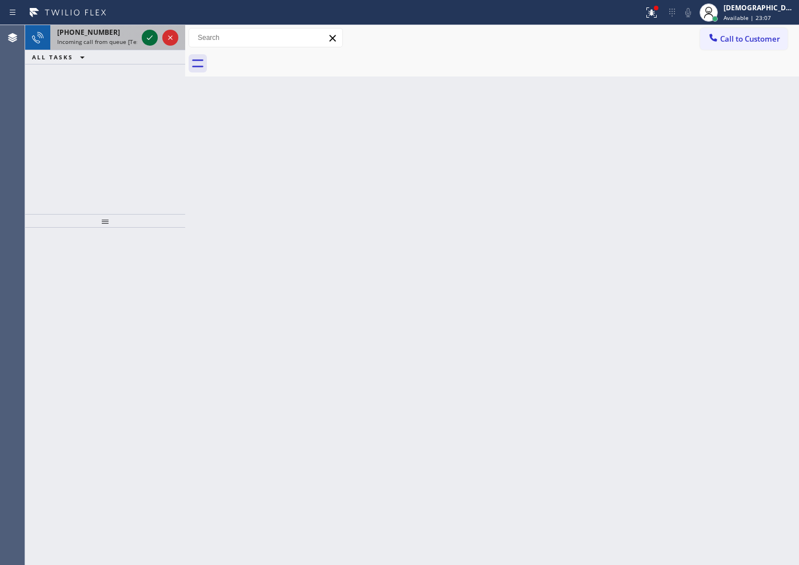
click at [150, 38] on icon at bounding box center [150, 37] width 6 height 5
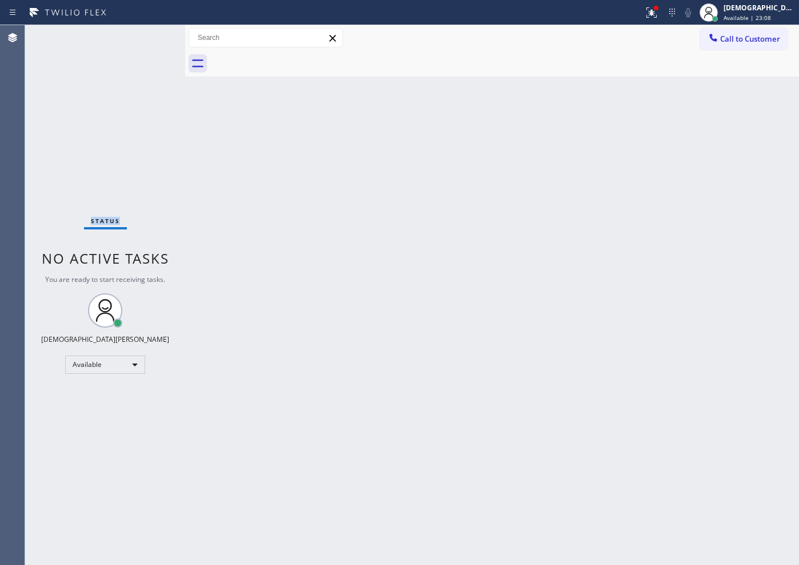
click at [150, 38] on div "Status No active tasks You are ready to start receiving tasks. Christian Cinco …" at bounding box center [105, 295] width 160 height 540
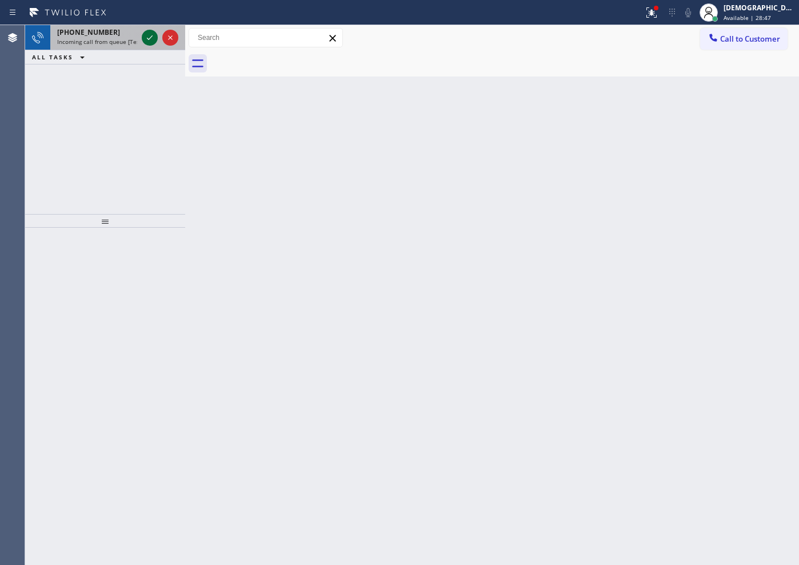
click at [150, 36] on icon at bounding box center [150, 38] width 14 height 14
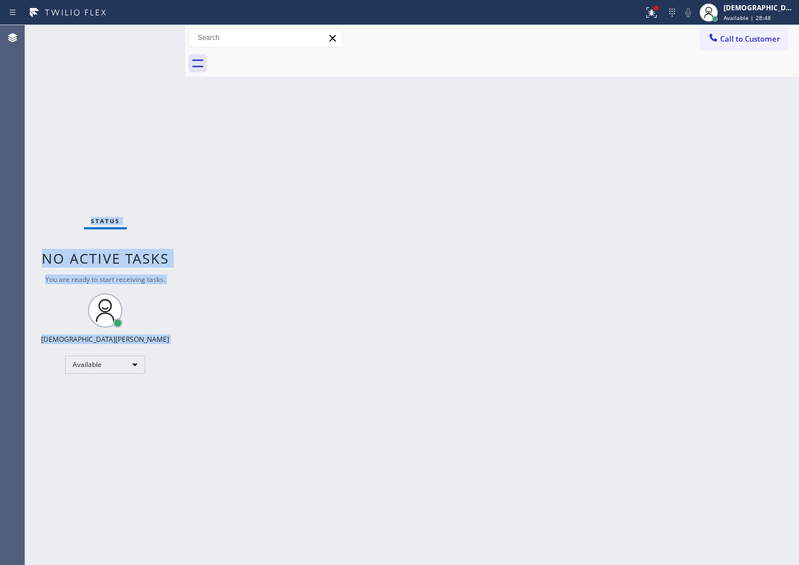
click at [150, 36] on div "Status No active tasks You are ready to start receiving tasks. Christian Cinco …" at bounding box center [105, 295] width 160 height 540
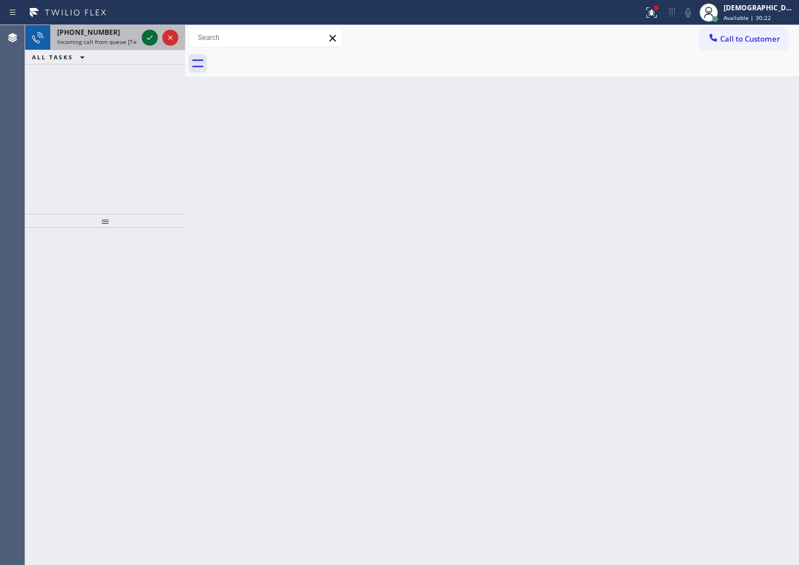
click at [150, 42] on icon at bounding box center [150, 38] width 14 height 14
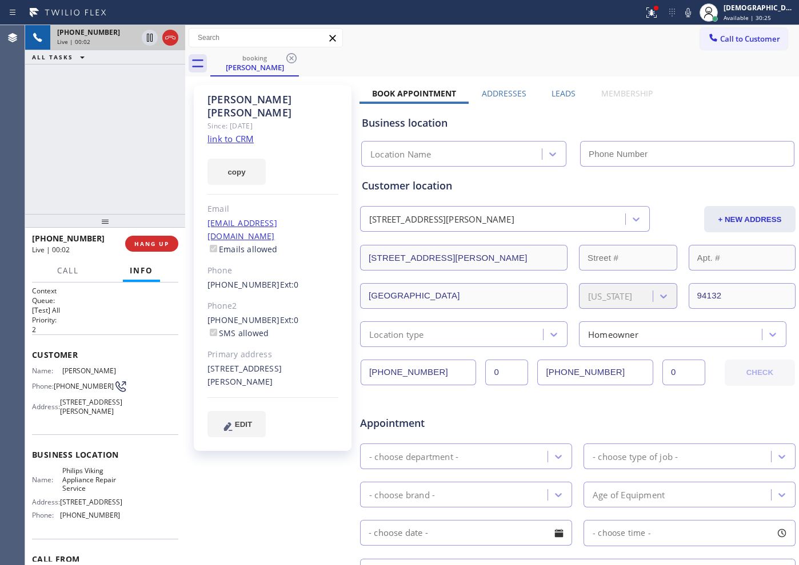
type input "[PHONE_NUMBER]"
click at [246, 133] on link "link to CRM" at bounding box center [230, 138] width 46 height 11
click at [173, 34] on icon at bounding box center [170, 38] width 14 height 14
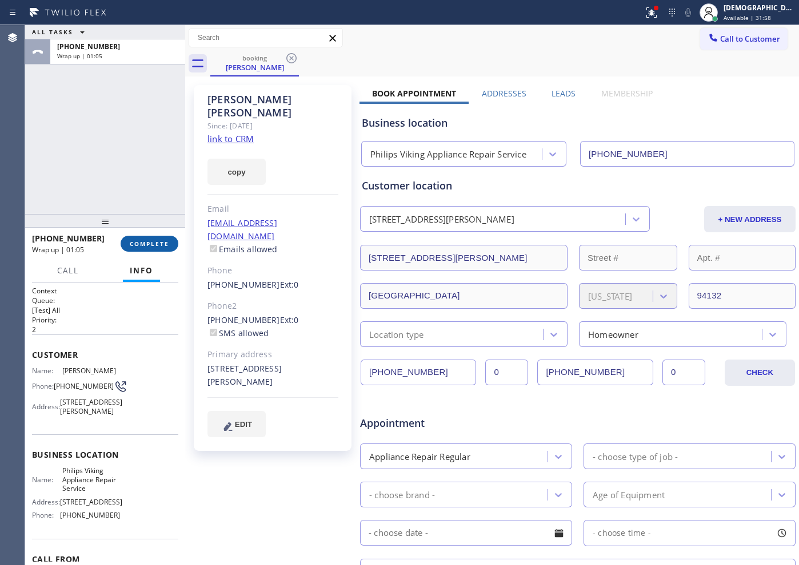
click at [143, 242] on span "COMPLETE" at bounding box center [149, 244] width 39 height 8
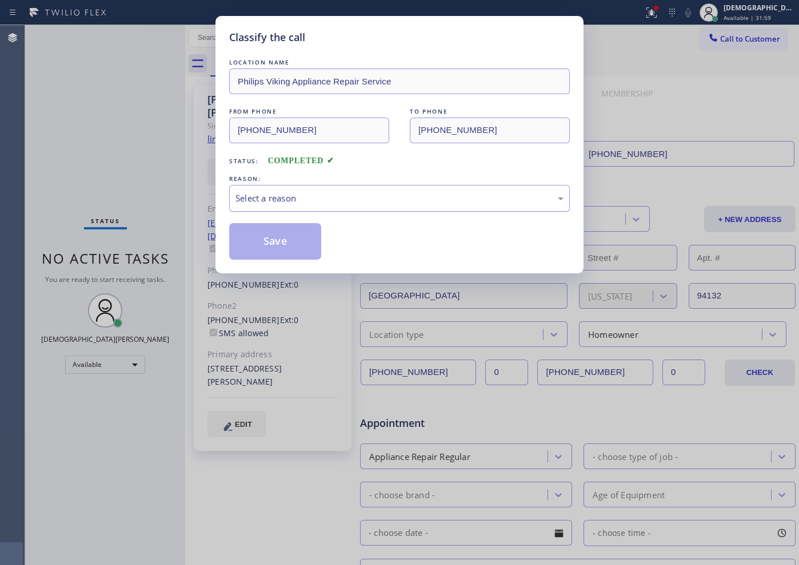
click at [255, 209] on div "Select a reason" at bounding box center [399, 198] width 340 height 27
click at [275, 247] on button "Save" at bounding box center [275, 241] width 92 height 37
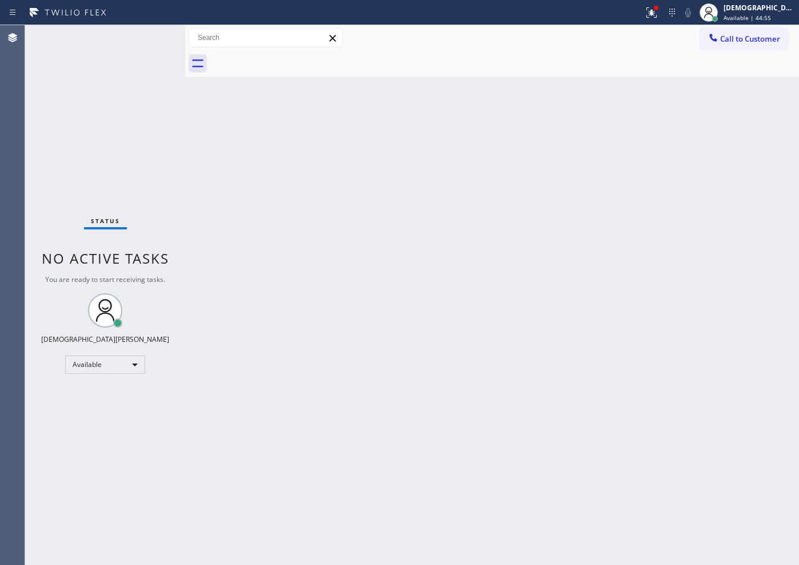
click at [18, 166] on div "Agent Desktop" at bounding box center [12, 295] width 25 height 540
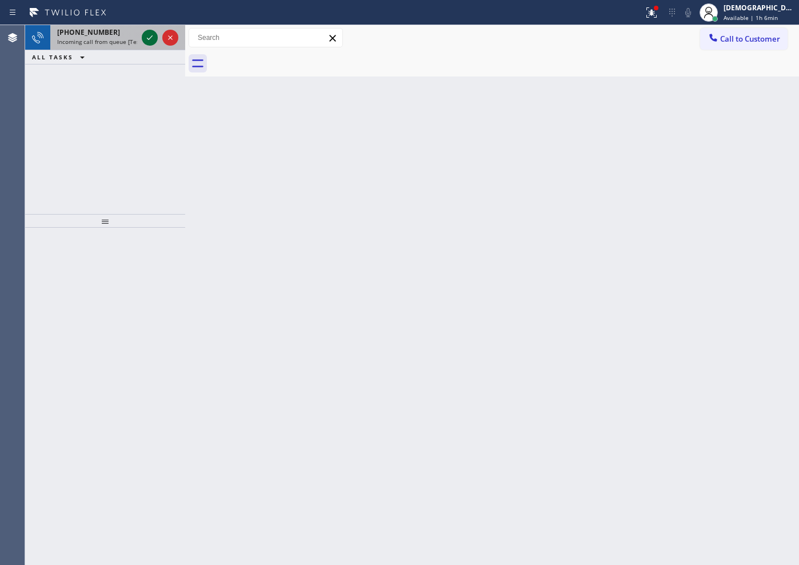
click at [151, 33] on icon at bounding box center [150, 38] width 14 height 14
click at [150, 32] on icon at bounding box center [150, 38] width 14 height 14
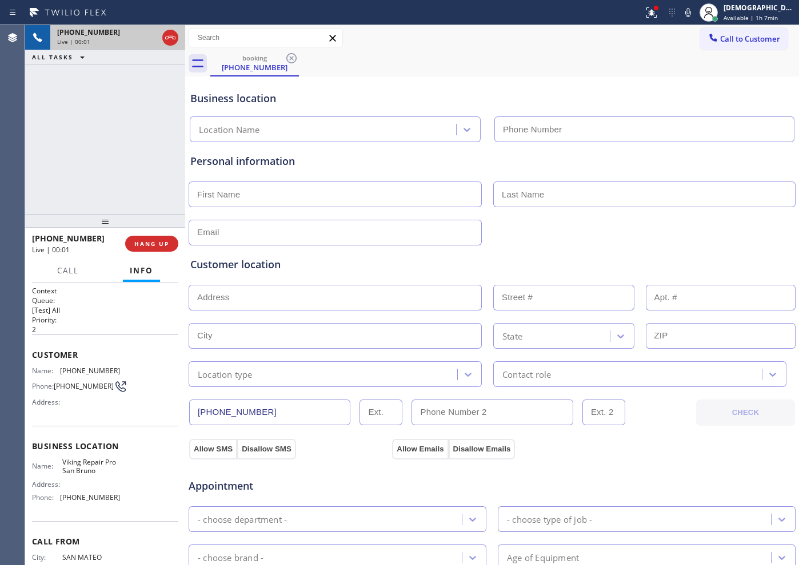
type input "[PHONE_NUMBER]"
click at [175, 34] on icon at bounding box center [170, 38] width 14 height 14
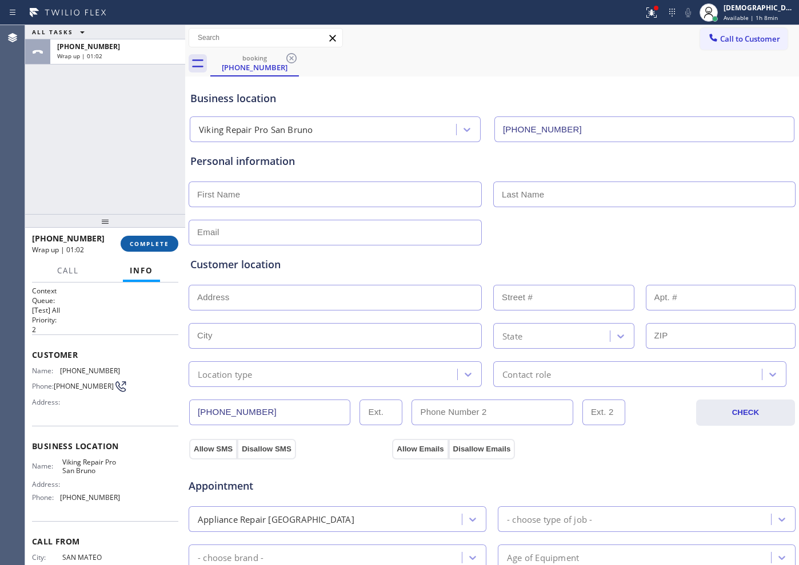
click at [122, 239] on button "COMPLETE" at bounding box center [150, 244] width 58 height 16
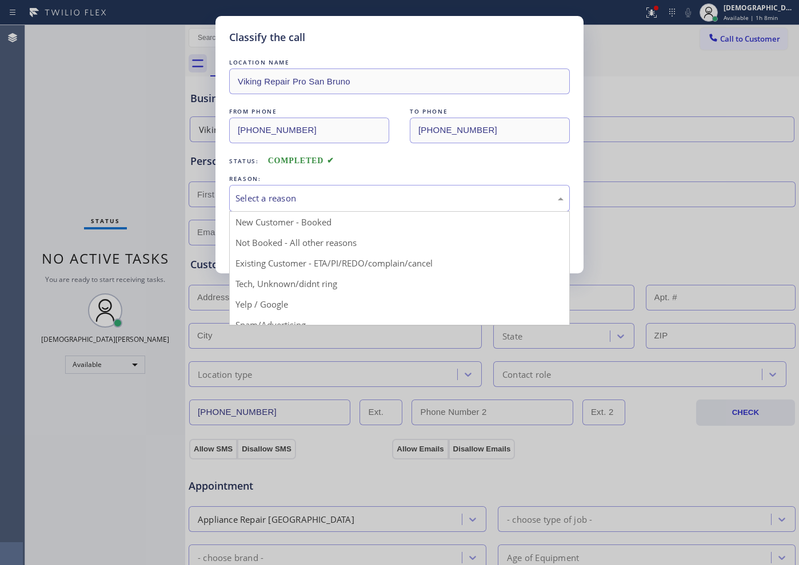
click at [318, 199] on div "Select a reason" at bounding box center [399, 198] width 328 height 13
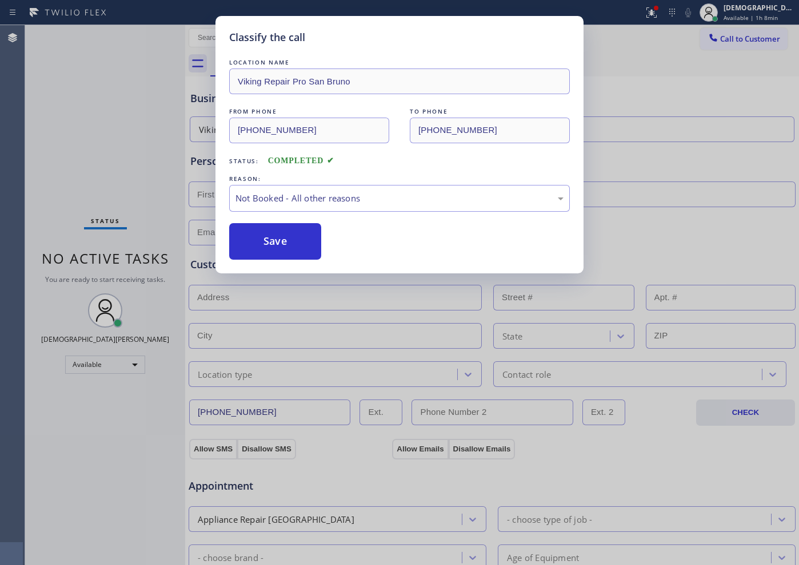
click at [299, 238] on button "Save" at bounding box center [275, 241] width 92 height 37
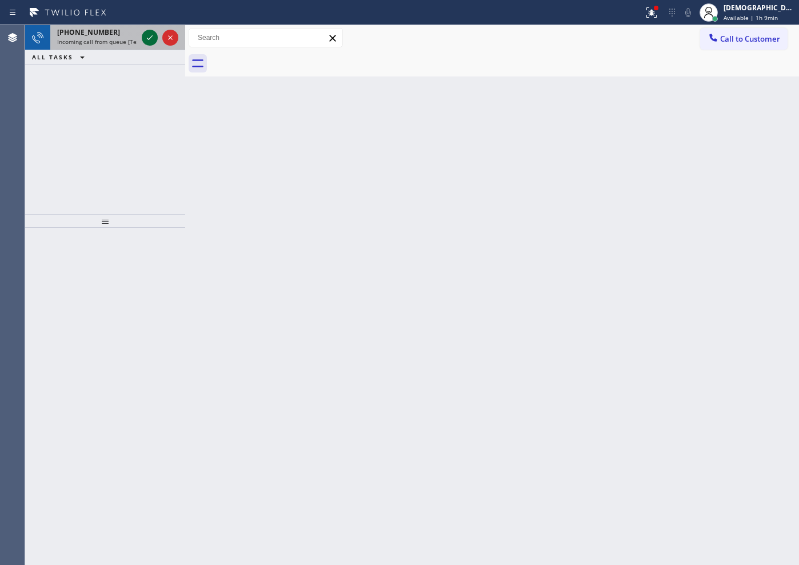
click at [147, 39] on icon at bounding box center [150, 38] width 14 height 14
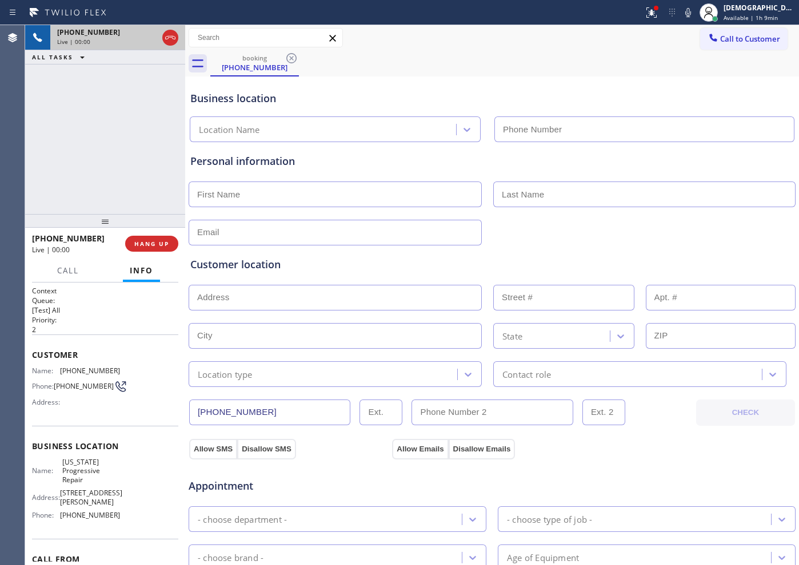
type input "[PHONE_NUMBER]"
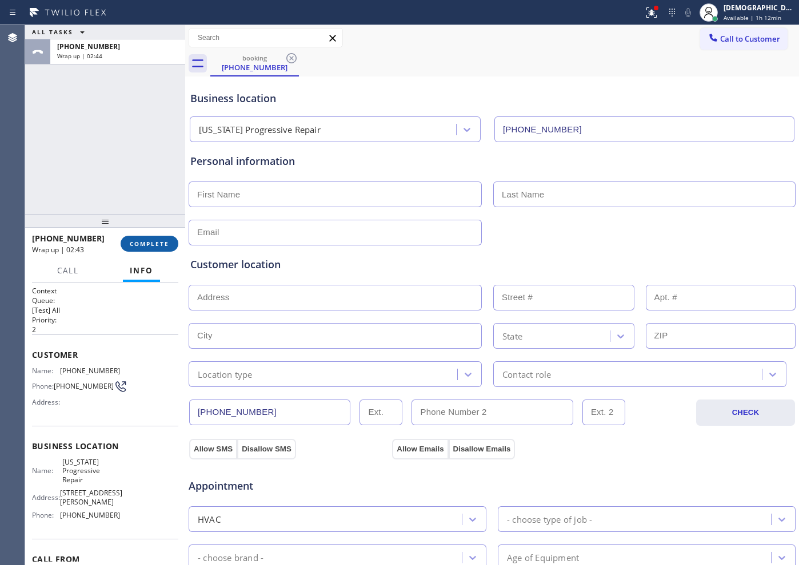
click at [151, 245] on span "COMPLETE" at bounding box center [149, 244] width 39 height 8
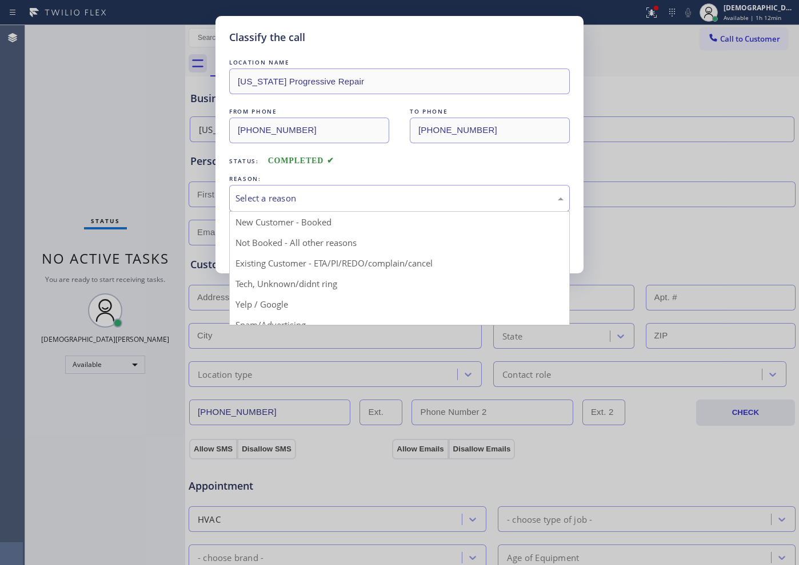
click at [346, 196] on div "Select a reason" at bounding box center [399, 198] width 328 height 13
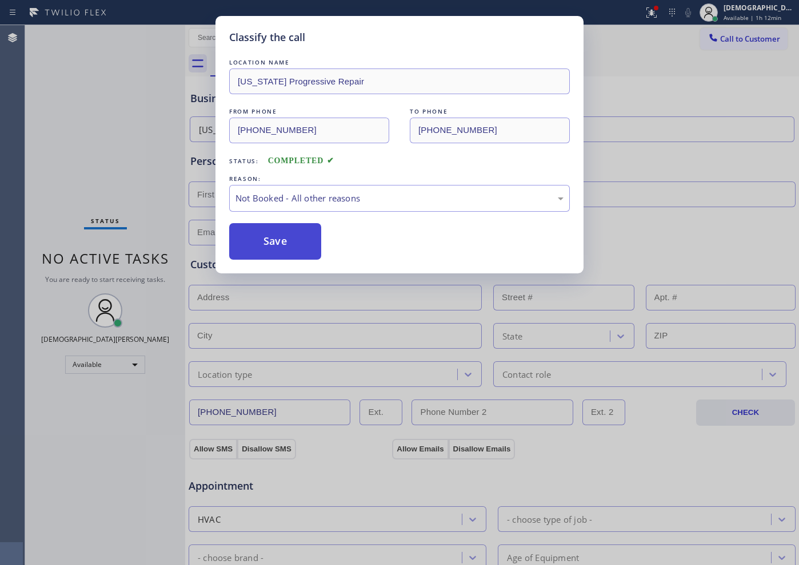
click at [316, 241] on button "Save" at bounding box center [275, 241] width 92 height 37
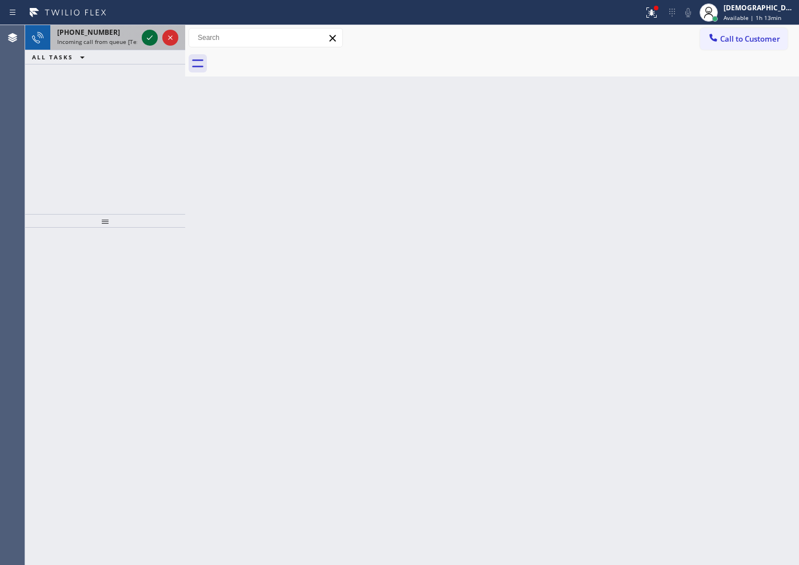
click at [150, 35] on icon at bounding box center [150, 38] width 14 height 14
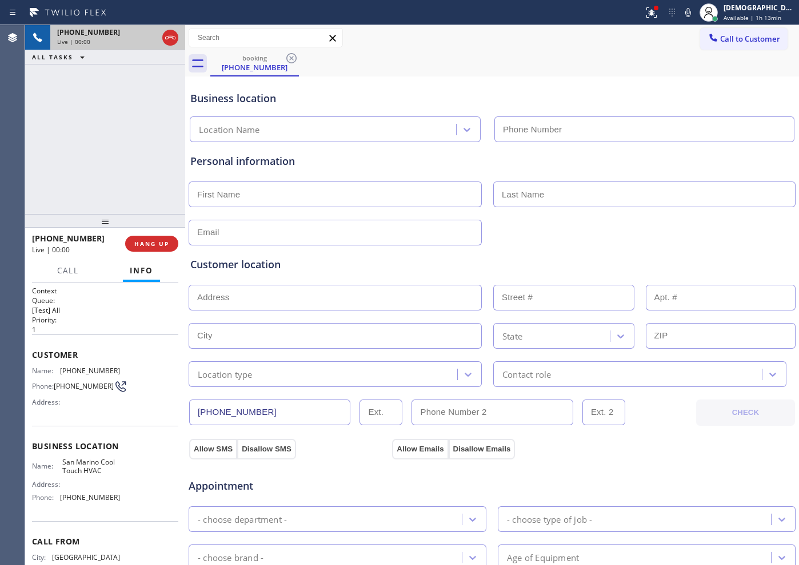
type input "[PHONE_NUMBER]"
click at [174, 41] on icon at bounding box center [170, 38] width 14 height 14
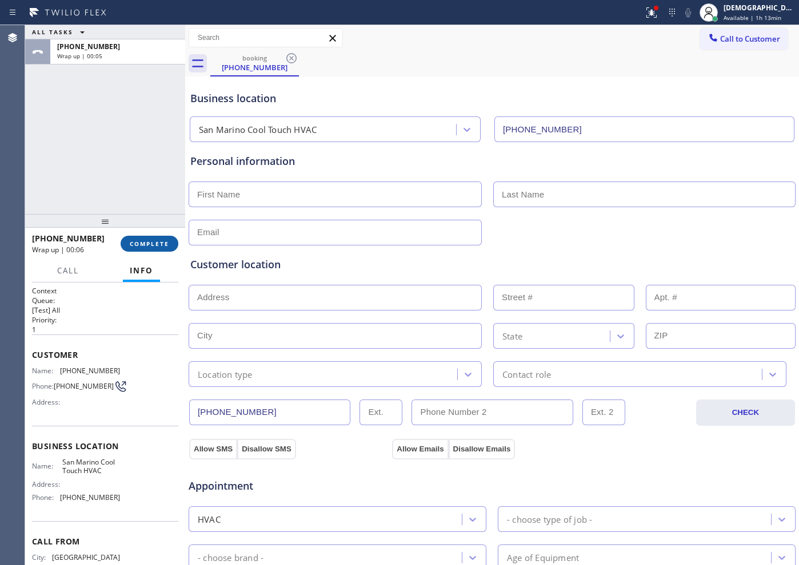
click at [164, 244] on span "COMPLETE" at bounding box center [149, 244] width 39 height 8
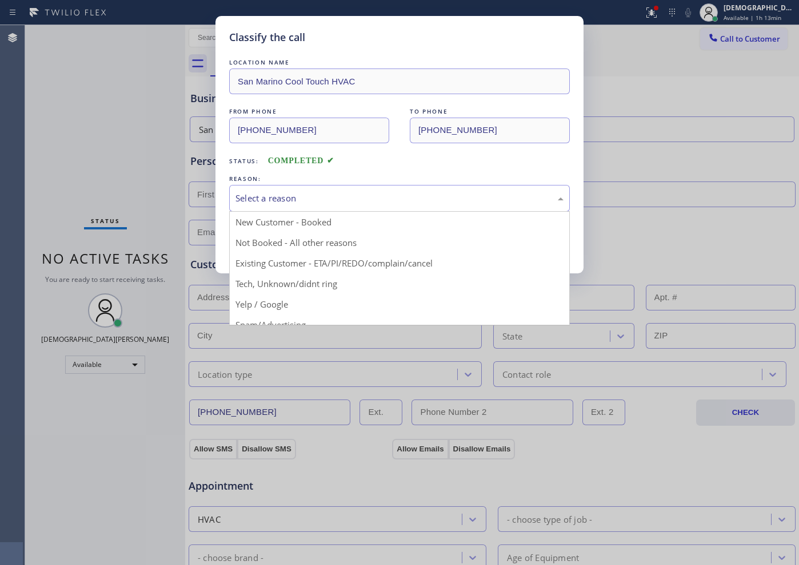
click at [255, 196] on div "Select a reason" at bounding box center [399, 198] width 328 height 13
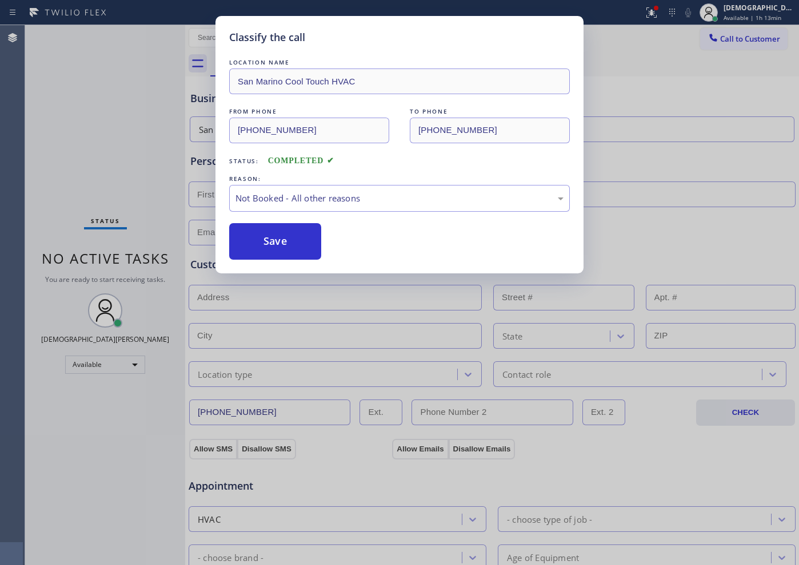
click at [254, 238] on button "Save" at bounding box center [275, 241] width 92 height 37
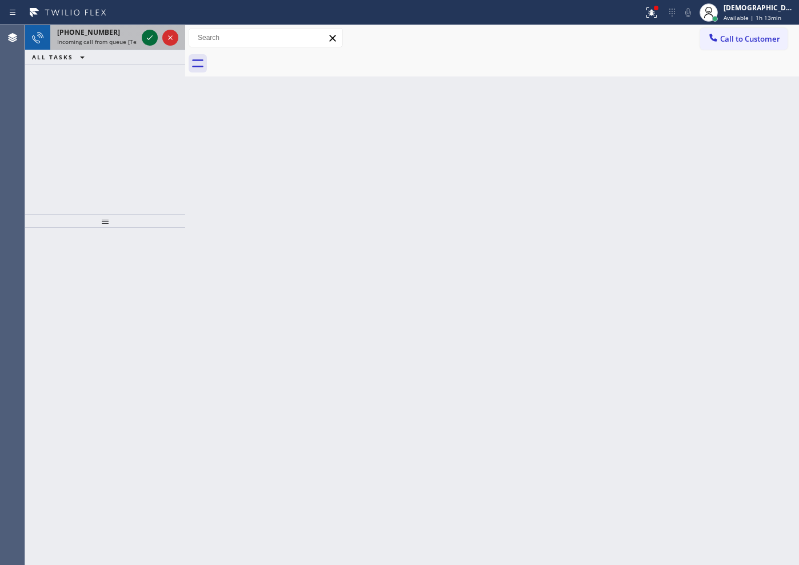
click at [151, 39] on icon at bounding box center [150, 38] width 14 height 14
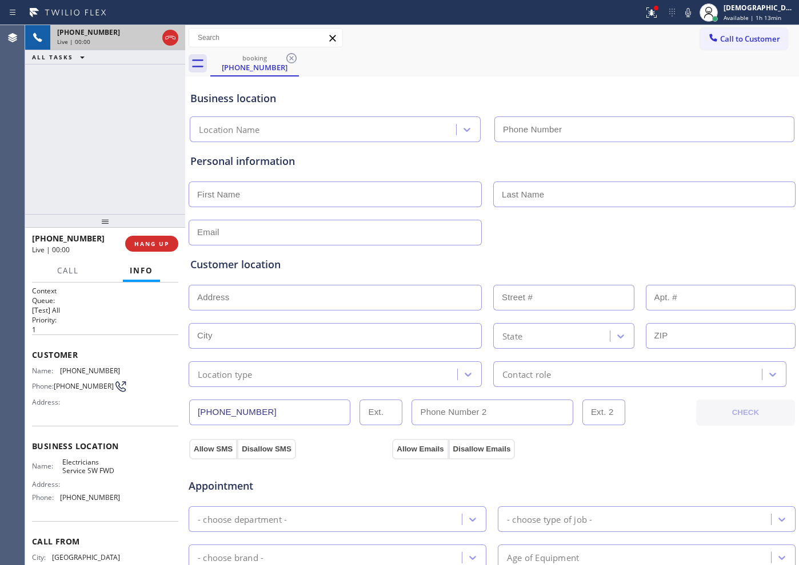
type input "[PHONE_NUMBER]"
click at [170, 37] on icon at bounding box center [170, 38] width 14 height 14
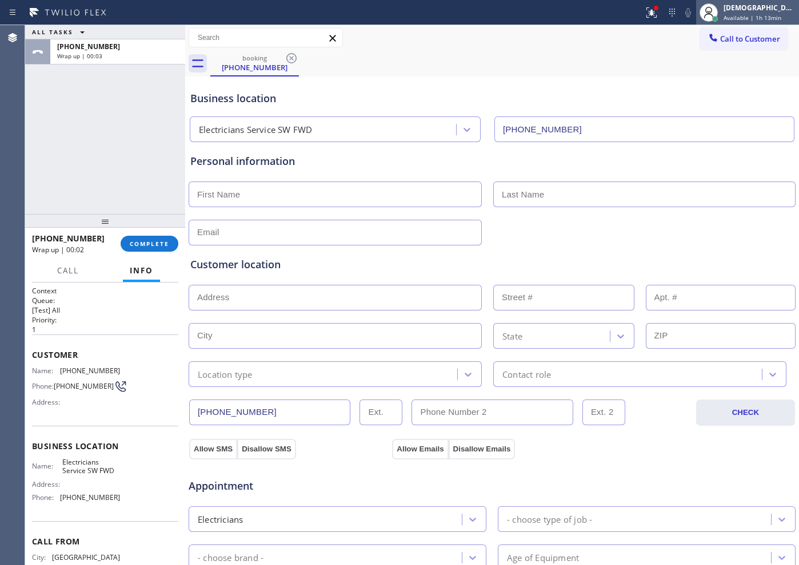
click at [762, 17] on span "Available | 1h 13min" at bounding box center [752, 18] width 58 height 8
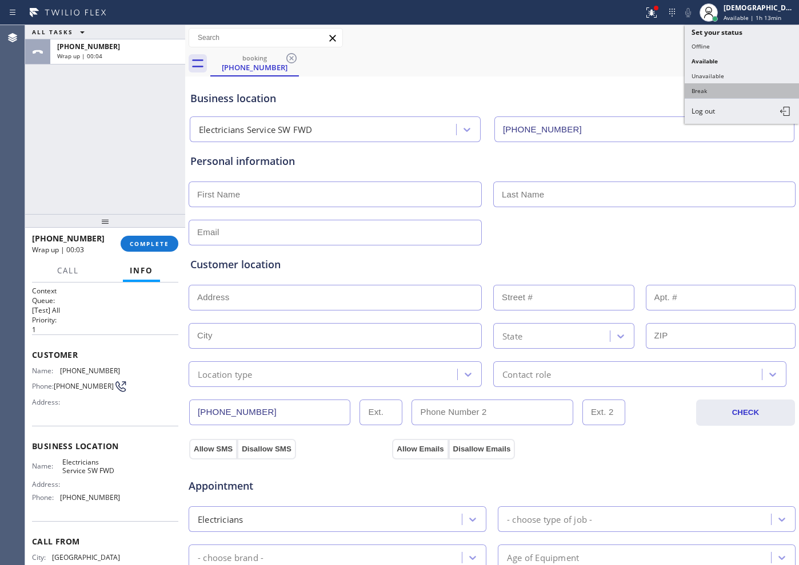
click at [728, 93] on button "Break" at bounding box center [741, 90] width 114 height 15
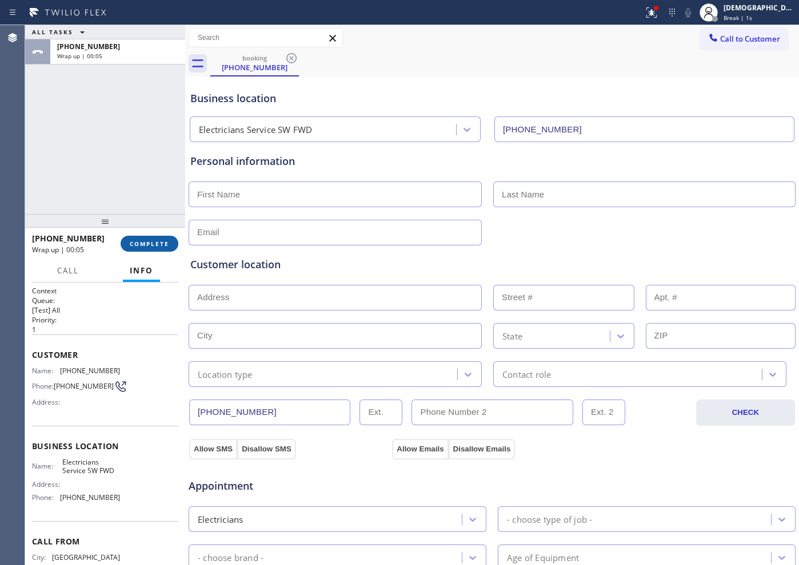
click at [156, 236] on button "COMPLETE" at bounding box center [150, 244] width 58 height 16
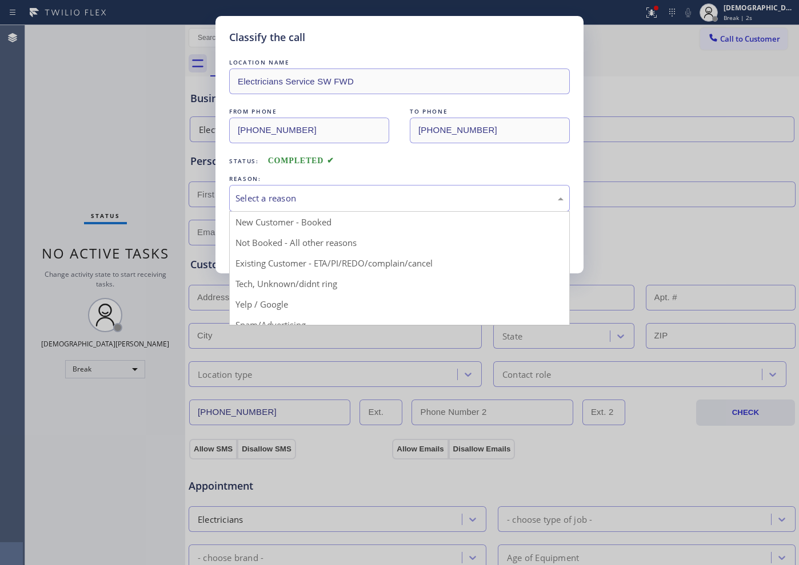
click at [275, 196] on div "Select a reason" at bounding box center [399, 198] width 328 height 13
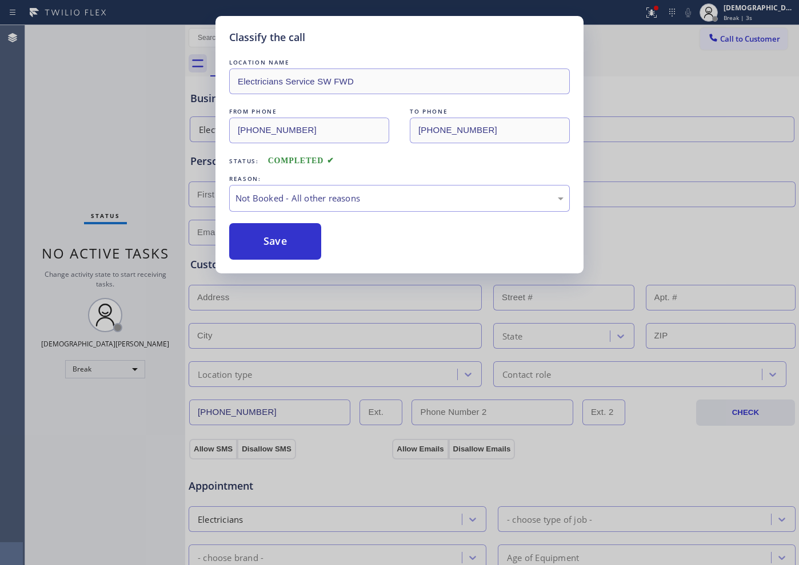
click at [260, 238] on button "Save" at bounding box center [275, 241] width 92 height 37
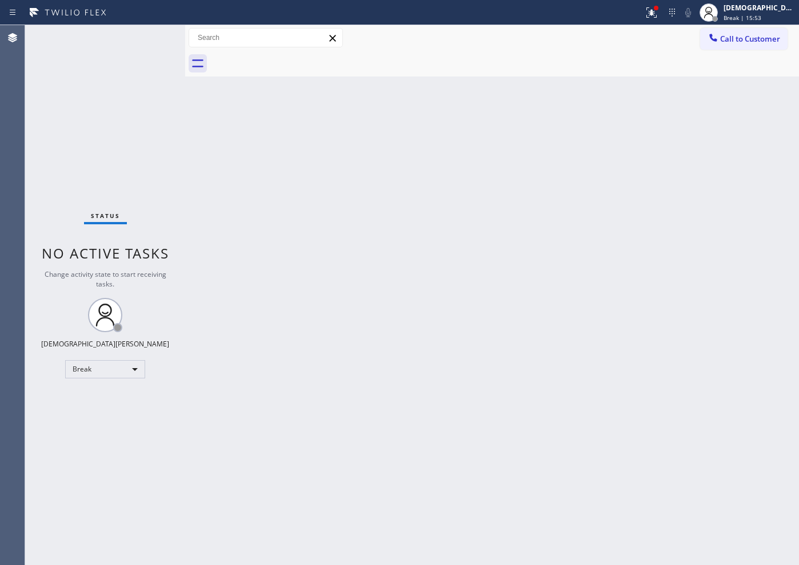
drag, startPoint x: 15, startPoint y: 154, endPoint x: 49, endPoint y: 209, distance: 64.6
click at [15, 155] on div "Agent Desktop" at bounding box center [12, 295] width 25 height 540
click at [96, 370] on div "Break" at bounding box center [105, 369] width 80 height 18
click at [91, 393] on li "Available" at bounding box center [105, 400] width 78 height 14
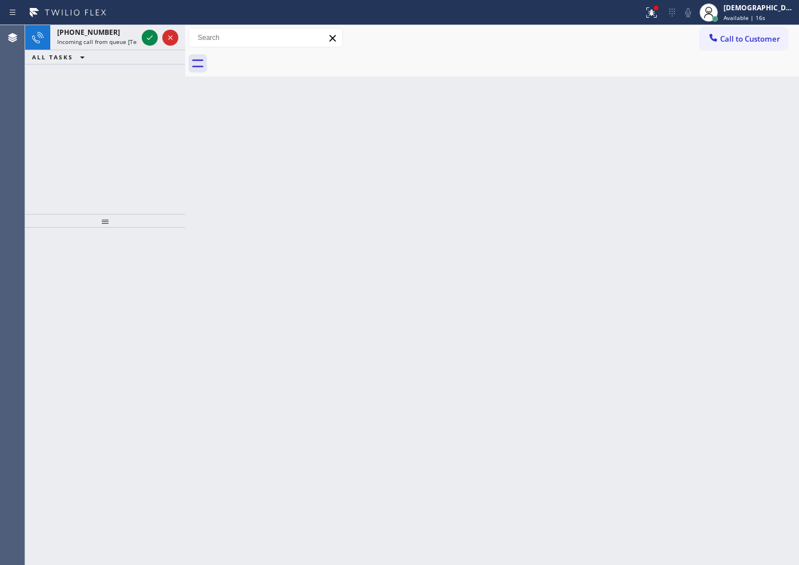
click at [9, 118] on div "Agent Desktop" at bounding box center [12, 295] width 25 height 540
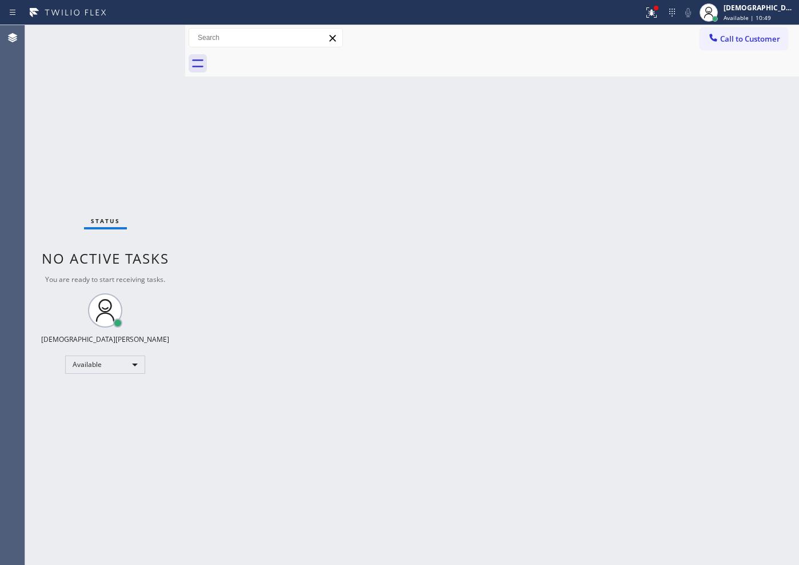
click at [605, 354] on div "Back to Dashboard Change Sender ID Customers Technicians Select a contact Outbo…" at bounding box center [491, 295] width 613 height 540
click at [1, 78] on div "Agent Desktop" at bounding box center [12, 295] width 25 height 540
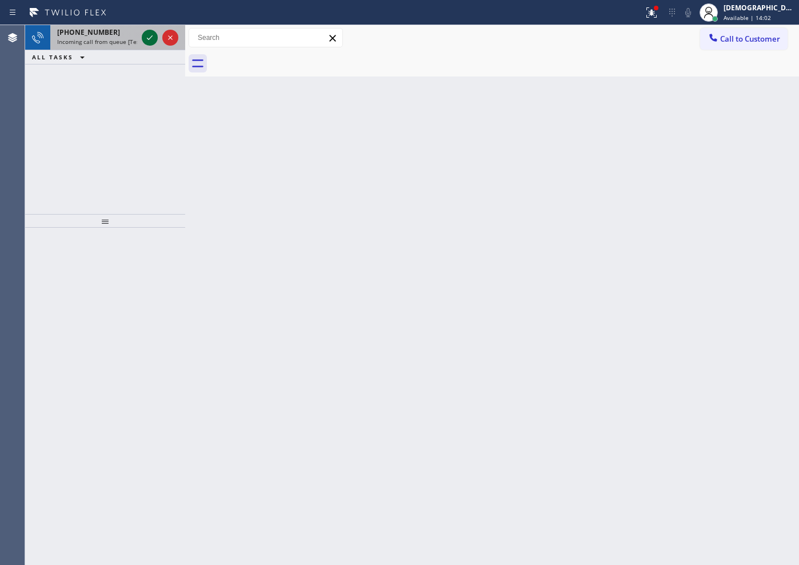
click at [150, 41] on icon at bounding box center [150, 38] width 14 height 14
click at [150, 39] on icon at bounding box center [150, 38] width 14 height 14
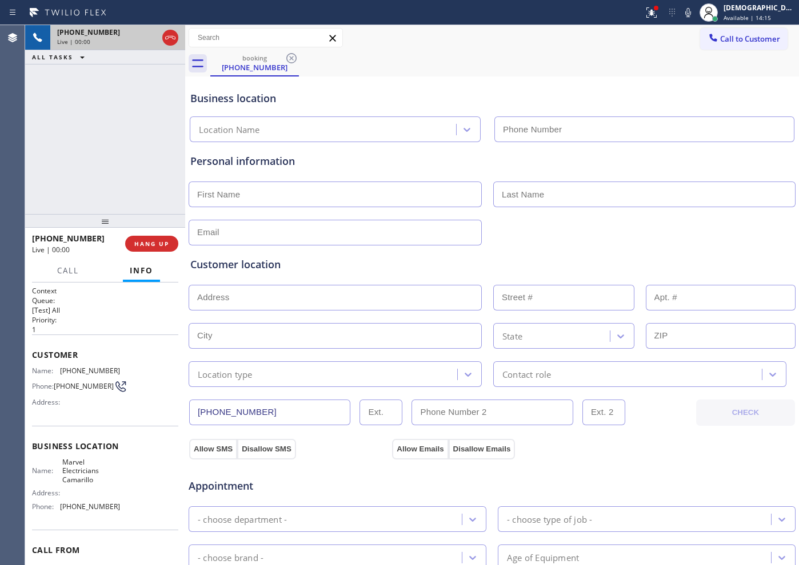
type input "[PHONE_NUMBER]"
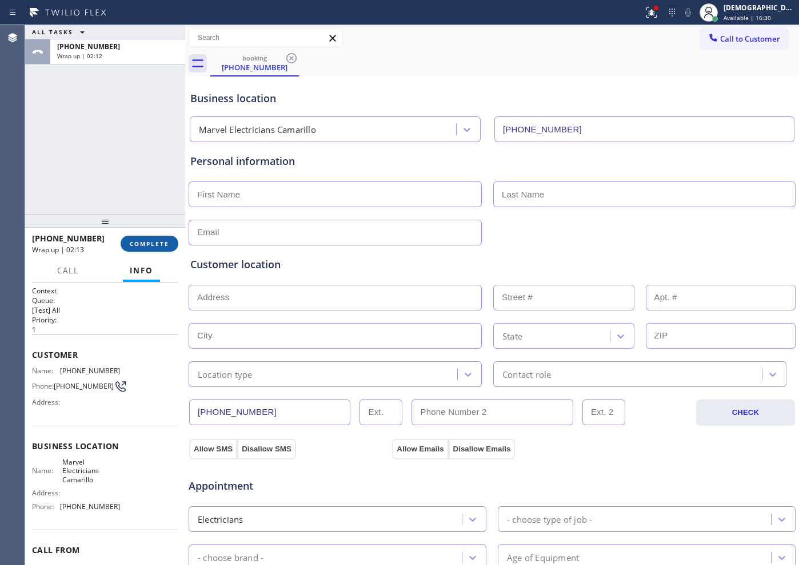
click at [149, 244] on span "COMPLETE" at bounding box center [149, 244] width 39 height 8
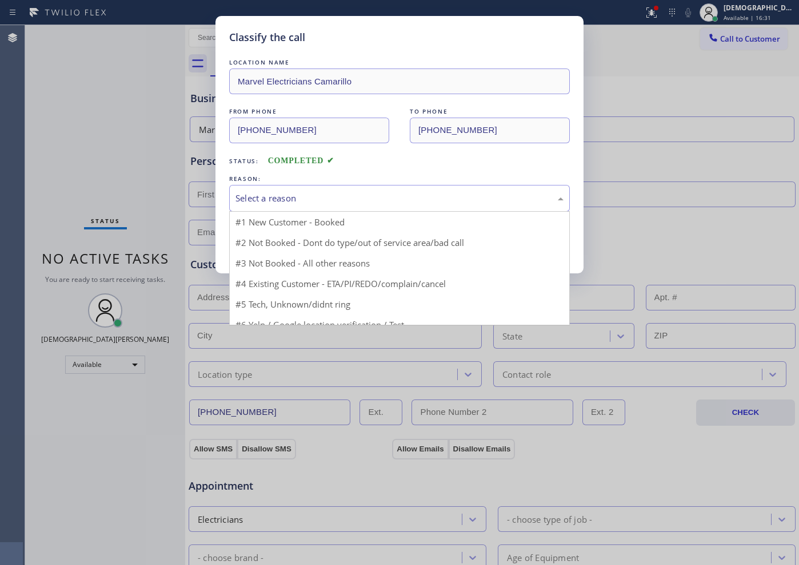
click at [278, 191] on div "Select a reason" at bounding box center [399, 198] width 340 height 27
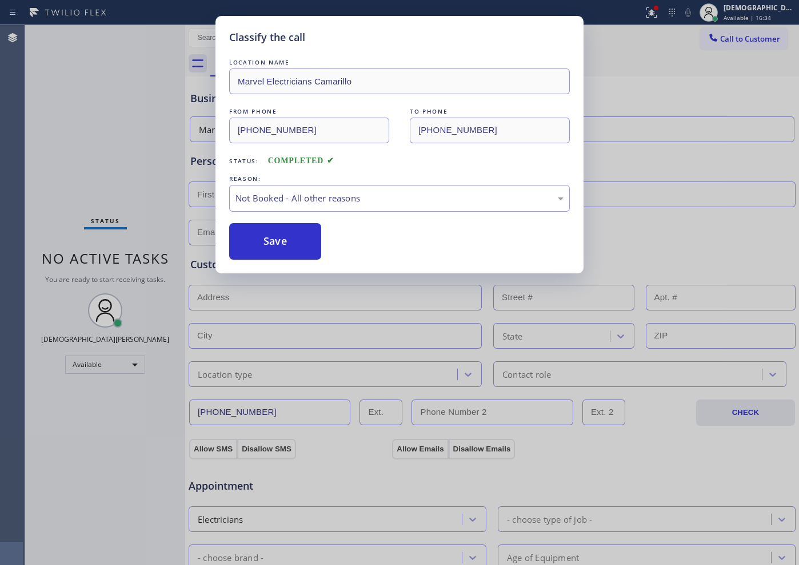
click at [283, 238] on button "Save" at bounding box center [275, 241] width 92 height 37
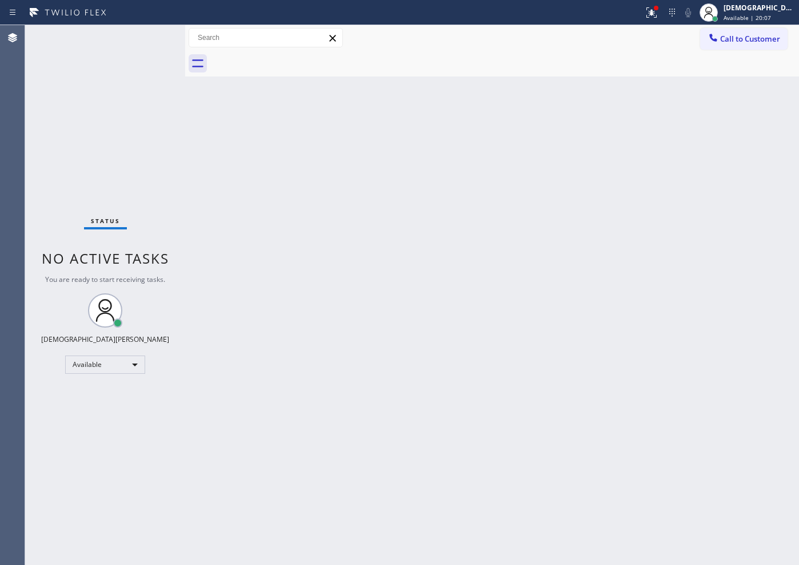
click at [147, 38] on div "Status No active tasks You are ready to start receiving tasks. Christian Cinco …" at bounding box center [105, 295] width 160 height 540
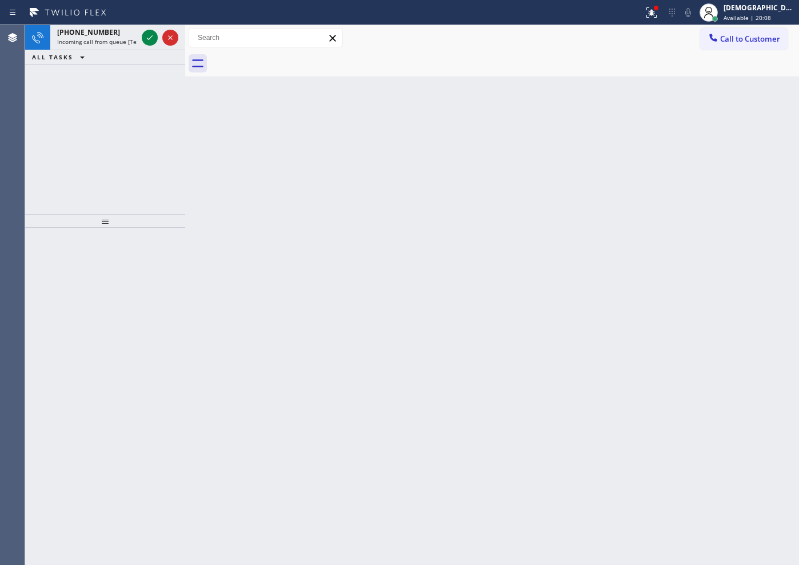
click at [147, 38] on icon at bounding box center [150, 37] width 6 height 5
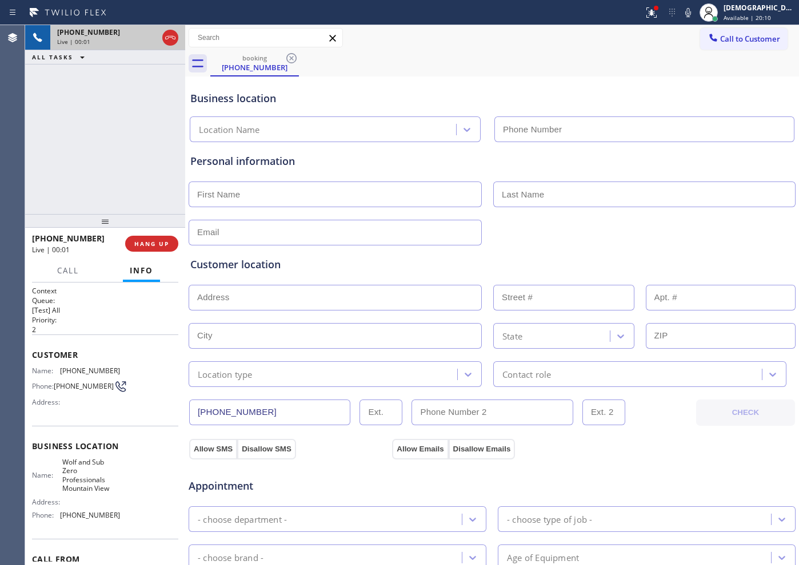
type input "[PHONE_NUMBER]"
click at [167, 37] on icon at bounding box center [170, 38] width 14 height 14
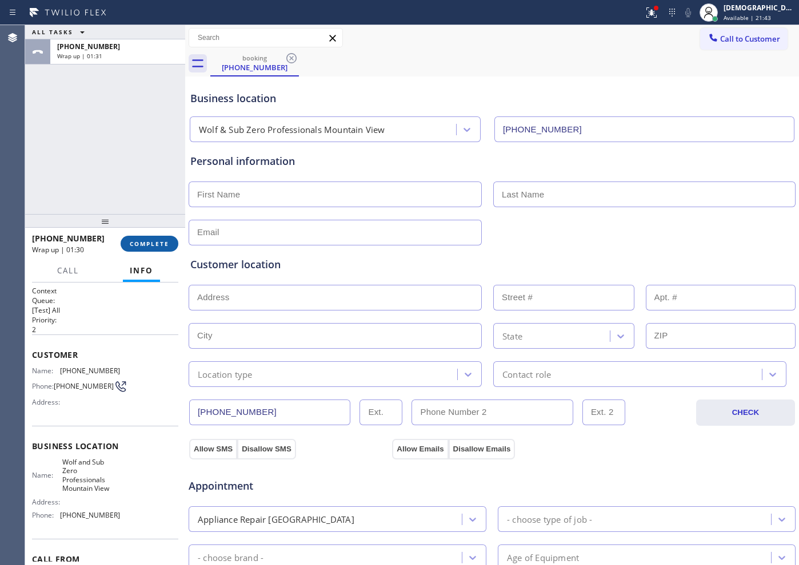
click at [158, 247] on span "COMPLETE" at bounding box center [149, 244] width 39 height 8
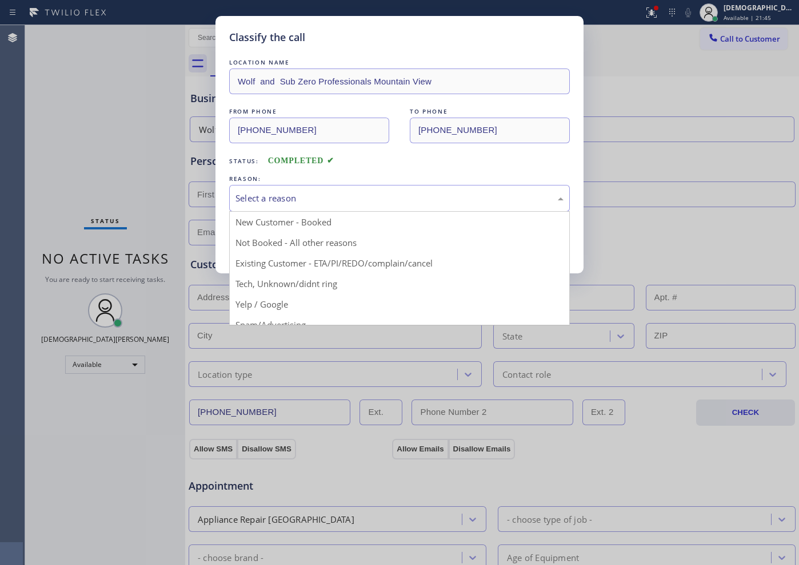
click at [288, 205] on div "Select a reason" at bounding box center [399, 198] width 340 height 27
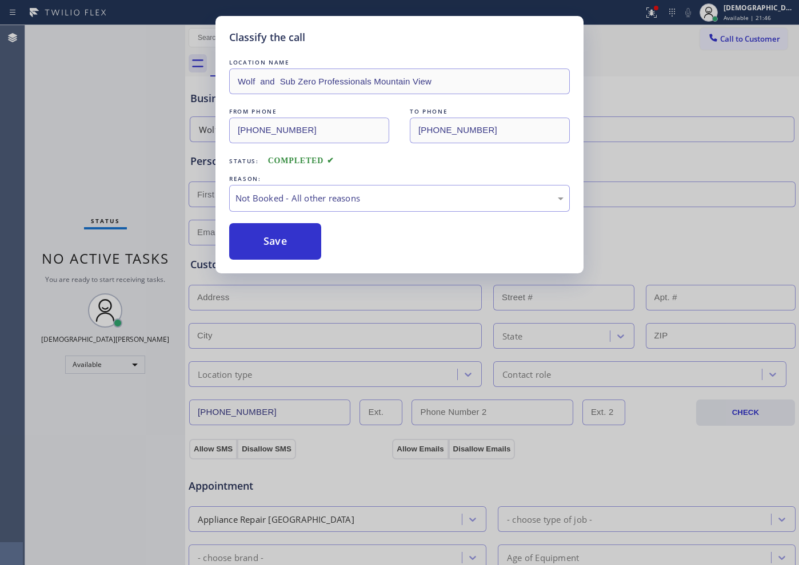
click at [294, 237] on button "Save" at bounding box center [275, 241] width 92 height 37
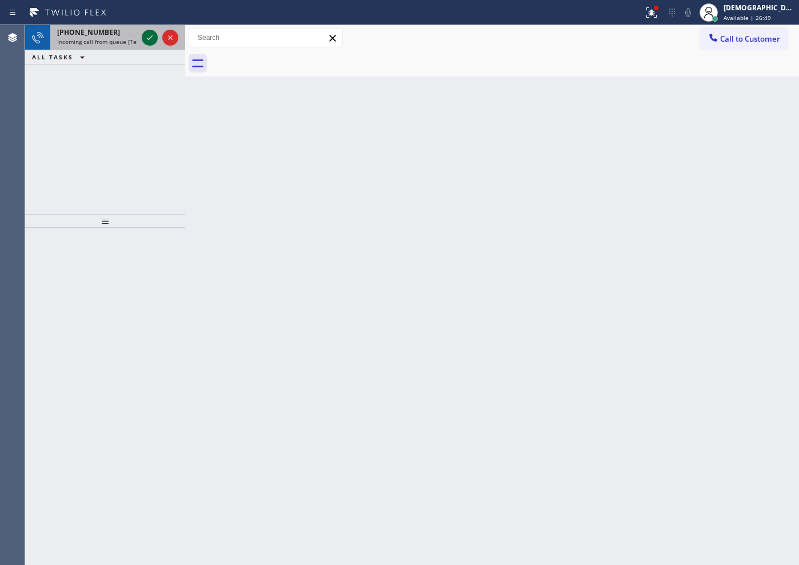
click at [150, 36] on icon at bounding box center [150, 38] width 14 height 14
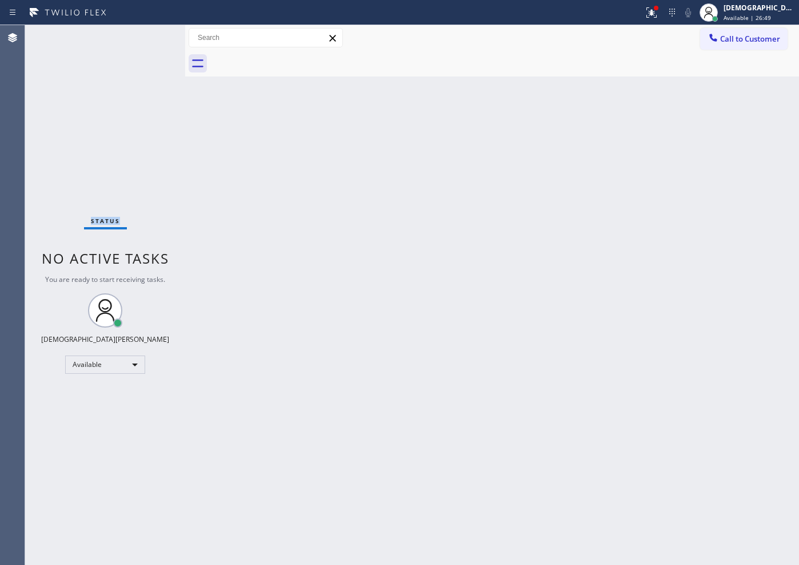
click at [150, 36] on div "Status No active tasks You are ready to start receiving tasks. Christian Cinco …" at bounding box center [105, 295] width 160 height 540
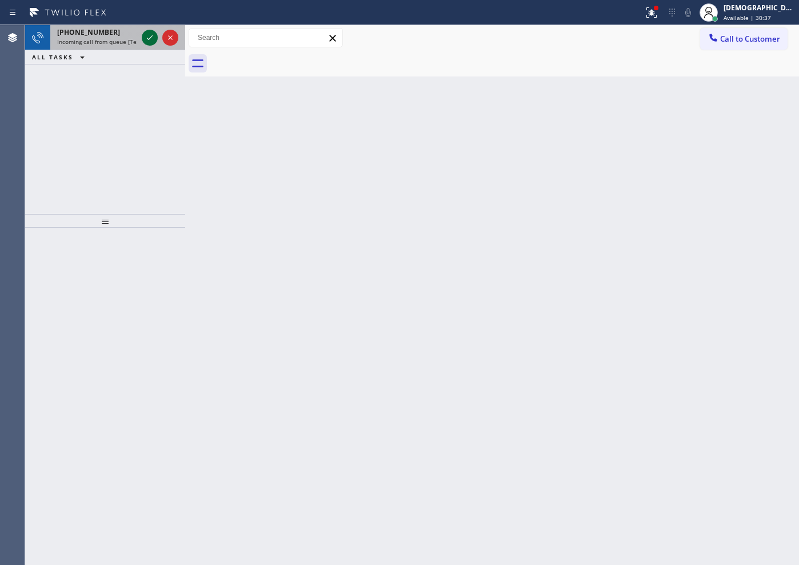
click at [150, 36] on icon at bounding box center [150, 38] width 14 height 14
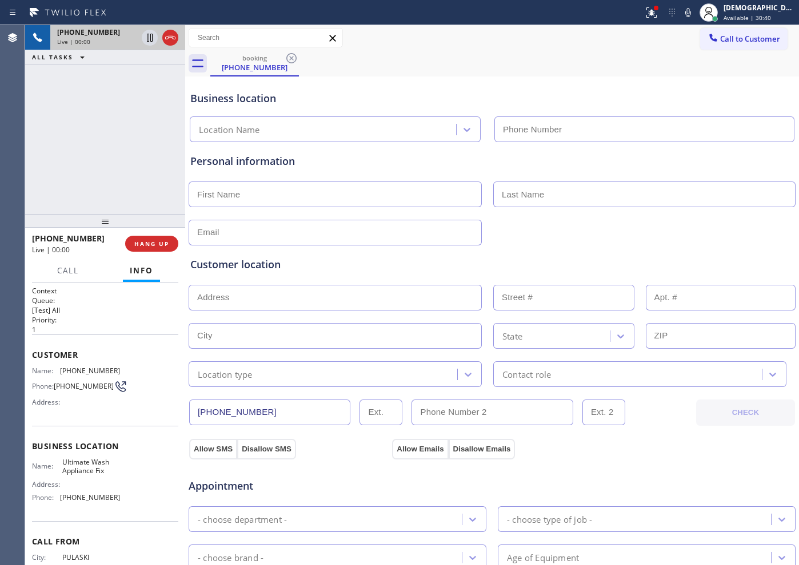
type input "[PHONE_NUMBER]"
click at [170, 39] on icon at bounding box center [170, 38] width 14 height 14
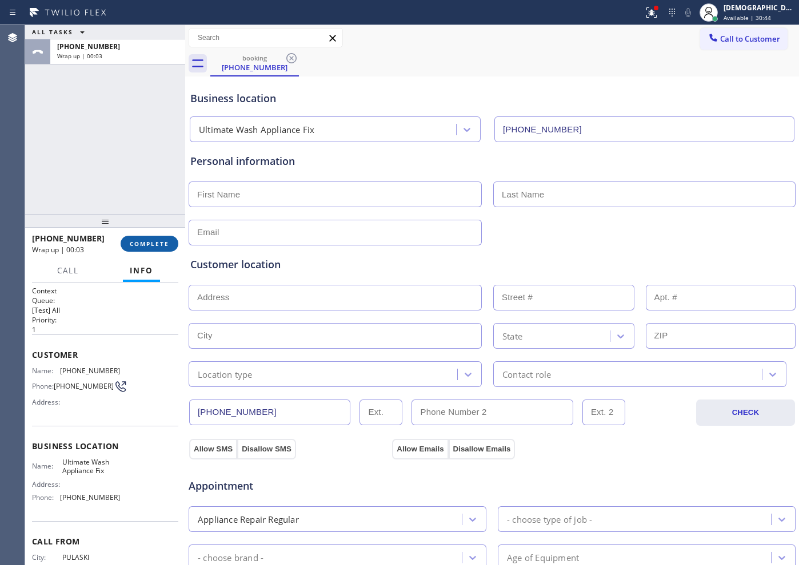
click at [159, 243] on span "COMPLETE" at bounding box center [149, 244] width 39 height 8
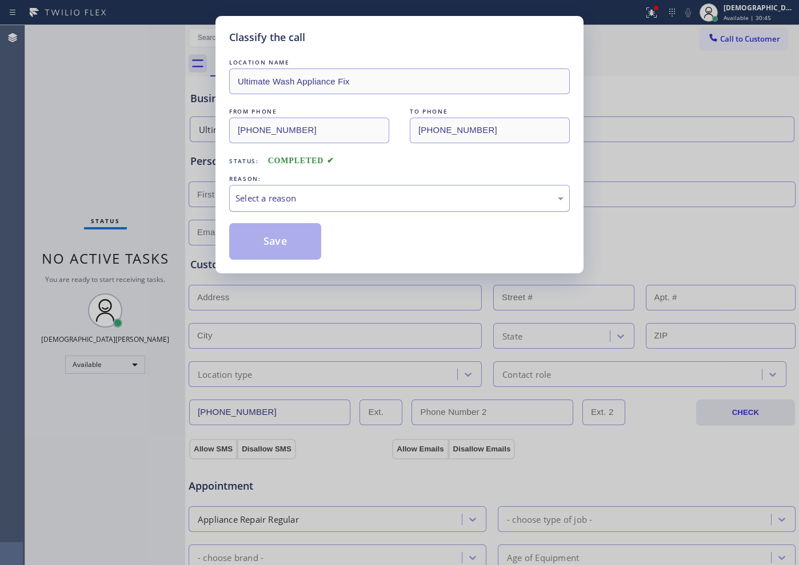
click at [306, 198] on div "Select a reason" at bounding box center [399, 198] width 328 height 13
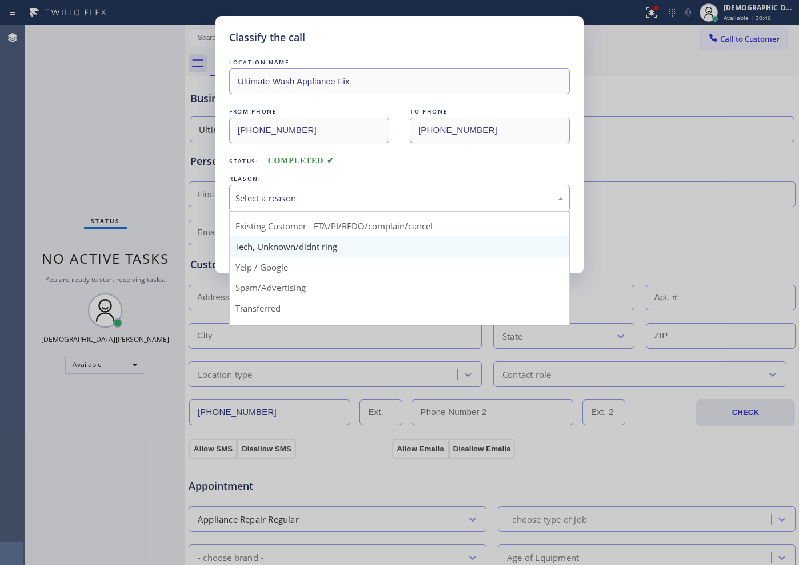
scroll to position [71, 0]
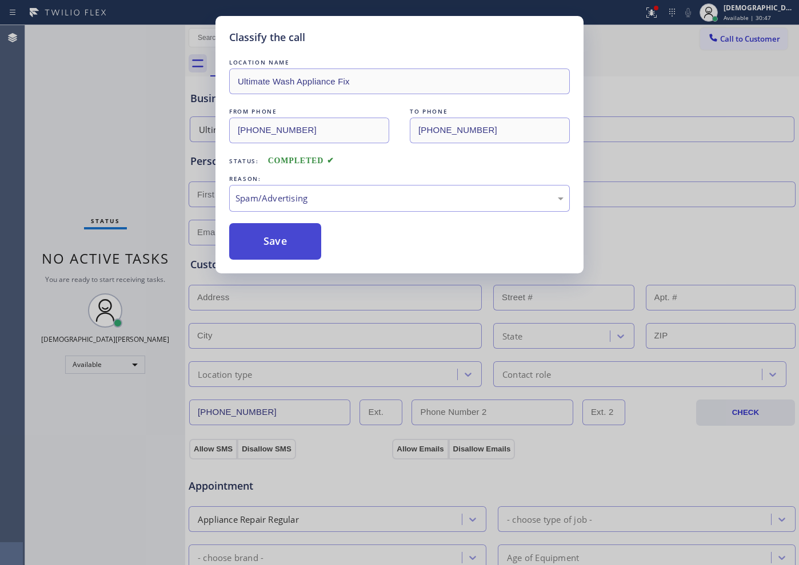
click at [292, 252] on button "Save" at bounding box center [275, 241] width 92 height 37
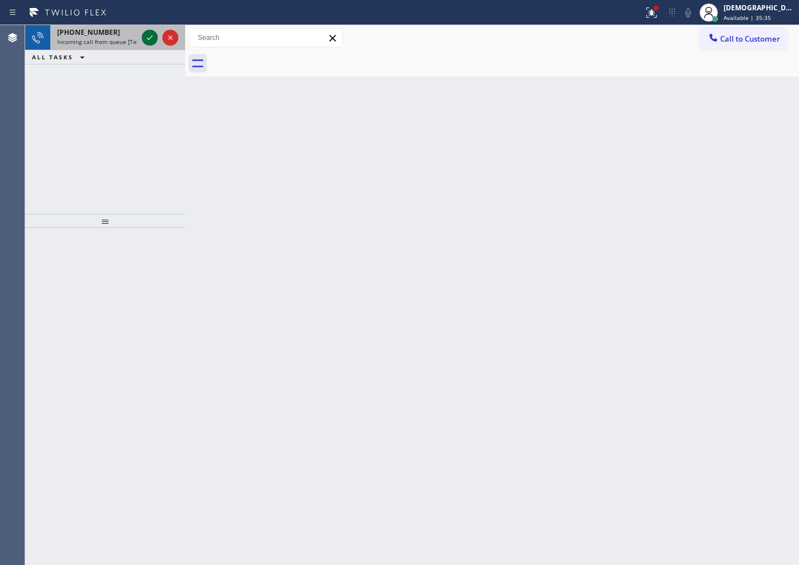
click at [150, 41] on icon at bounding box center [150, 38] width 14 height 14
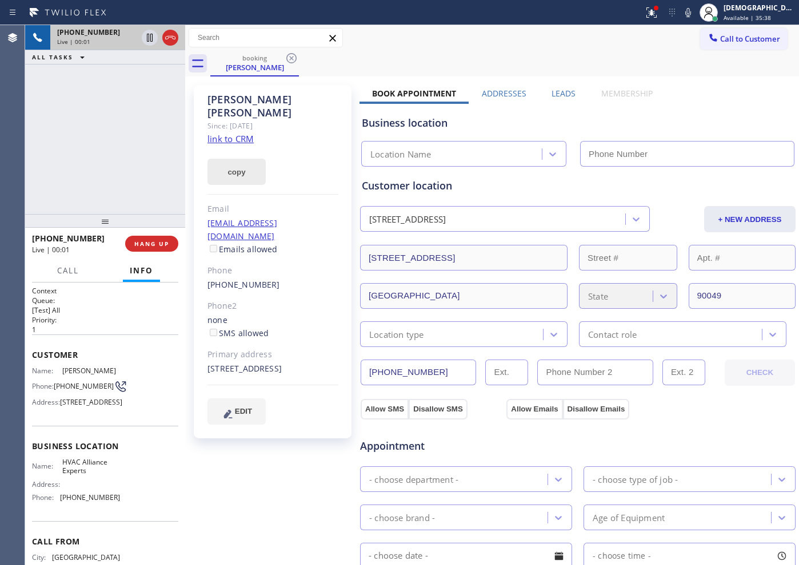
type input "[PHONE_NUMBER]"
click at [248, 133] on link "link to CRM" at bounding box center [230, 138] width 46 height 11
drag, startPoint x: 299, startPoint y: 98, endPoint x: 206, endPoint y: 100, distance: 92.5
click at [206, 100] on div "[PERSON_NAME] Since: [DATE] link to CRM copy Email [EMAIL_ADDRESS][DOMAIN_NAME]…" at bounding box center [273, 262] width 158 height 354
copy div "[PERSON_NAME]"
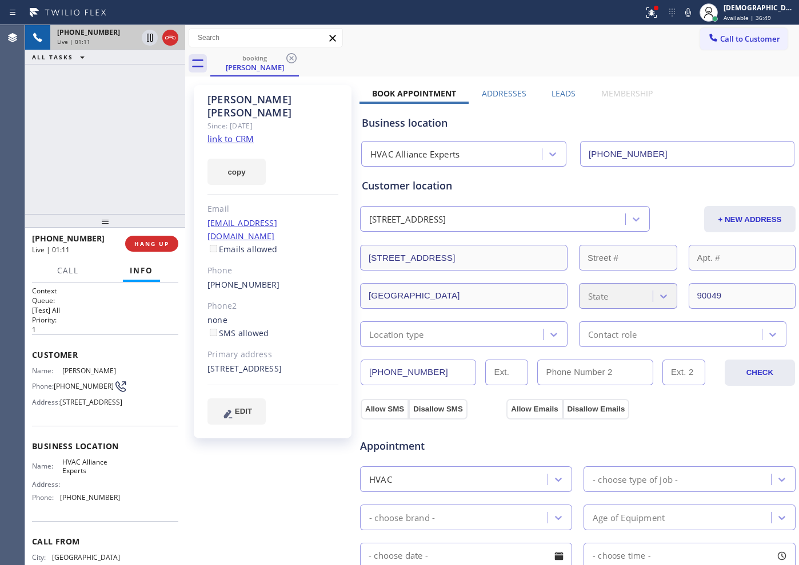
drag, startPoint x: 438, startPoint y: 374, endPoint x: 350, endPoint y: 373, distance: 88.0
click at [350, 373] on div "[PERSON_NAME] Since: [DATE] link to CRM copy Email [EMAIL_ADDRESS][DOMAIN_NAME]…" at bounding box center [492, 460] width 608 height 763
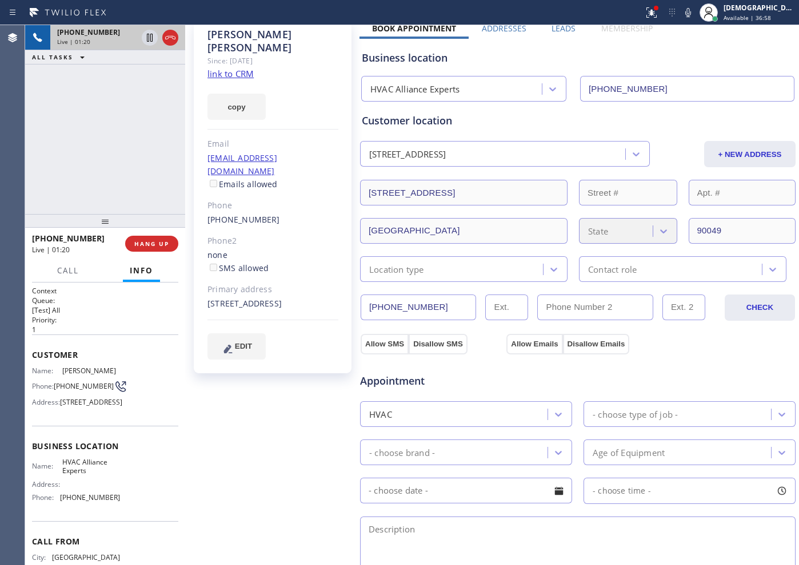
scroll to position [143, 0]
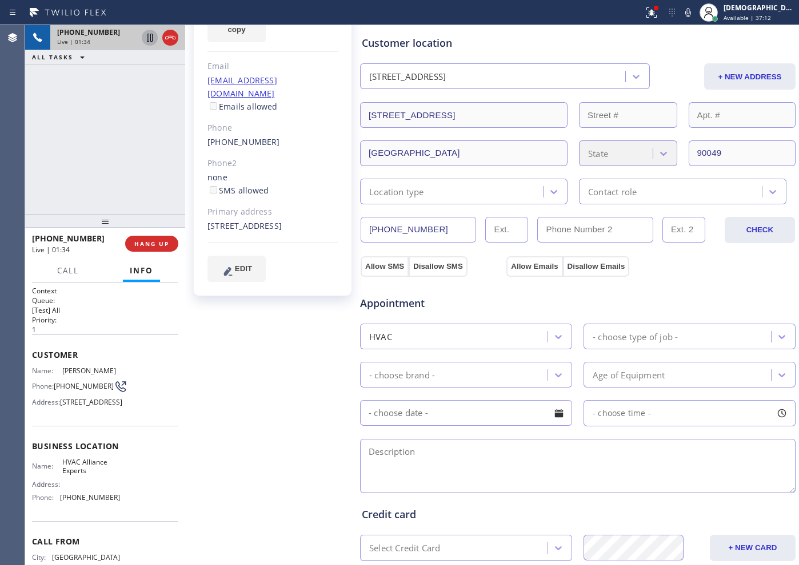
click at [145, 39] on icon at bounding box center [150, 38] width 14 height 14
click at [149, 39] on icon at bounding box center [150, 38] width 14 height 14
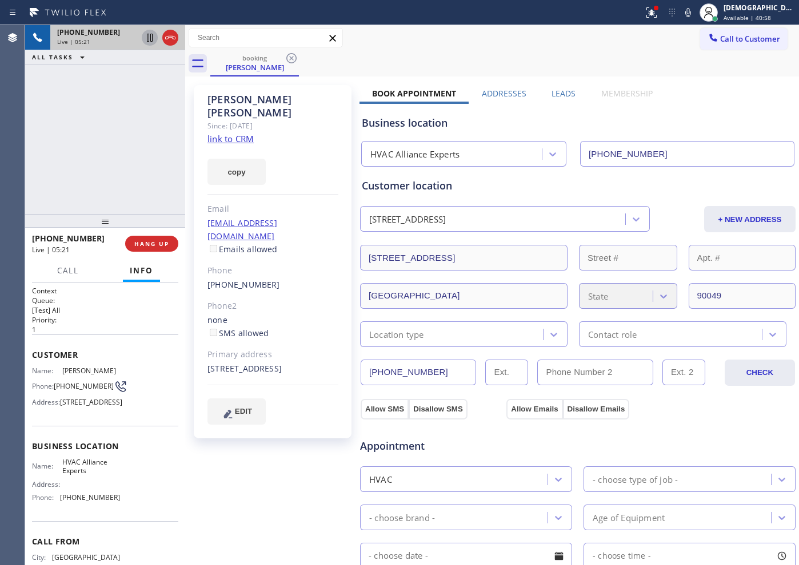
click at [146, 38] on icon at bounding box center [150, 38] width 14 height 14
click at [5, 199] on div "Agent Desktop" at bounding box center [12, 295] width 25 height 540
click at [150, 37] on icon at bounding box center [150, 38] width 14 height 14
drag, startPoint x: 53, startPoint y: 166, endPoint x: 67, endPoint y: 151, distance: 20.6
click at [56, 162] on div "[PHONE_NUMBER] Live | 13:05 ALL TASKS ALL TASKS ACTIVE TASKS TASKS IN WRAP UP" at bounding box center [105, 119] width 160 height 189
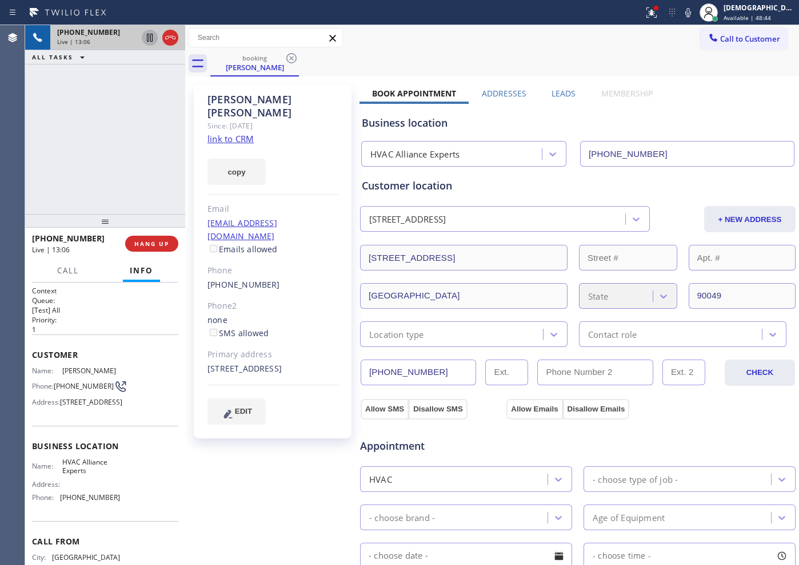
click at [149, 38] on icon at bounding box center [150, 38] width 6 height 8
click at [149, 39] on icon at bounding box center [150, 38] width 14 height 14
drag, startPoint x: 299, startPoint y: 208, endPoint x: 203, endPoint y: 207, distance: 95.4
click at [203, 207] on div "[PERSON_NAME] Since: [DATE] link to CRM copy Email [EMAIL_ADDRESS][DOMAIN_NAME]…" at bounding box center [273, 262] width 158 height 354
copy link "[EMAIL_ADDRESS][DOMAIN_NAME]"
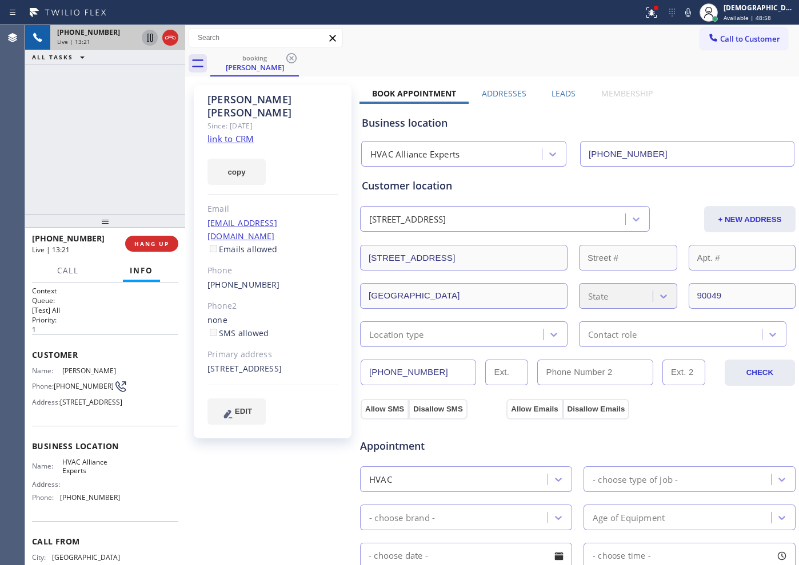
click at [313, 264] on div "Phone" at bounding box center [272, 270] width 131 height 13
drag, startPoint x: 304, startPoint y: 210, endPoint x: 208, endPoint y: 210, distance: 96.0
click at [208, 217] on div "[EMAIL_ADDRESS][DOMAIN_NAME] Emails allowed" at bounding box center [272, 236] width 131 height 39
copy link "[EMAIL_ADDRESS][DOMAIN_NAME]"
click at [45, 170] on div "[PHONE_NUMBER] Live | 14:03 ALL TASKS ALL TASKS ACTIVE TASKS TASKS IN WRAP UP" at bounding box center [105, 119] width 160 height 189
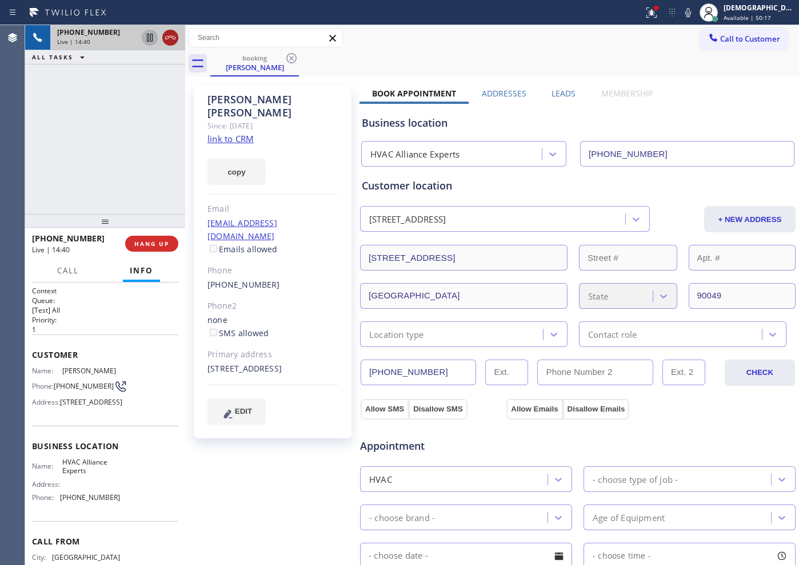
click at [171, 42] on icon at bounding box center [170, 38] width 14 height 14
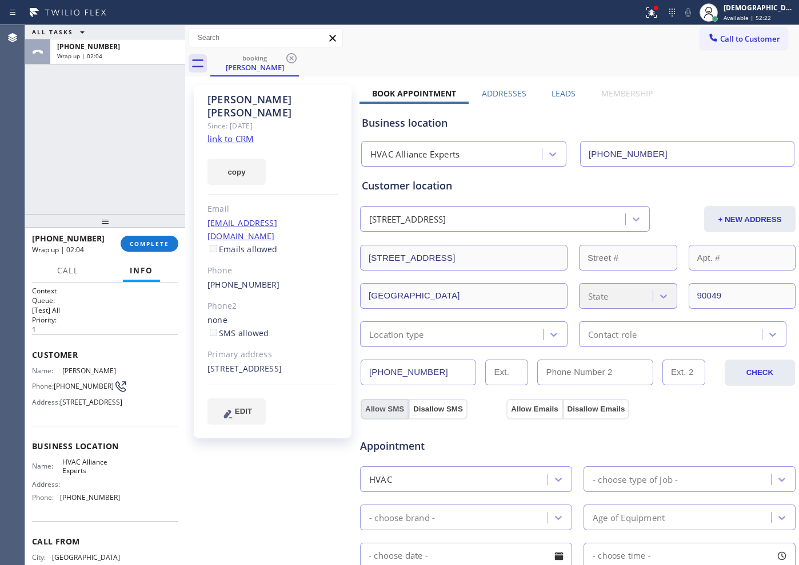
drag, startPoint x: 390, startPoint y: 410, endPoint x: 403, endPoint y: 410, distance: 13.7
click at [390, 410] on button "Allow SMS" at bounding box center [384, 409] width 48 height 21
click at [511, 412] on button "Allow Emails" at bounding box center [534, 409] width 56 height 21
checkbox input "true"
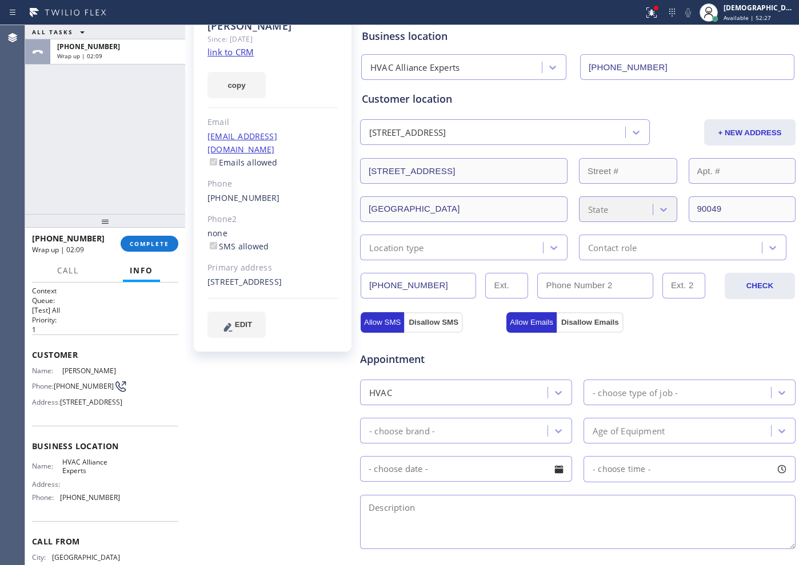
scroll to position [214, 0]
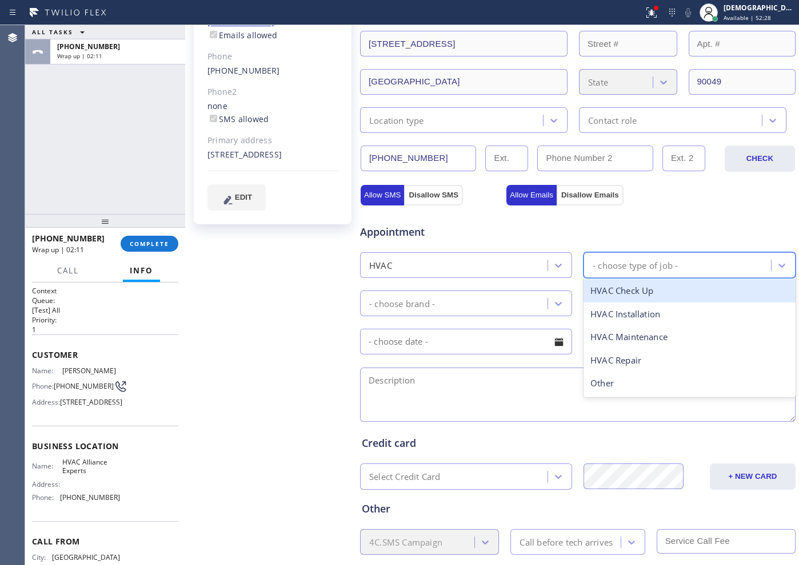
click at [620, 262] on div "- choose type of job -" at bounding box center [634, 265] width 85 height 13
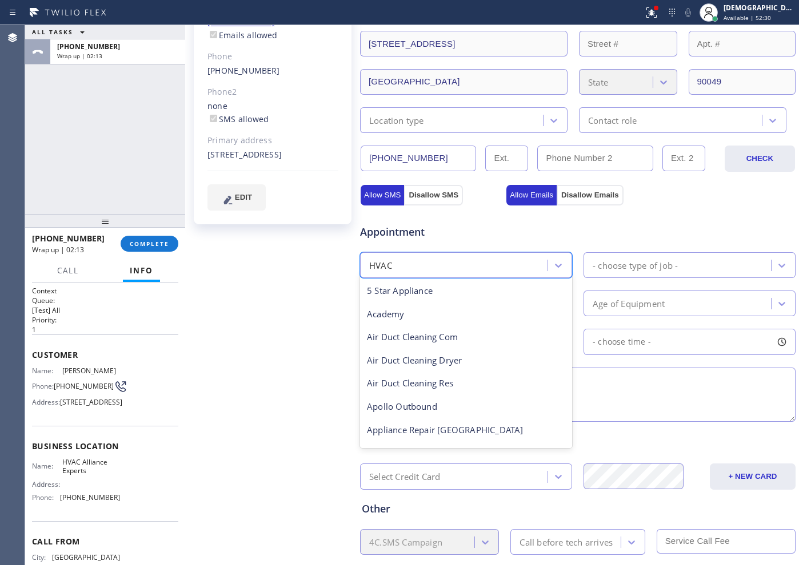
click at [486, 260] on div "HVAC" at bounding box center [455, 265] width 184 height 20
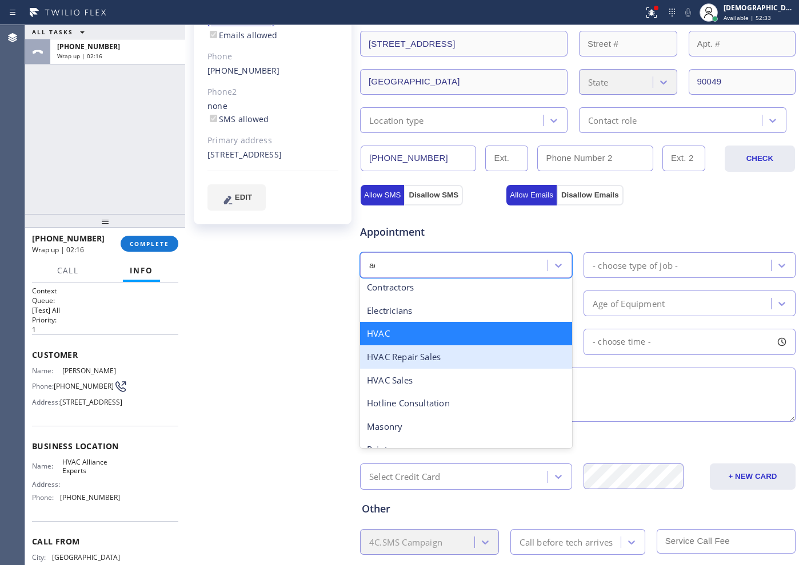
scroll to position [0, 0]
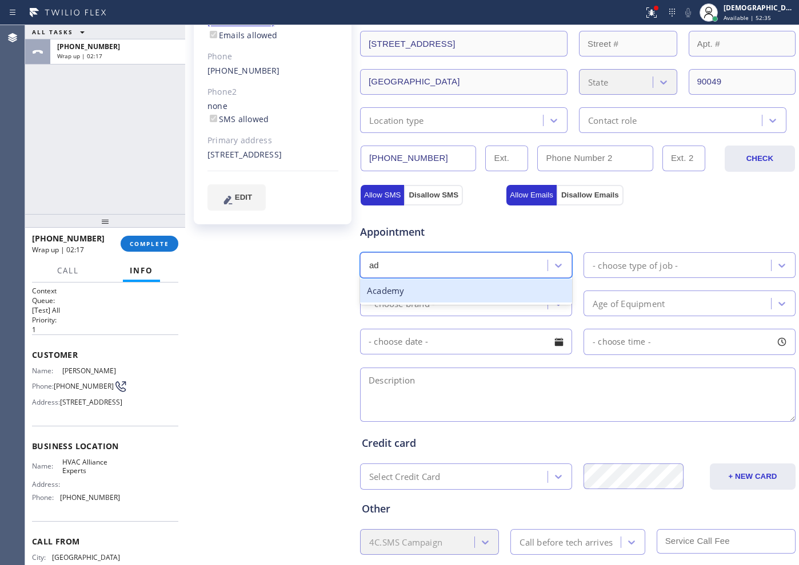
type input "a"
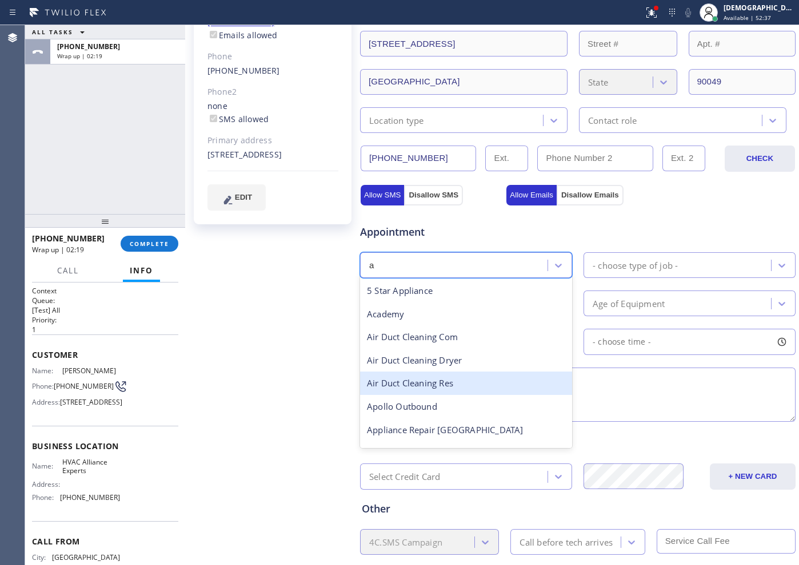
click at [404, 385] on div "Air Duct Cleaning Res" at bounding box center [466, 383] width 212 height 23
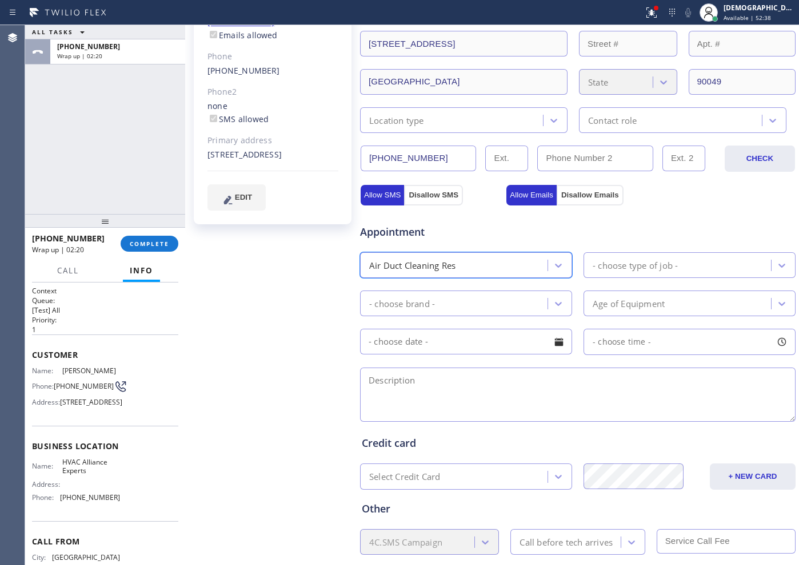
click at [600, 268] on div "- choose type of job -" at bounding box center [634, 265] width 85 height 13
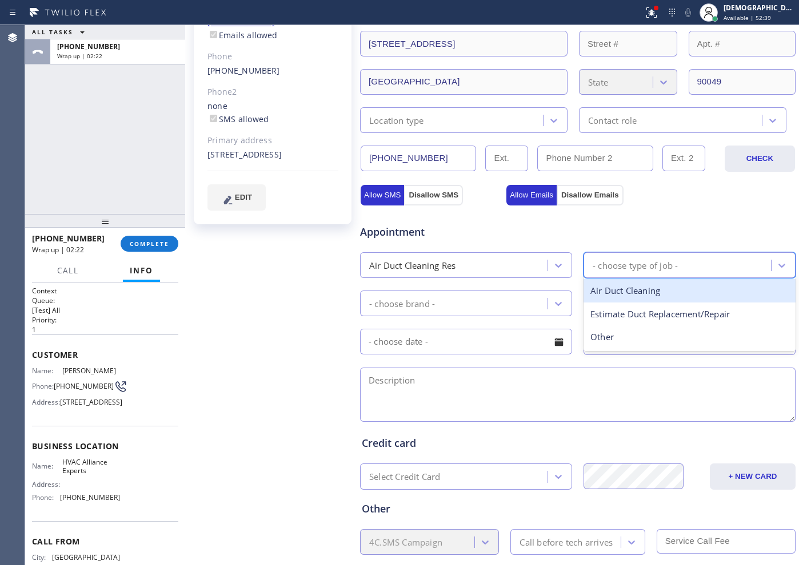
click at [660, 300] on div "Air Duct Cleaning" at bounding box center [689, 290] width 212 height 23
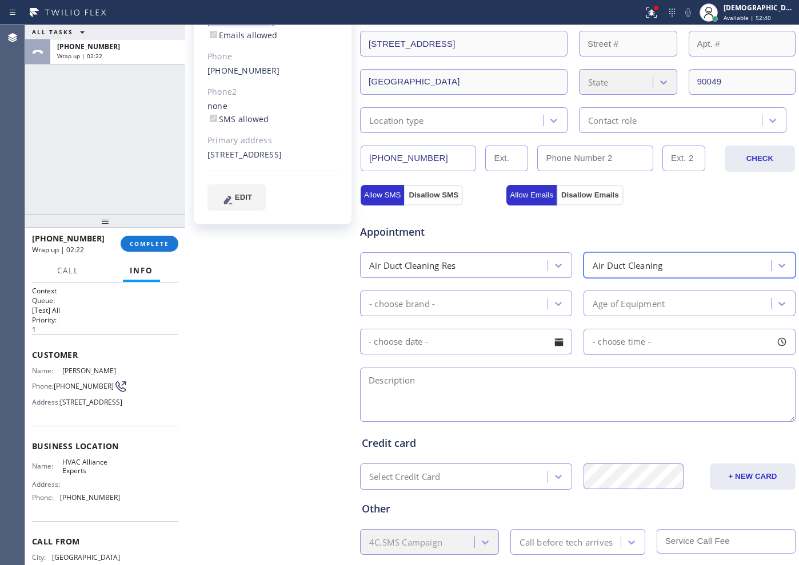
click at [498, 302] on div "- choose brand -" at bounding box center [455, 304] width 184 height 20
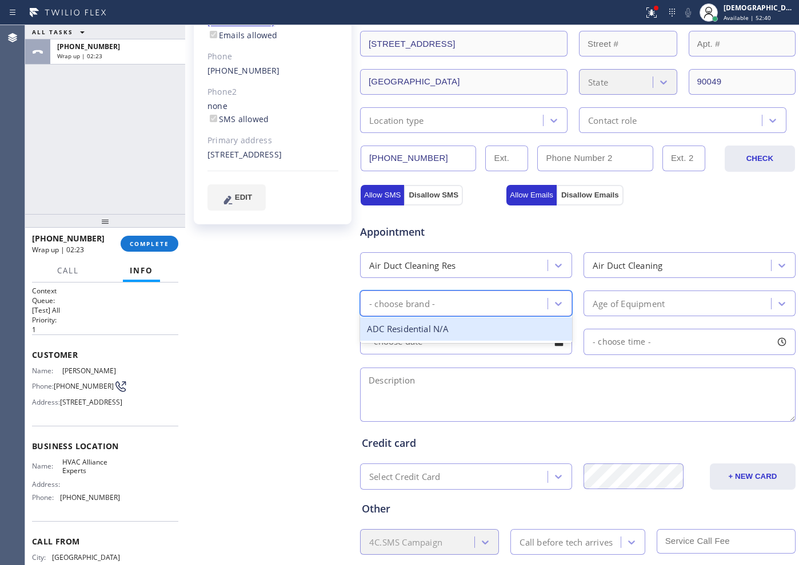
click at [498, 335] on div "ADC Residential N/A" at bounding box center [466, 329] width 212 height 23
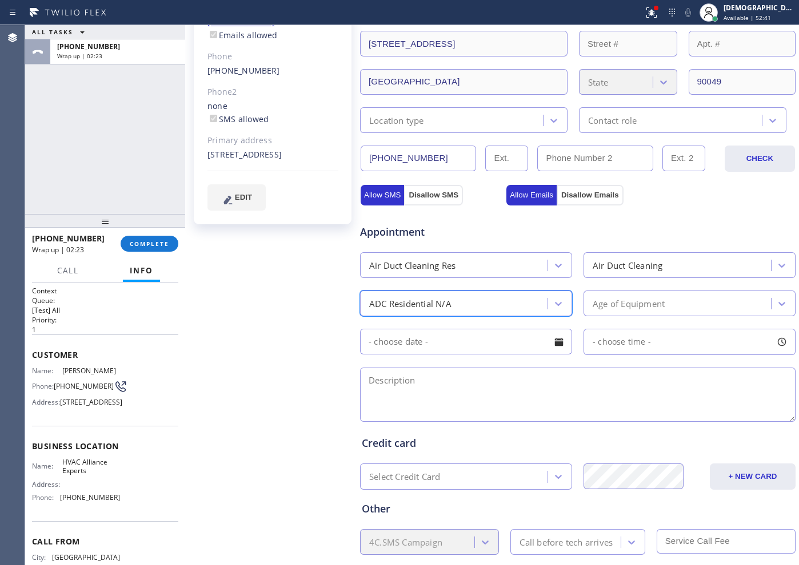
click at [599, 303] on div "Age of Equipment" at bounding box center [628, 303] width 72 height 13
click at [624, 347] on span "- choose time -" at bounding box center [621, 341] width 58 height 11
click at [687, 227] on div "Appointment" at bounding box center [578, 225] width 438 height 29
click at [659, 337] on div "- choose time -" at bounding box center [689, 342] width 212 height 26
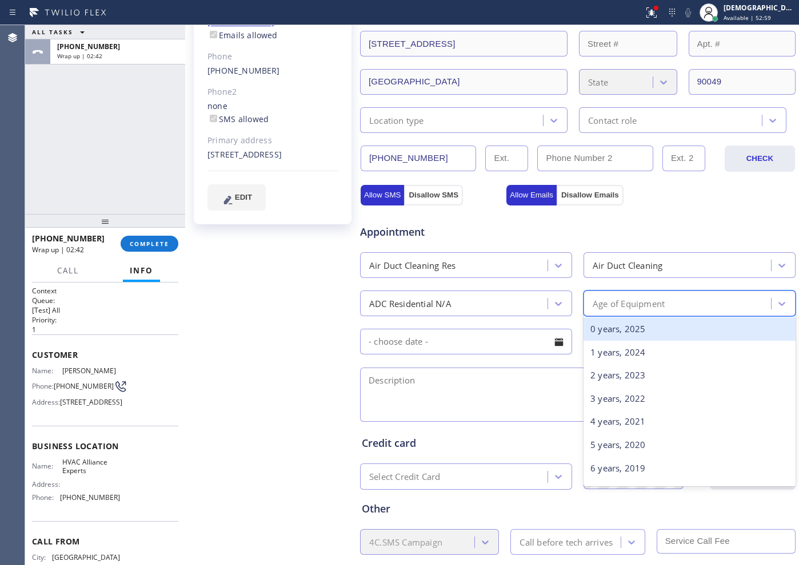
click at [646, 307] on div "Age of Equipment" at bounding box center [628, 303] width 72 height 13
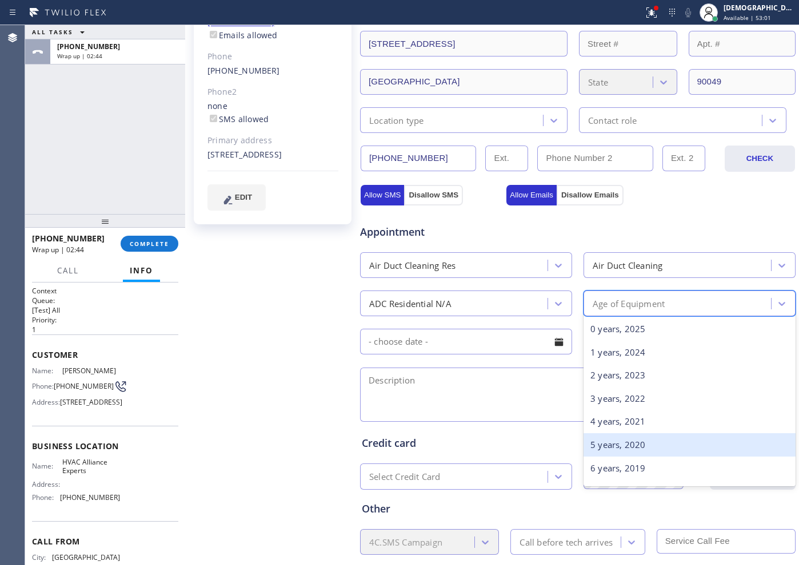
click at [628, 443] on div "5 years, 2020" at bounding box center [689, 445] width 212 height 23
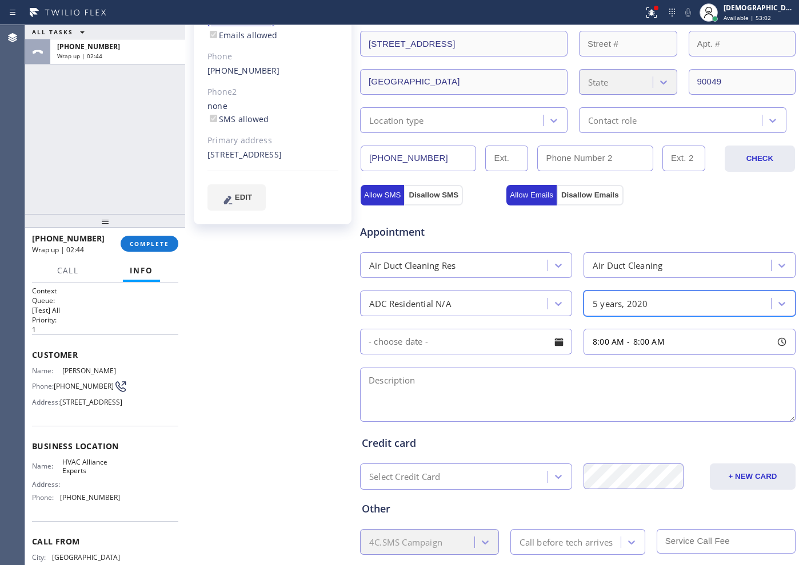
click at [462, 346] on input "text" at bounding box center [466, 342] width 212 height 26
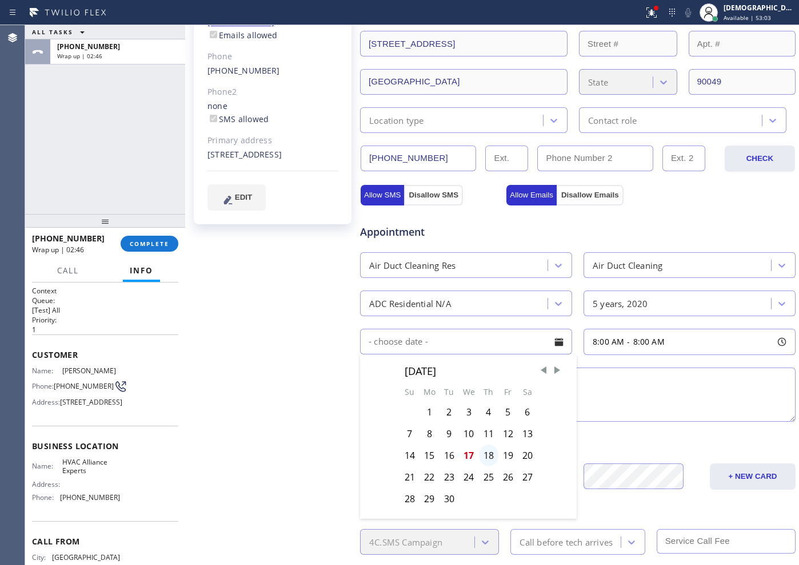
click at [485, 454] on div "18" at bounding box center [488, 456] width 19 height 22
type input "[DATE]"
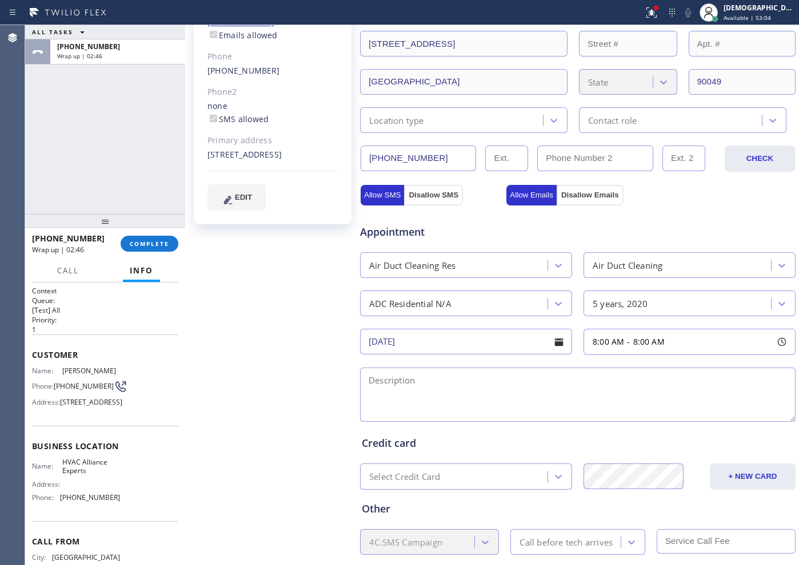
click at [603, 340] on span "8:00 AM" at bounding box center [607, 341] width 31 height 11
drag, startPoint x: 589, startPoint y: 410, endPoint x: 640, endPoint y: 417, distance: 51.9
click at [640, 417] on div at bounding box center [644, 412] width 14 height 24
click at [644, 417] on div at bounding box center [651, 412] width 14 height 24
drag, startPoint x: 590, startPoint y: 412, endPoint x: 603, endPoint y: 412, distance: 12.6
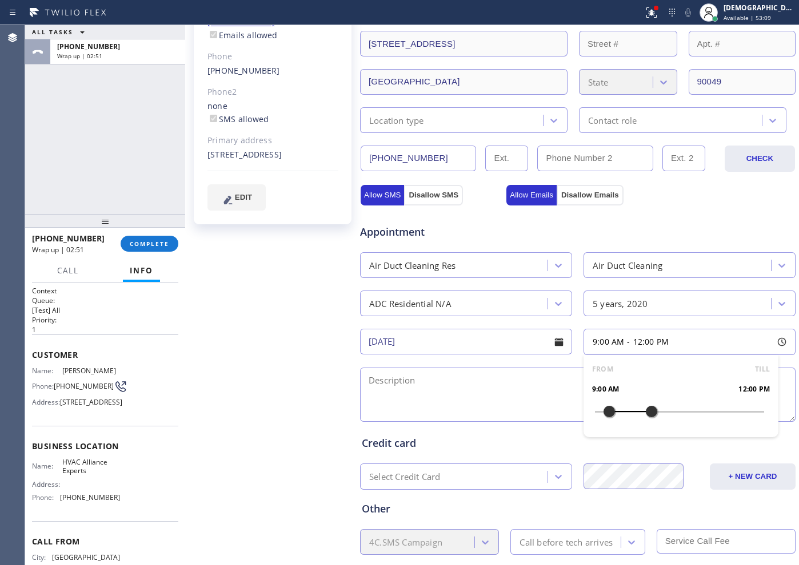
click at [603, 412] on div at bounding box center [609, 412] width 14 height 24
click at [645, 213] on div "Appointment" at bounding box center [578, 225] width 438 height 29
click at [428, 374] on textarea at bounding box center [577, 395] width 435 height 54
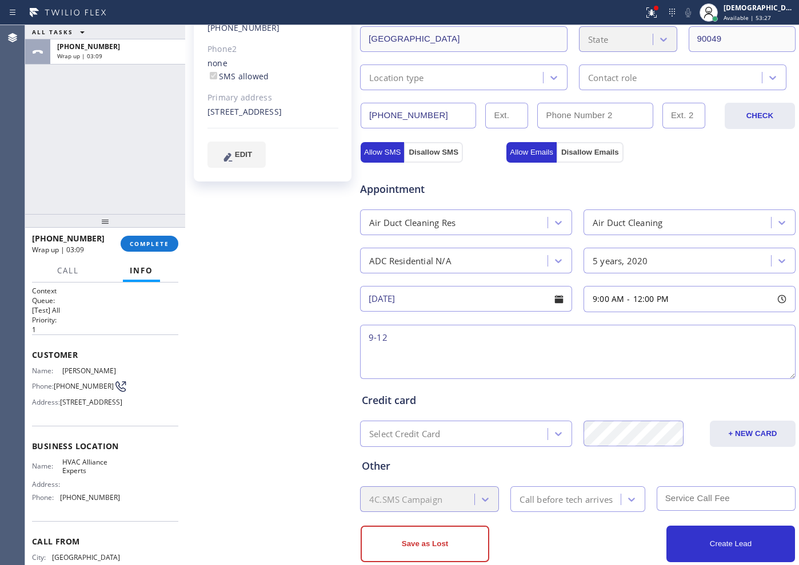
scroll to position [280, 0]
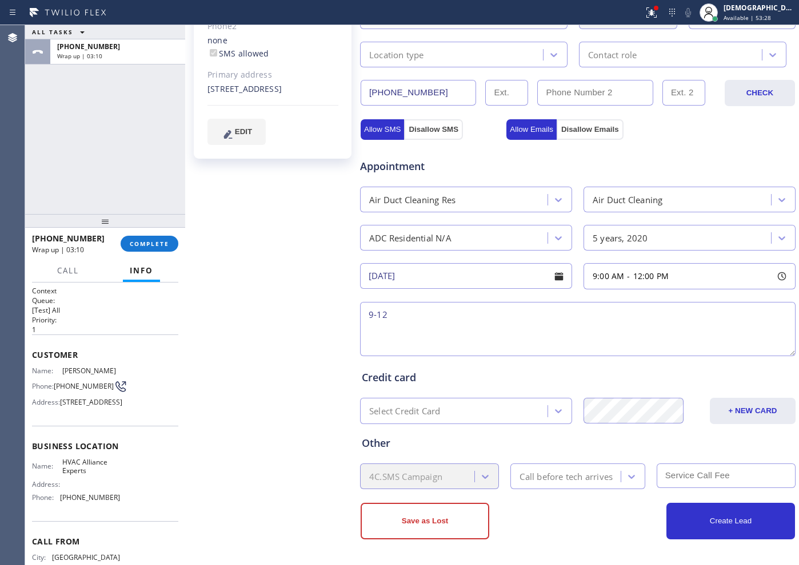
click at [452, 311] on textarea "9-12" at bounding box center [577, 329] width 435 height 54
click at [40, 178] on div "ALL TASKS ALL TASKS ACTIVE TASKS TASKS IN WRAP UP [PHONE_NUMBER] Wrap up | 03:38" at bounding box center [105, 119] width 160 height 189
click at [443, 315] on textarea "9-12 /No SCF /" at bounding box center [577, 329] width 435 height 54
paste textarea "wants to clean the ducts / cx is living fire area zone and there's a lot of smo…"
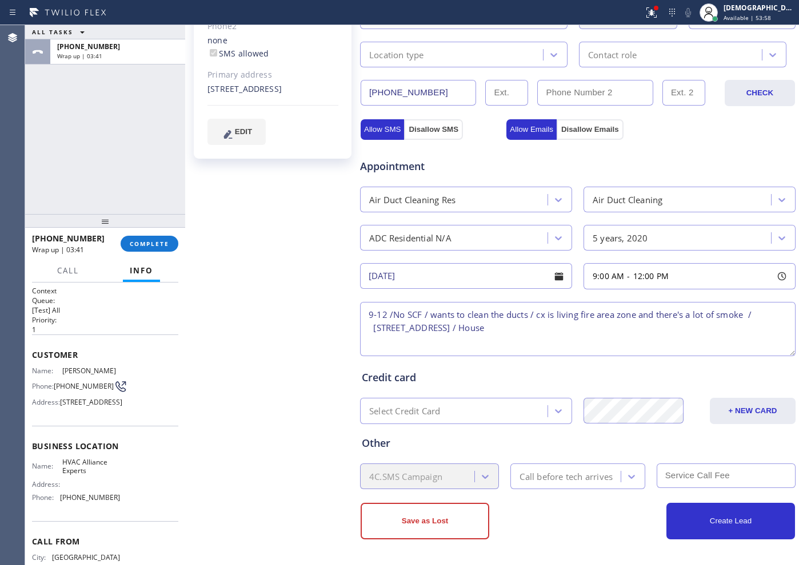
click at [428, 316] on textarea "9-12 /No SCF / wants to clean the ducts / cx is living fire area zone and there…" at bounding box center [577, 329] width 435 height 54
click at [632, 326] on textarea "9-12 /No SCF / cx wants to clean the ducts / cx is living fire area zone and th…" at bounding box center [577, 329] width 435 height 54
drag, startPoint x: 631, startPoint y: 327, endPoint x: 590, endPoint y: 326, distance: 40.6
click at [590, 326] on textarea "9-12 /No SCF / cx wants to clean the ducts / cx is living fire area zone and th…" at bounding box center [577, 329] width 435 height 54
click at [368, 331] on textarea "9-12 /No SCF / cx wants to clean the ducts / cx is living fire area zone and th…" at bounding box center [577, 329] width 435 height 54
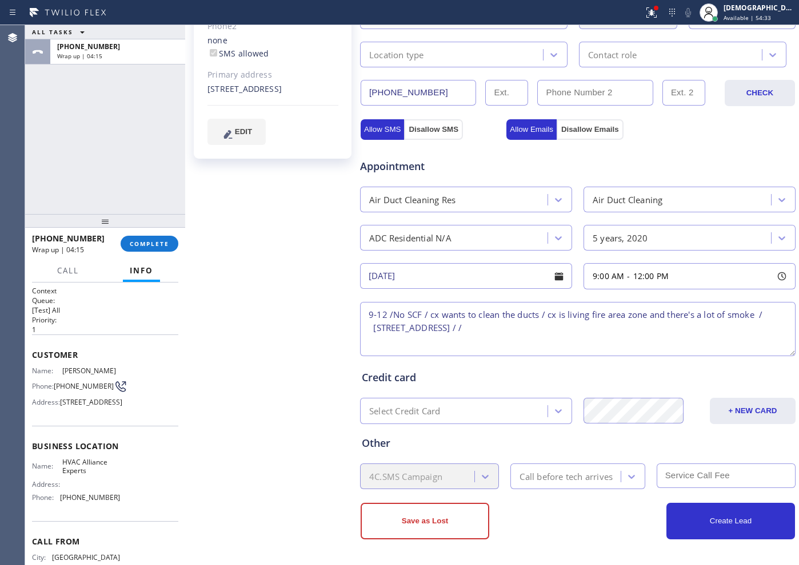
paste textarea "House ho"
drag, startPoint x: 90, startPoint y: 504, endPoint x: 61, endPoint y: 495, distance: 30.4
click at [62, 476] on span "HVAC Alliance Experts" at bounding box center [90, 467] width 57 height 18
copy span "HVAC Alliance Experts"
click at [654, 327] on textarea "9-12 /No SCF / cx wants to clean the ducts / cx is living fire area zone and th…" at bounding box center [577, 329] width 435 height 54
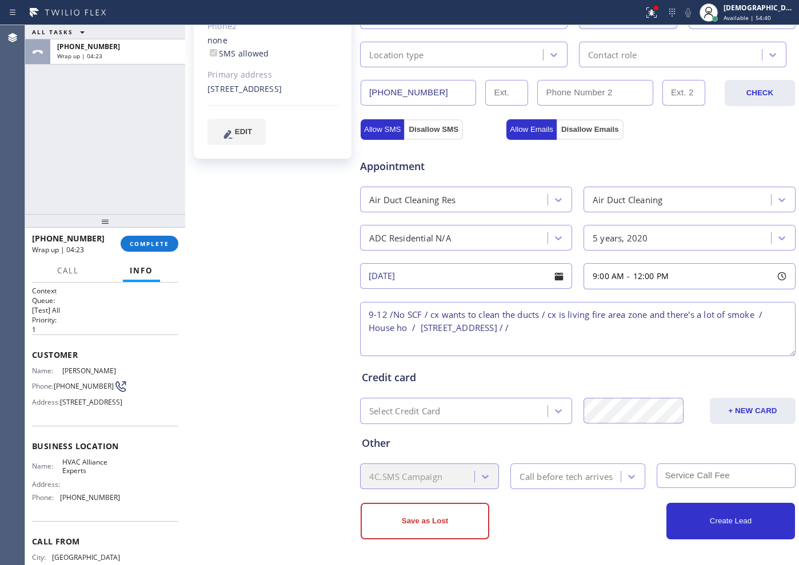
click at [635, 327] on textarea "9-12 /No SCF / cx wants to clean the ducts / cx is living fire area zone and th…" at bounding box center [577, 329] width 435 height 54
click at [651, 330] on textarea "9-12 /No SCF / cx wants to clean the ducts / cx is living fire area zone and th…" at bounding box center [577, 329] width 435 height 54
paste textarea "HVAC Alliance Experts"
click at [643, 347] on textarea "9-12 /No SCF / cx wants to clean the ducts / cx is living fire area zone and th…" at bounding box center [577, 329] width 435 height 54
click at [755, 331] on textarea "9-12 /No SCF / cx wants to clean the ducts / cx is living fire area zone and th…" at bounding box center [577, 329] width 435 height 54
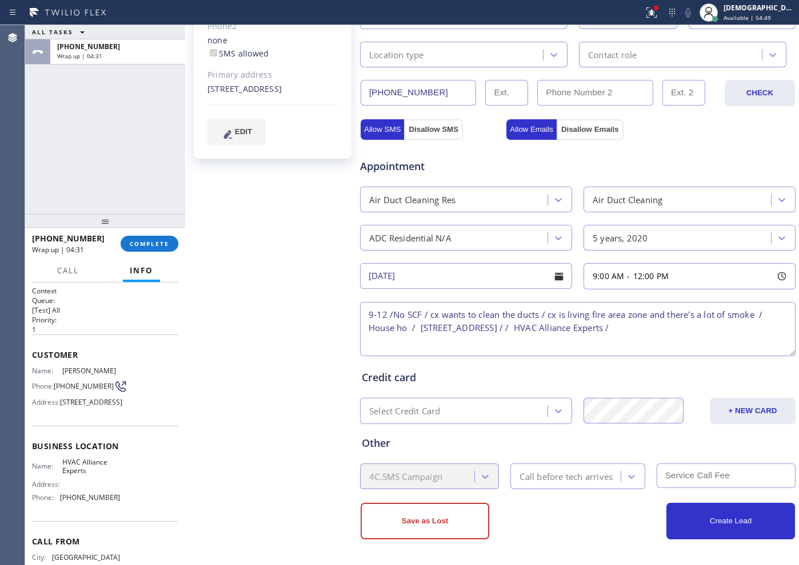
paste textarea "Please call customer 30 minutes prior to arriva"
drag, startPoint x: 545, startPoint y: 327, endPoint x: 629, endPoint y: 348, distance: 87.3
click at [630, 348] on textarea "9-12 /No SCF / cx wants to clean the ducts / cx is living fire area zone and th…" at bounding box center [577, 329] width 435 height 54
type textarea "9-12 /No SCF / cx wants to clean the ducts / cx is living fire area zone and th…"
click at [585, 477] on div "Call before tech arrives" at bounding box center [565, 476] width 93 height 13
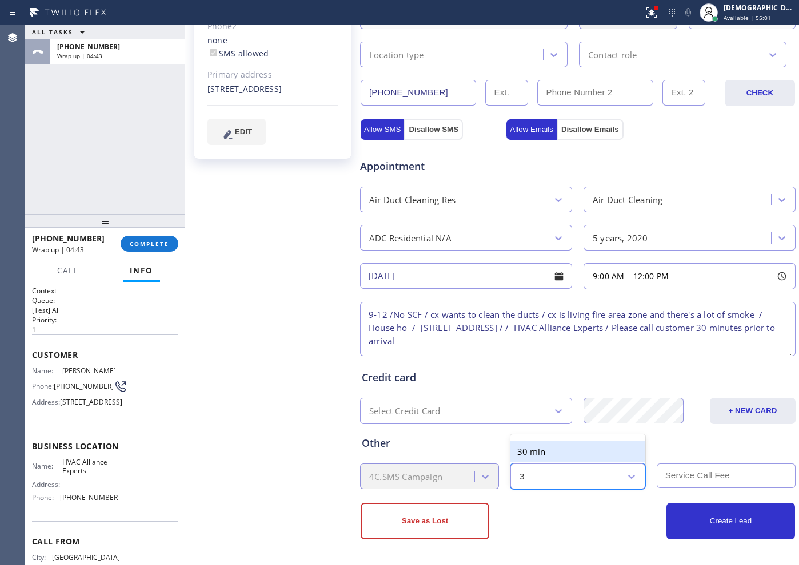
type input "30"
click at [569, 443] on div "30 min" at bounding box center [577, 452] width 134 height 21
click at [668, 474] on input "text" at bounding box center [725, 476] width 139 height 25
type input "0"
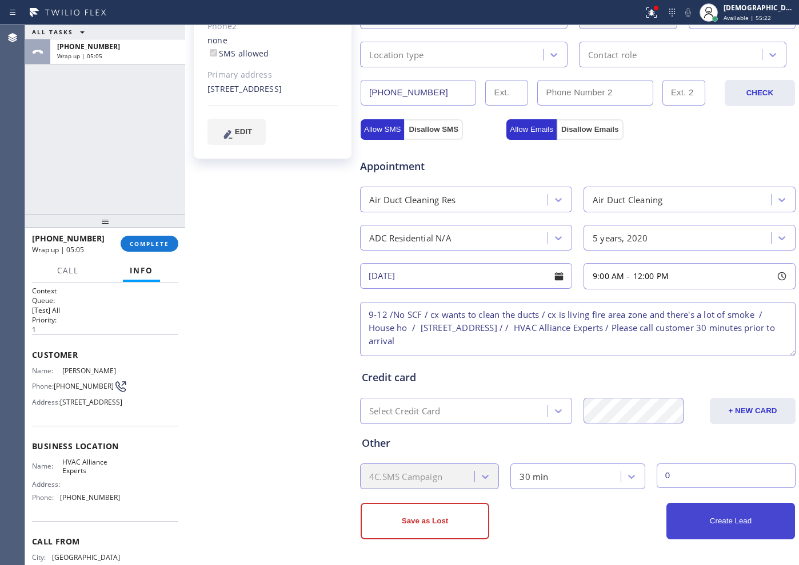
type input "0"
click at [681, 508] on button "Create Lead" at bounding box center [730, 521] width 129 height 37
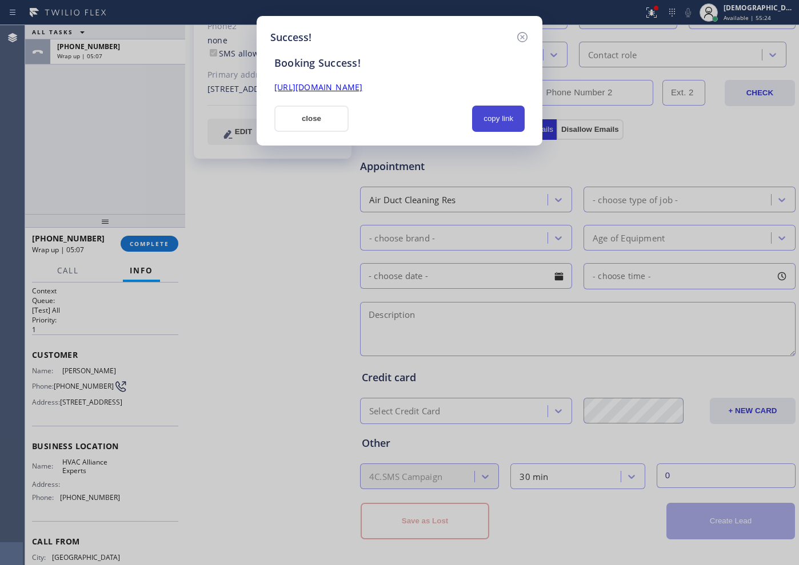
click at [493, 119] on button "copy link" at bounding box center [498, 119] width 53 height 26
click at [362, 91] on link "[URL][DOMAIN_NAME]" at bounding box center [318, 87] width 88 height 11
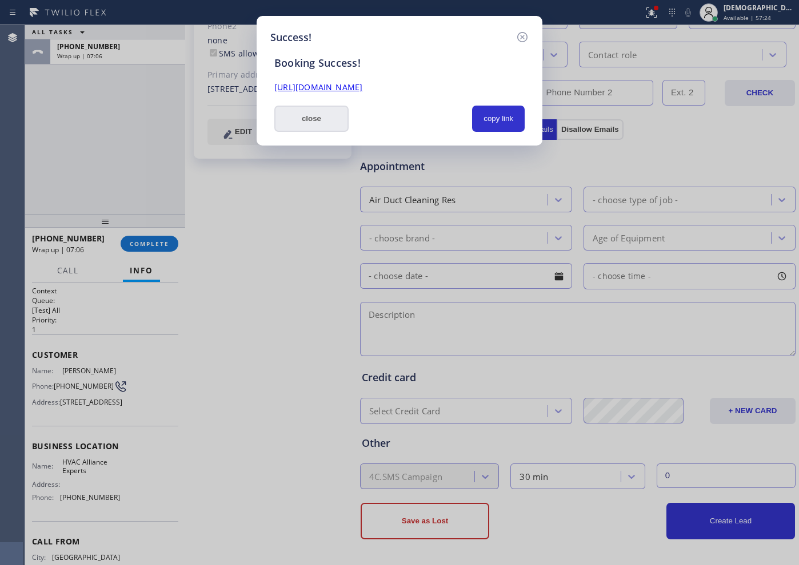
click at [333, 121] on button "close" at bounding box center [311, 119] width 74 height 26
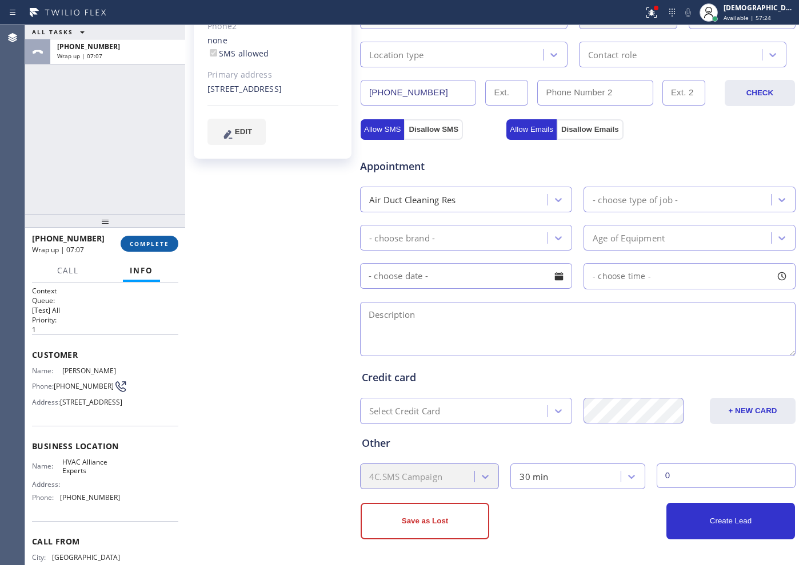
click at [146, 243] on span "COMPLETE" at bounding box center [149, 244] width 39 height 8
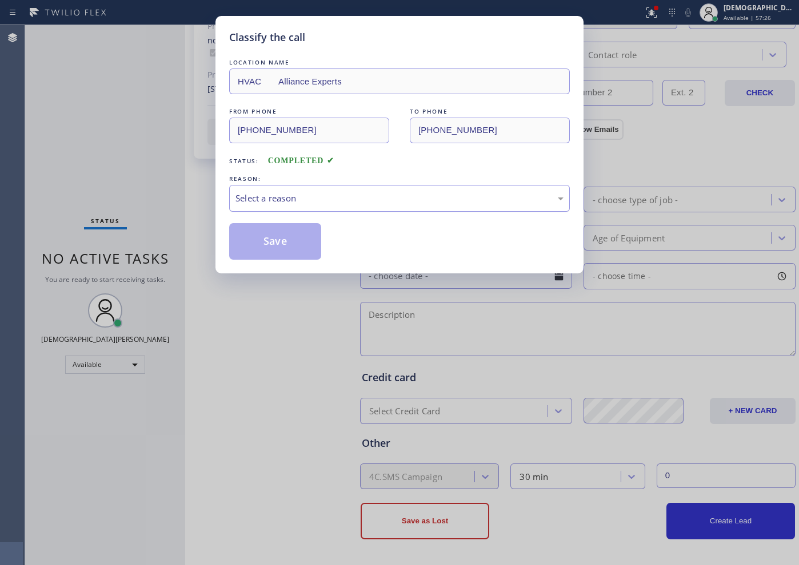
click at [319, 198] on div "Select a reason" at bounding box center [399, 198] width 328 height 13
click at [281, 245] on button "Save" at bounding box center [275, 241] width 92 height 37
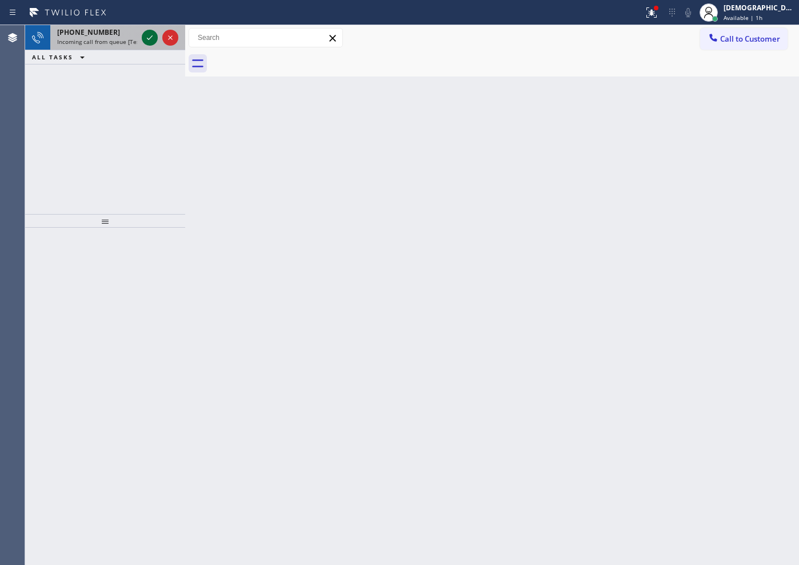
click at [150, 38] on icon at bounding box center [150, 37] width 6 height 5
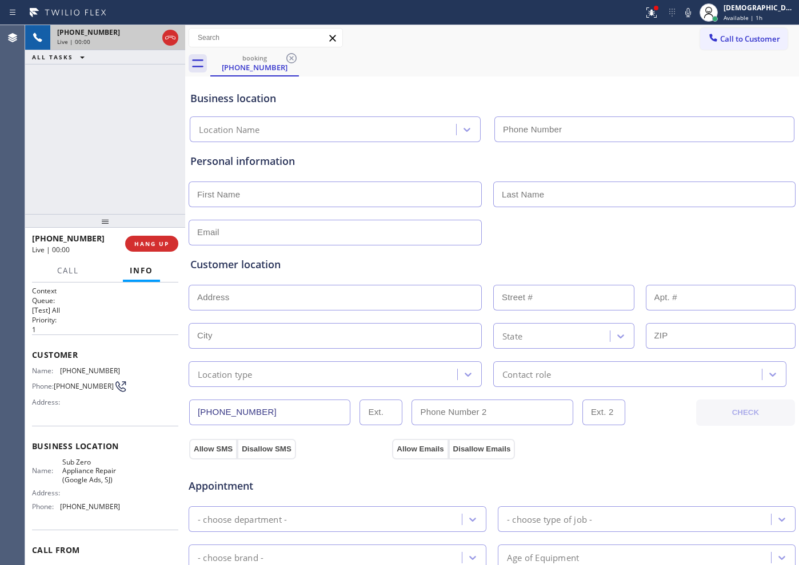
type input "[PHONE_NUMBER]"
click at [66, 114] on div "[PHONE_NUMBER] Live | 04:36 ALL TASKS ALL TASKS ACTIVE TASKS TASKS IN WRAP UP" at bounding box center [105, 119] width 160 height 189
click at [143, 44] on icon at bounding box center [150, 38] width 14 height 14
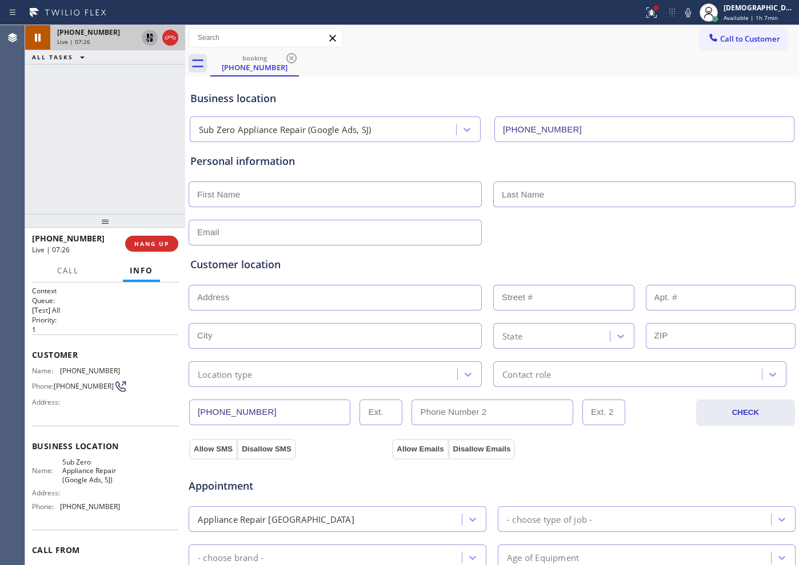
click at [149, 36] on icon at bounding box center [150, 38] width 8 height 8
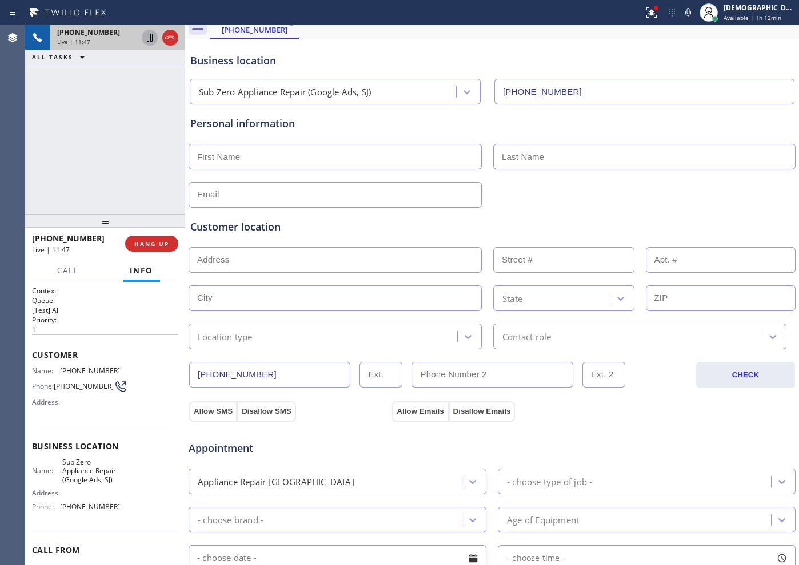
scroll to position [71, 0]
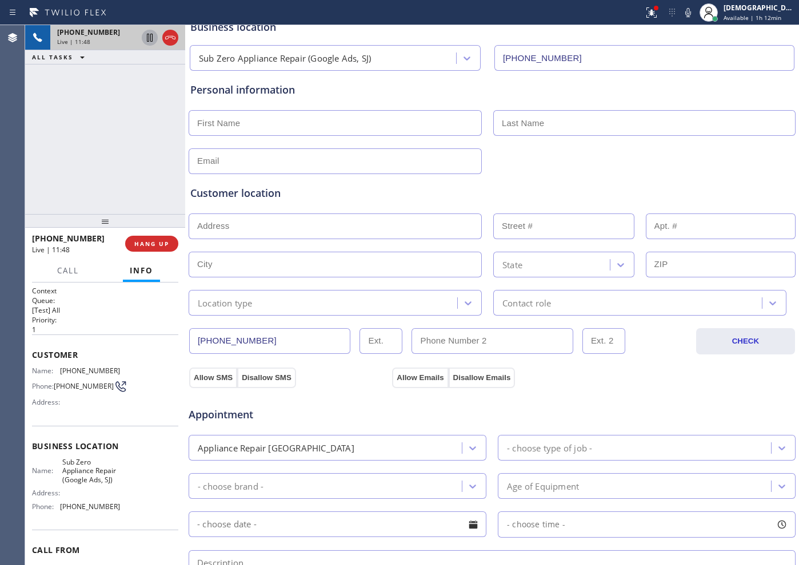
drag, startPoint x: 268, startPoint y: 344, endPoint x: 193, endPoint y: 344, distance: 75.4
click at [193, 344] on input "[PHONE_NUMBER]" at bounding box center [269, 341] width 161 height 26
click at [171, 40] on icon at bounding box center [170, 38] width 14 height 14
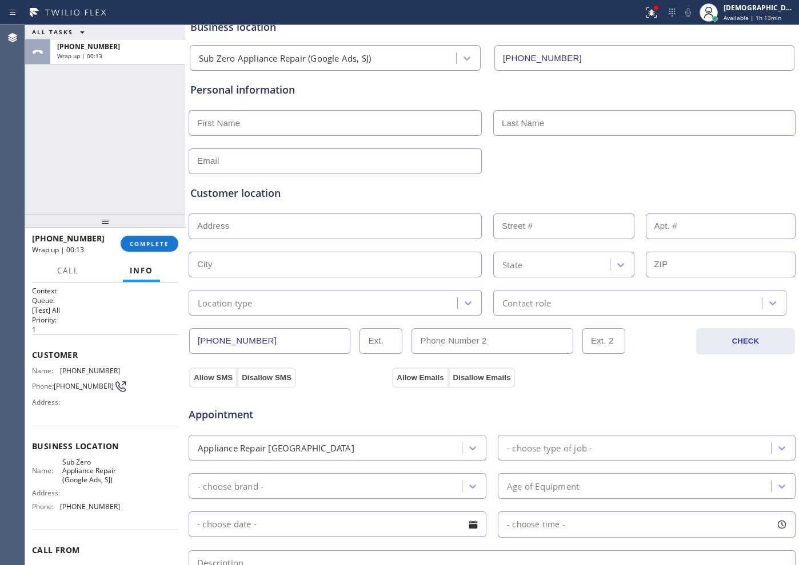
click at [258, 123] on input "text" at bounding box center [334, 123] width 293 height 26
paste input "[PERSON_NAME]"
type input "[PERSON_NAME]"
click at [531, 116] on input "text" at bounding box center [644, 123] width 302 height 26
paste input "[PERSON_NAME]"
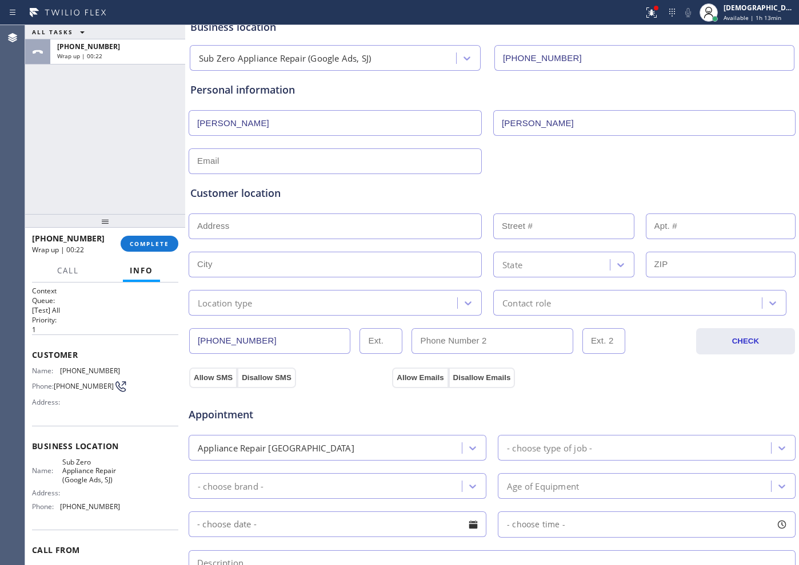
type input "[PERSON_NAME]"
click at [275, 166] on input "text" at bounding box center [334, 162] width 293 height 26
type input "[EMAIL_ADDRESS][DOMAIN_NAME]"
click at [335, 222] on input "text" at bounding box center [334, 227] width 293 height 26
paste input "[STREET_ADDRESS]"
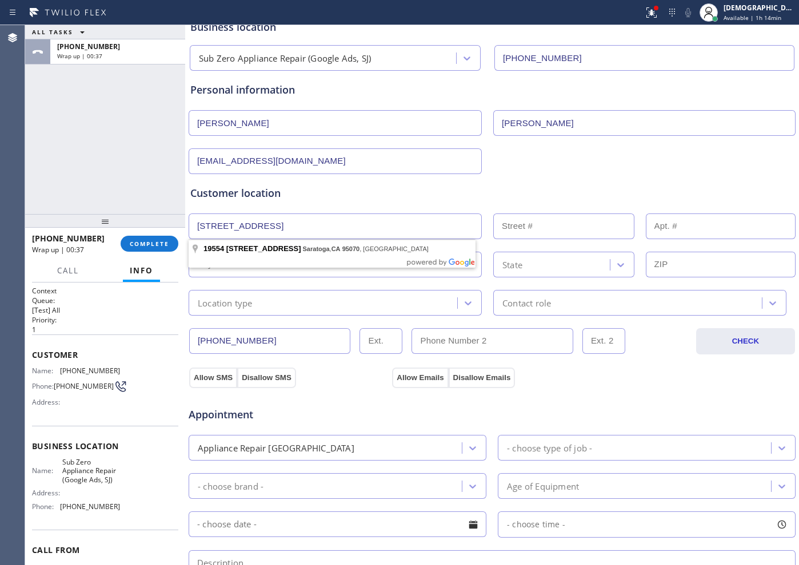
type input "[STREET_ADDRESS]"
type input "19554"
type input "Saratoga"
type input "95070"
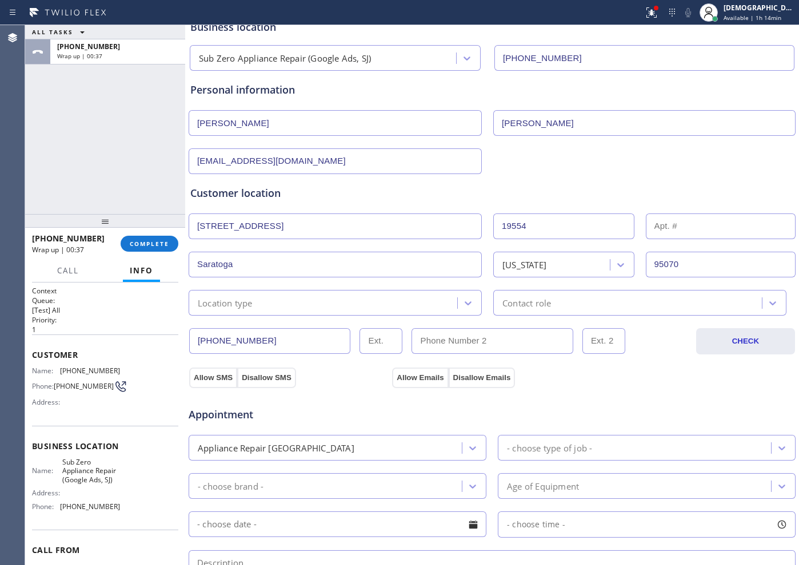
click at [286, 303] on div "Location type" at bounding box center [324, 303] width 265 height 20
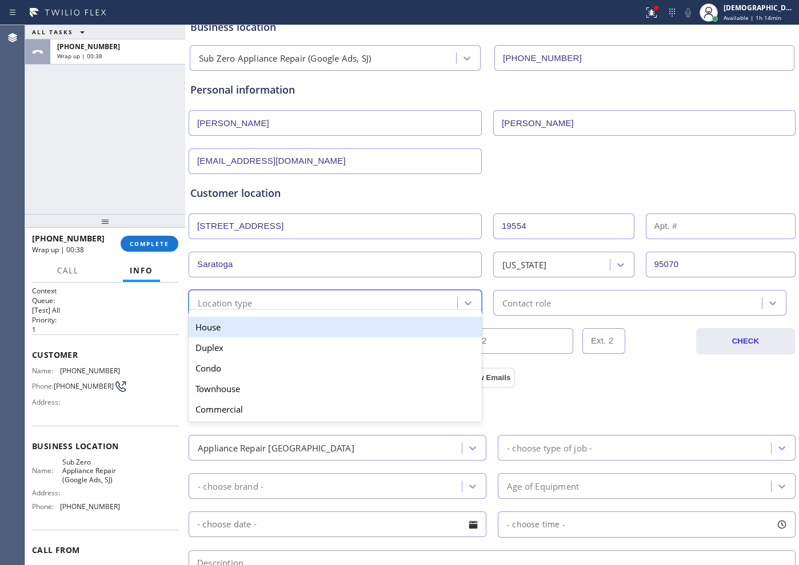
click at [274, 319] on div "House" at bounding box center [334, 327] width 293 height 21
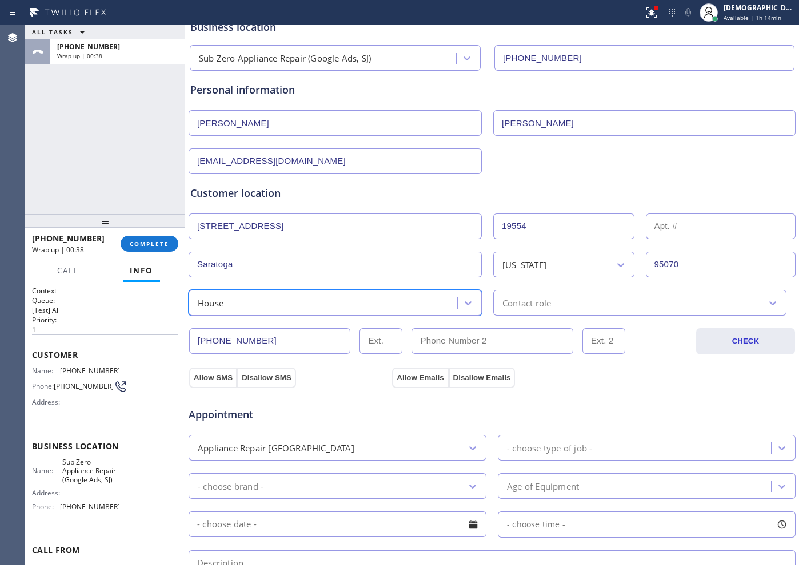
click at [507, 306] on div "Contact role" at bounding box center [526, 302] width 49 height 13
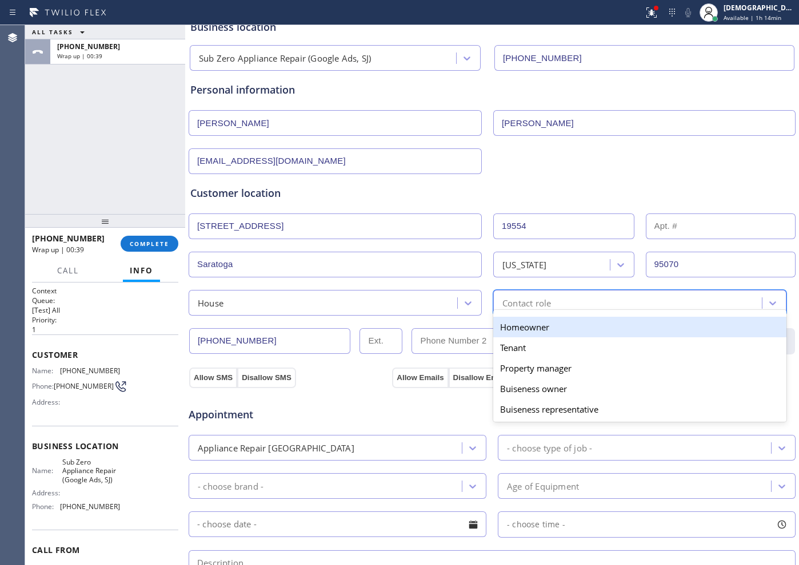
click at [507, 326] on div "Homeowner" at bounding box center [639, 327] width 293 height 21
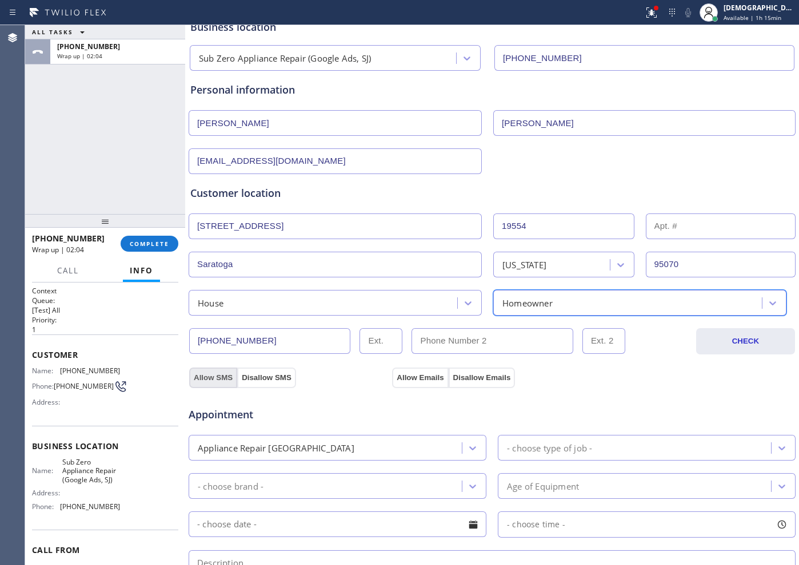
click at [222, 371] on button "Allow SMS" at bounding box center [213, 378] width 48 height 21
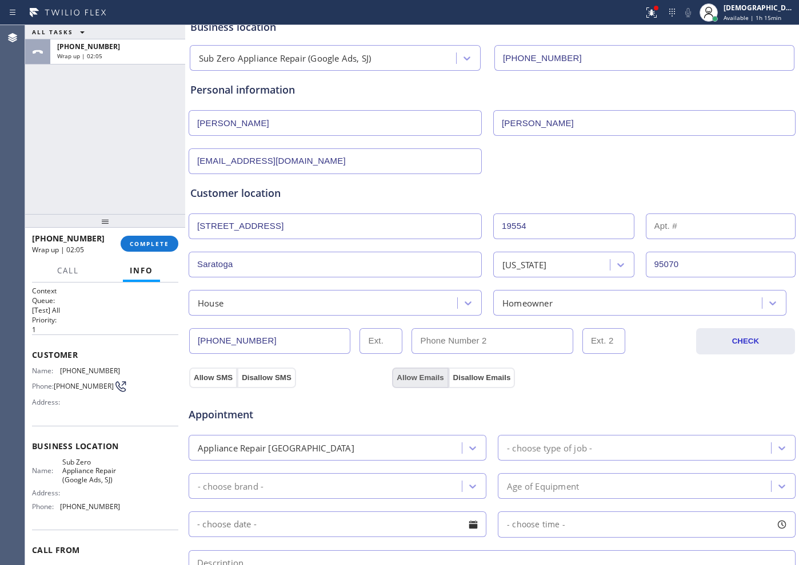
click at [402, 372] on button "Allow Emails" at bounding box center [420, 378] width 56 height 21
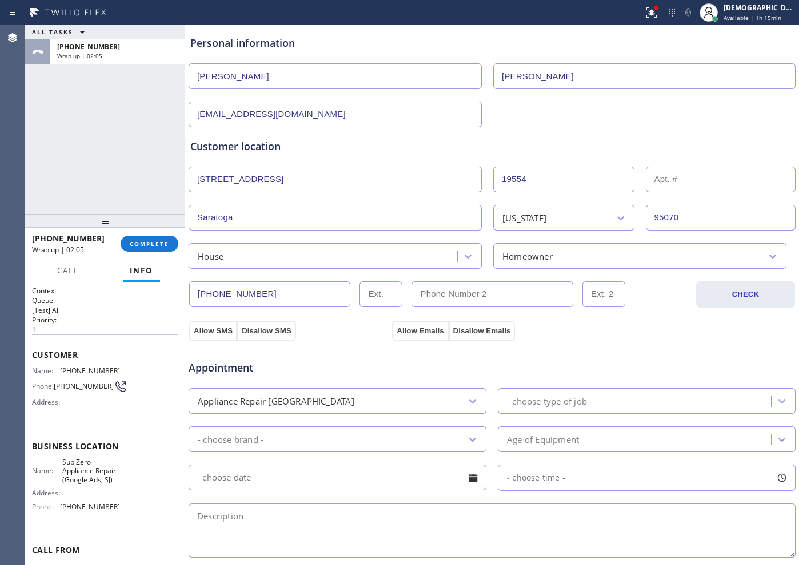
scroll to position [143, 0]
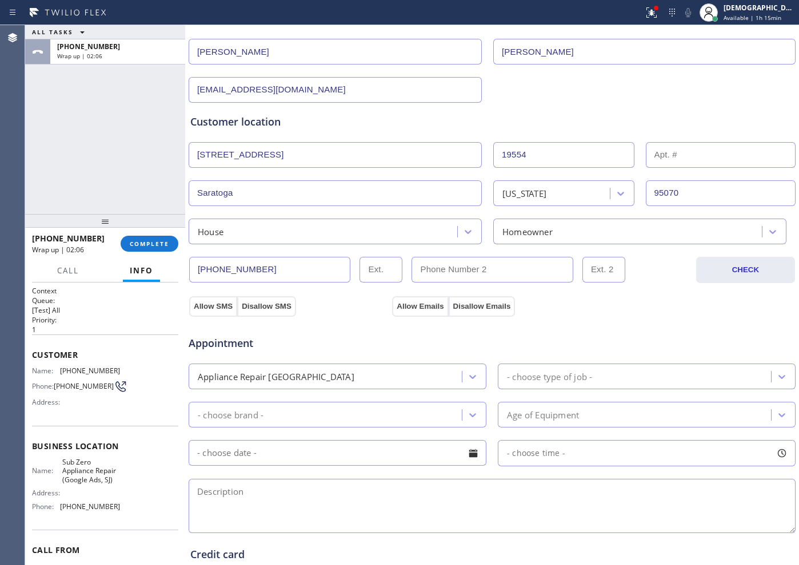
click at [526, 378] on div "- choose type of job -" at bounding box center [549, 376] width 85 height 13
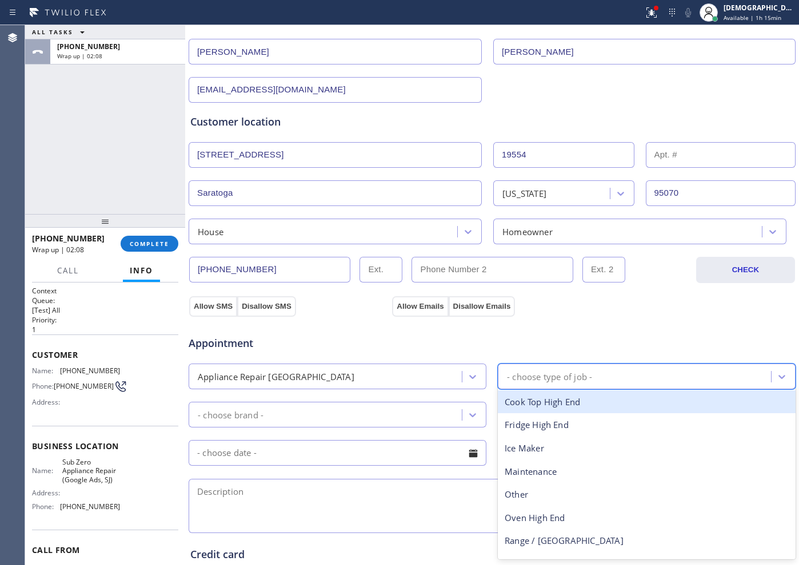
scroll to position [42, 0]
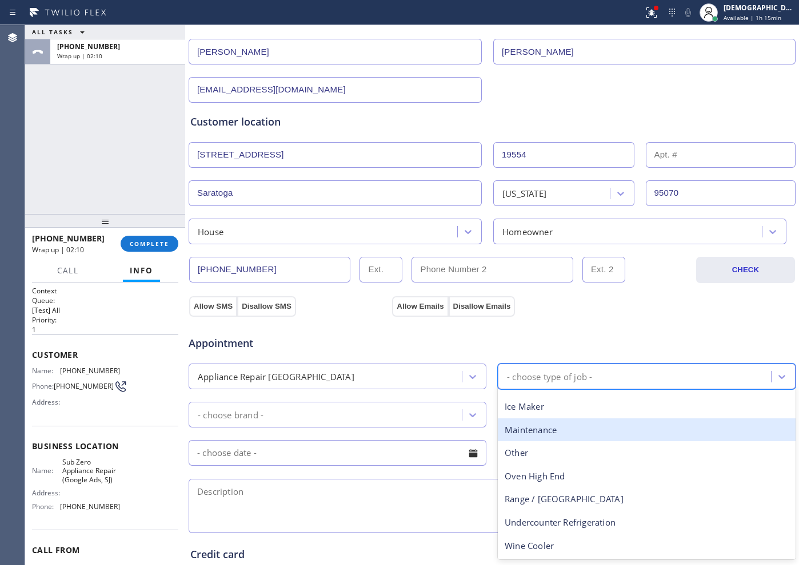
click at [313, 376] on div "Appliance Repair [GEOGRAPHIC_DATA]" at bounding box center [327, 377] width 270 height 20
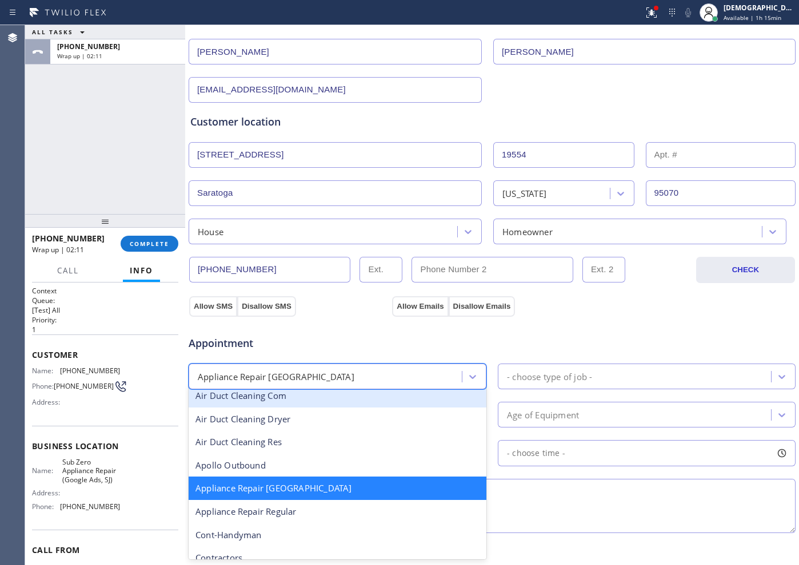
scroll to position [73, 0]
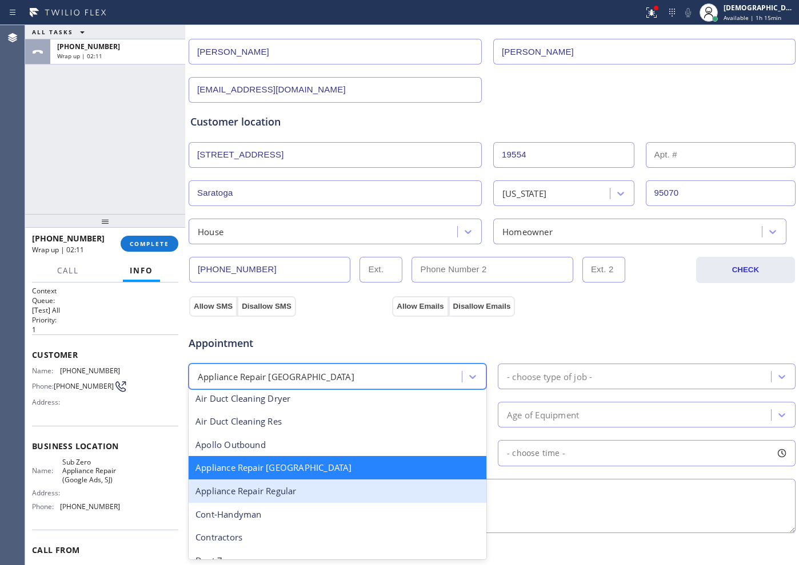
click at [316, 482] on div "Appliance Repair Regular" at bounding box center [337, 491] width 298 height 23
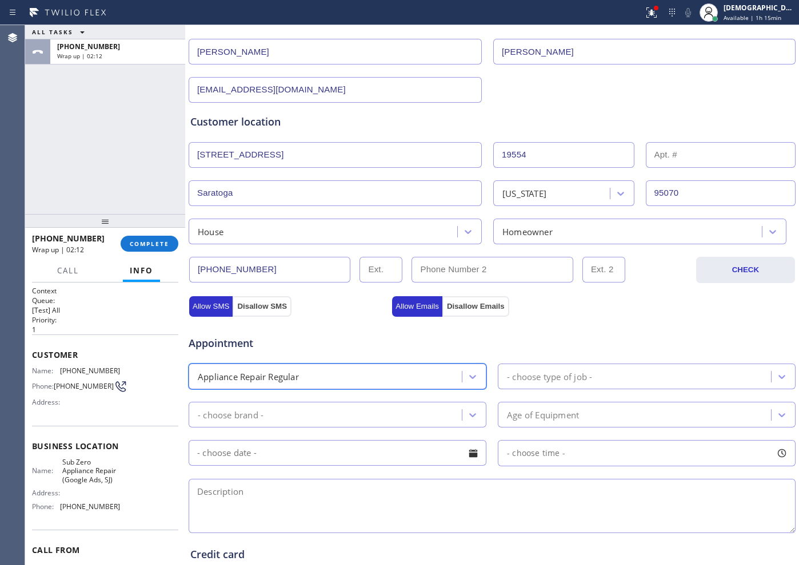
click at [538, 376] on div "- choose type of job -" at bounding box center [549, 376] width 85 height 13
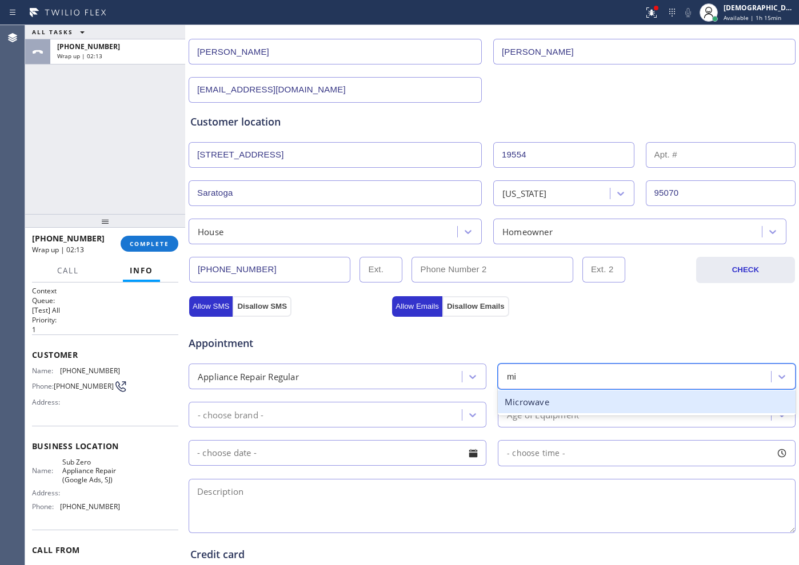
type input "mic"
click at [533, 399] on div "Microwave" at bounding box center [646, 402] width 298 height 23
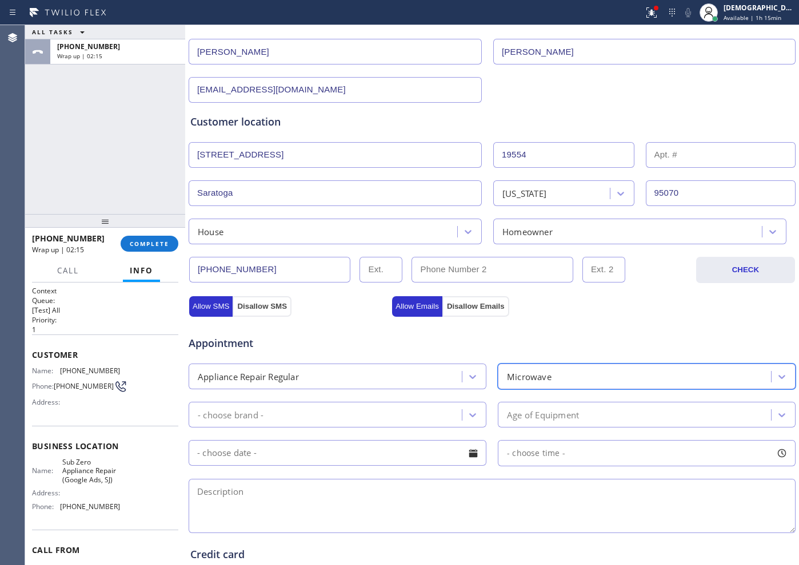
click at [393, 417] on div "- choose brand -" at bounding box center [327, 415] width 270 height 20
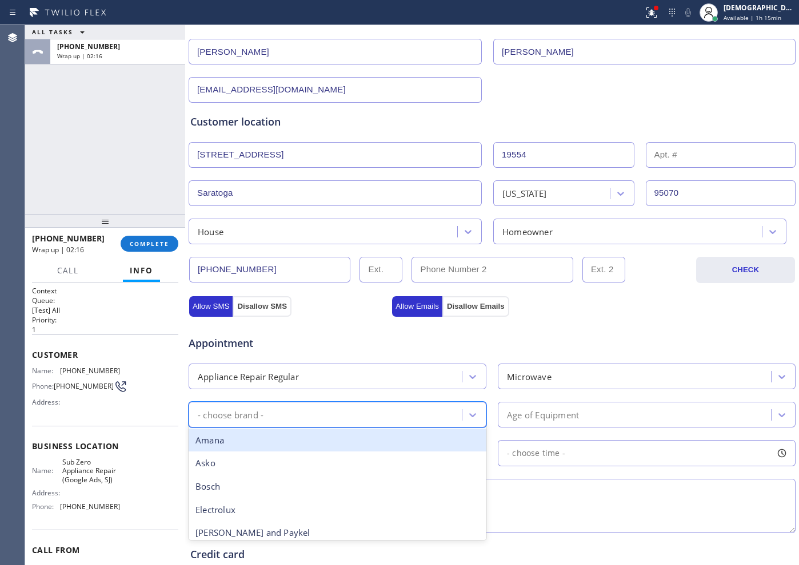
type input "w"
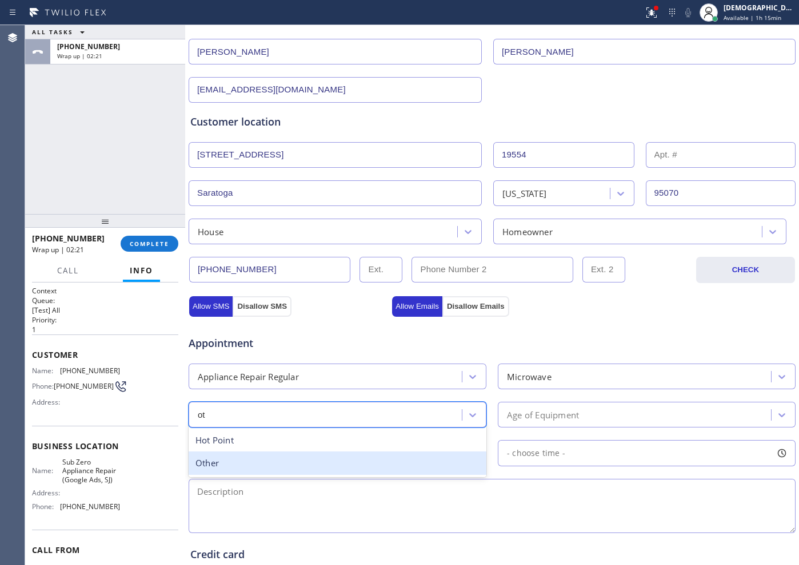
type input "ot"
click at [359, 479] on textarea at bounding box center [491, 506] width 607 height 54
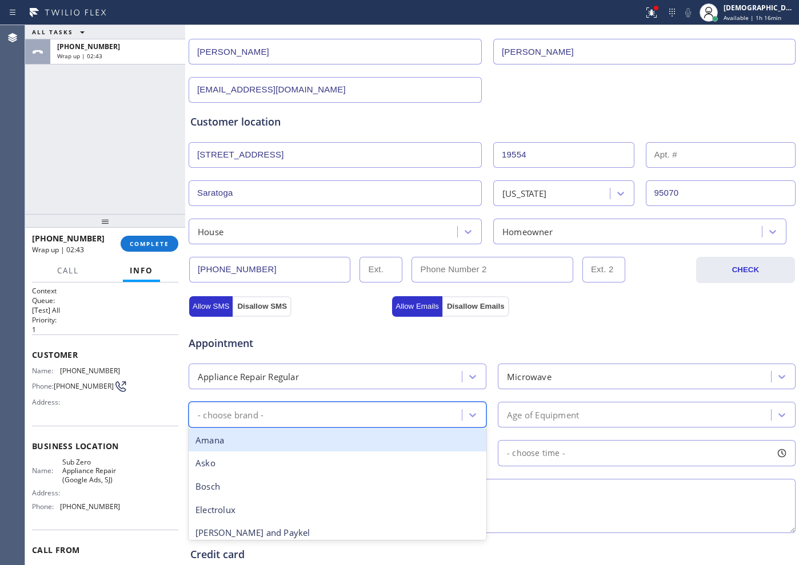
click at [367, 413] on div "- choose brand -" at bounding box center [327, 415] width 270 height 20
type input "w"
drag, startPoint x: 352, startPoint y: 443, endPoint x: 372, endPoint y: 442, distance: 20.1
click at [351, 443] on div "Whirpool" at bounding box center [337, 440] width 298 height 23
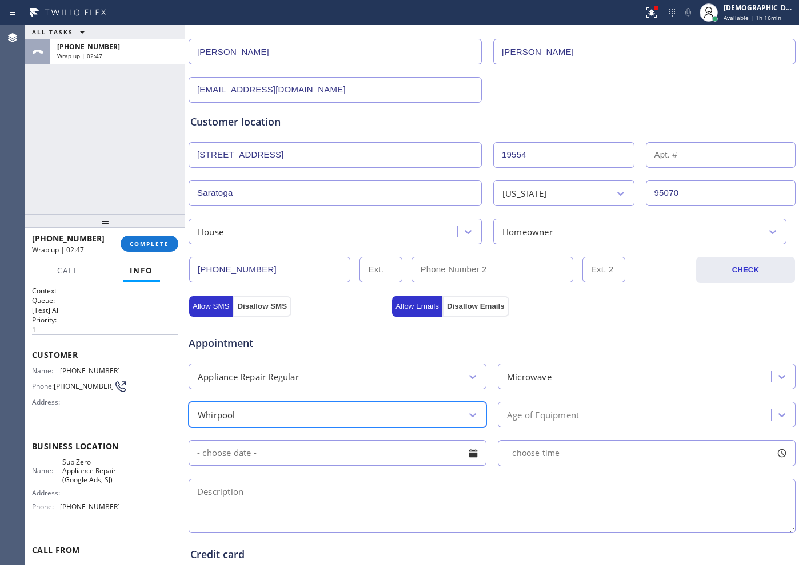
click at [407, 412] on div "Whirpool" at bounding box center [327, 415] width 270 height 20
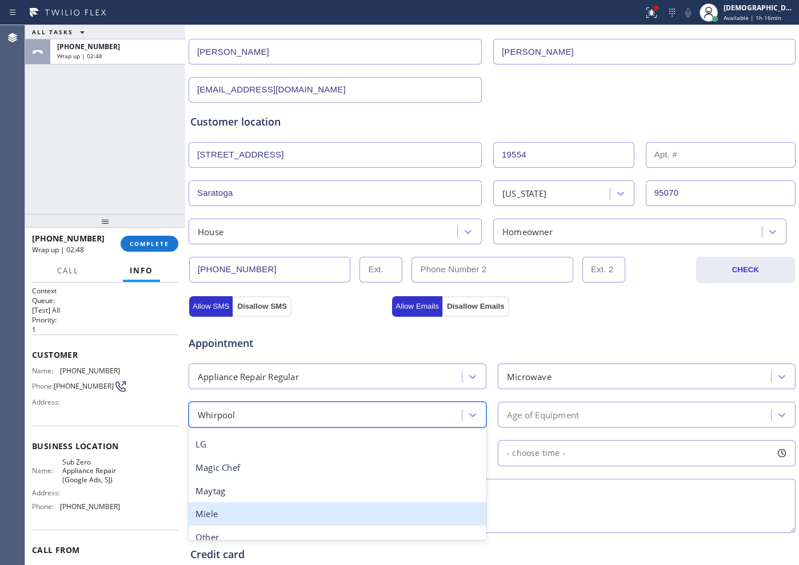
scroll to position [308, 0]
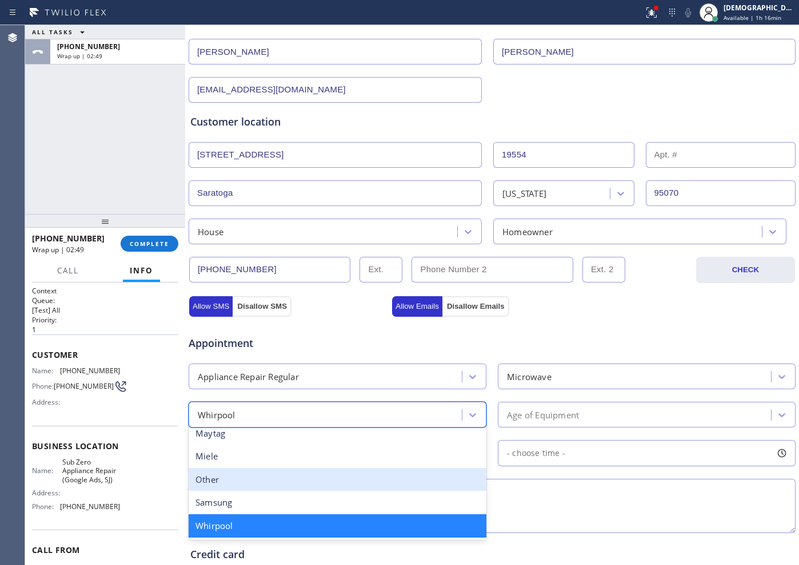
click at [338, 475] on div "Other" at bounding box center [337, 479] width 298 height 23
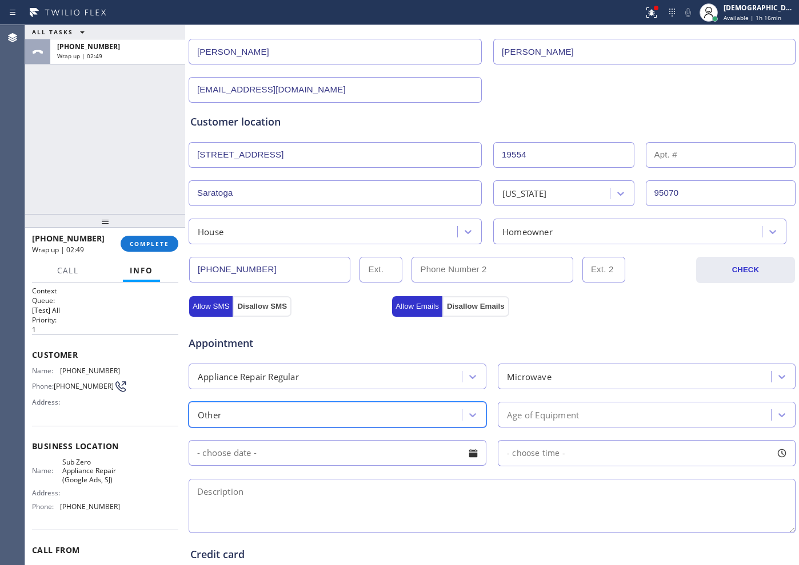
click at [538, 419] on div "Age of Equipment" at bounding box center [543, 414] width 72 height 13
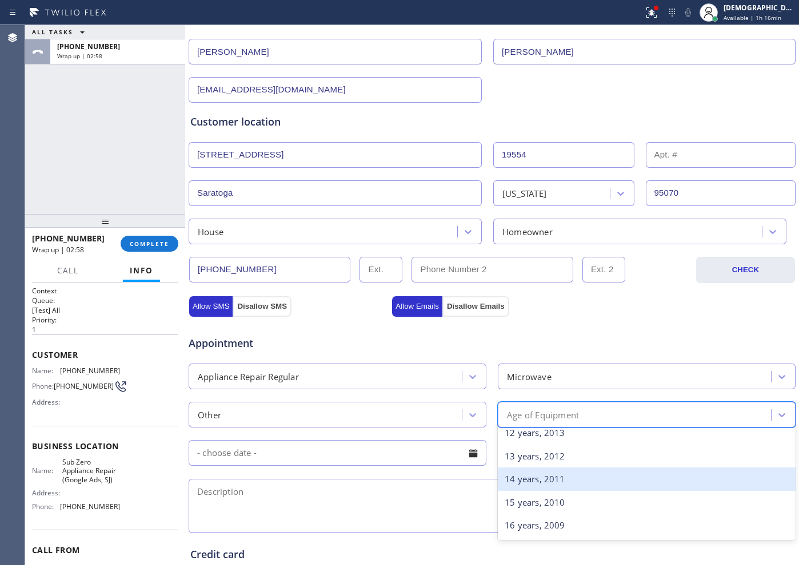
scroll to position [252, 0]
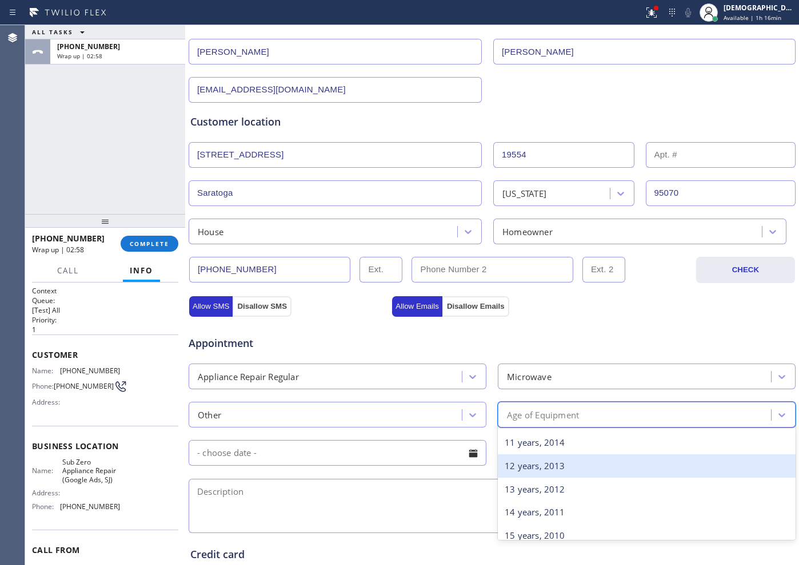
click at [573, 474] on div "12 years, 2013" at bounding box center [646, 466] width 298 height 23
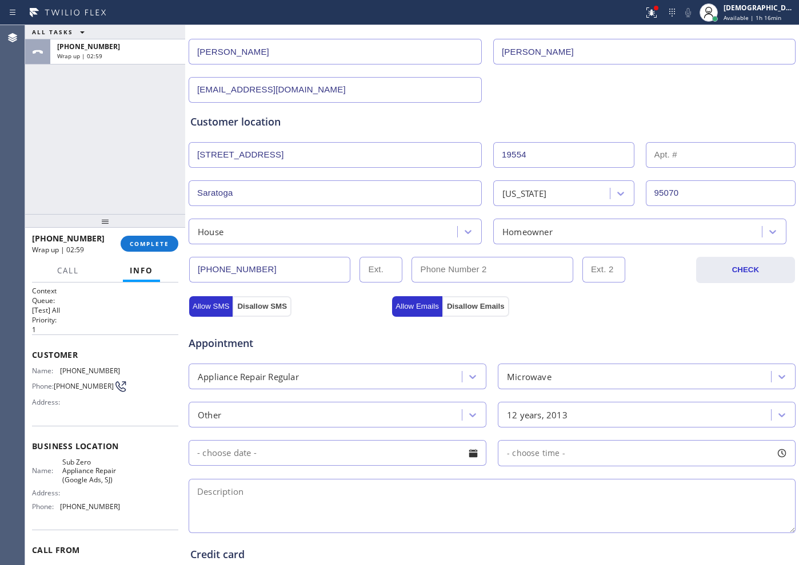
click at [344, 458] on input "text" at bounding box center [337, 453] width 298 height 26
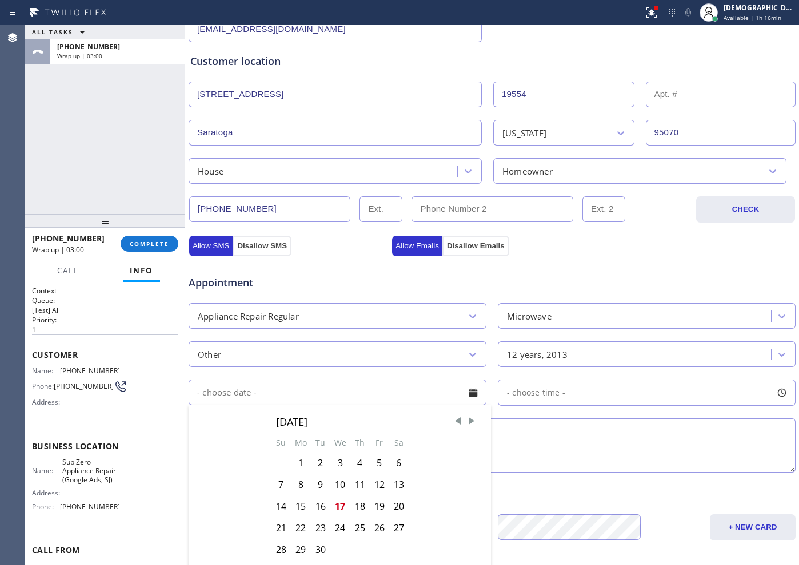
scroll to position [286, 0]
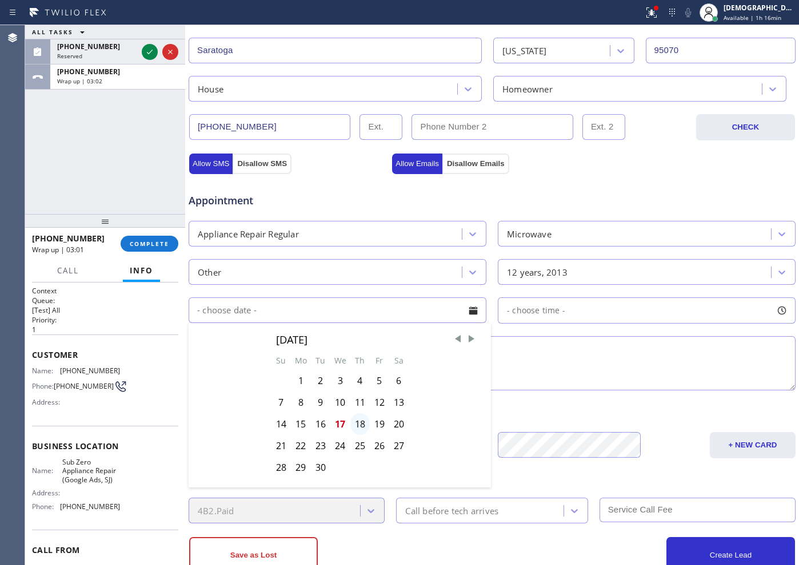
click at [362, 425] on div "18" at bounding box center [359, 425] width 19 height 22
type input "[DATE]"
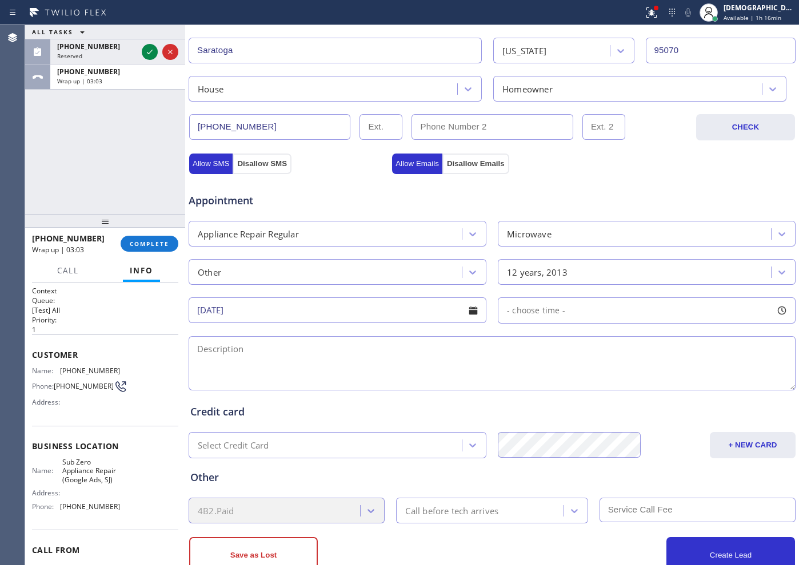
click at [550, 308] on span "- choose time -" at bounding box center [536, 310] width 58 height 11
drag, startPoint x: 507, startPoint y: 380, endPoint x: 611, endPoint y: 374, distance: 104.1
click at [611, 374] on div at bounding box center [615, 380] width 14 height 24
drag, startPoint x: 508, startPoint y: 379, endPoint x: 549, endPoint y: 380, distance: 41.1
click at [549, 380] on div at bounding box center [551, 380] width 14 height 24
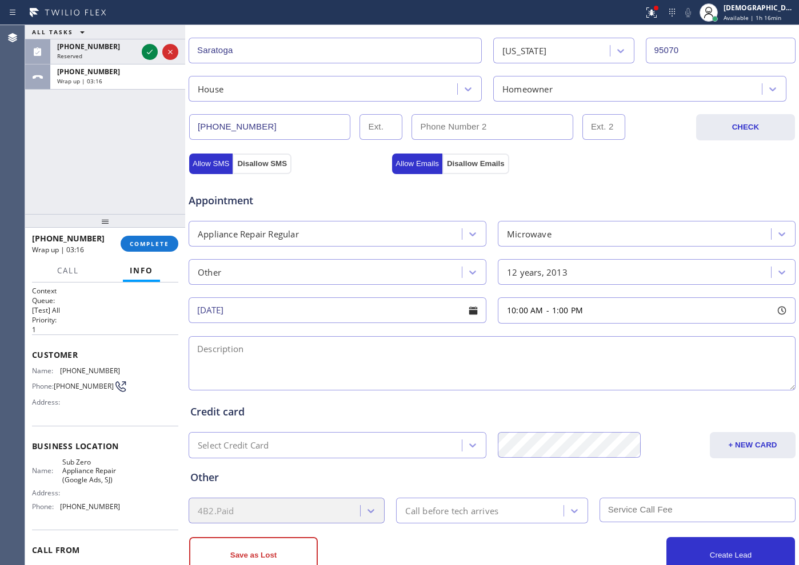
click at [328, 366] on textarea at bounding box center [491, 363] width 607 height 54
click at [251, 350] on textarea at bounding box center [491, 363] width 607 height 54
click at [310, 347] on textarea "10-1 / $95 /" at bounding box center [491, 363] width 607 height 54
paste textarea "Wolf / Microwave / no heat"
click at [536, 348] on textarea "10-1 / $95 / Wolf / Microwave / no heat / 12 years / House HO /" at bounding box center [491, 363] width 607 height 54
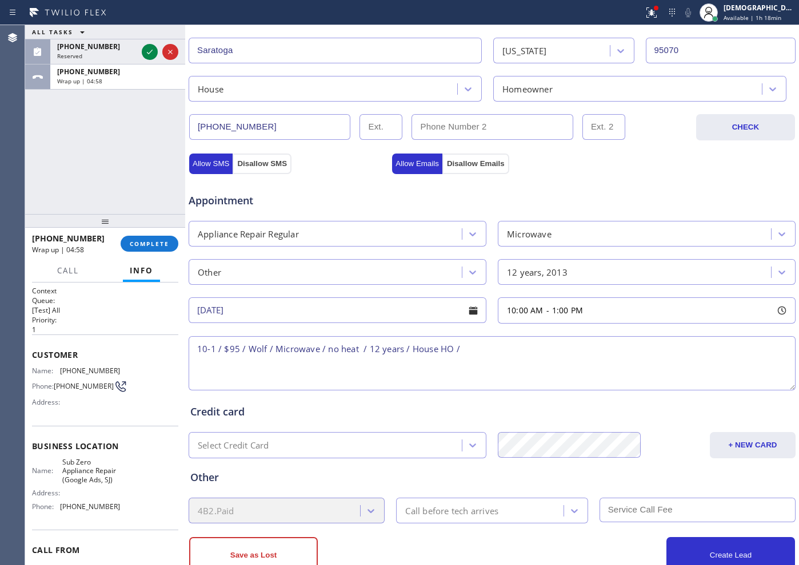
paste textarea "[STREET_ADDRESS]"
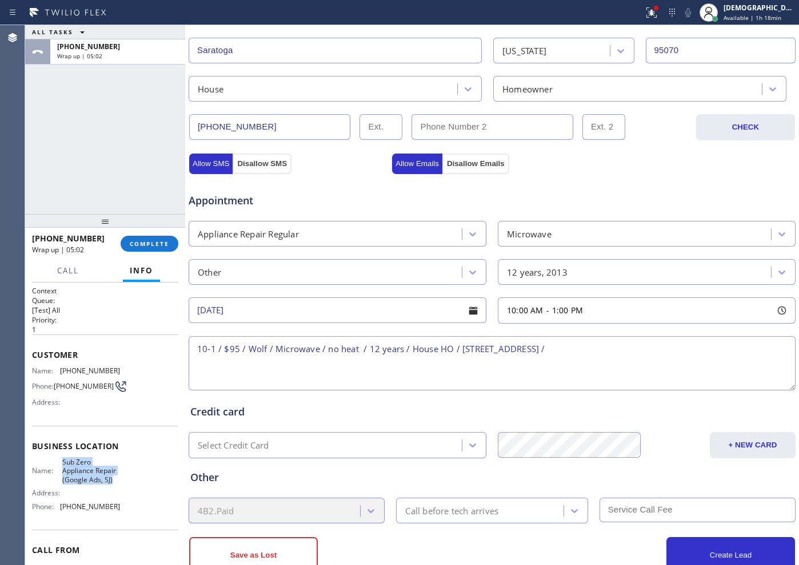
drag, startPoint x: 86, startPoint y: 493, endPoint x: 58, endPoint y: 468, distance: 37.6
click at [58, 468] on div "Name: Sub Zero Appliance Repair (Google Ads, SJ)" at bounding box center [76, 471] width 88 height 26
copy span "Sub Zero Appliance Repair (Google Ads, SJ)"
click at [647, 356] on textarea "10-1 / $95 / Wolf / Microwave / no heat / 12 years / House HO / [STREET_ADDRESS…" at bounding box center [491, 363] width 607 height 54
paste textarea "Sub Zero Appliance Repair (Google Ads, SJ)"
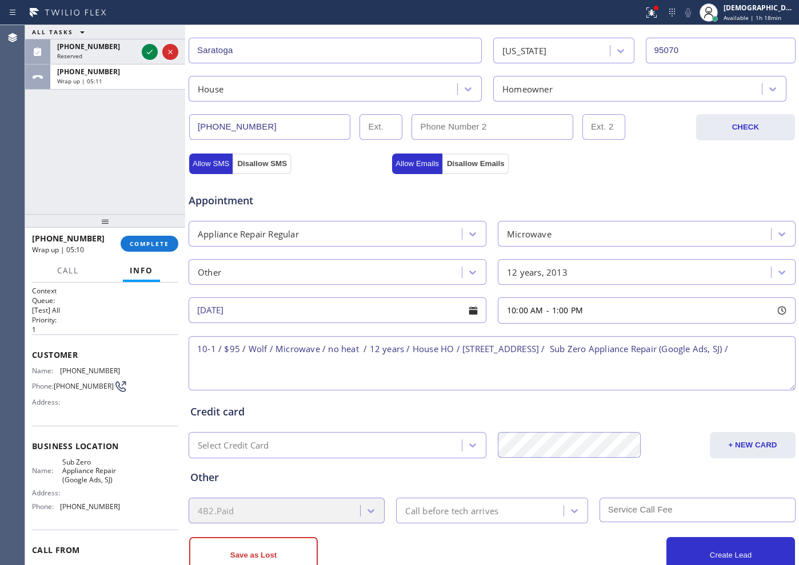
click at [339, 364] on textarea "10-1 / $95 / Wolf / Microwave / no heat / 12 years / House HO / [STREET_ADDRESS…" at bounding box center [491, 363] width 607 height 54
paste textarea "Please call customer 30 minutes prior to arrival"
type textarea "10-1 / $95 / Wolf / Microwave / no heat / 12 years / House HO / [STREET_ADDRESS…"
click at [443, 520] on div "Call before tech arrives" at bounding box center [480, 511] width 163 height 20
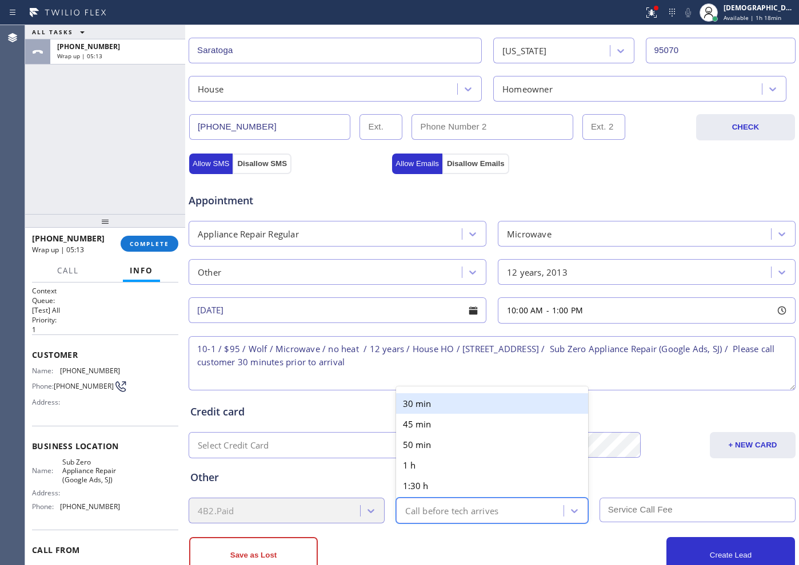
click at [435, 410] on div "30 min" at bounding box center [491, 404] width 191 height 21
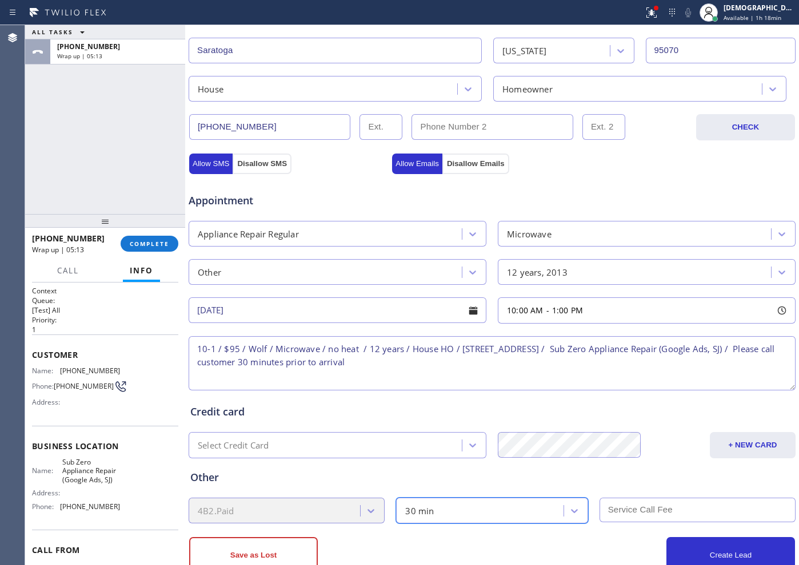
click at [635, 511] on input "text" at bounding box center [697, 510] width 196 height 25
type input "0"
click at [644, 510] on input "0" at bounding box center [697, 510] width 196 height 25
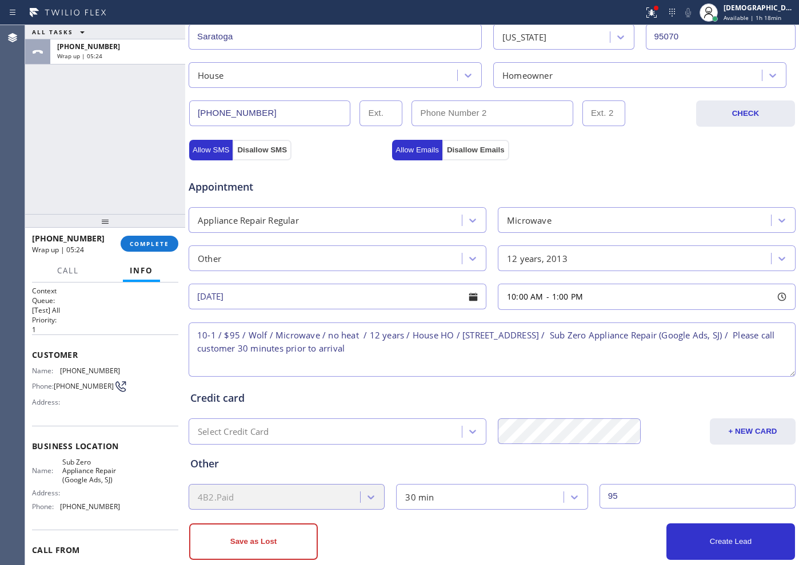
scroll to position [320, 0]
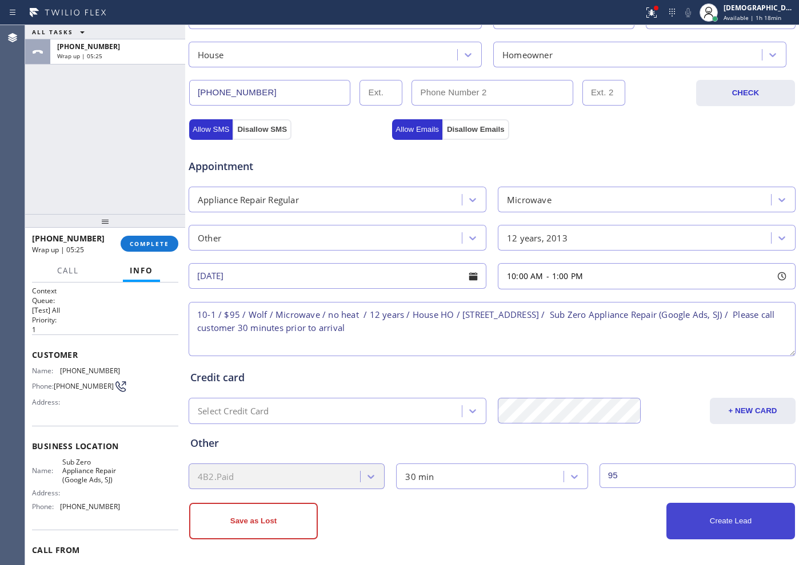
type input "95"
click at [687, 525] on button "Create Lead" at bounding box center [730, 521] width 129 height 37
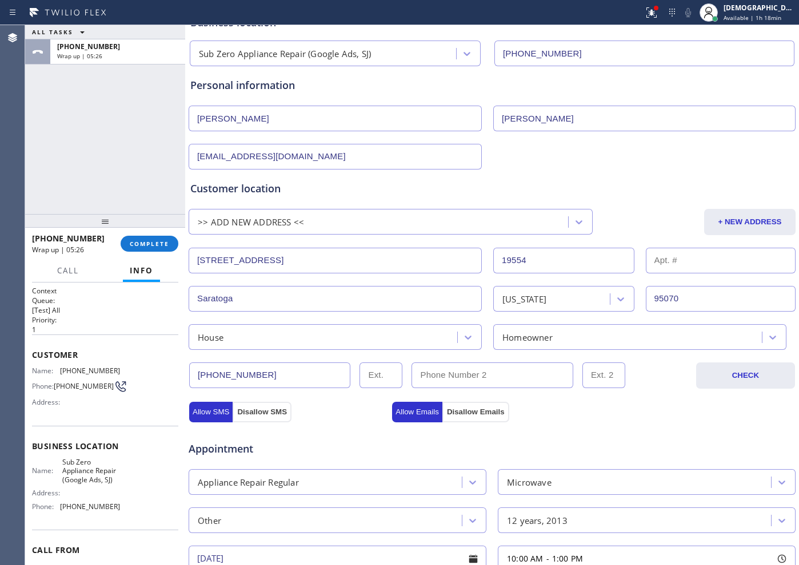
scroll to position [73, 0]
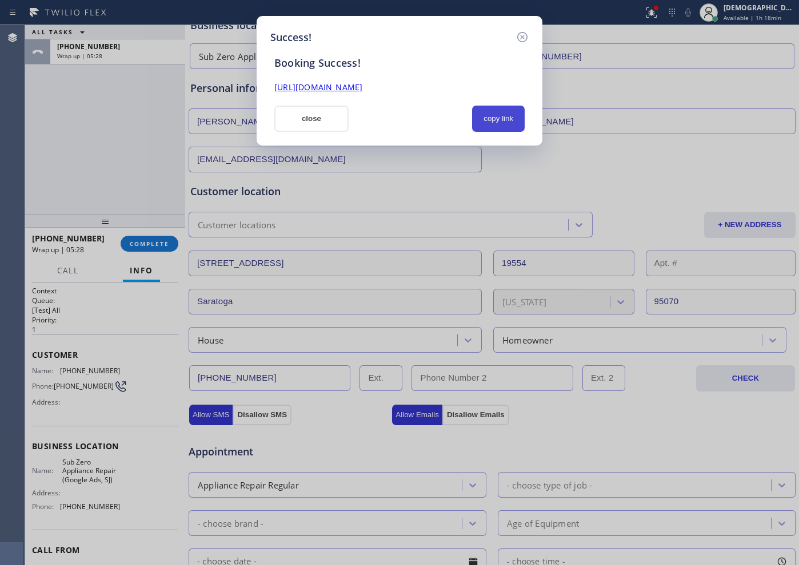
click at [502, 114] on button "copy link" at bounding box center [498, 119] width 53 height 26
click at [362, 89] on link "[URL][DOMAIN_NAME]" at bounding box center [318, 87] width 88 height 11
click at [326, 127] on button "close" at bounding box center [311, 119] width 74 height 26
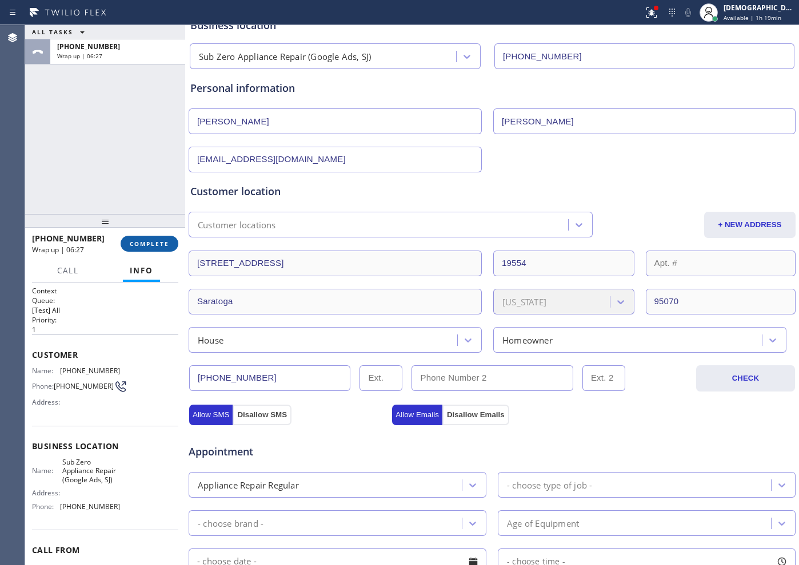
click at [162, 243] on span "COMPLETE" at bounding box center [149, 244] width 39 height 8
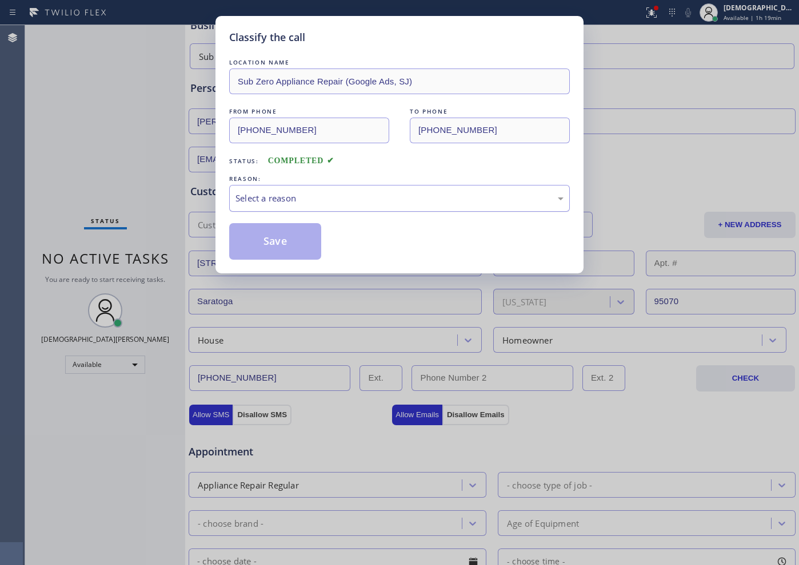
click at [286, 200] on div "Select a reason" at bounding box center [399, 198] width 328 height 13
click at [271, 236] on button "Save" at bounding box center [275, 241] width 92 height 37
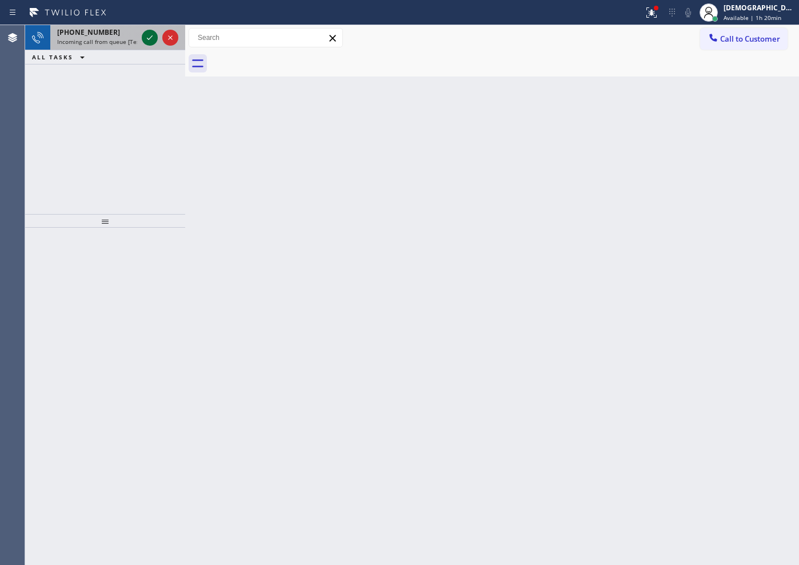
click at [154, 39] on icon at bounding box center [150, 38] width 14 height 14
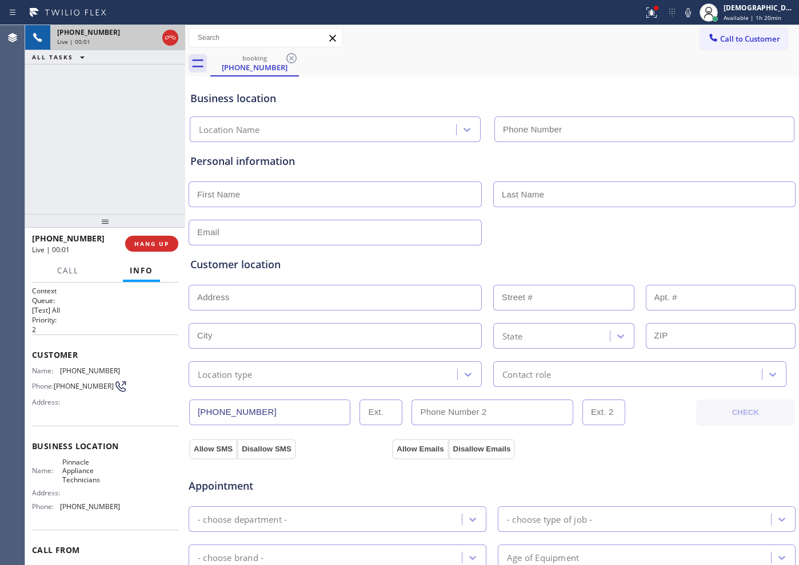
type input "[PHONE_NUMBER]"
click at [173, 41] on icon at bounding box center [170, 38] width 14 height 14
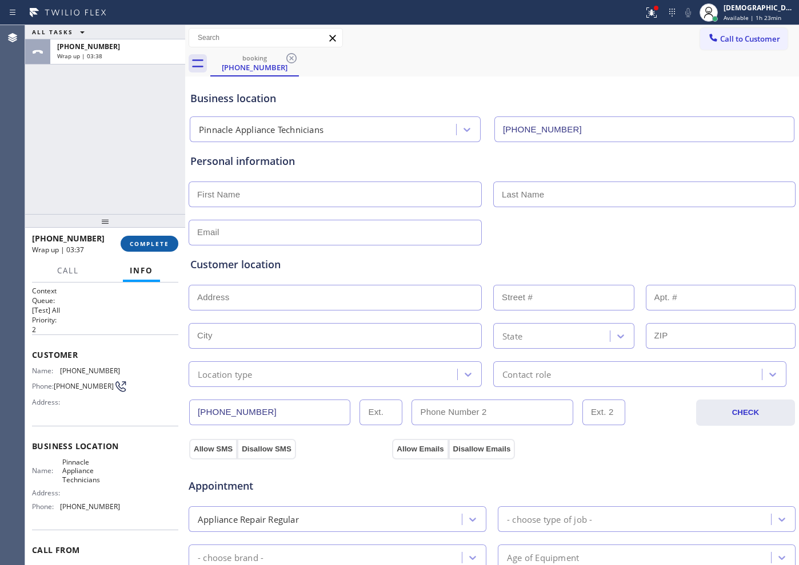
click at [145, 247] on span "COMPLETE" at bounding box center [149, 244] width 39 height 8
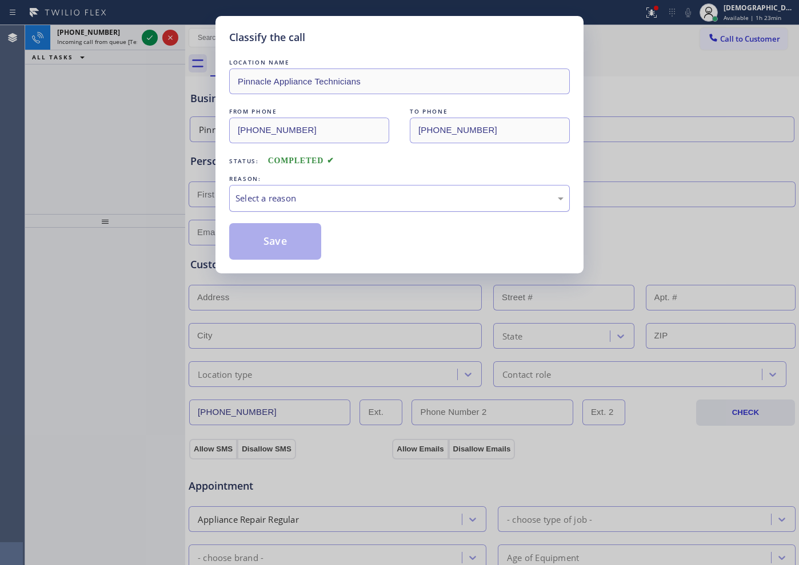
click at [310, 196] on div "Select a reason" at bounding box center [399, 198] width 328 height 13
click at [298, 243] on button "Save" at bounding box center [275, 241] width 92 height 37
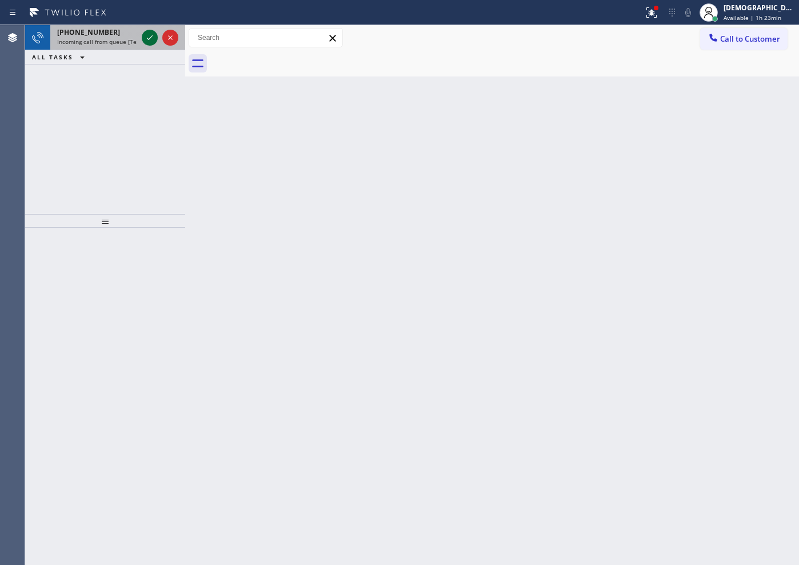
click at [151, 38] on icon at bounding box center [150, 38] width 14 height 14
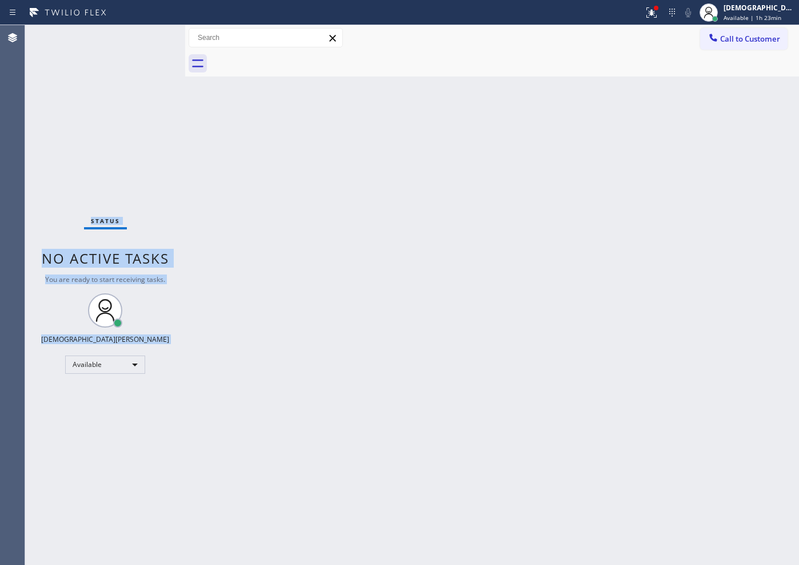
click at [149, 37] on div "Status No active tasks You are ready to start receiving tasks. Christian Cinco …" at bounding box center [105, 295] width 160 height 540
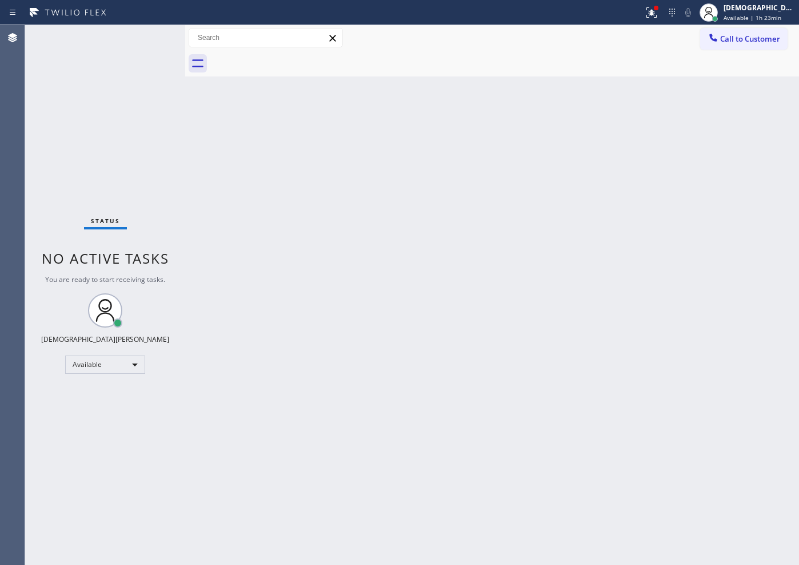
click at [148, 37] on div "Status No active tasks You are ready to start receiving tasks. Christian Cinco …" at bounding box center [105, 295] width 160 height 540
click at [147, 37] on div "Status No active tasks You are ready to start receiving tasks. Christian Cinco …" at bounding box center [105, 295] width 160 height 540
click at [665, 28] on div "Call to Customer Outbound call Location Search location Your caller id phone nu…" at bounding box center [491, 38] width 613 height 20
click at [658, 17] on icon at bounding box center [651, 13] width 14 height 14
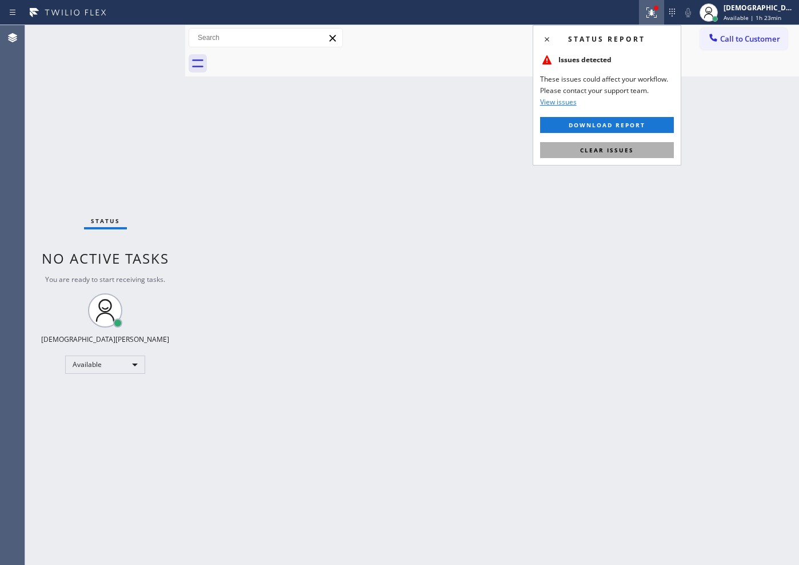
click at [641, 143] on button "Clear issues" at bounding box center [607, 150] width 134 height 16
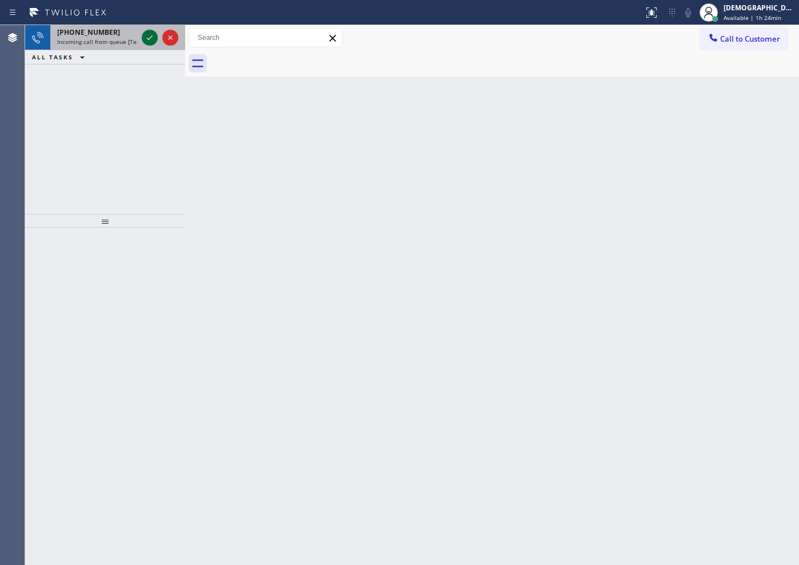
click at [145, 36] on icon at bounding box center [150, 38] width 14 height 14
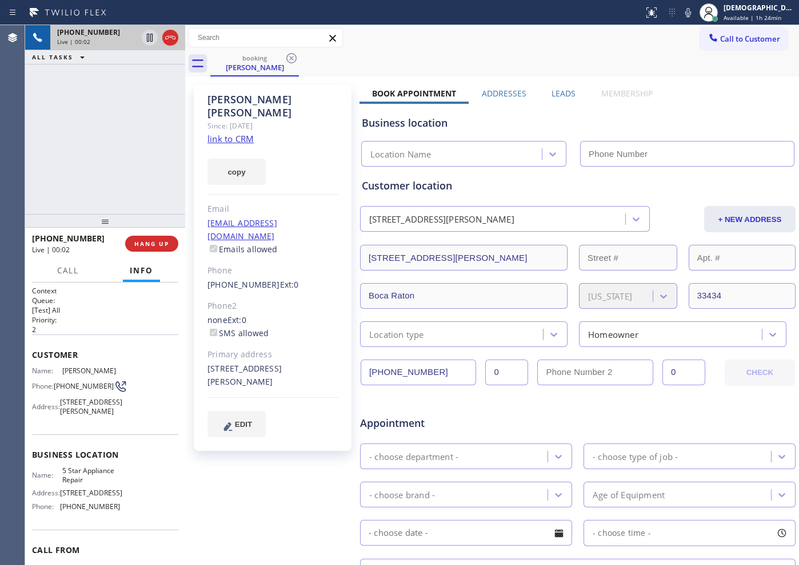
type input "[PHONE_NUMBER]"
click at [253, 133] on link "link to CRM" at bounding box center [230, 138] width 46 height 11
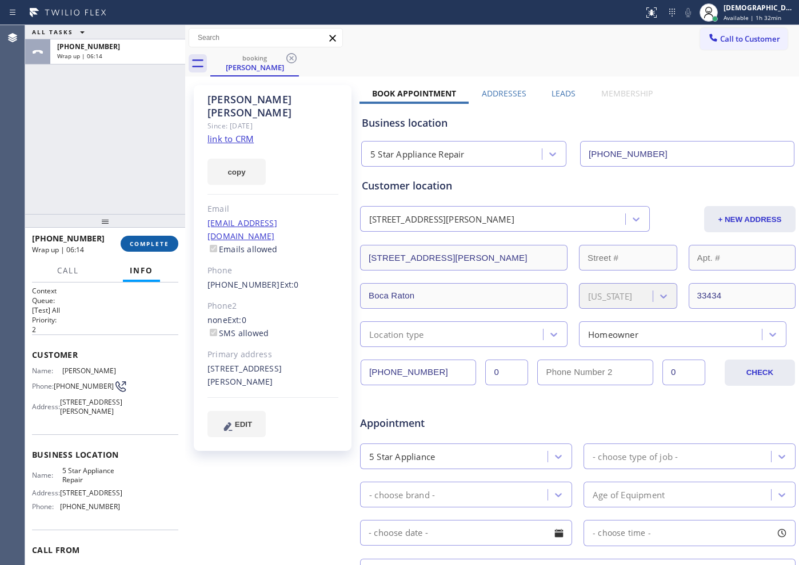
click at [152, 244] on span "COMPLETE" at bounding box center [149, 244] width 39 height 8
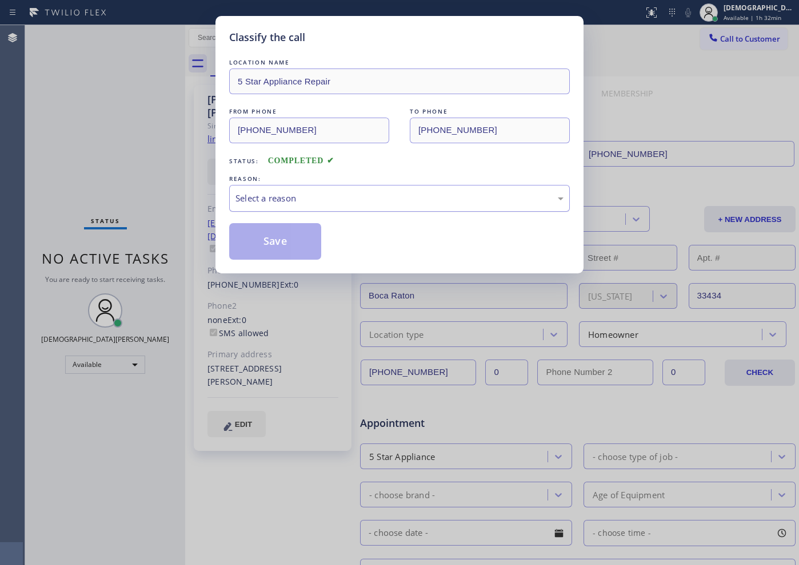
click at [343, 199] on div "Select a reason" at bounding box center [399, 198] width 328 height 13
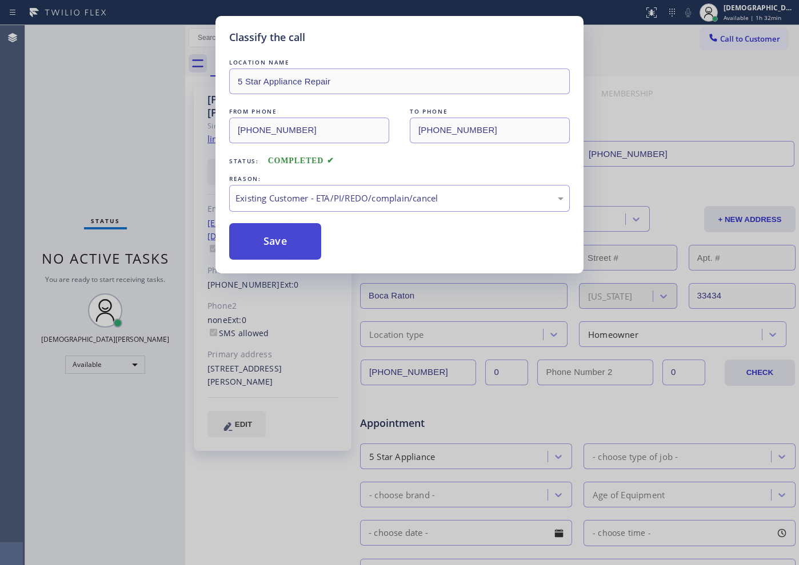
click at [280, 252] on button "Save" at bounding box center [275, 241] width 92 height 37
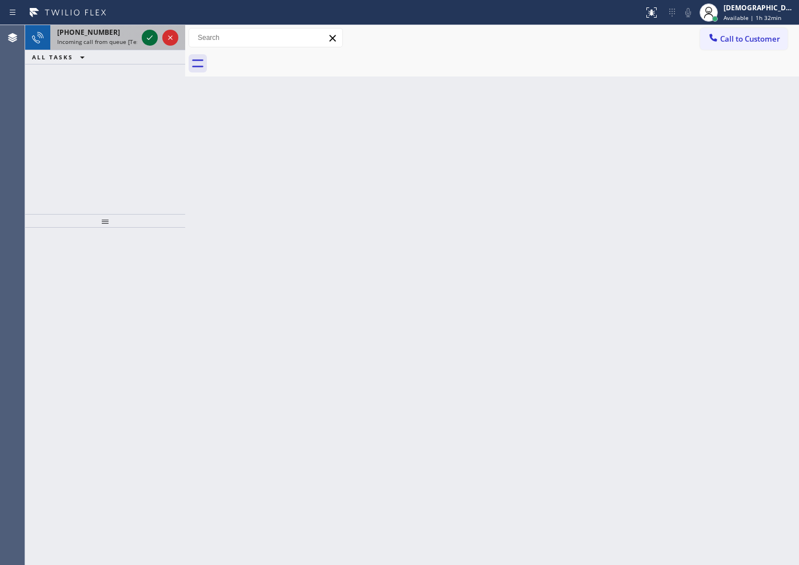
click at [151, 36] on icon at bounding box center [150, 38] width 14 height 14
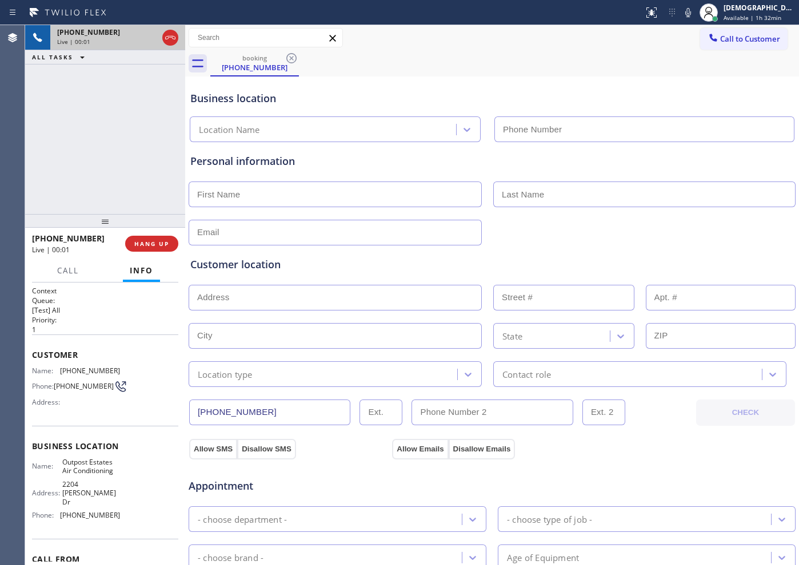
type input "[PHONE_NUMBER]"
click at [172, 40] on icon at bounding box center [170, 38] width 14 height 14
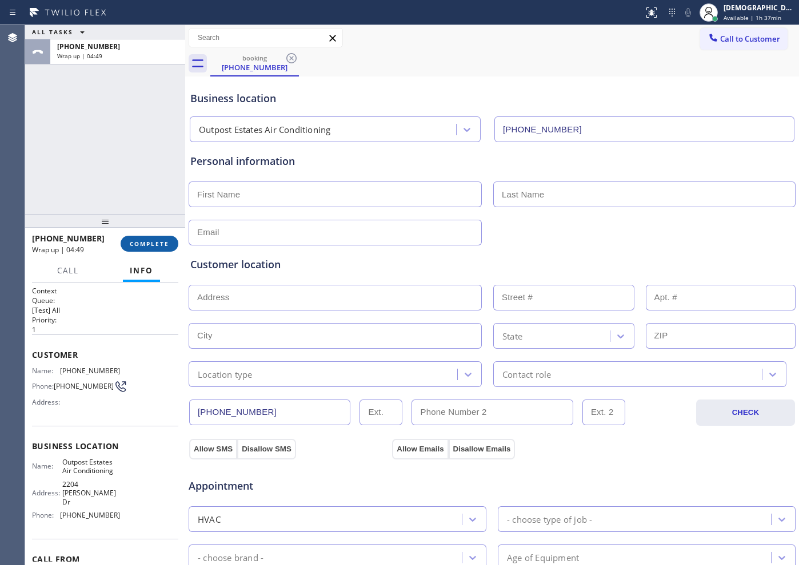
click at [148, 240] on span "COMPLETE" at bounding box center [149, 244] width 39 height 8
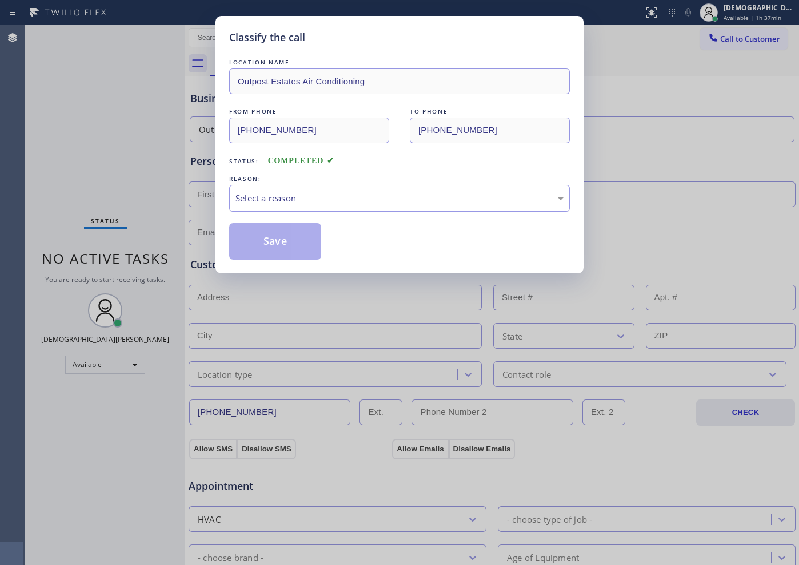
click at [260, 194] on div "Select a reason" at bounding box center [399, 198] width 328 height 13
click at [247, 235] on button "Save" at bounding box center [275, 241] width 92 height 37
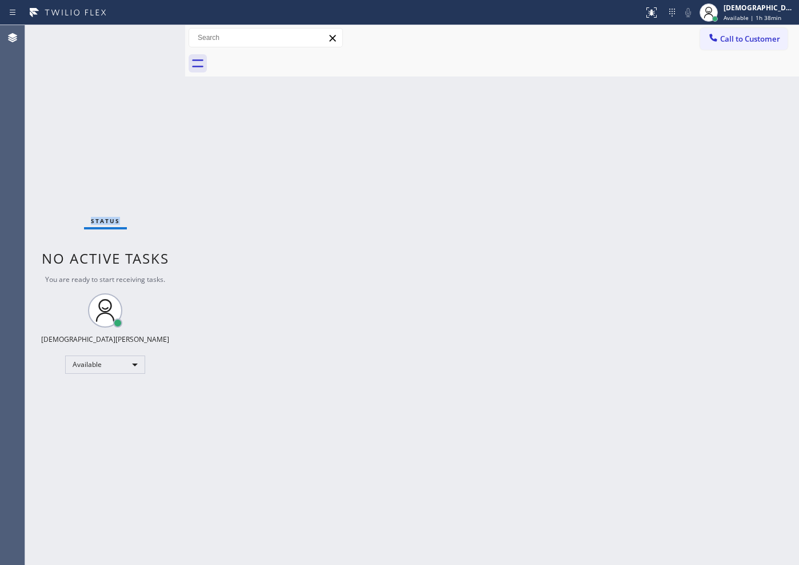
click at [148, 39] on div "Status No active tasks You are ready to start receiving tasks. Christian Cinco …" at bounding box center [105, 295] width 160 height 540
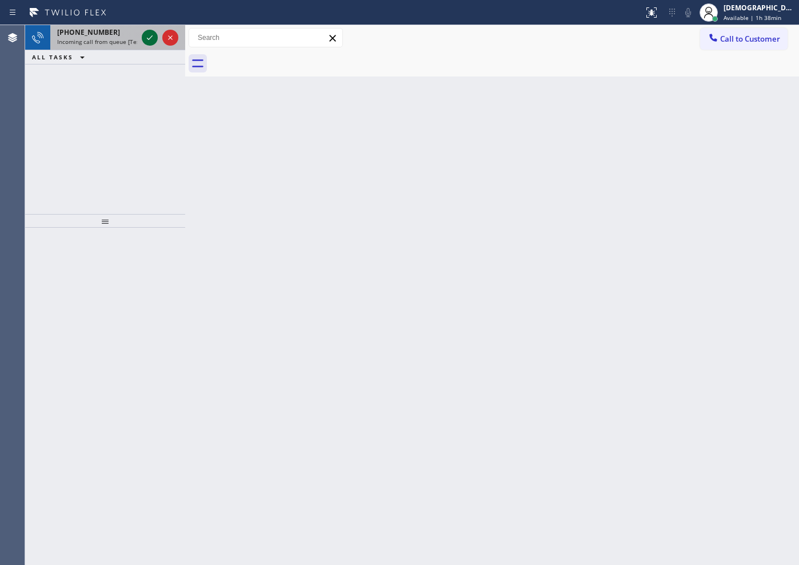
click at [147, 39] on icon at bounding box center [150, 38] width 14 height 14
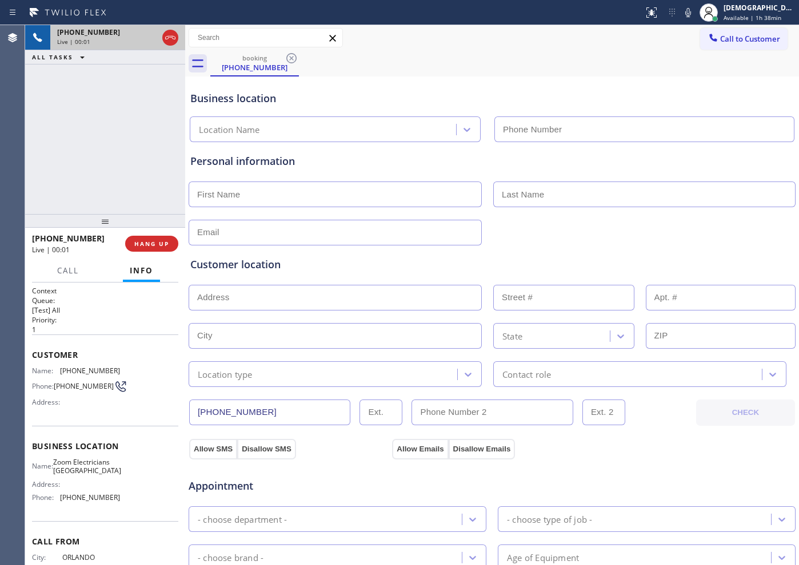
type input "[PHONE_NUMBER]"
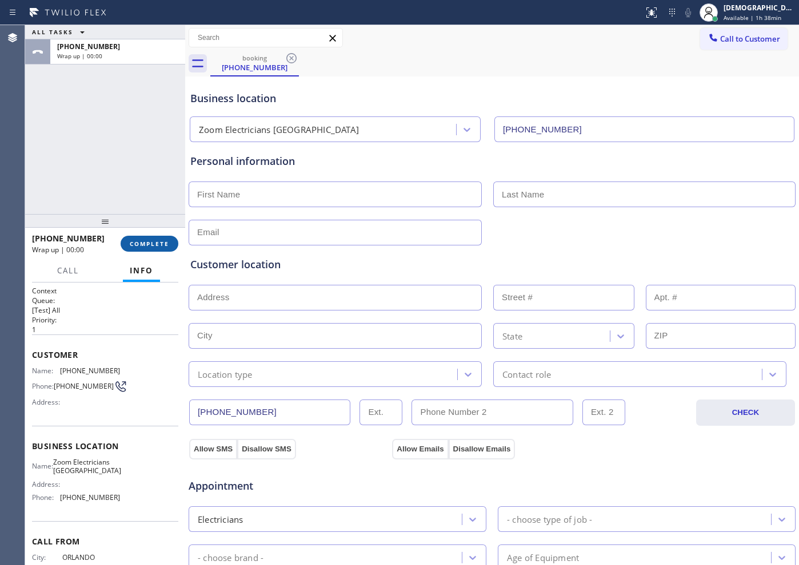
click at [172, 244] on button "COMPLETE" at bounding box center [150, 244] width 58 height 16
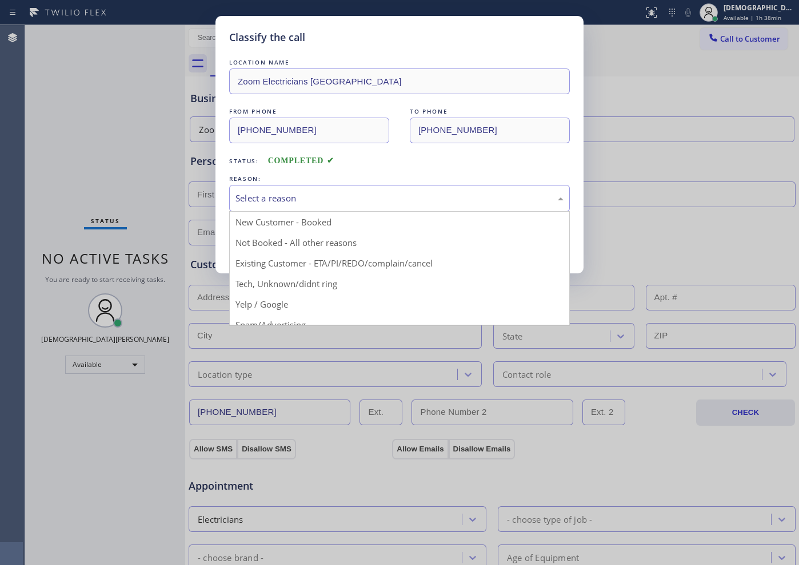
click at [323, 188] on div "Select a reason" at bounding box center [399, 198] width 340 height 27
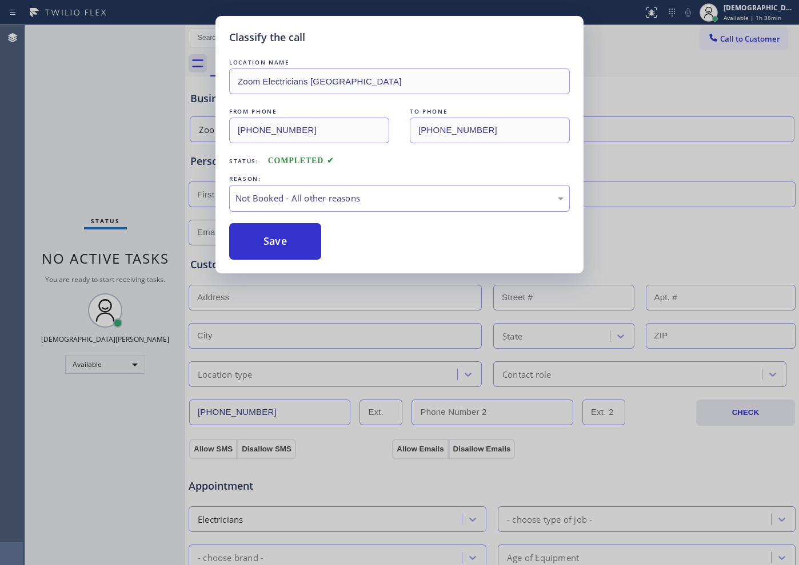
click at [312, 236] on button "Save" at bounding box center [275, 241] width 92 height 37
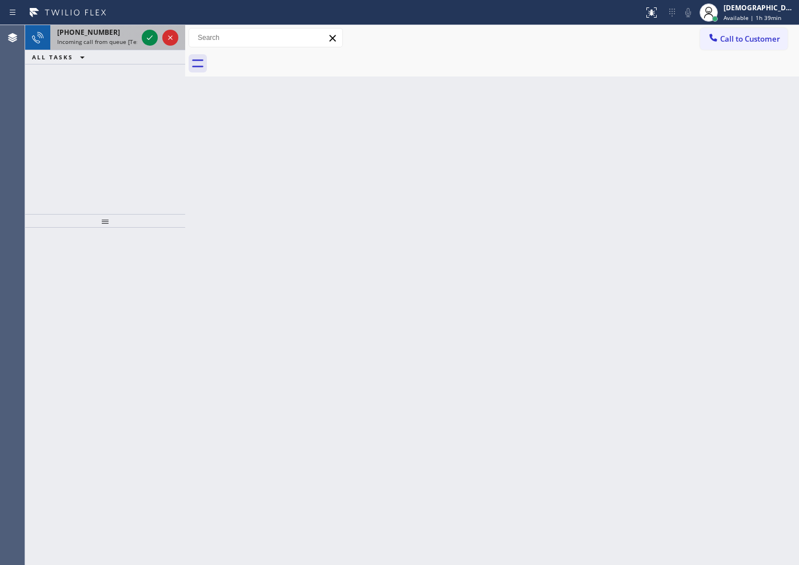
click at [153, 45] on div at bounding box center [159, 37] width 41 height 25
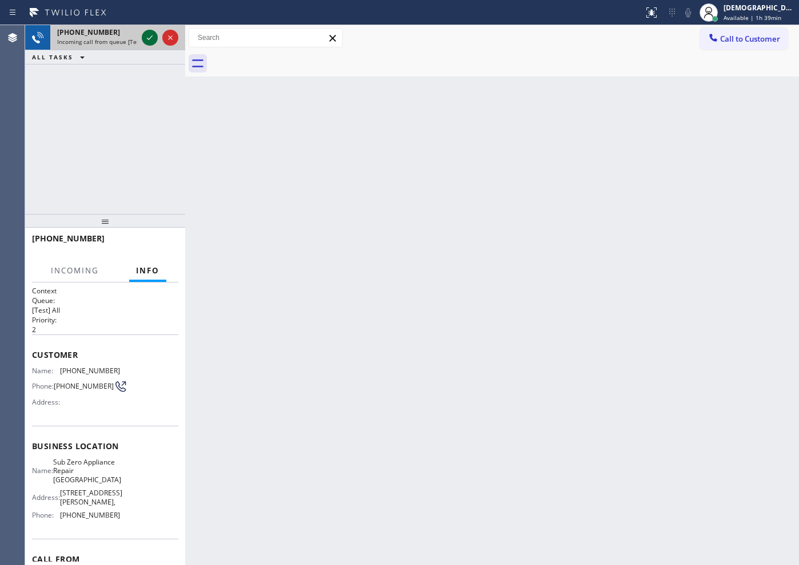
click at [153, 45] on button at bounding box center [150, 38] width 16 height 16
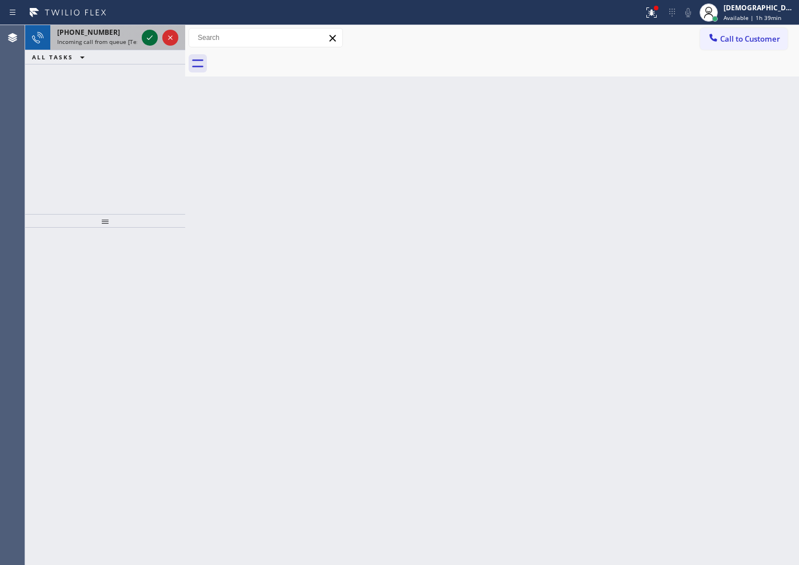
click at [150, 42] on icon at bounding box center [150, 38] width 14 height 14
click at [143, 41] on icon at bounding box center [150, 38] width 14 height 14
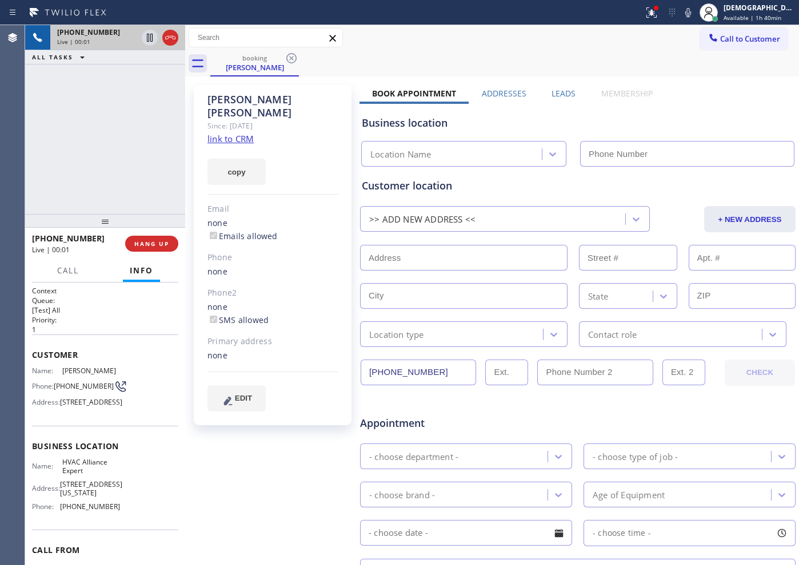
type input "[PHONE_NUMBER]"
click at [242, 133] on link "link to CRM" at bounding box center [230, 138] width 46 height 11
click at [143, 40] on icon at bounding box center [150, 38] width 14 height 14
click at [146, 38] on icon at bounding box center [150, 38] width 14 height 14
click at [168, 41] on icon at bounding box center [170, 38] width 14 height 14
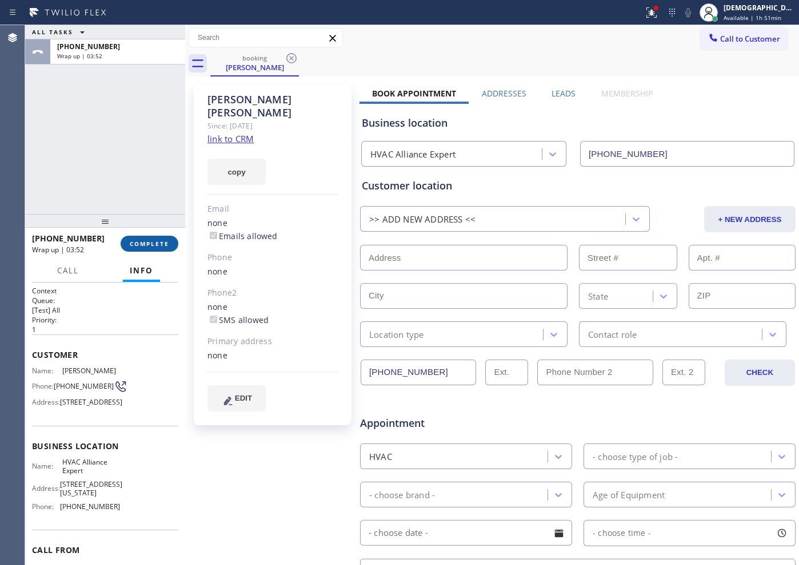
click at [157, 244] on span "COMPLETE" at bounding box center [149, 244] width 39 height 8
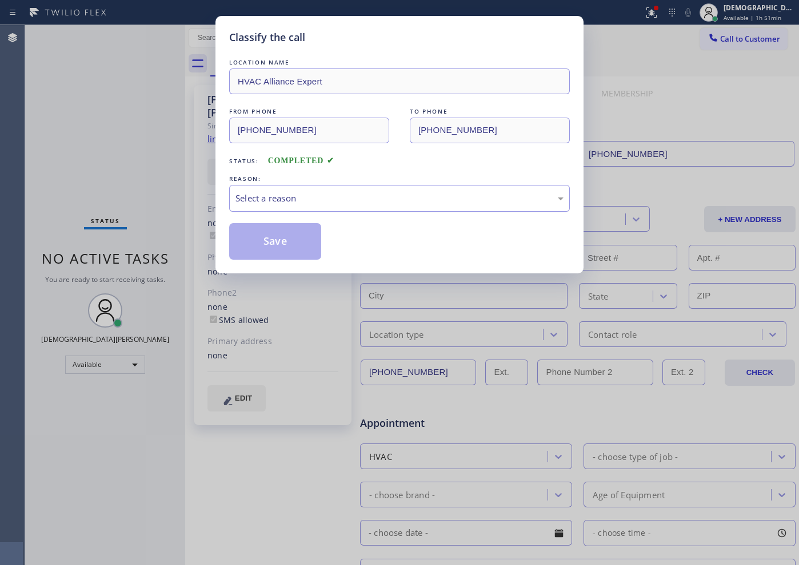
click at [288, 196] on div "Select a reason" at bounding box center [399, 198] width 328 height 13
click at [308, 195] on div "Not Booked - All other reasons" at bounding box center [399, 198] width 328 height 13
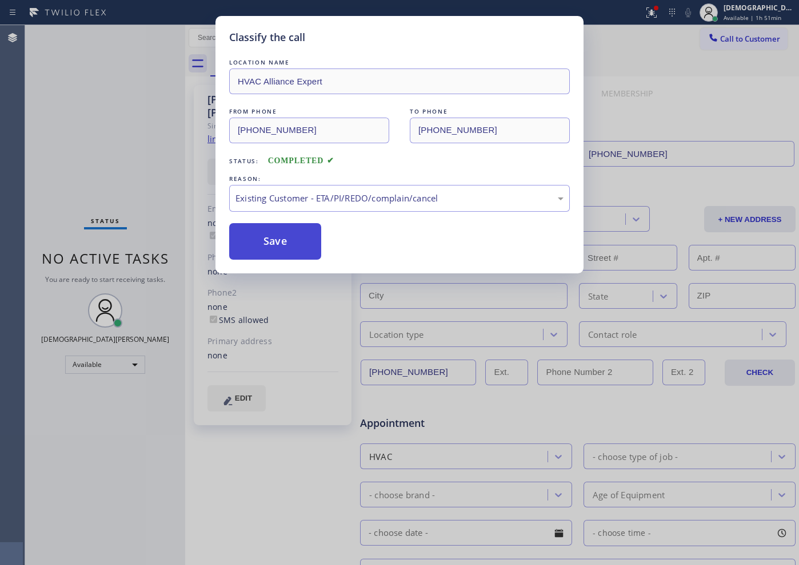
click at [279, 231] on button "Save" at bounding box center [275, 241] width 92 height 37
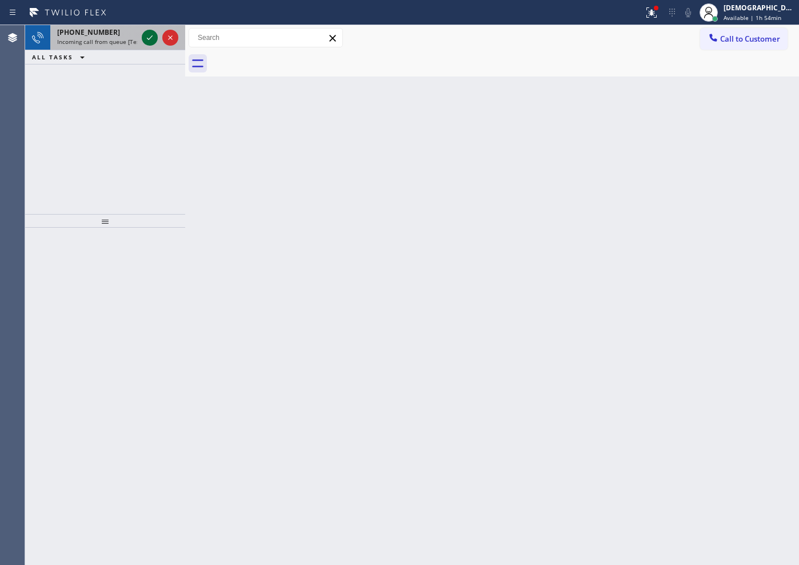
click at [151, 36] on icon at bounding box center [150, 38] width 14 height 14
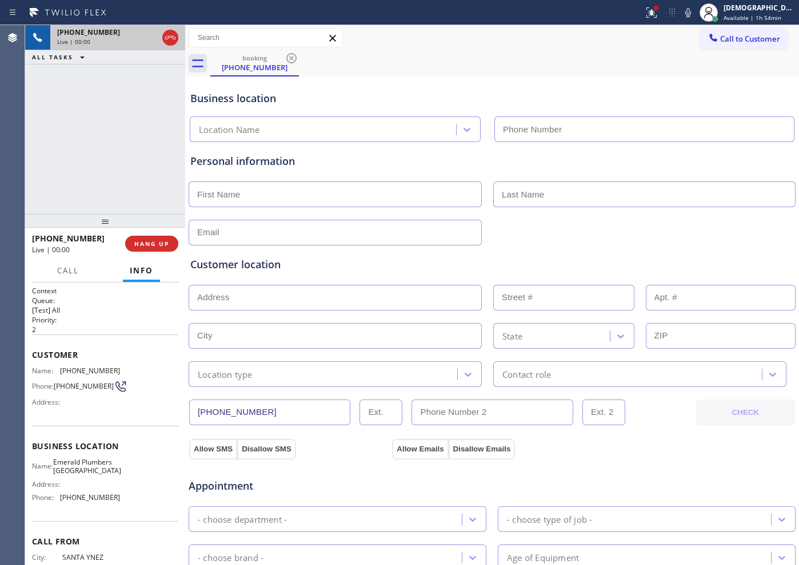
type input "[PHONE_NUMBER]"
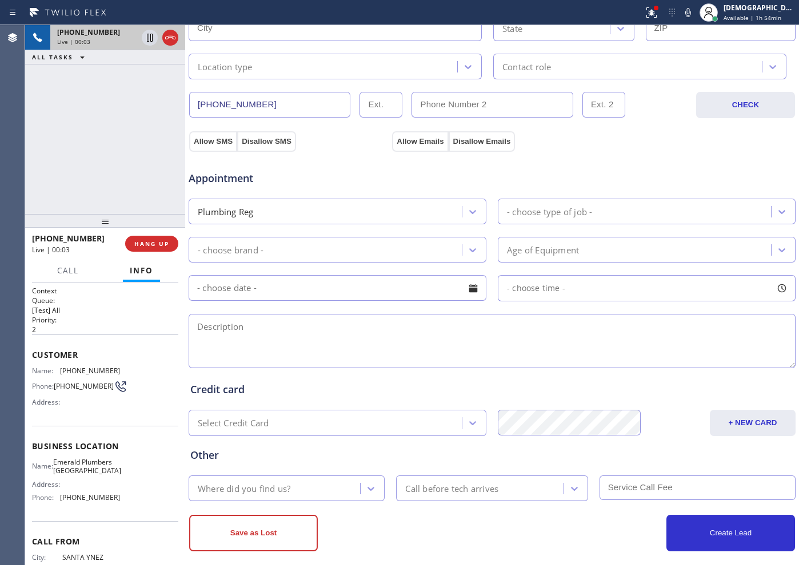
scroll to position [320, 0]
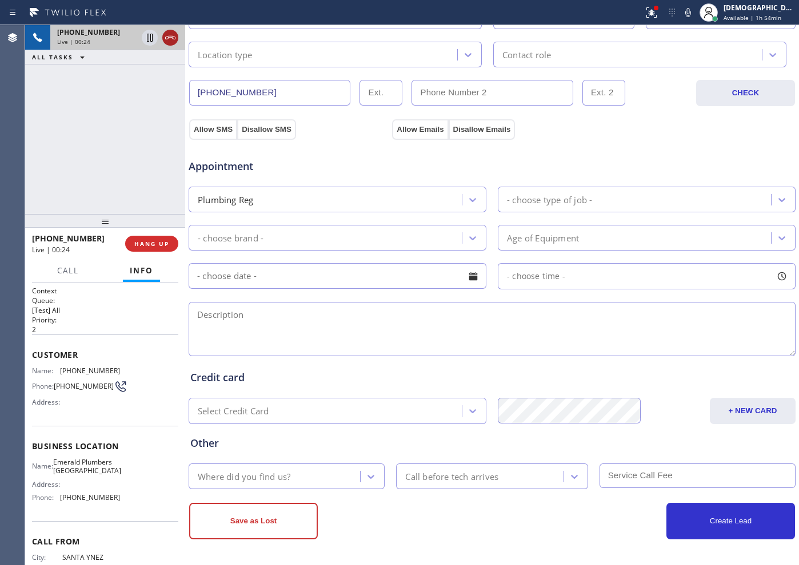
click at [169, 37] on icon at bounding box center [170, 37] width 10 height 3
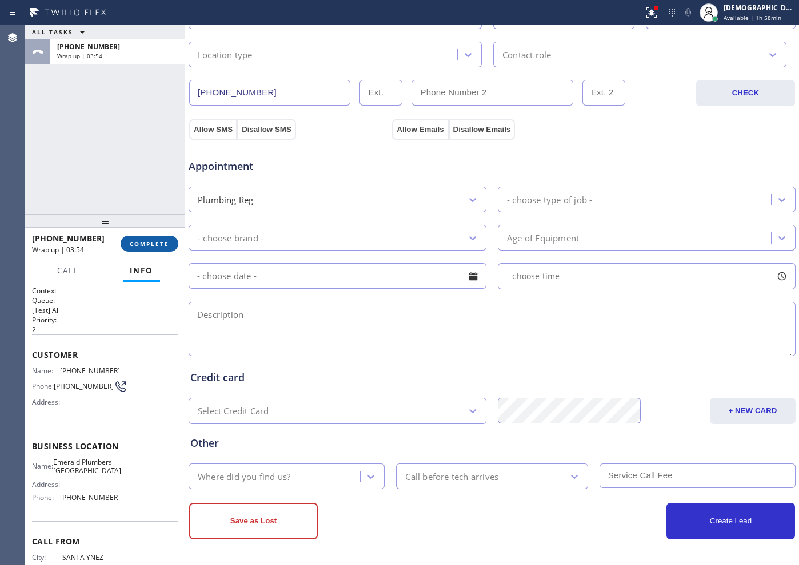
click at [163, 236] on button "COMPLETE" at bounding box center [150, 244] width 58 height 16
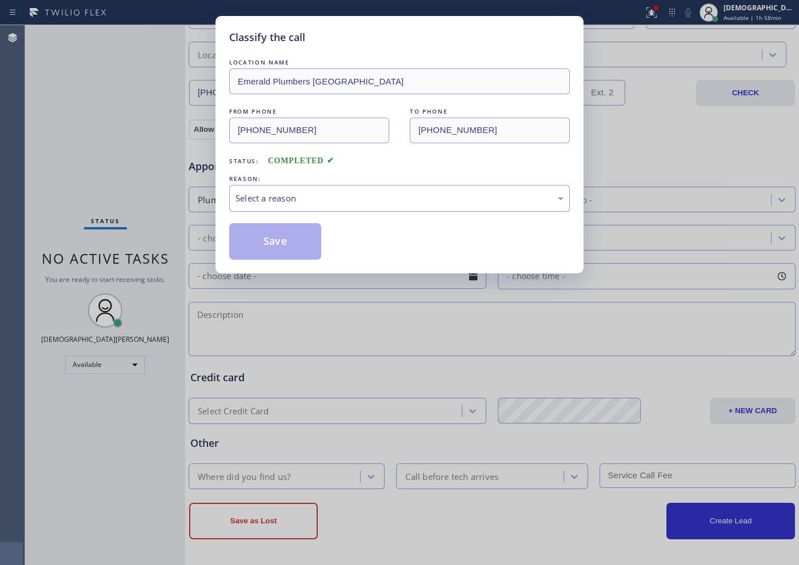
click at [274, 192] on div "Select a reason" at bounding box center [399, 198] width 328 height 13
click at [276, 235] on button "Save" at bounding box center [275, 241] width 92 height 37
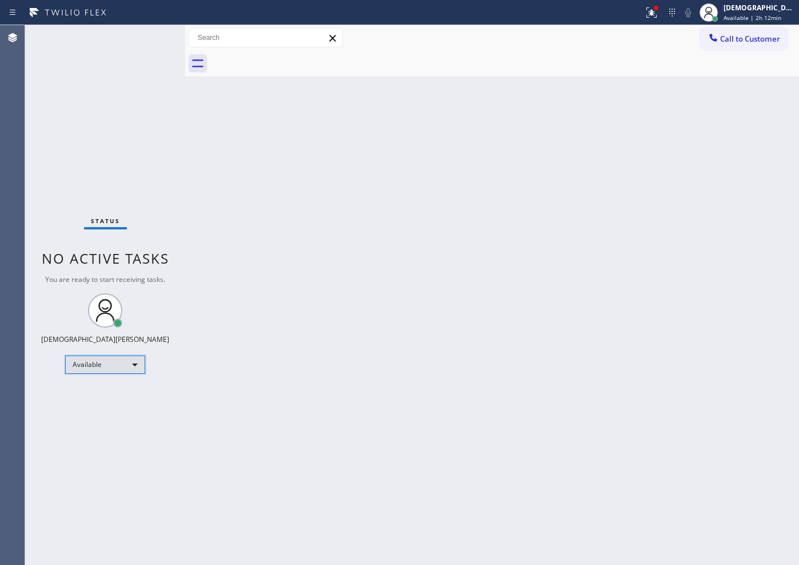
click at [86, 360] on div "Available" at bounding box center [105, 365] width 80 height 18
click at [101, 374] on li "Offline" at bounding box center [105, 381] width 78 height 14
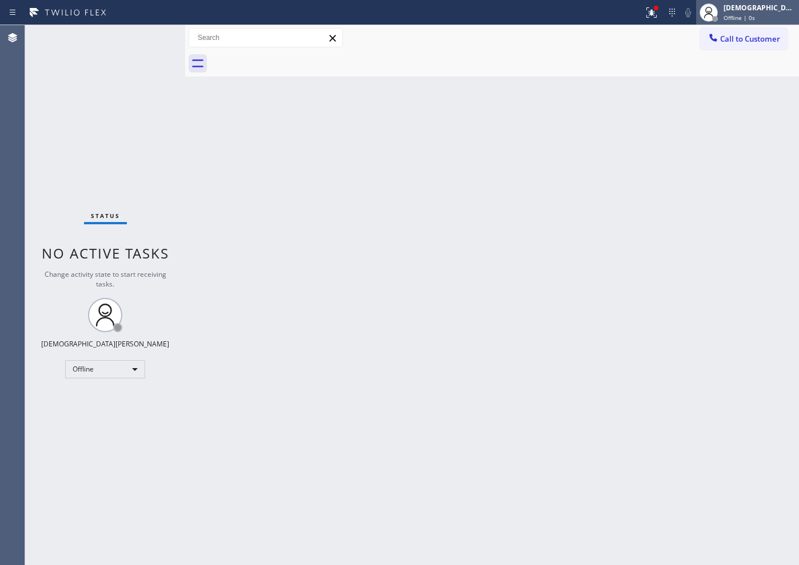
click at [747, 18] on span "Offline | 0s" at bounding box center [738, 18] width 31 height 8
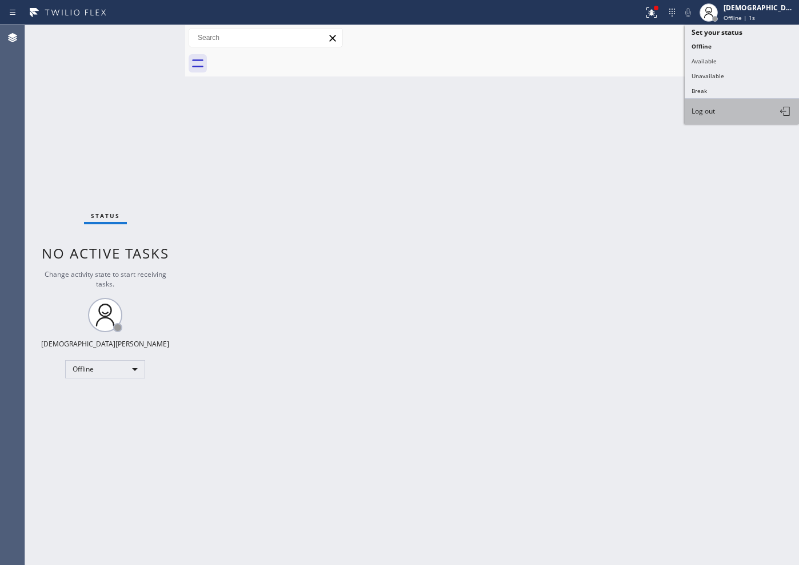
click at [712, 116] on button "Log out" at bounding box center [741, 111] width 114 height 25
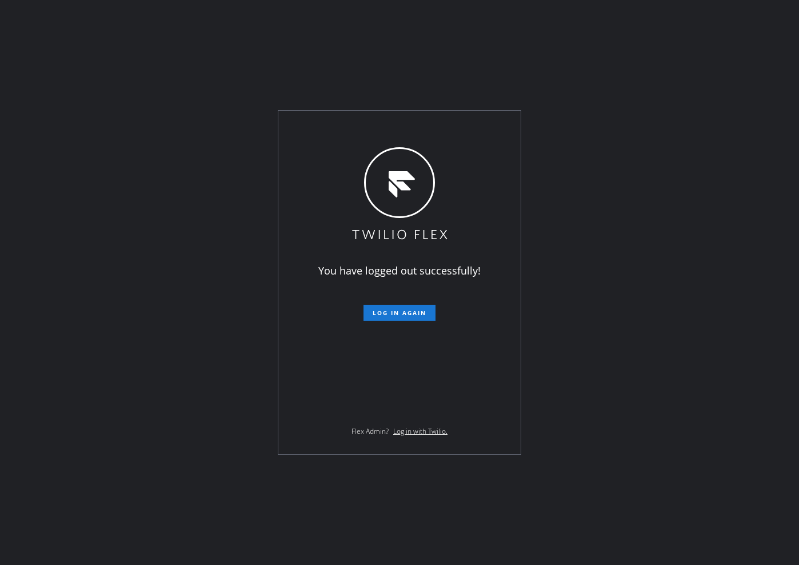
click at [170, 232] on div "You have logged out successfully! Log in again Flex Admin? Log in with Twilio." at bounding box center [399, 282] width 799 height 565
